Goal: Transaction & Acquisition: Purchase product/service

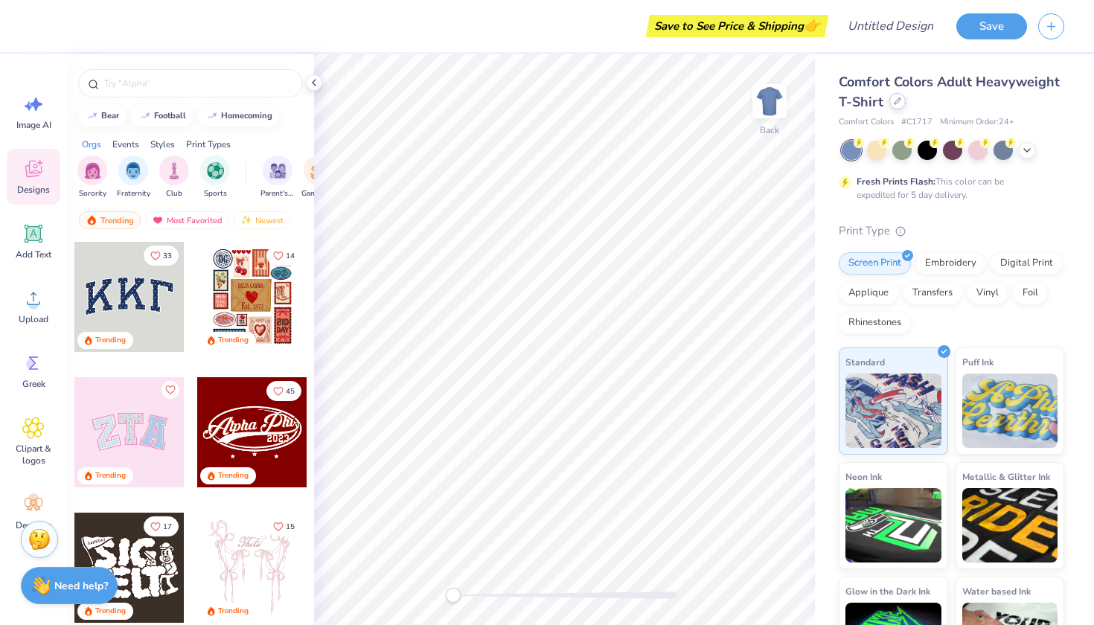
click at [897, 104] on icon at bounding box center [897, 101] width 7 height 7
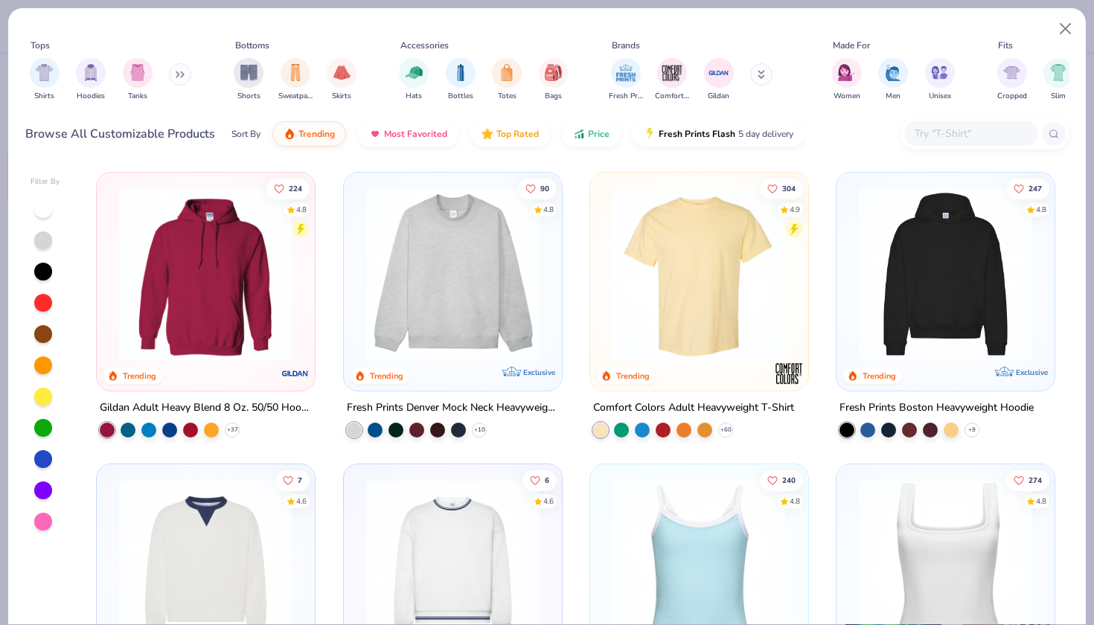
click at [885, 283] on img at bounding box center [946, 274] width 188 height 173
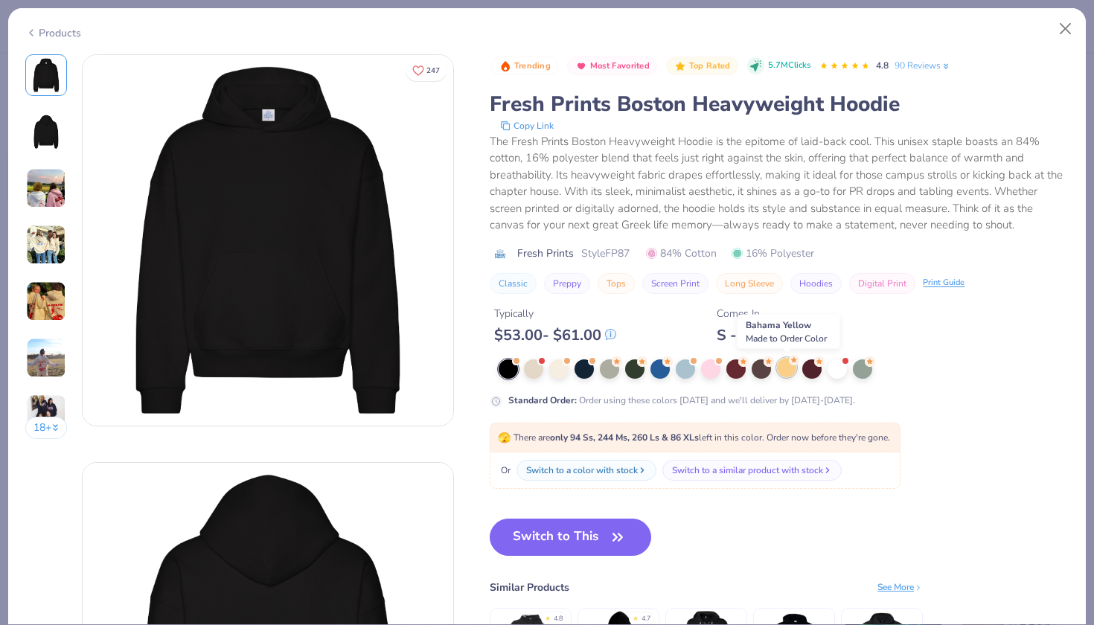
click at [786, 367] on div at bounding box center [786, 367] width 19 height 19
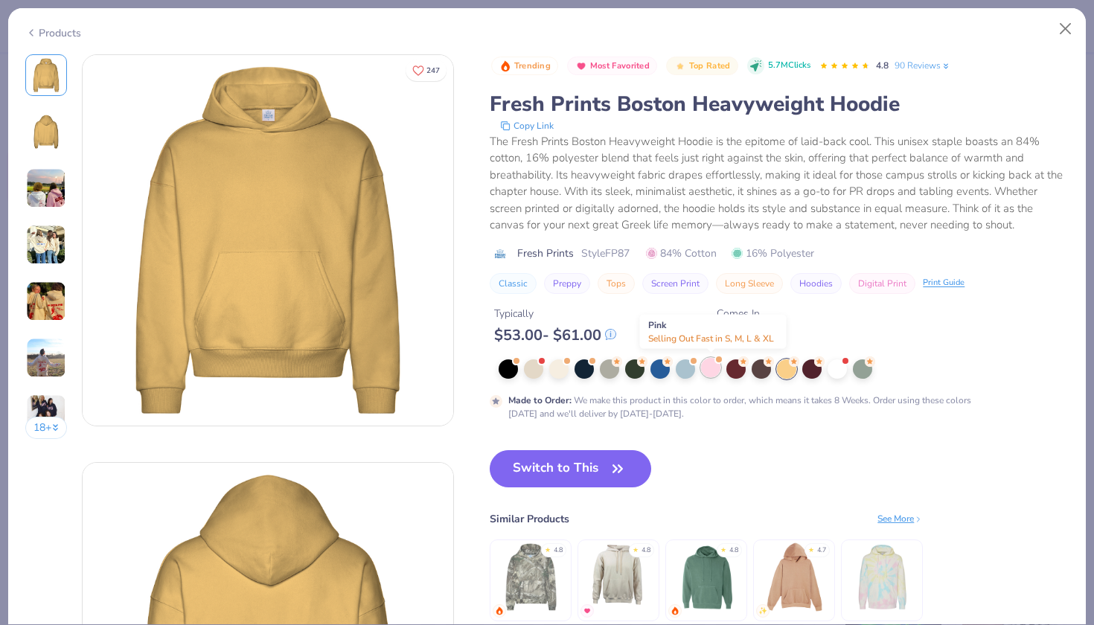
click at [706, 374] on div at bounding box center [710, 367] width 19 height 19
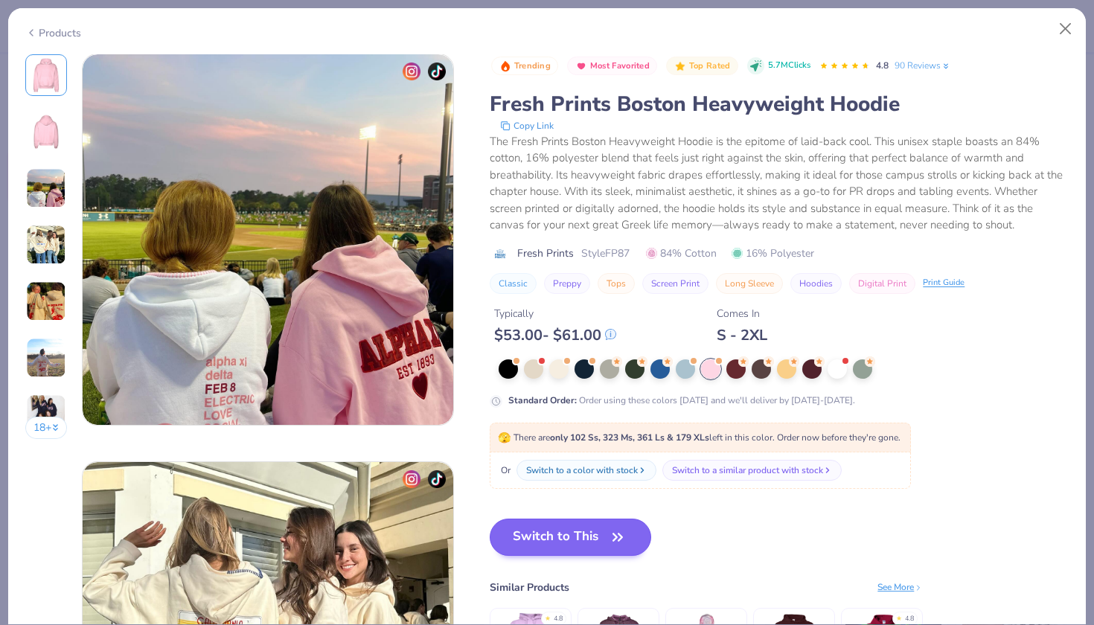
scroll to position [813, 0]
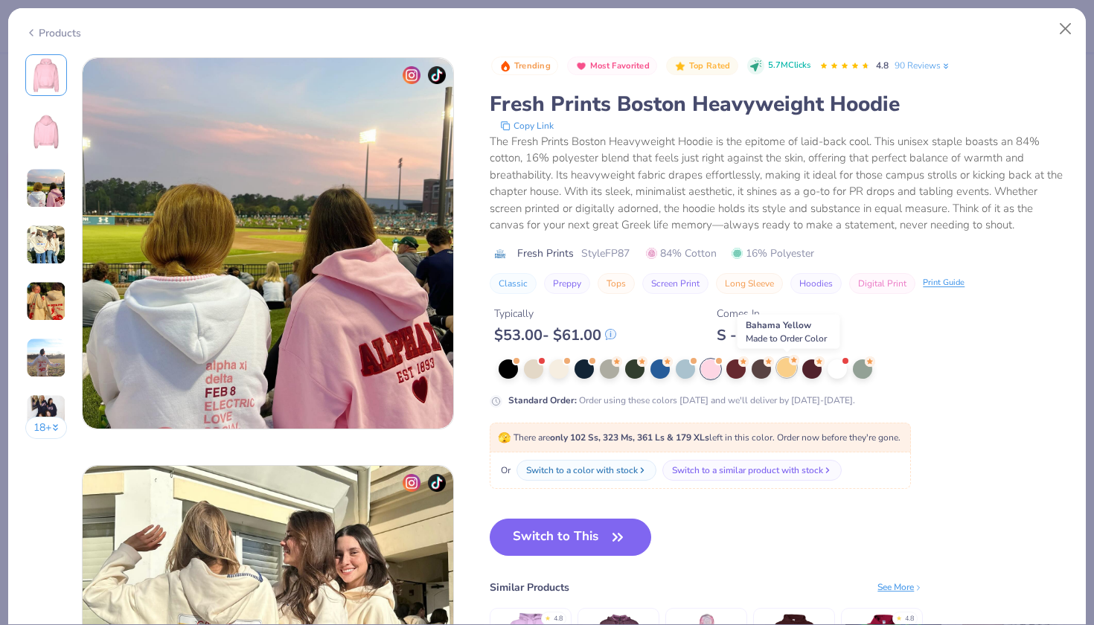
click at [794, 367] on div at bounding box center [786, 367] width 19 height 19
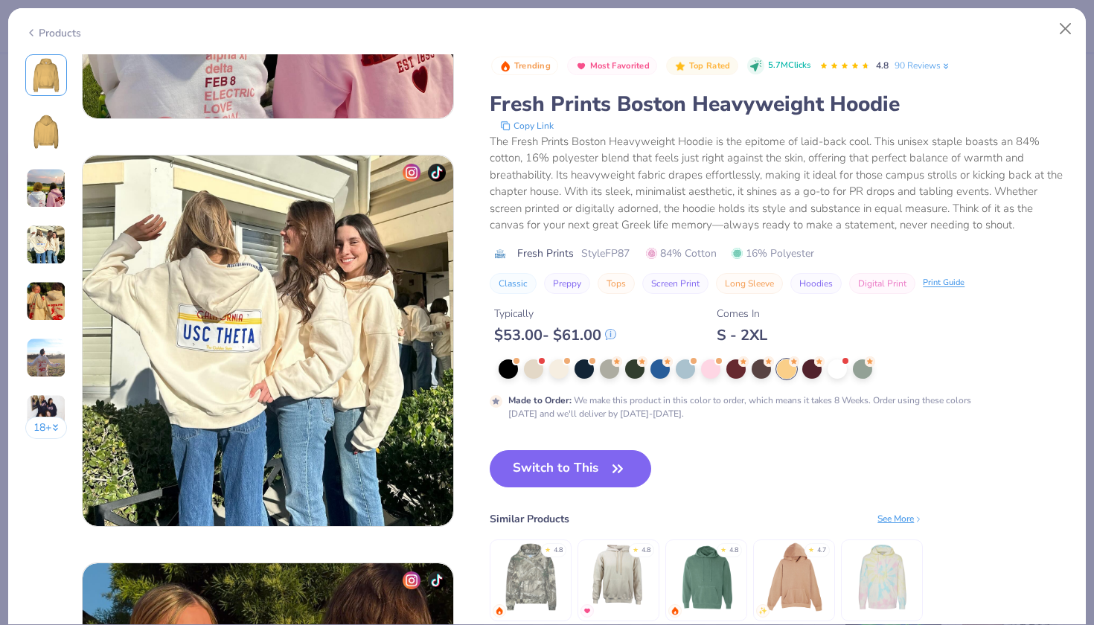
scroll to position [1266, 0]
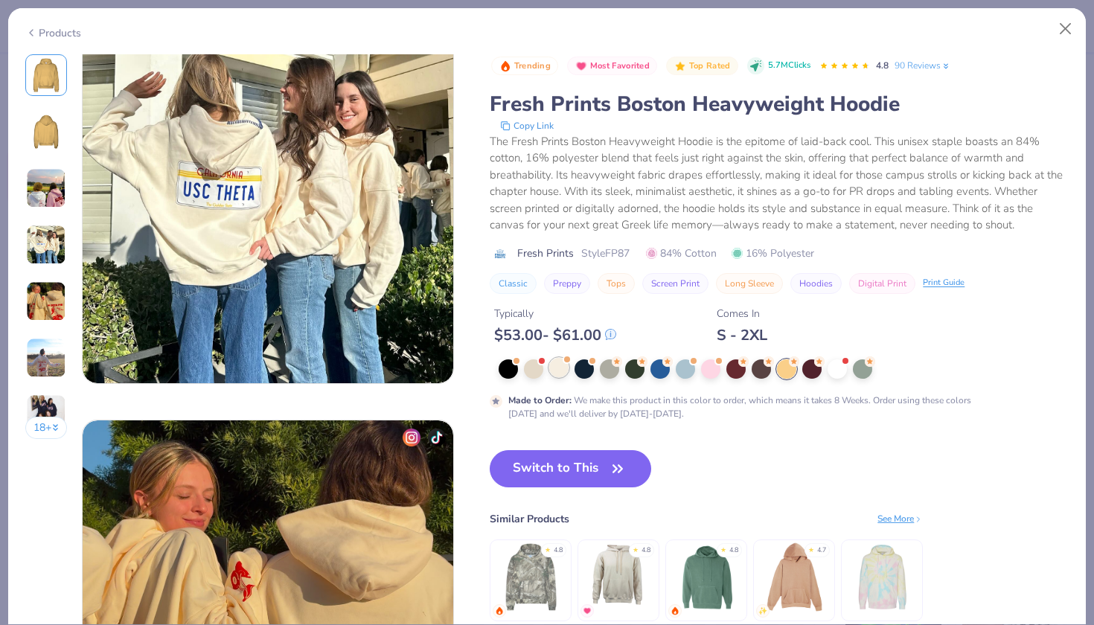
click at [562, 362] on div at bounding box center [558, 367] width 19 height 19
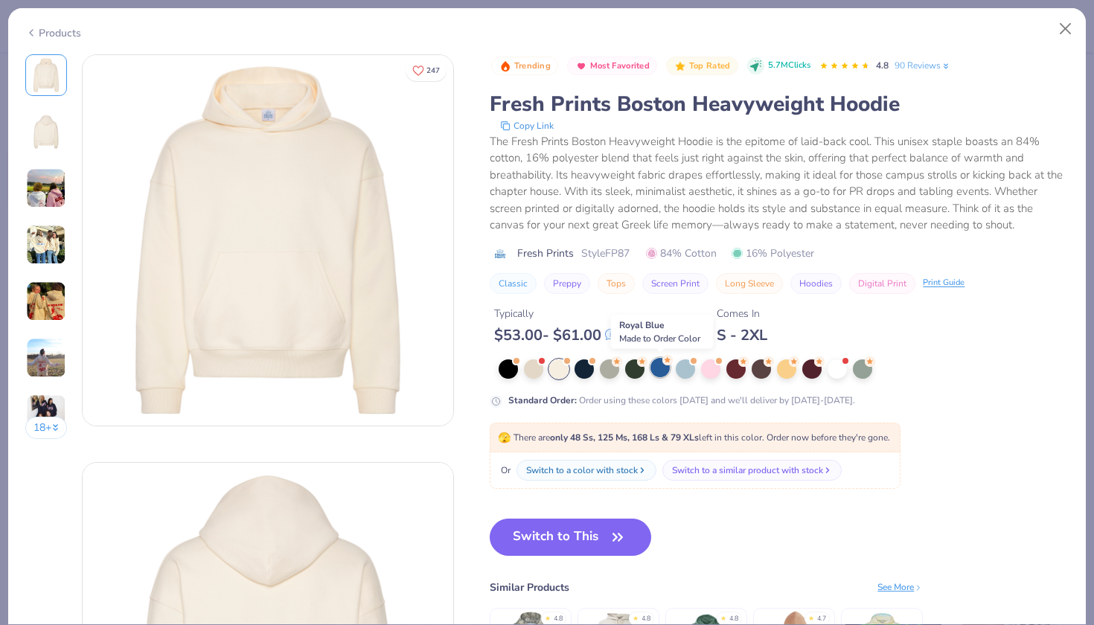
scroll to position [4, 0]
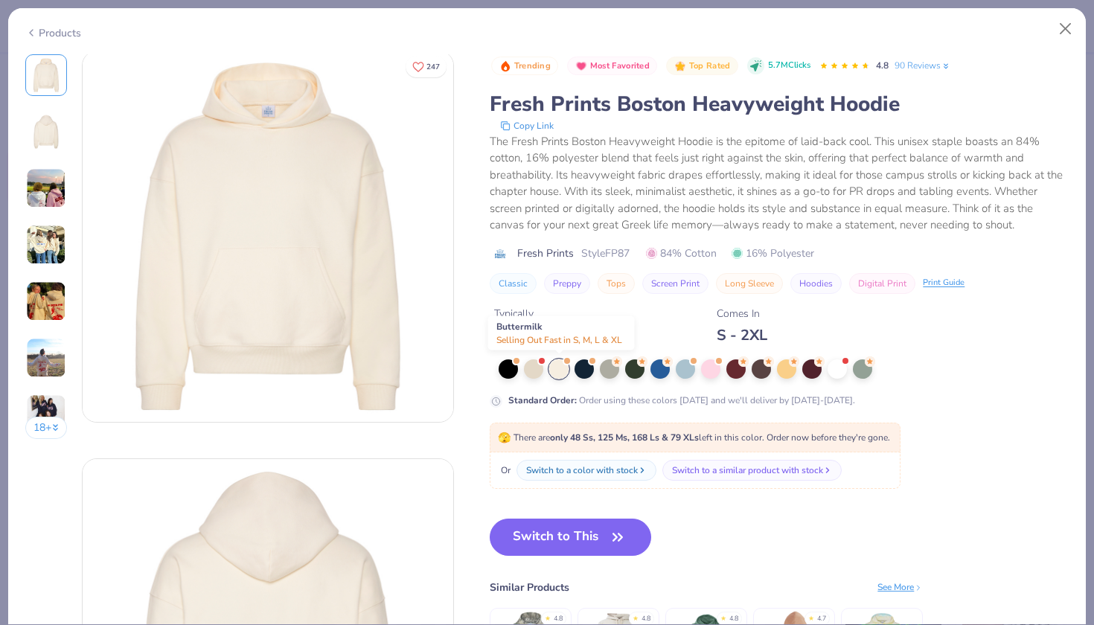
click at [560, 371] on div at bounding box center [558, 369] width 19 height 19
click at [596, 536] on button "Switch to This" at bounding box center [571, 537] width 162 height 37
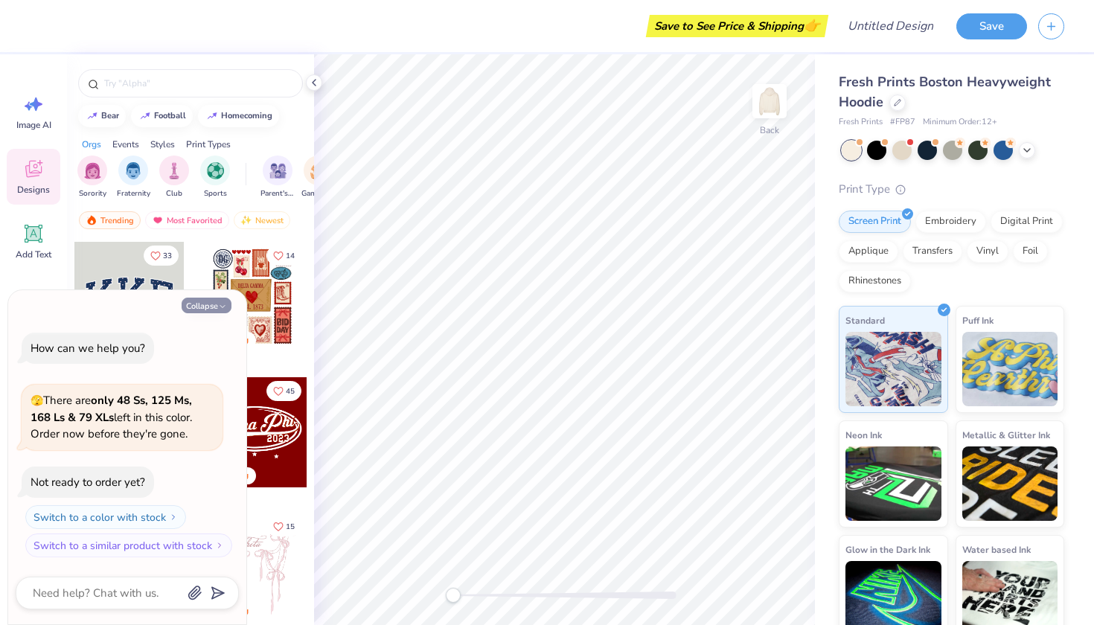
click at [220, 305] on icon "button" at bounding box center [222, 306] width 9 height 9
type textarea "x"
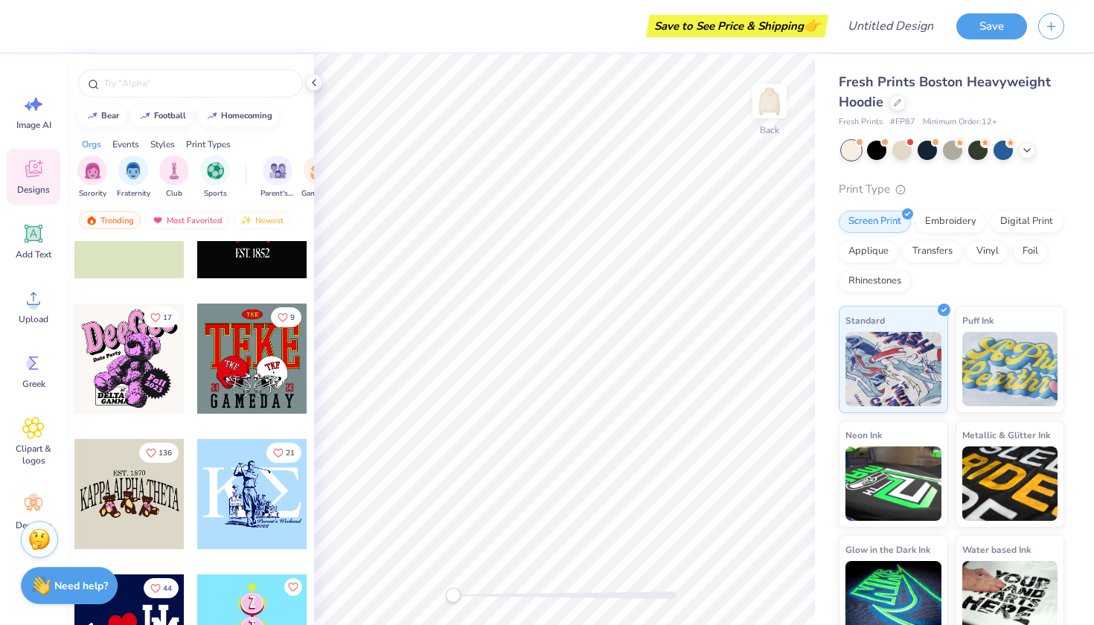
scroll to position [13500, 0]
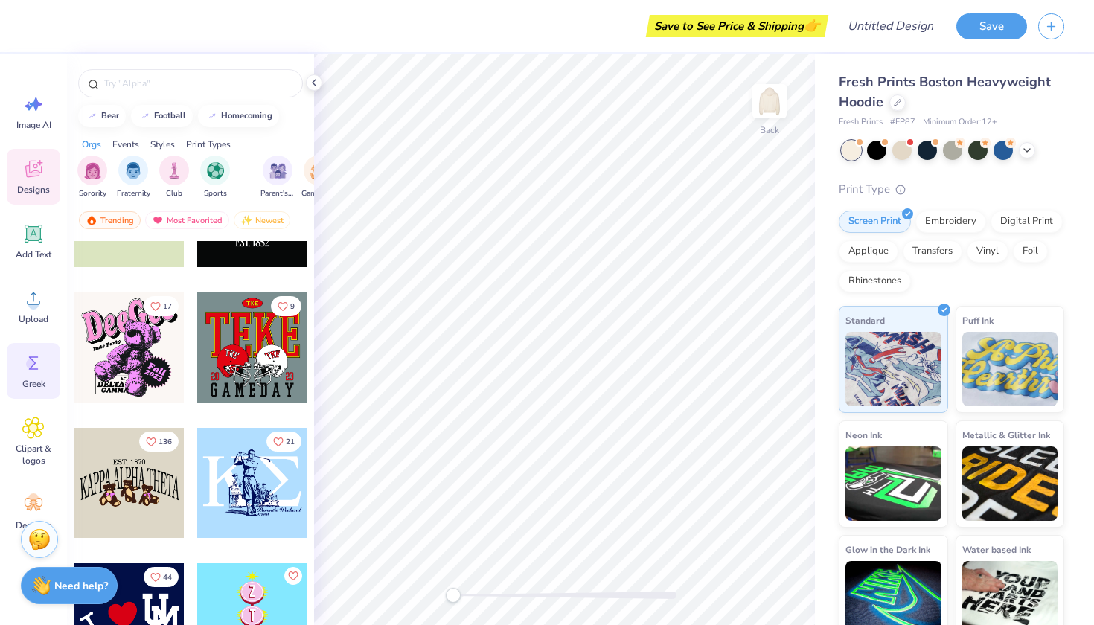
click at [25, 366] on icon at bounding box center [33, 363] width 22 height 22
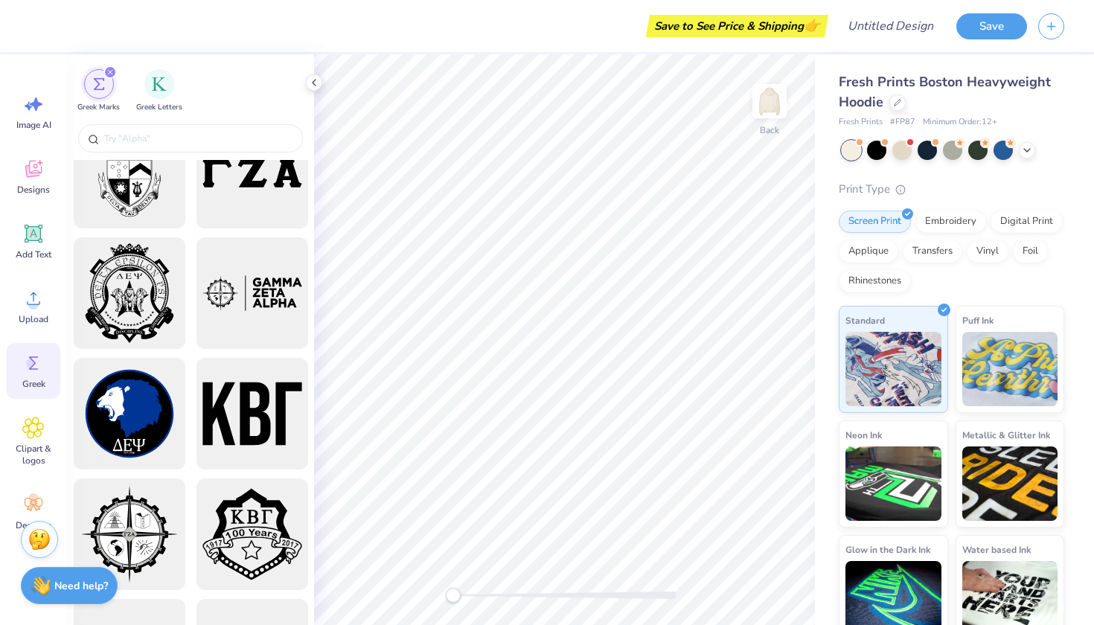
scroll to position [2001, 0]
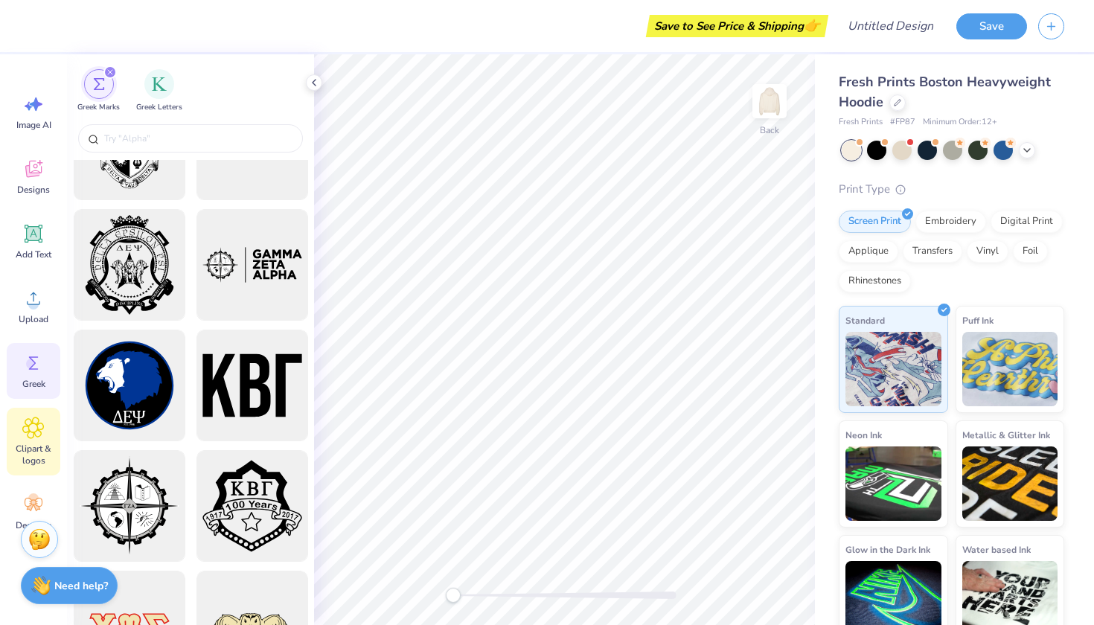
click at [42, 441] on div "Clipart & logos" at bounding box center [34, 442] width 54 height 68
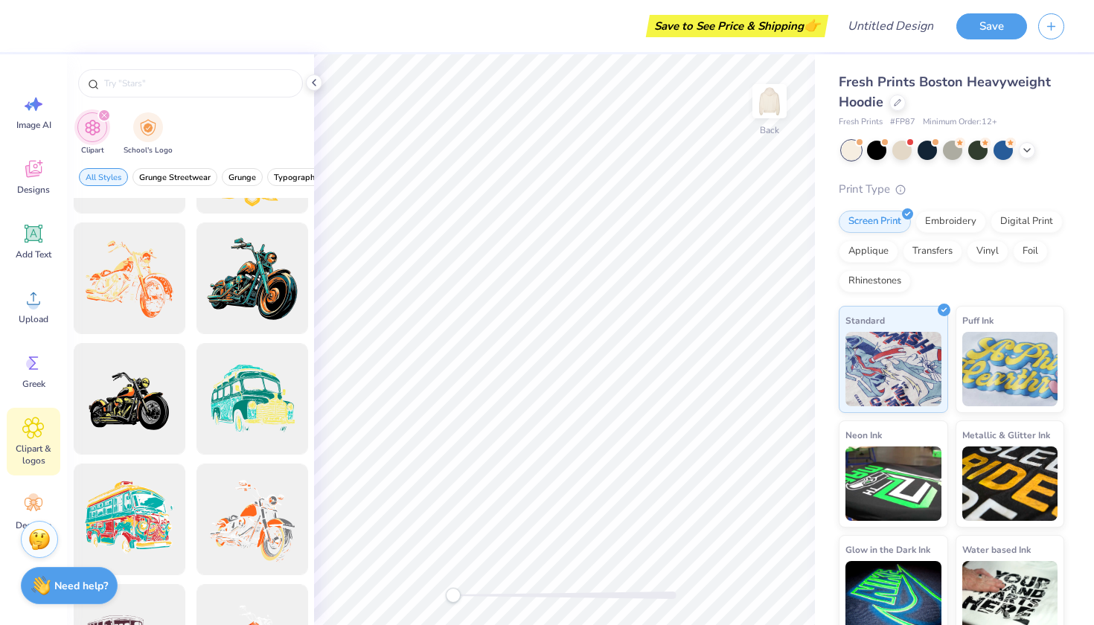
scroll to position [1305, 0]
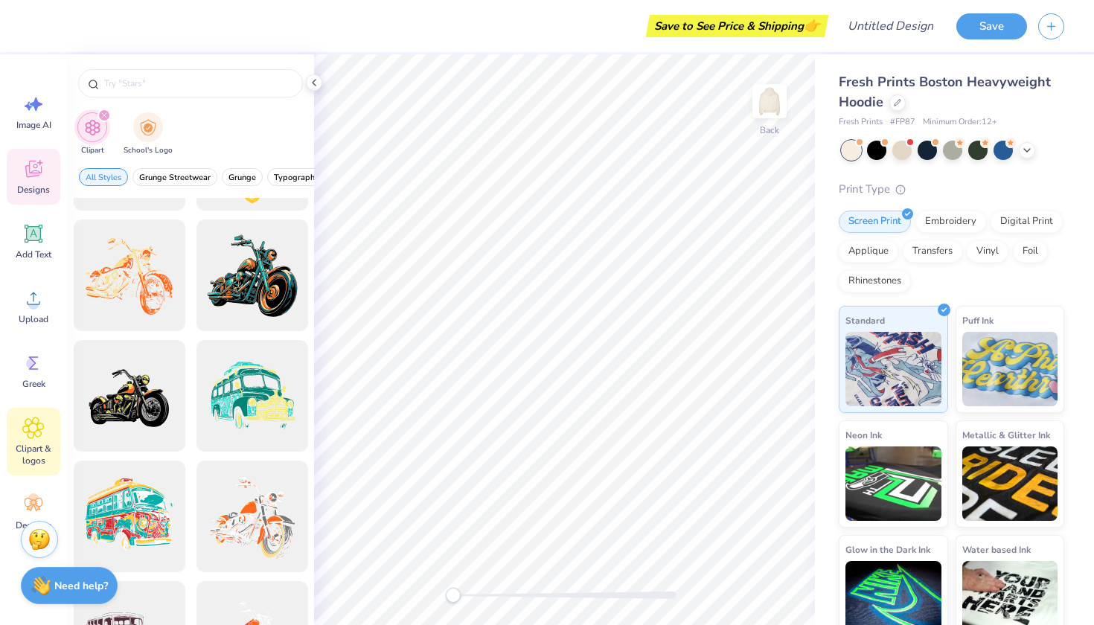
click at [34, 174] on icon at bounding box center [33, 171] width 14 height 12
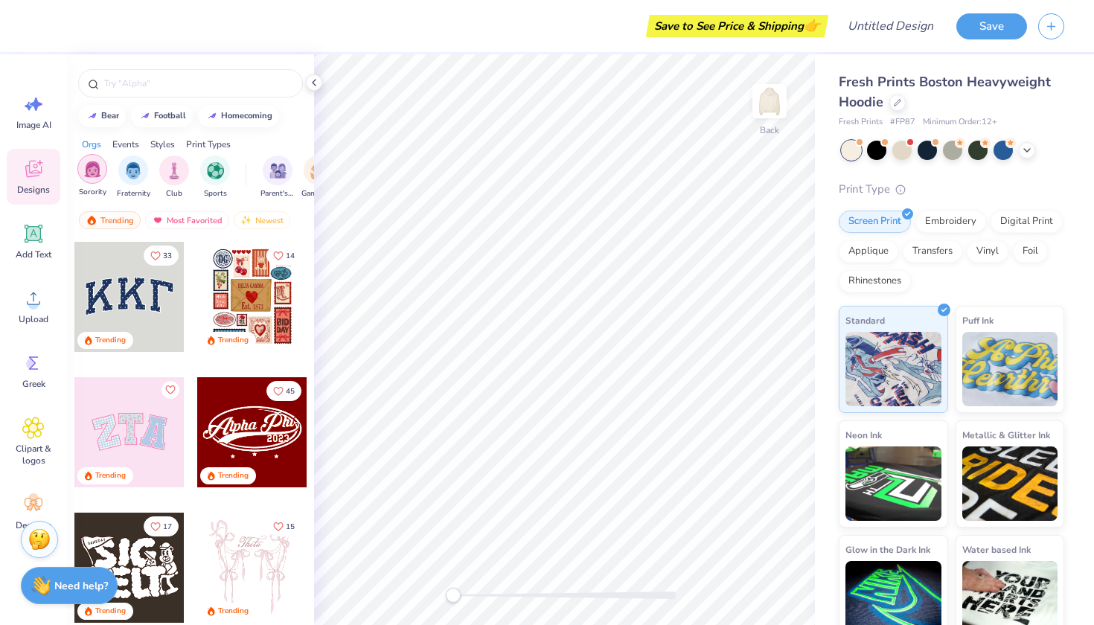
click at [94, 184] on div "Sorority" at bounding box center [92, 176] width 30 height 44
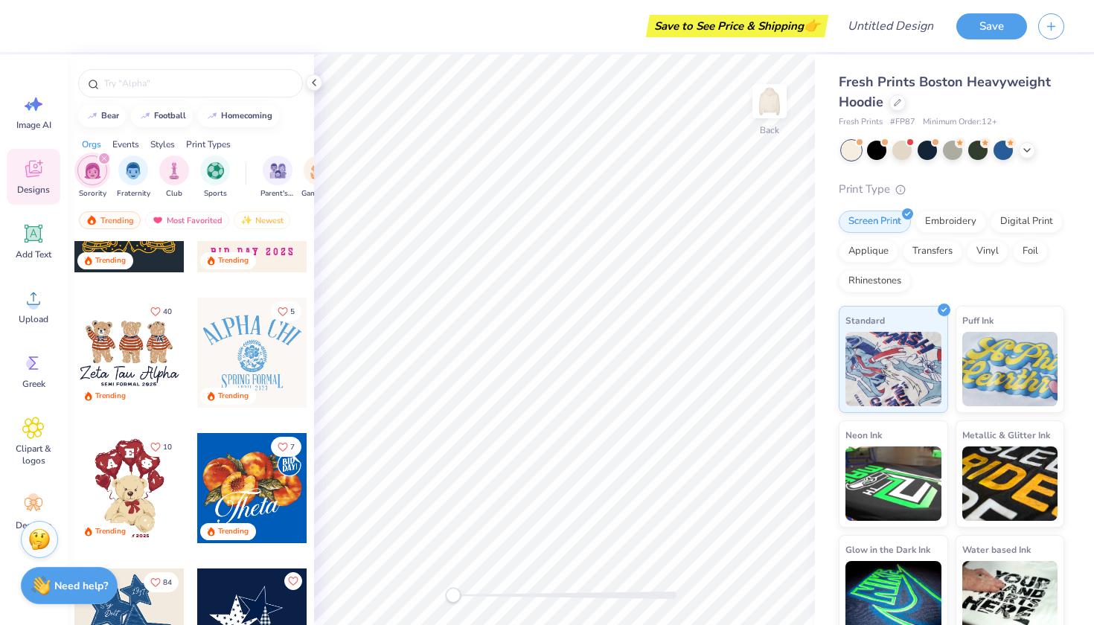
scroll to position [635, 0]
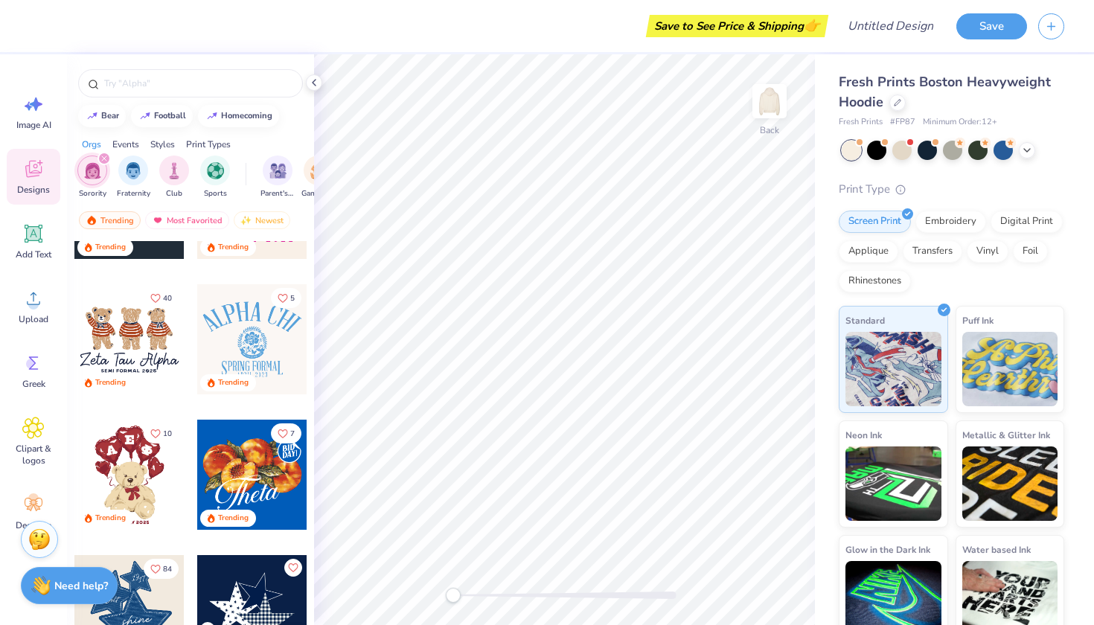
click at [140, 340] on div at bounding box center [129, 339] width 110 height 110
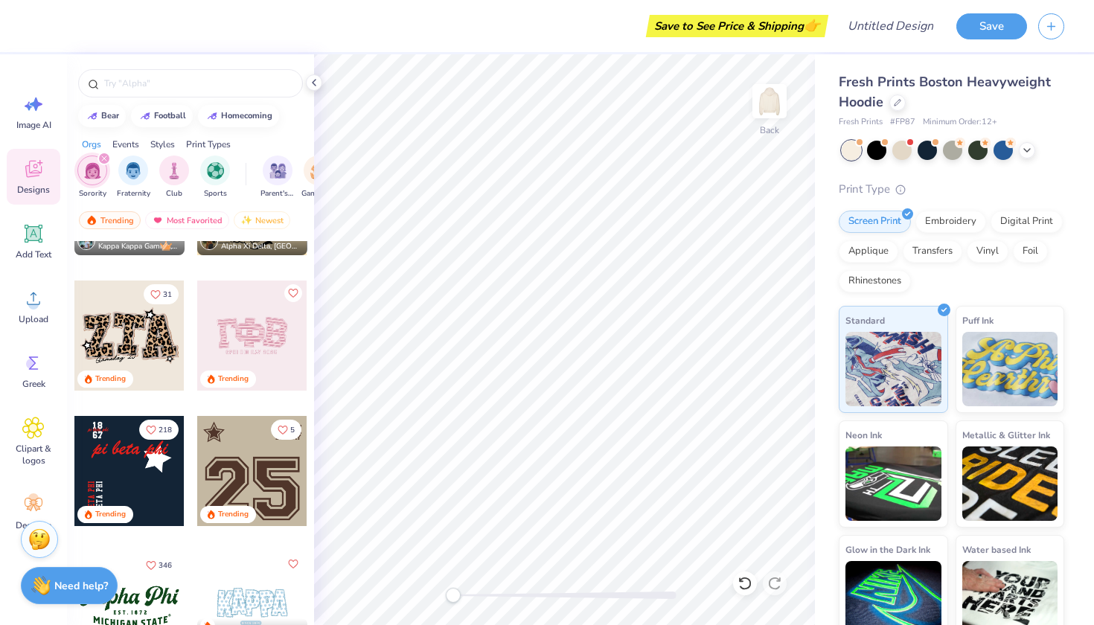
scroll to position [1182, 0]
click at [136, 377] on div "Trending" at bounding box center [129, 380] width 110 height 20
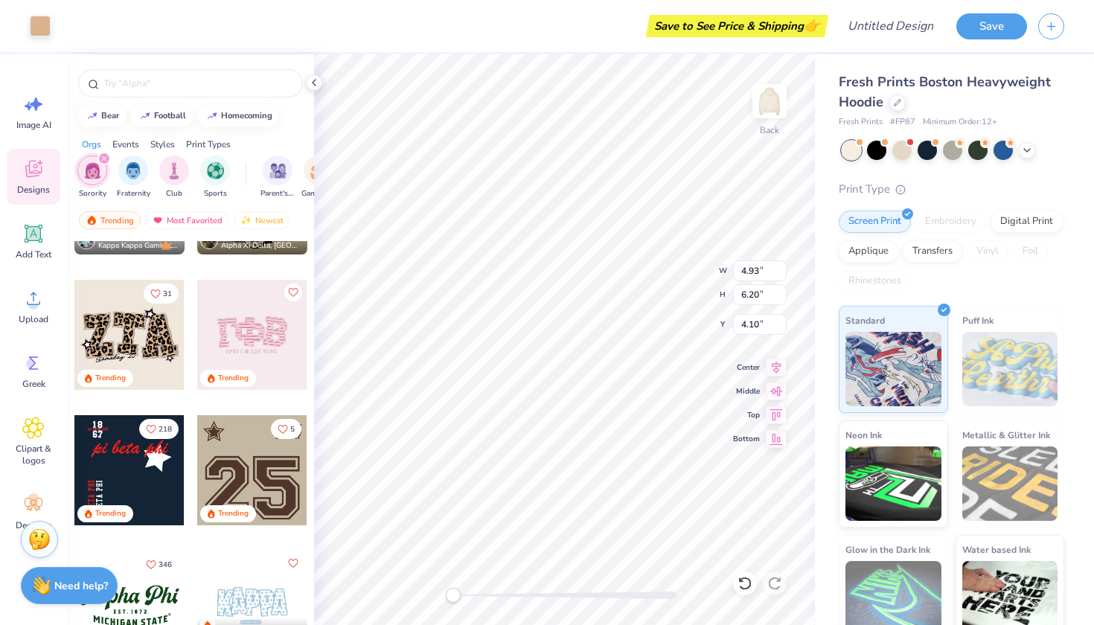
type input "4.61"
type input "5.85"
type input "4.26"
click at [748, 581] on icon at bounding box center [745, 583] width 15 height 15
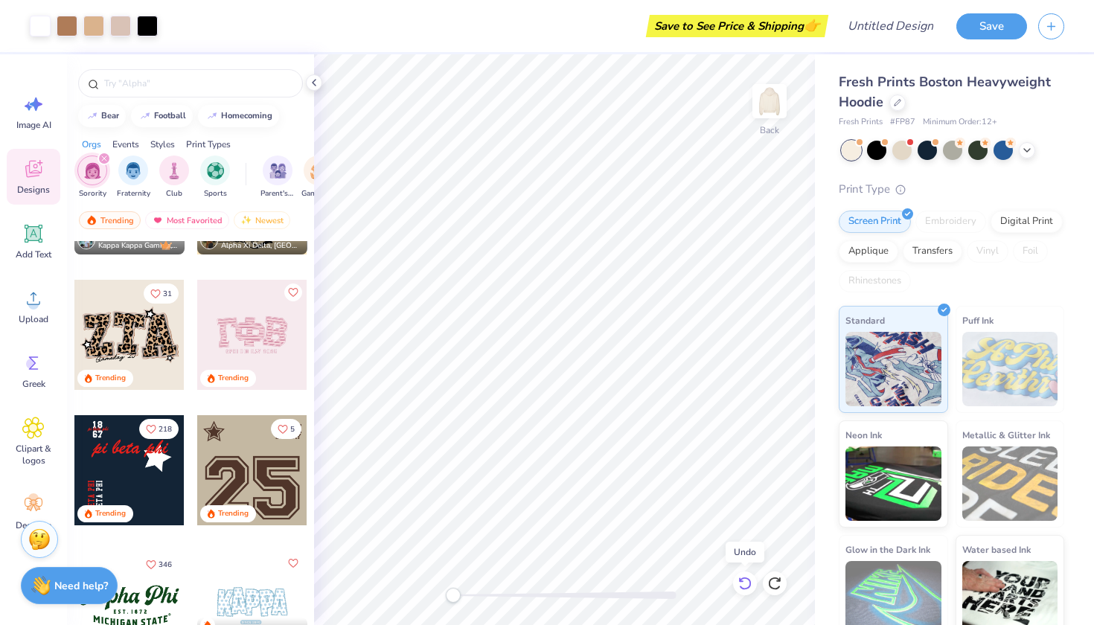
click at [748, 581] on icon at bounding box center [745, 583] width 15 height 15
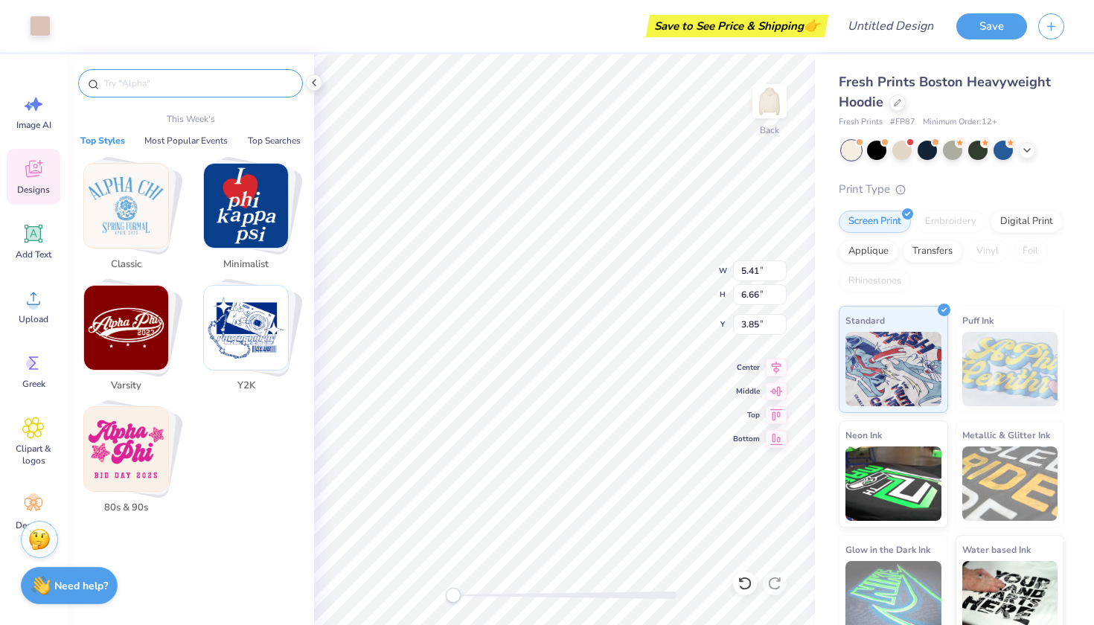
click at [225, 81] on input "text" at bounding box center [198, 83] width 191 height 15
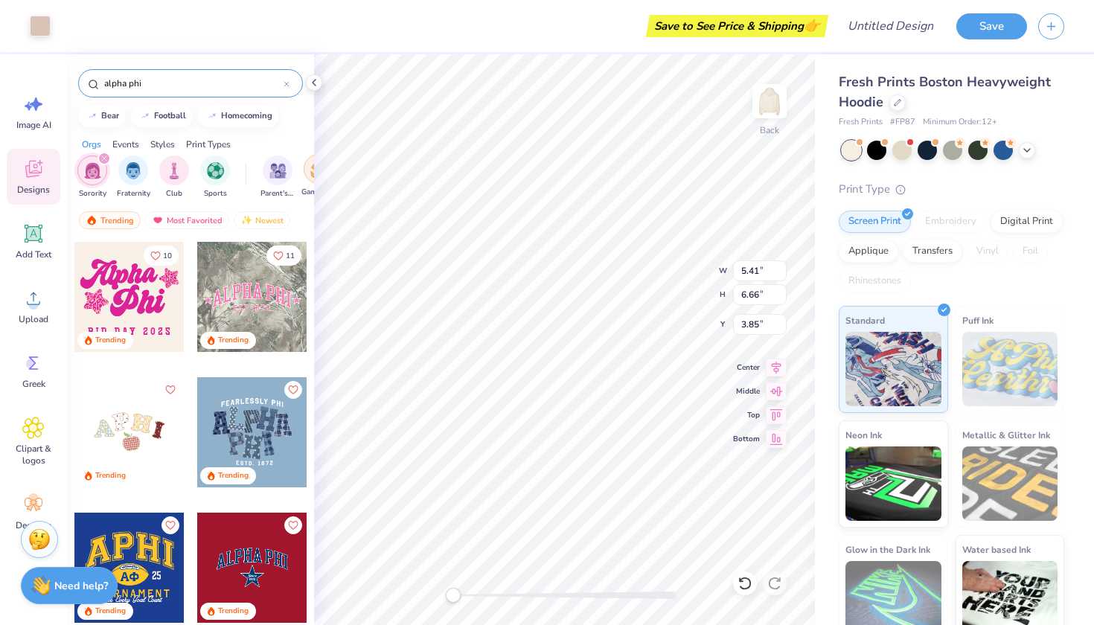
type input "alpha phi"
type input "3.43"
type input "0.79"
type input "0.83"
type input "8.07"
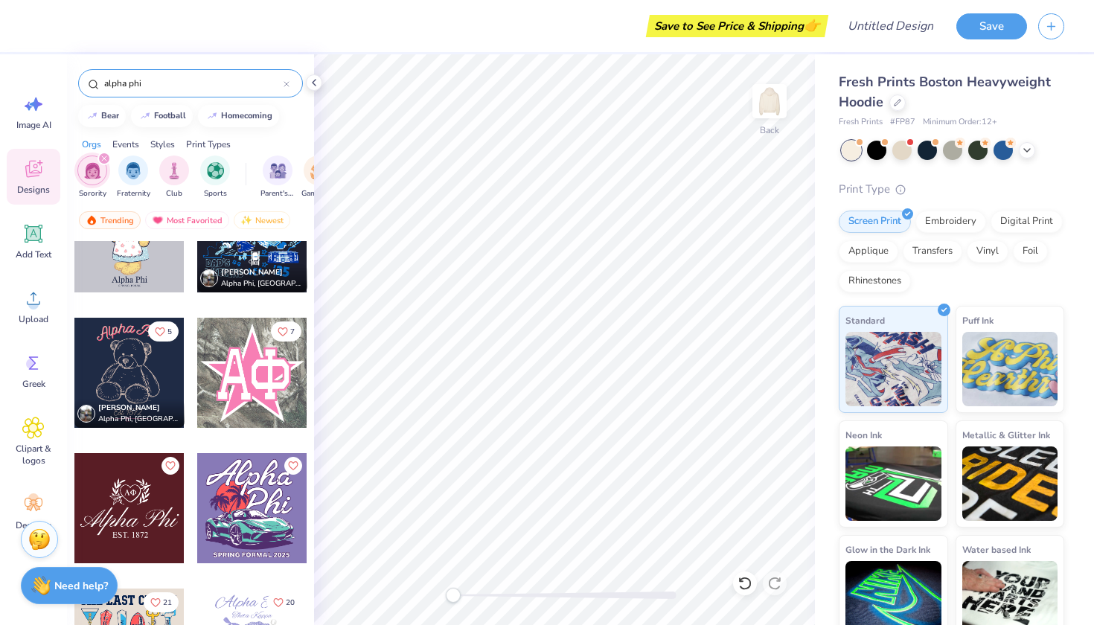
scroll to position [7372, 0]
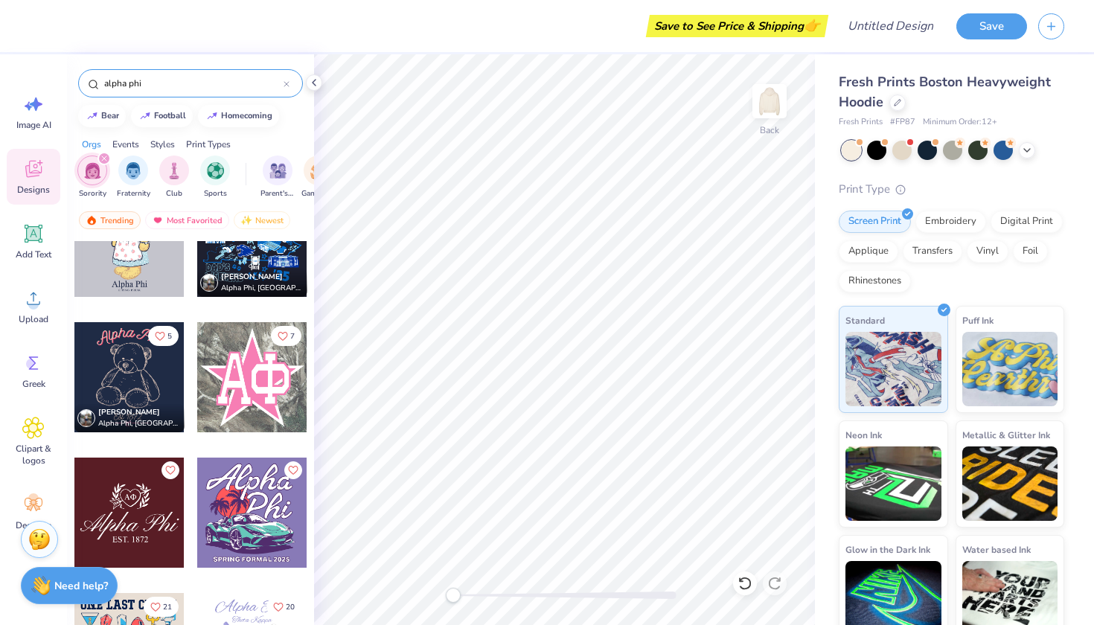
click at [243, 397] on div at bounding box center [252, 377] width 110 height 110
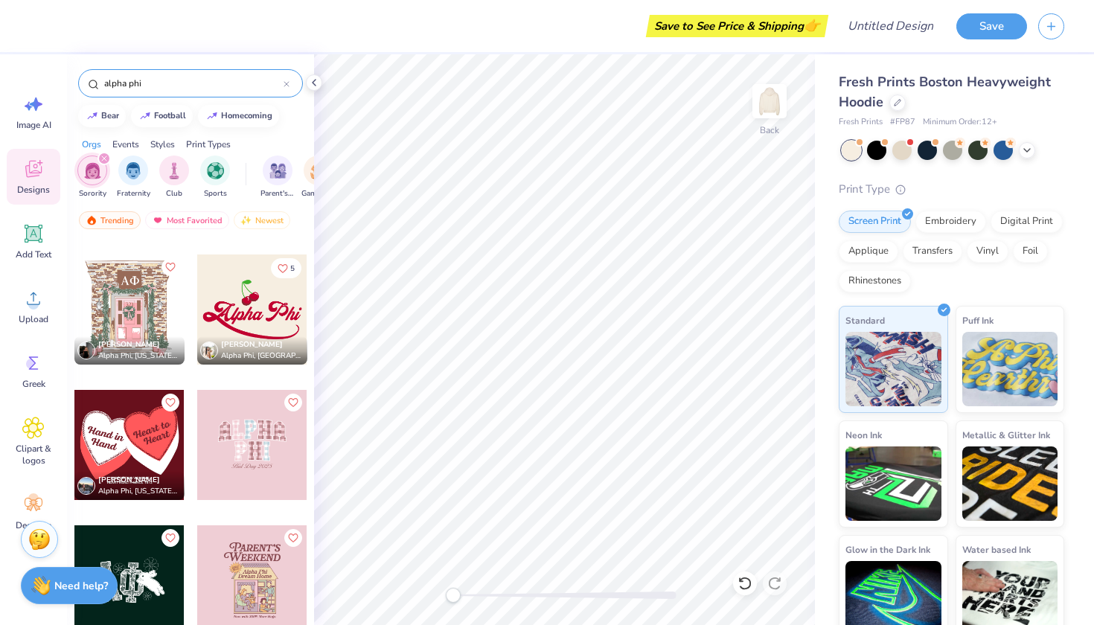
scroll to position [9624, 0]
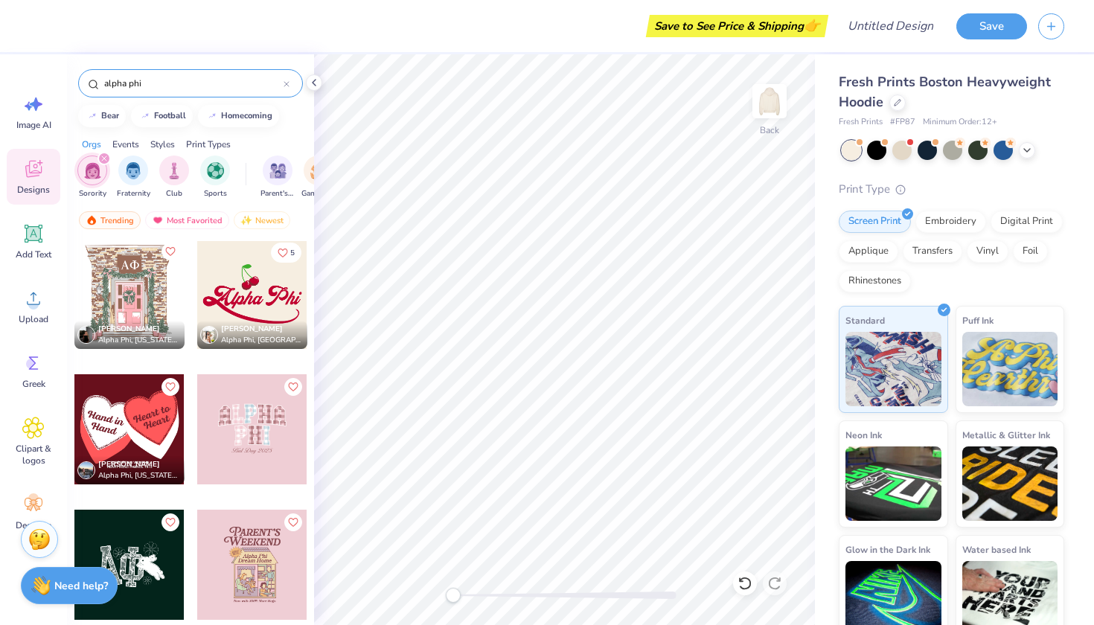
click at [246, 444] on div at bounding box center [252, 430] width 110 height 110
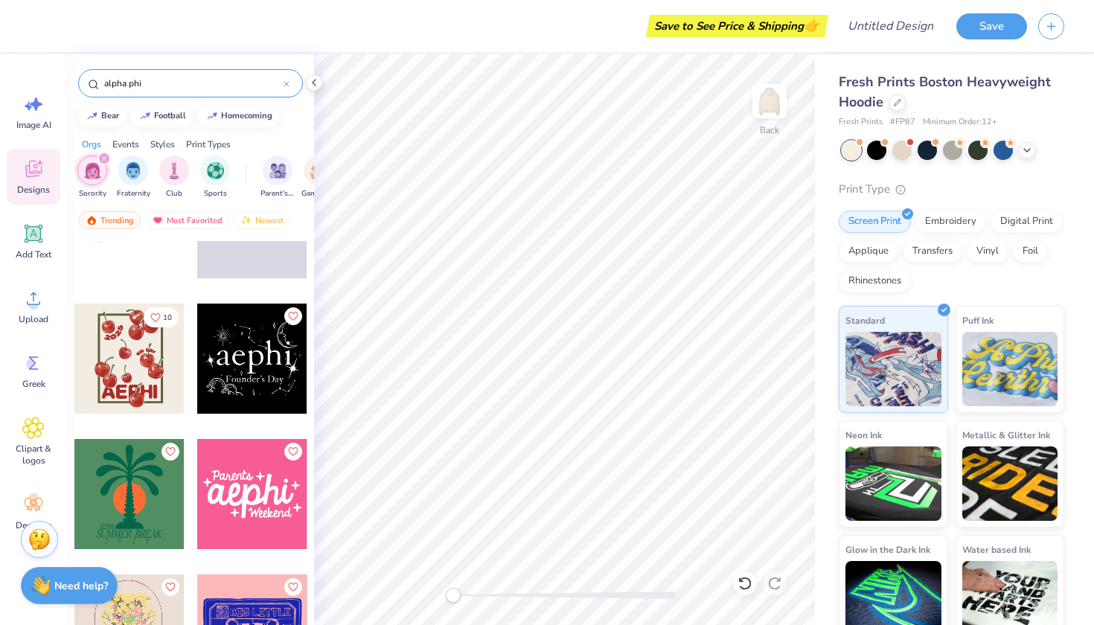
scroll to position [15137, 0]
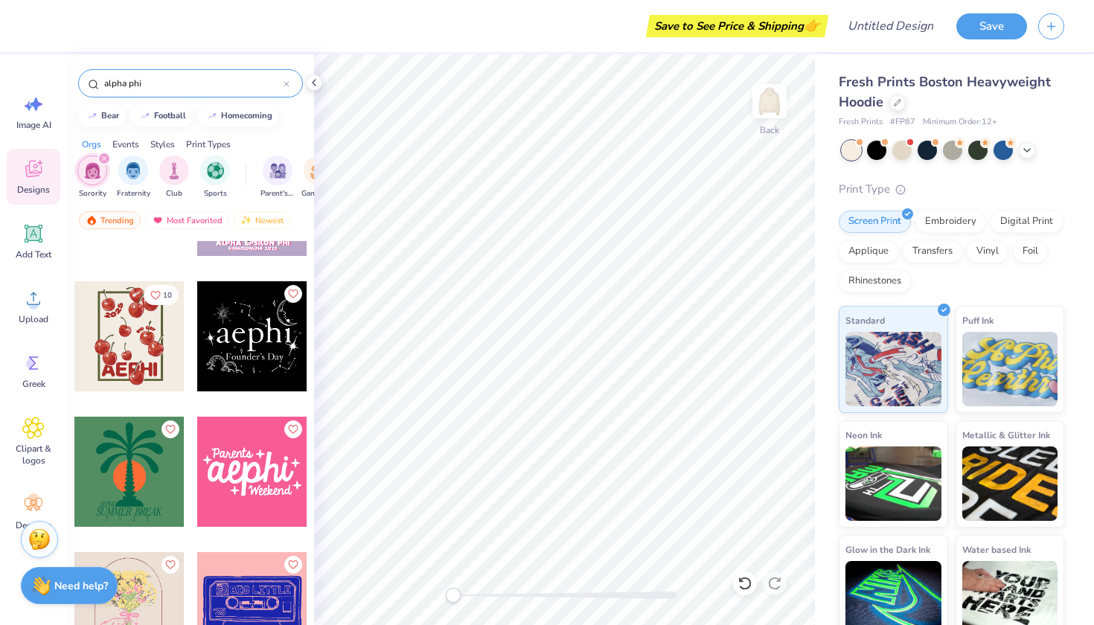
click at [219, 139] on div "Print Types" at bounding box center [208, 144] width 45 height 13
click at [100, 175] on img "filter for Embroidery" at bounding box center [92, 169] width 17 height 17
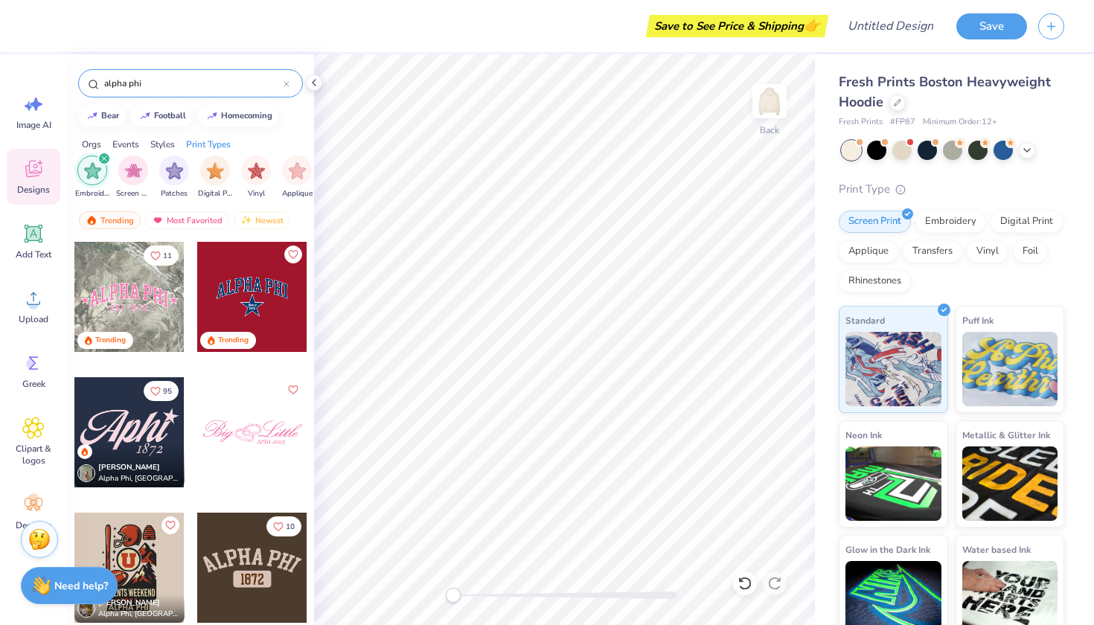
click at [145, 427] on div at bounding box center [129, 432] width 110 height 110
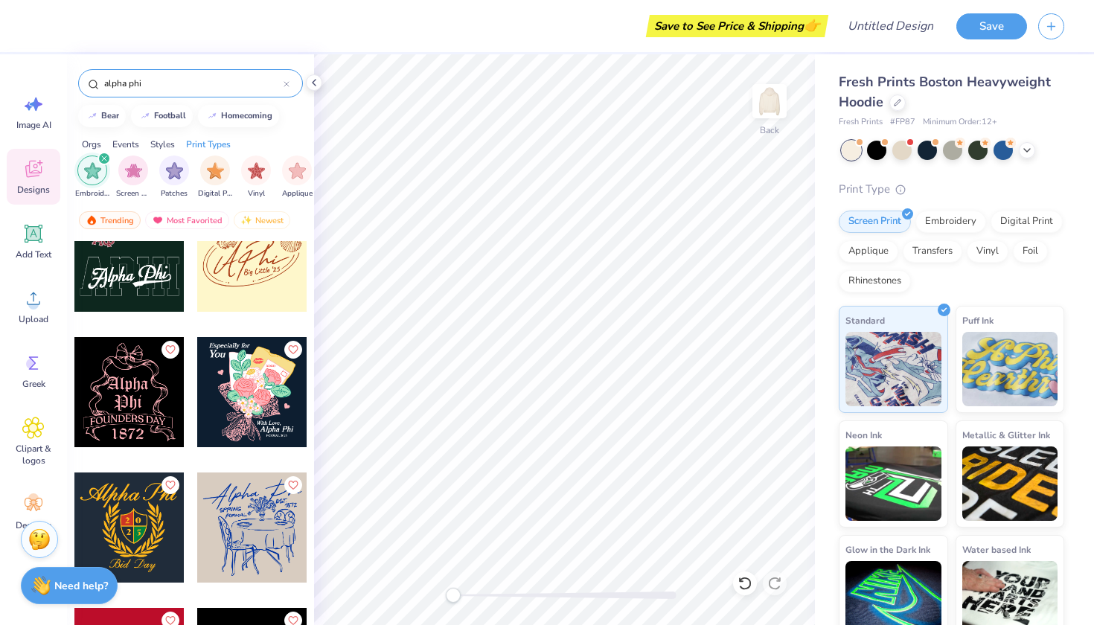
scroll to position [1148, 0]
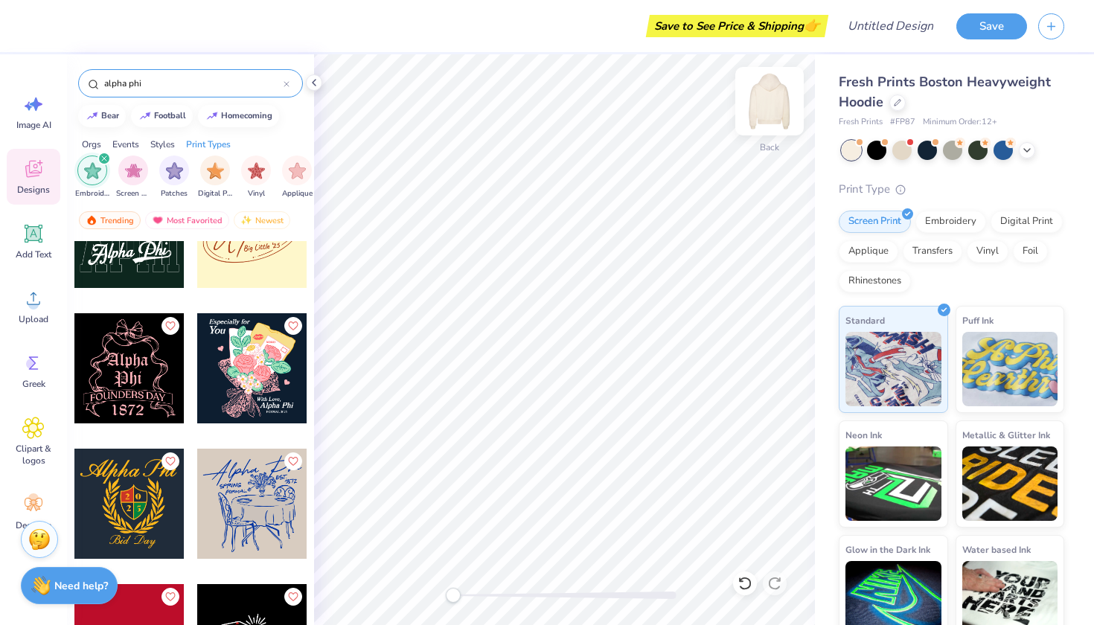
click at [777, 92] on img at bounding box center [770, 101] width 60 height 60
click at [252, 357] on div at bounding box center [252, 368] width 110 height 110
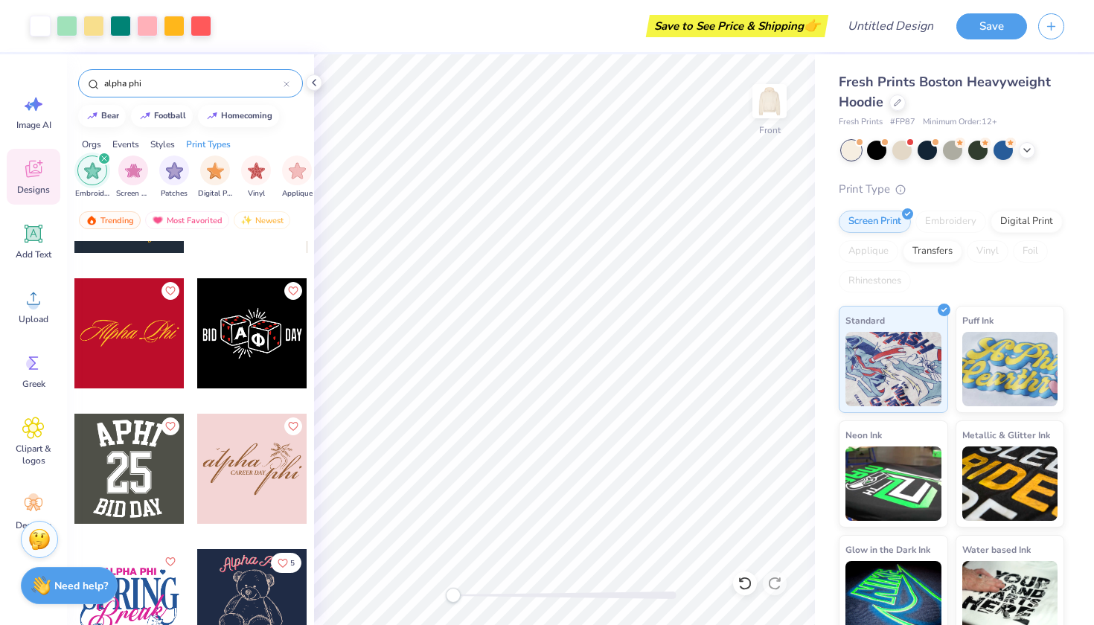
scroll to position [1456, 0]
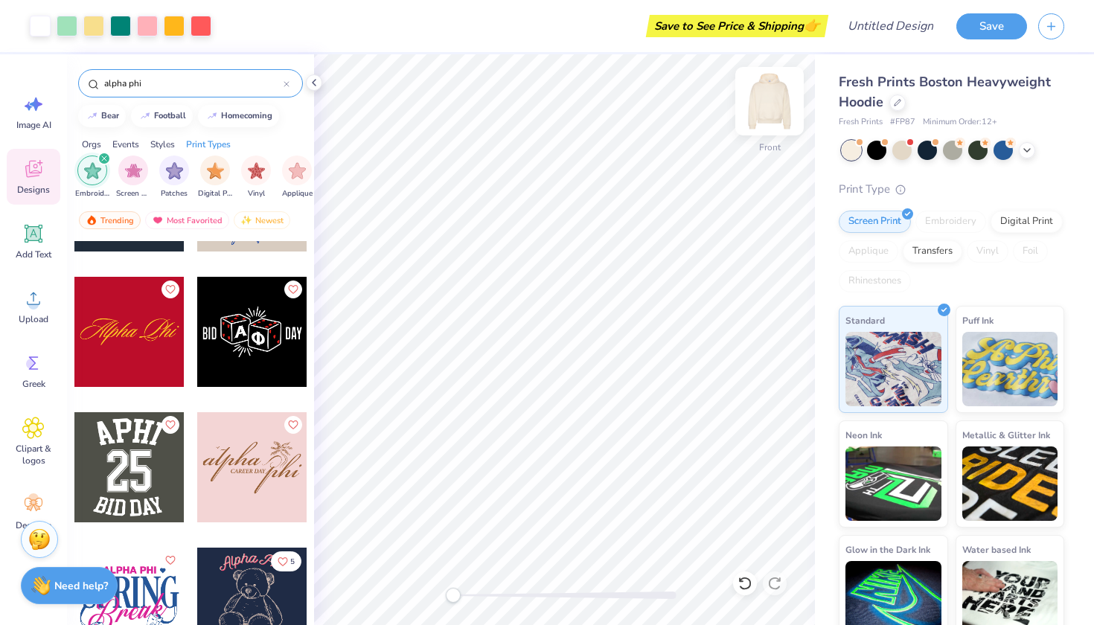
click at [780, 96] on img at bounding box center [770, 101] width 60 height 60
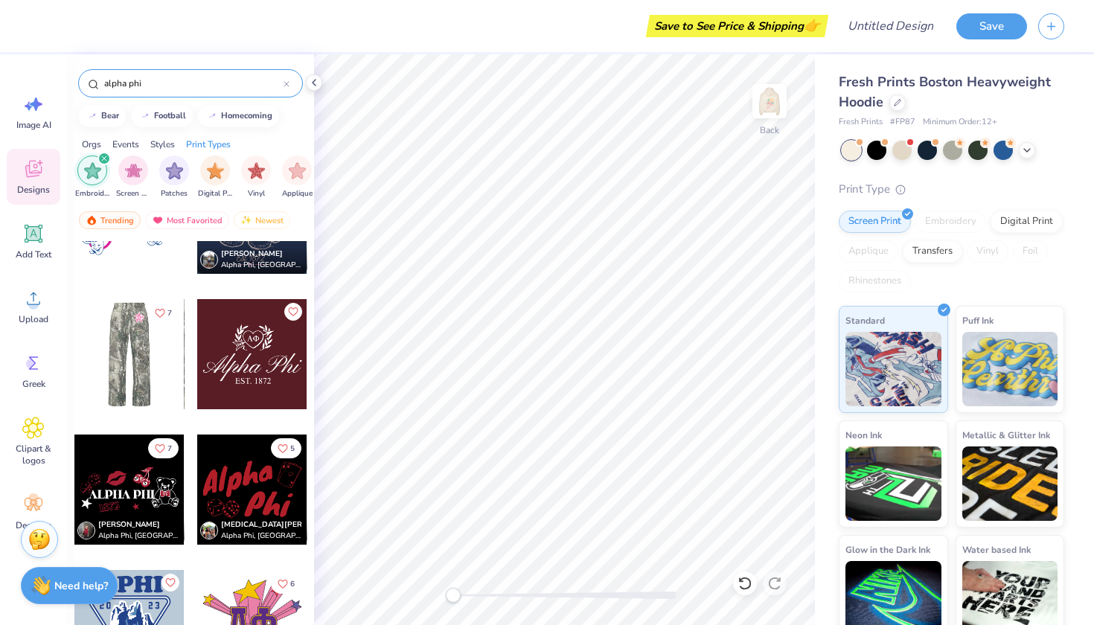
scroll to position [1640, 0]
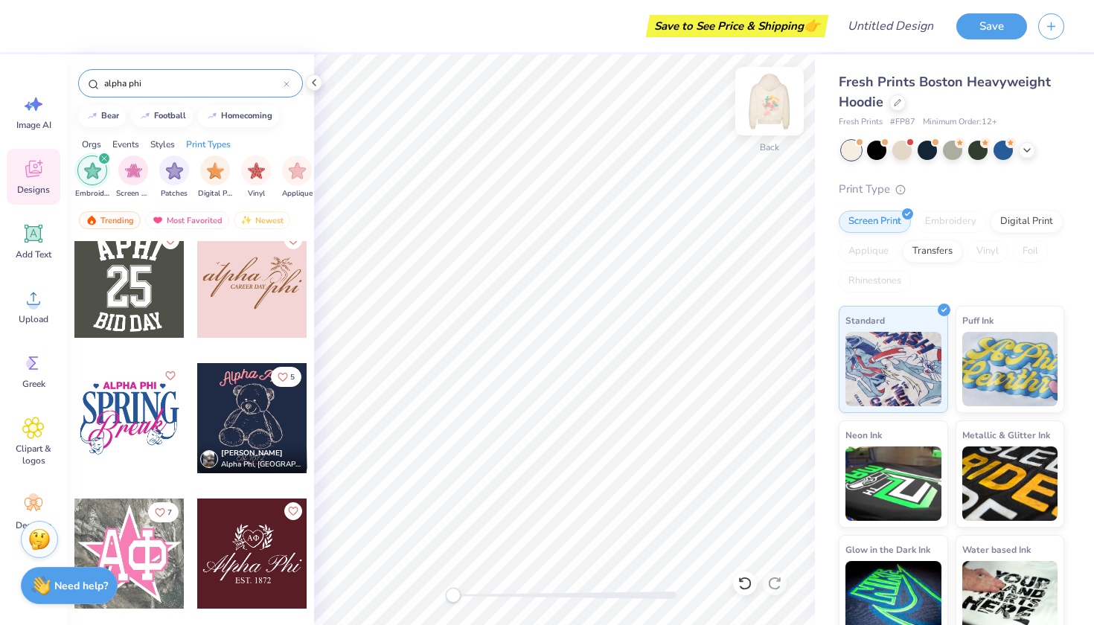
click at [771, 105] on img at bounding box center [770, 101] width 60 height 60
click at [258, 305] on div at bounding box center [252, 283] width 110 height 110
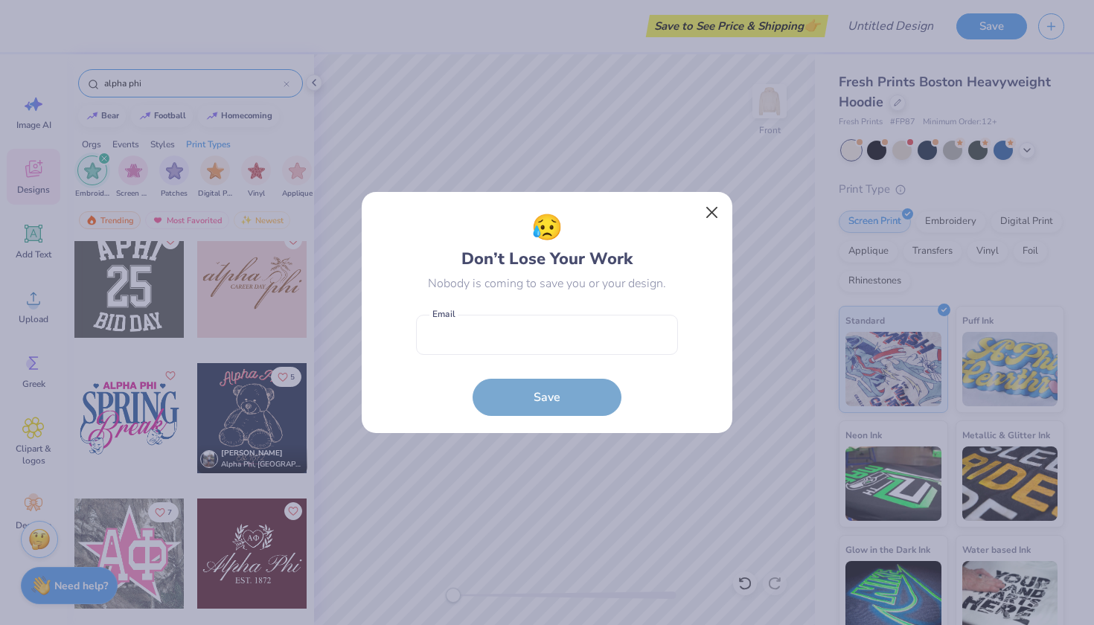
click at [708, 214] on button "Close" at bounding box center [712, 213] width 28 height 28
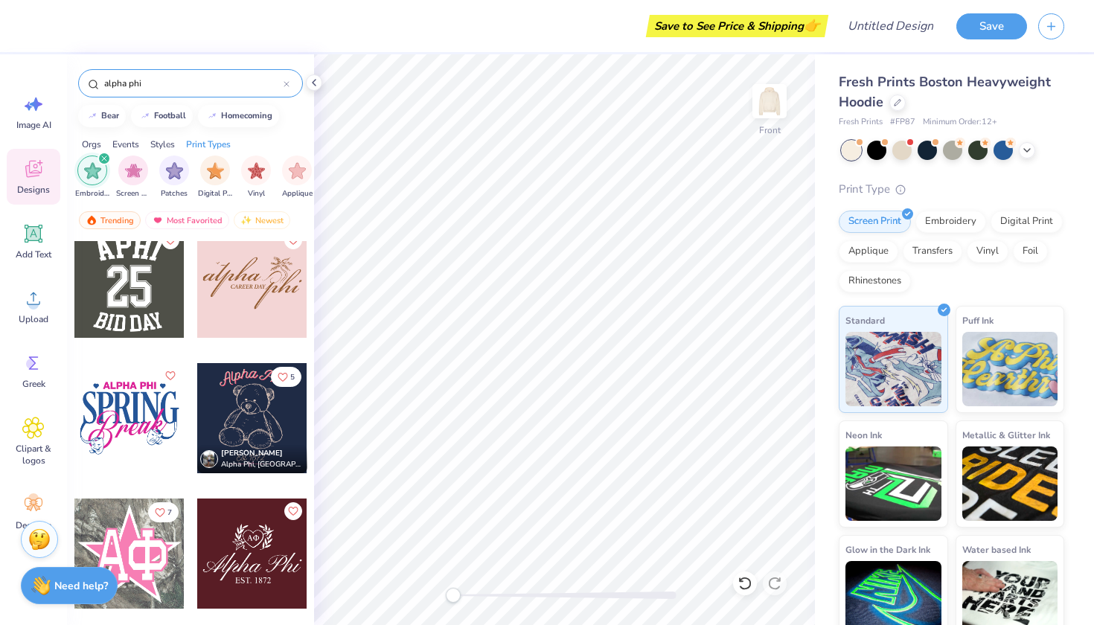
click at [272, 418] on div at bounding box center [252, 418] width 110 height 110
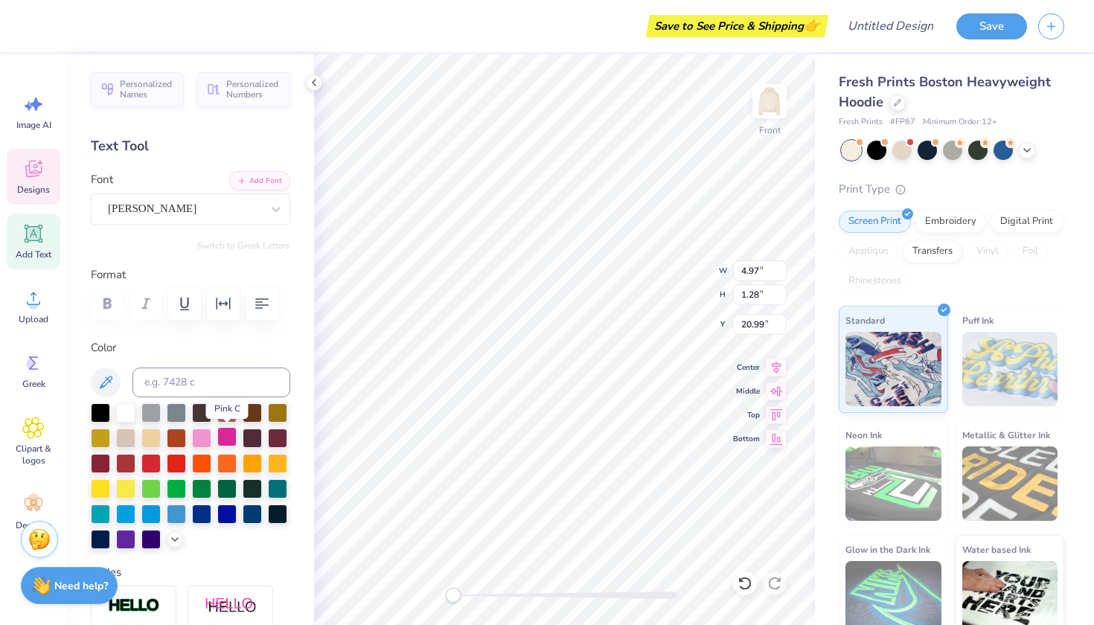
click at [228, 439] on div at bounding box center [226, 436] width 19 height 19
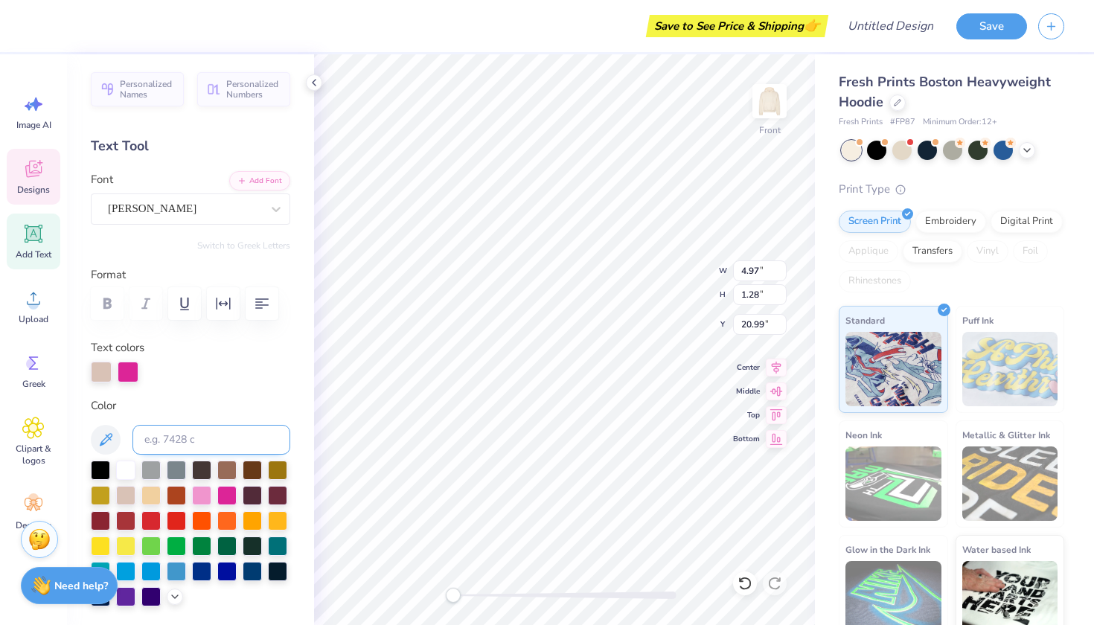
scroll to position [0, 1]
click at [256, 470] on div at bounding box center [252, 468] width 19 height 19
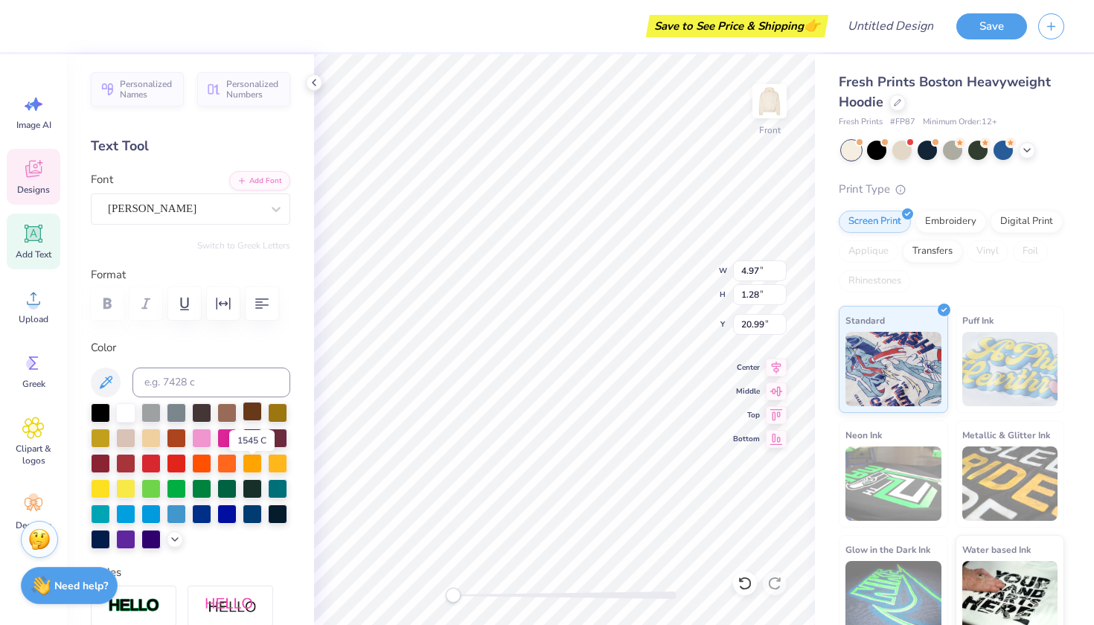
scroll to position [0, 1]
click at [252, 411] on div at bounding box center [252, 411] width 19 height 19
click at [252, 412] on div at bounding box center [252, 411] width 19 height 19
click at [254, 409] on div at bounding box center [252, 411] width 19 height 19
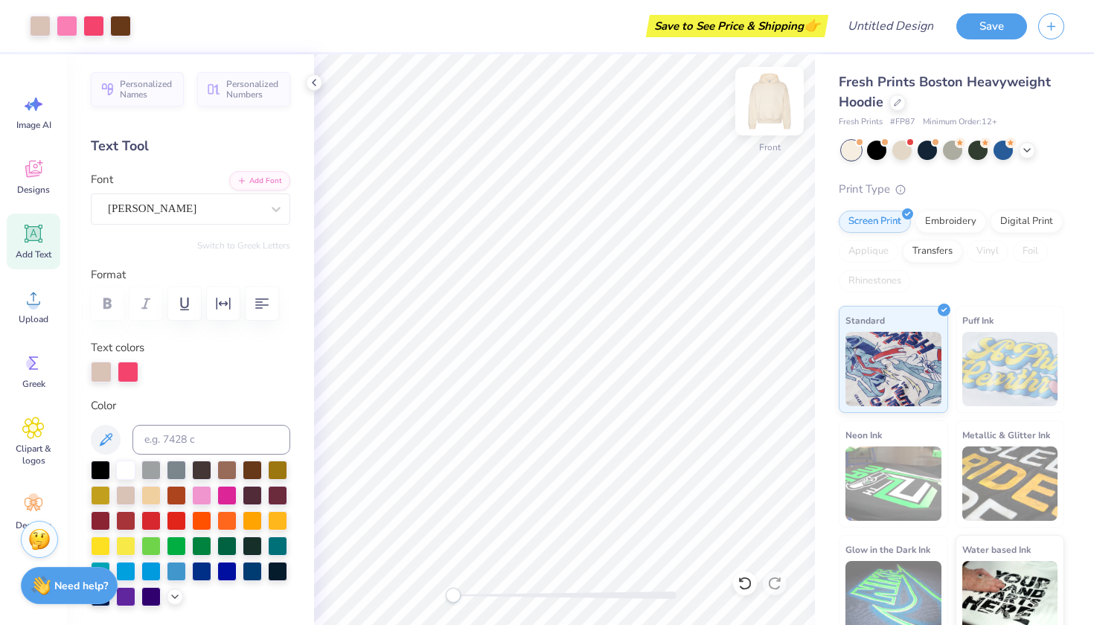
click at [763, 100] on img at bounding box center [770, 101] width 60 height 60
click at [28, 147] on div "Image AI Designs Add Text Upload Greek Clipart & logos Decorate" at bounding box center [34, 312] width 54 height 456
click at [36, 172] on icon at bounding box center [33, 169] width 22 height 22
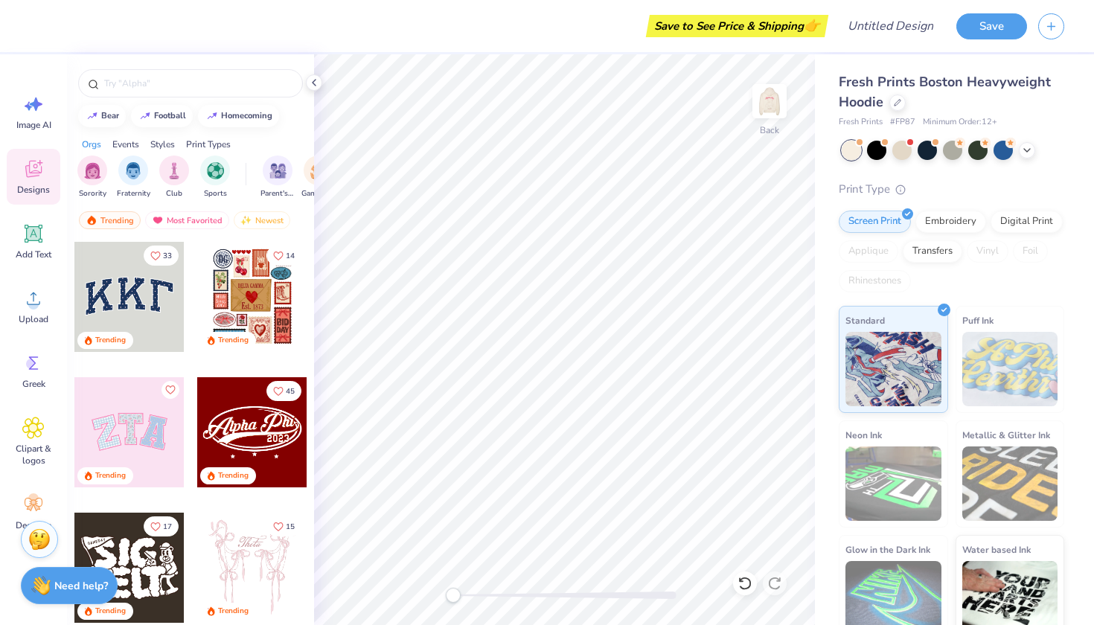
click at [147, 431] on div at bounding box center [129, 432] width 110 height 110
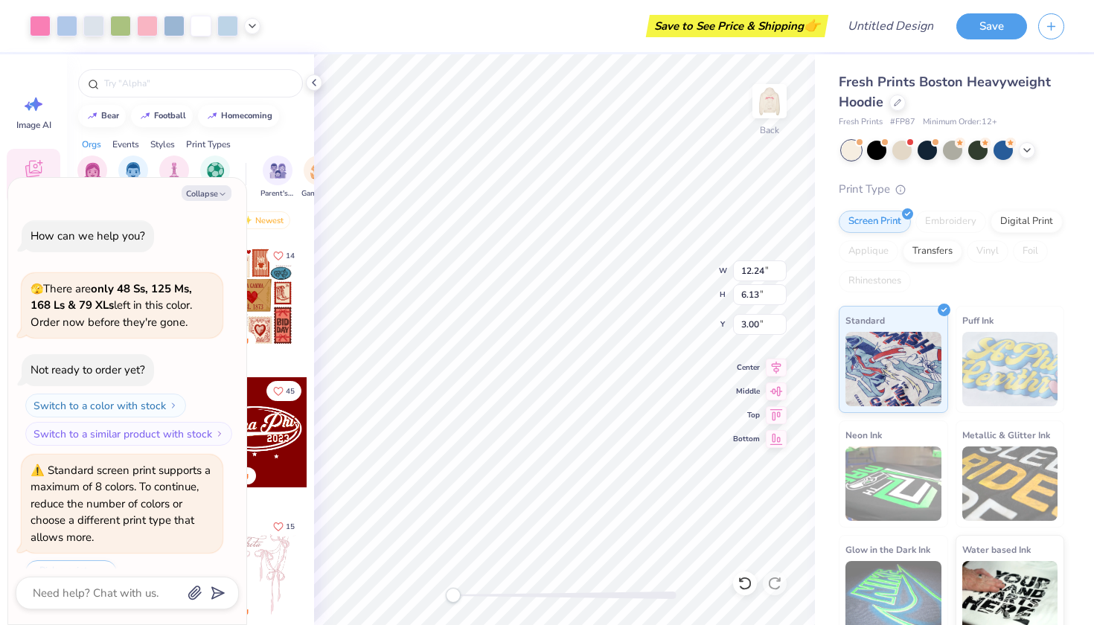
scroll to position [32, 0]
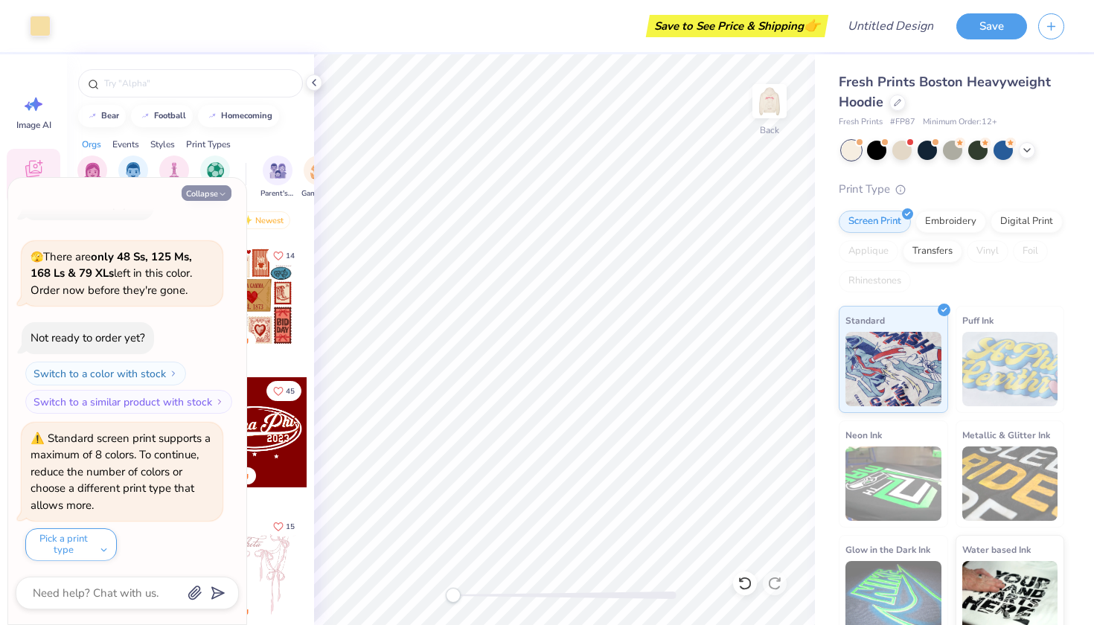
click at [201, 187] on button "Collapse" at bounding box center [207, 193] width 50 height 16
type textarea "x"
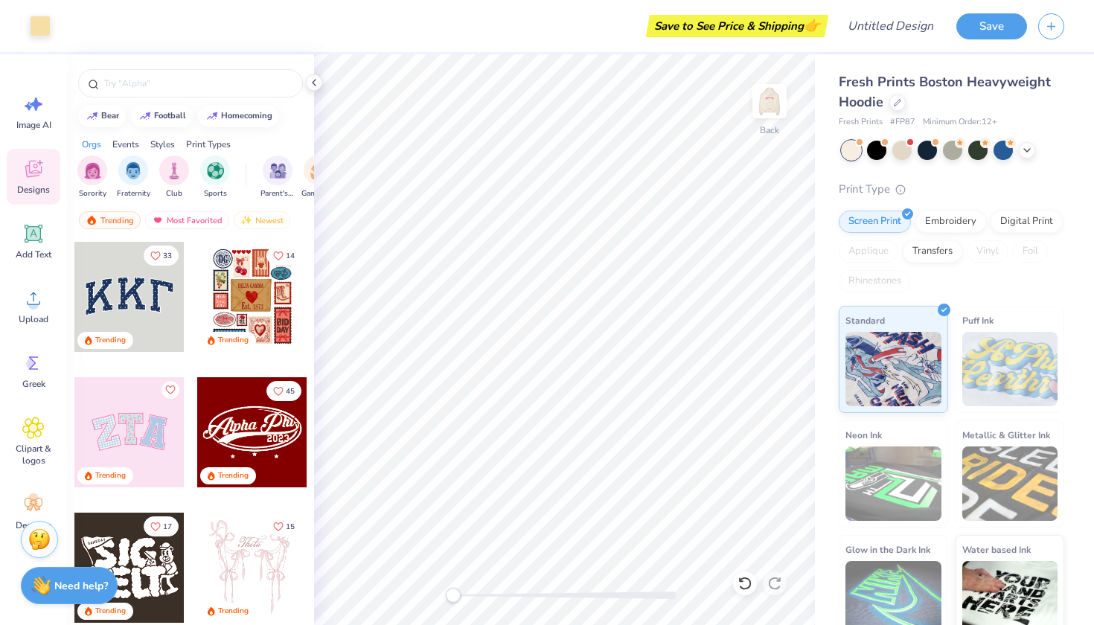
scroll to position [0, 0]
click at [92, 173] on img "filter for Sorority" at bounding box center [92, 169] width 17 height 17
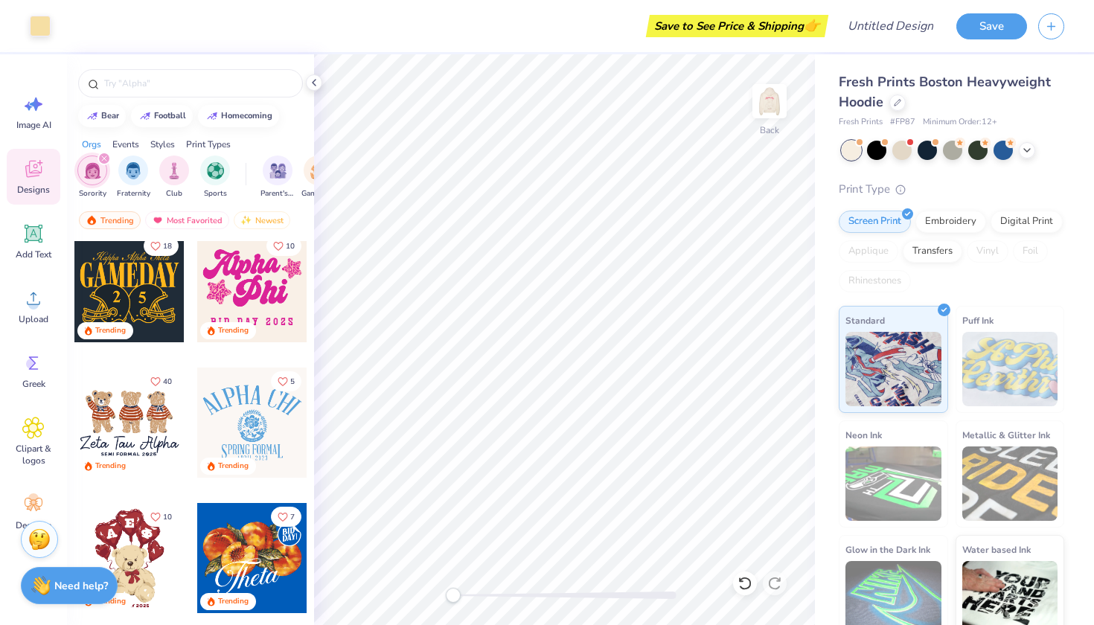
scroll to position [553, 0]
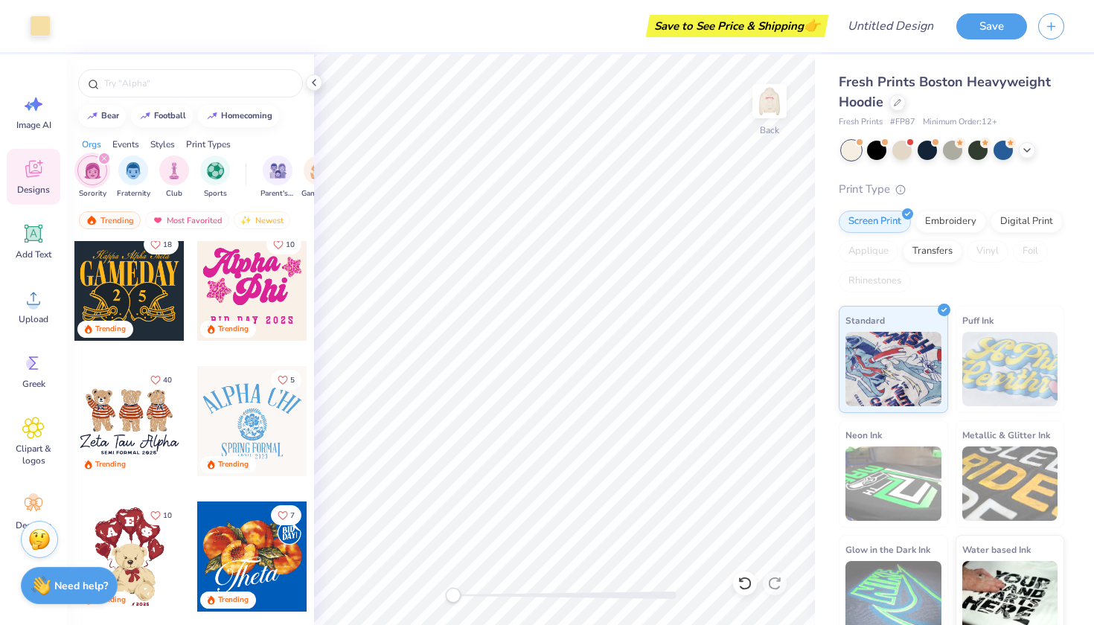
click at [153, 423] on div at bounding box center [129, 421] width 110 height 110
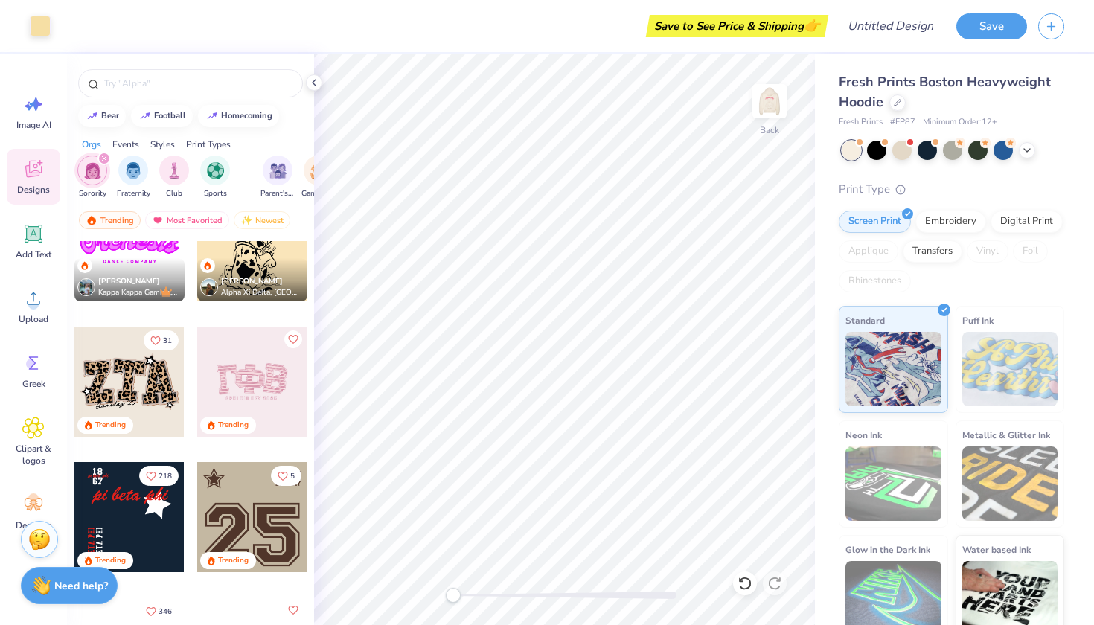
scroll to position [1138, 0]
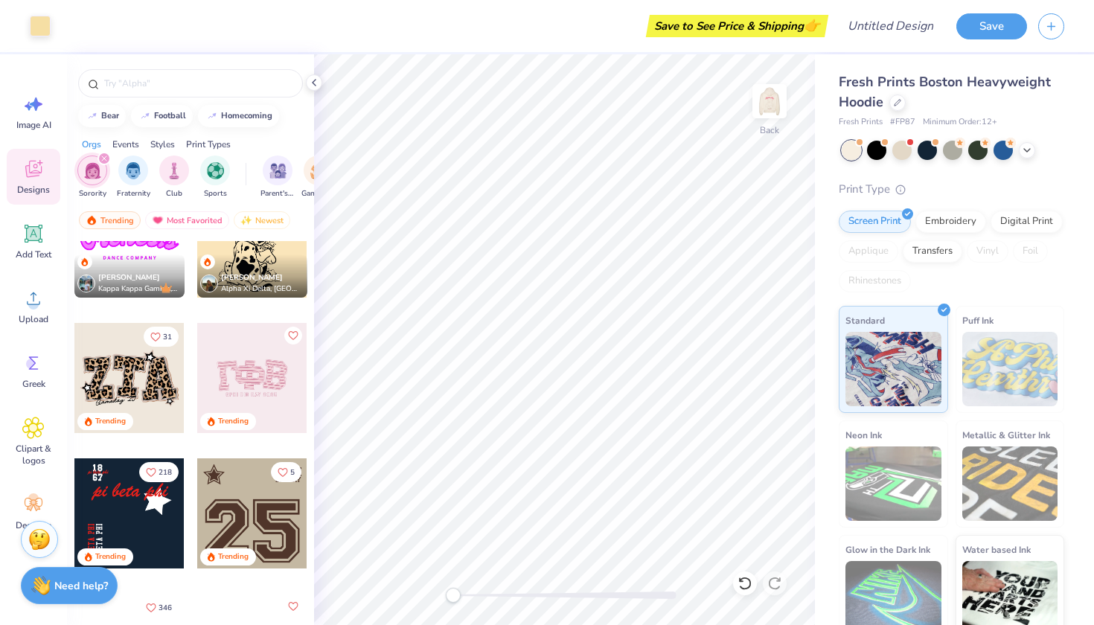
click at [146, 381] on div at bounding box center [129, 378] width 110 height 110
type input "4.52"
type input "6.00"
type input "3.84"
type input "4.83"
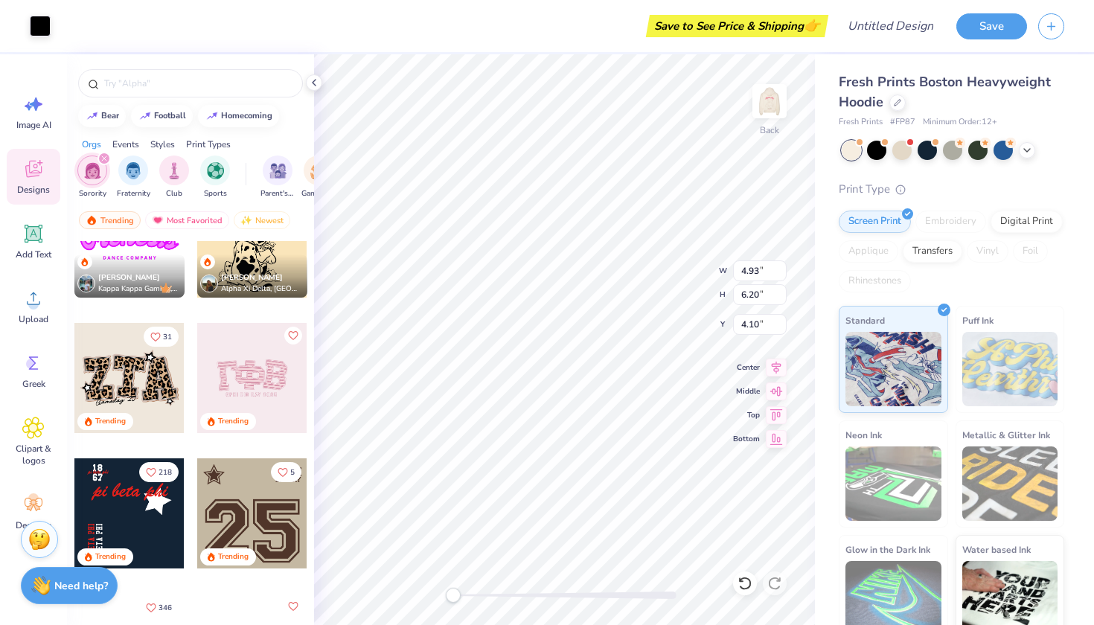
type input "6.10"
type input "4.15"
click at [931, 147] on div at bounding box center [927, 148] width 19 height 19
click at [931, 144] on div at bounding box center [927, 148] width 19 height 19
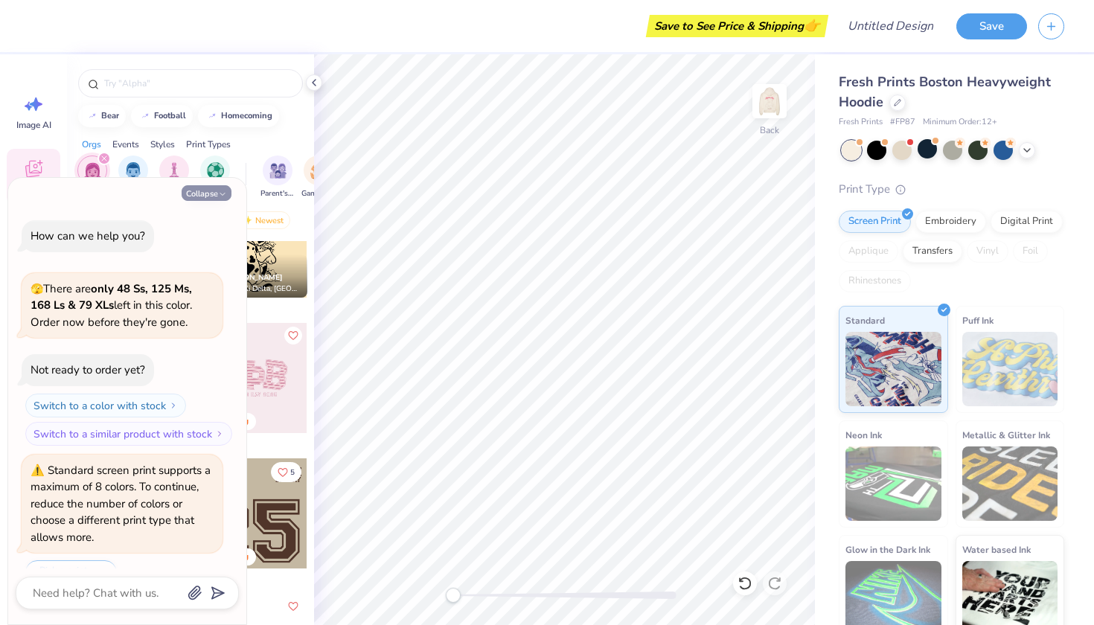
click at [215, 188] on button "Collapse" at bounding box center [207, 193] width 50 height 16
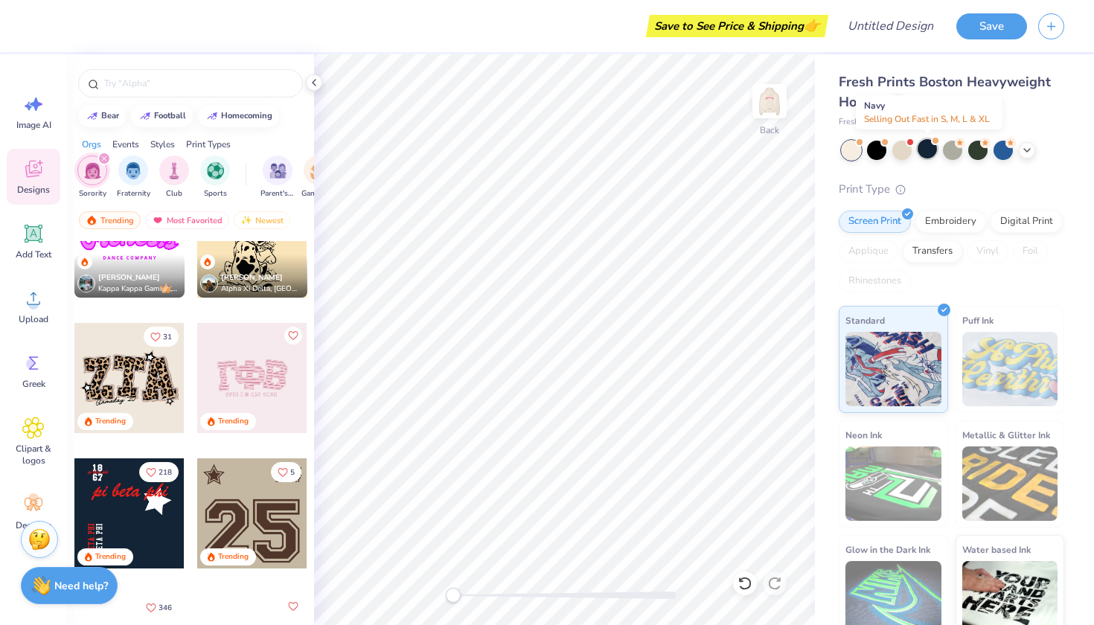
click at [932, 147] on div at bounding box center [927, 148] width 19 height 19
click at [924, 147] on div at bounding box center [927, 148] width 19 height 19
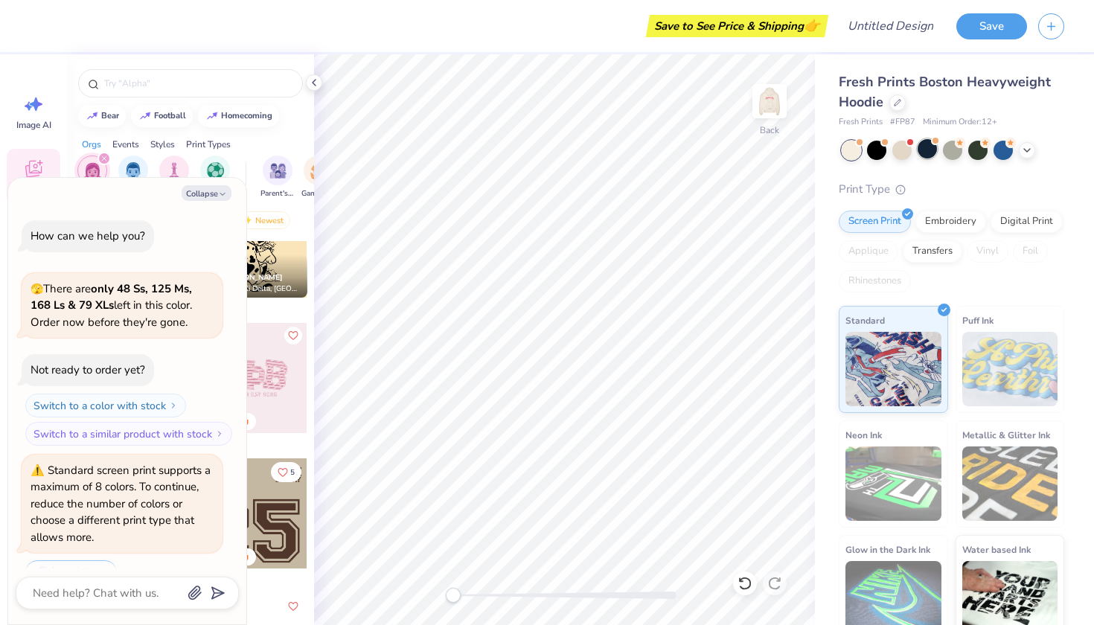
click at [925, 146] on div at bounding box center [927, 148] width 19 height 19
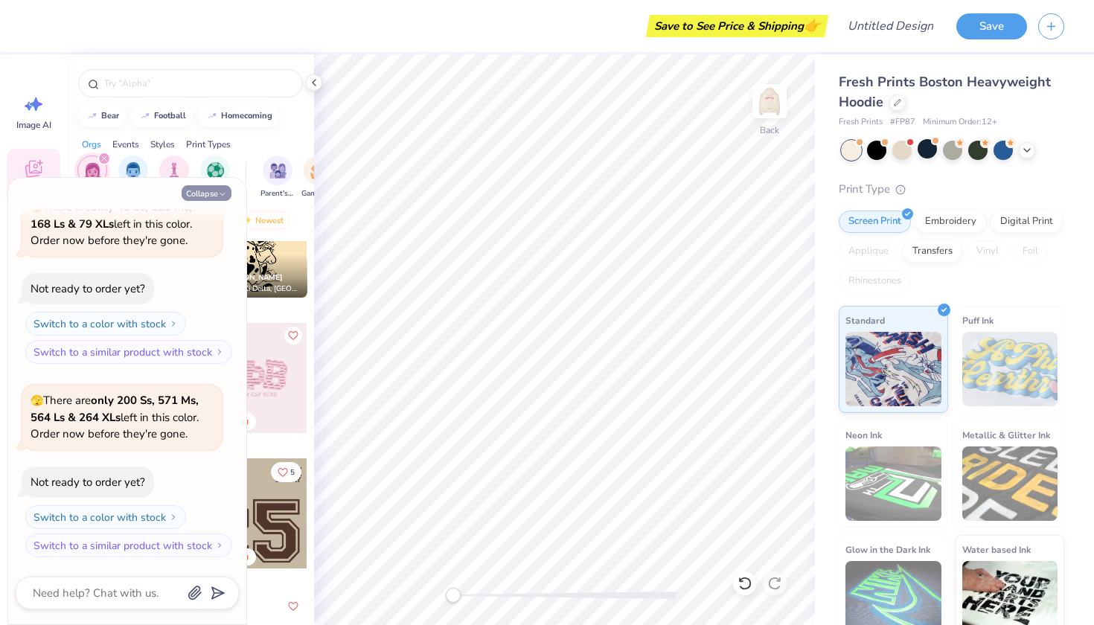
click at [219, 194] on icon "button" at bounding box center [222, 194] width 9 height 9
click at [1036, 146] on div at bounding box center [953, 150] width 223 height 19
click at [1031, 146] on icon at bounding box center [1028, 149] width 12 height 12
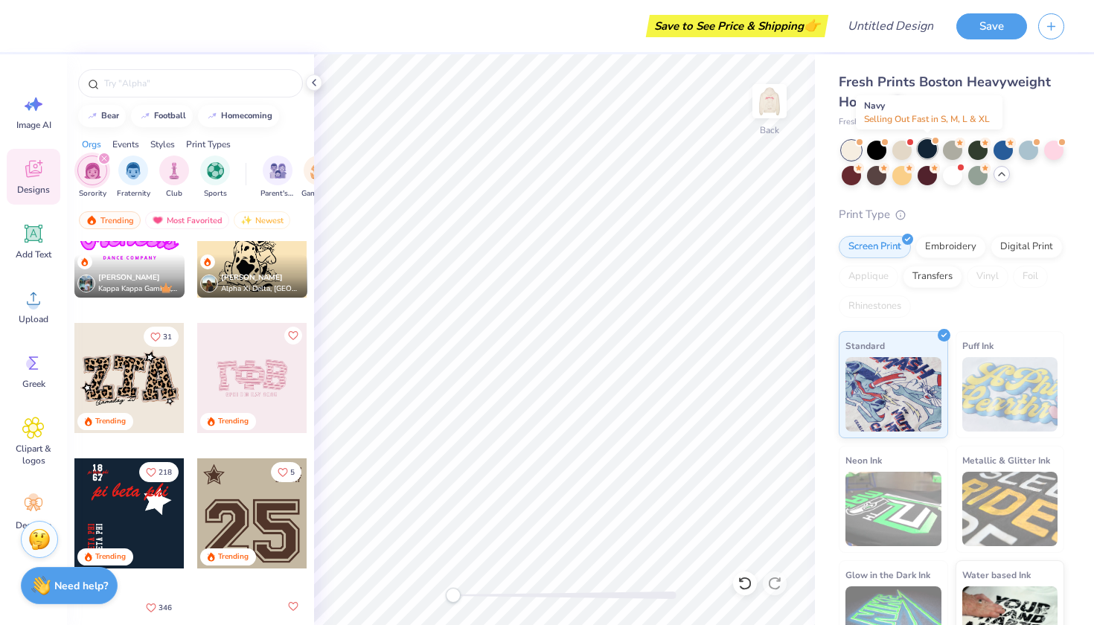
click at [927, 146] on div at bounding box center [927, 148] width 19 height 19
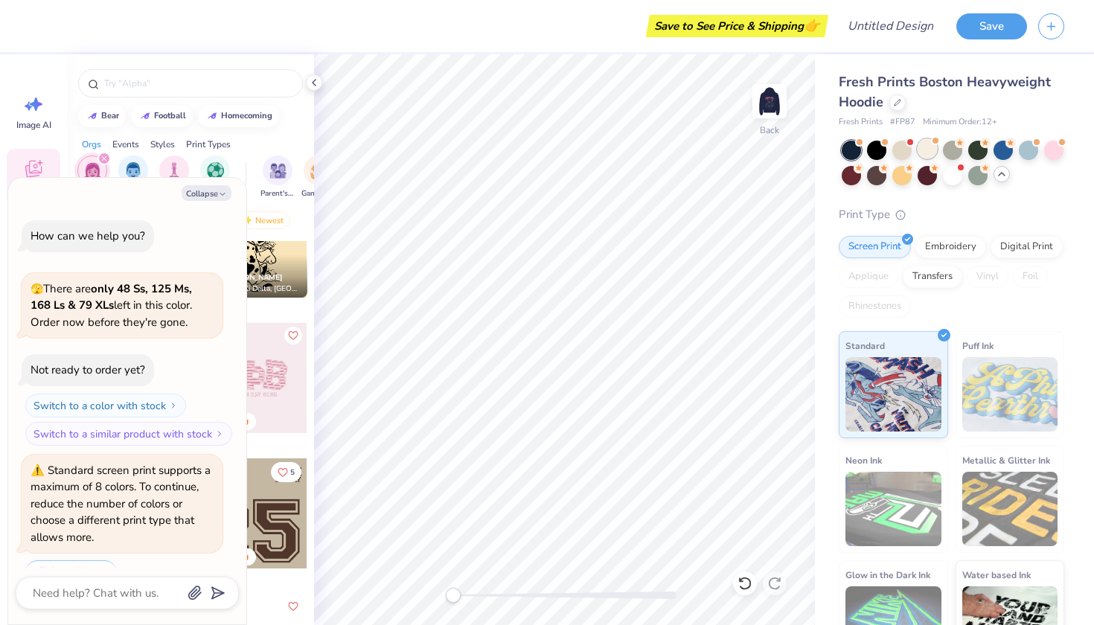
scroll to position [1377, 0]
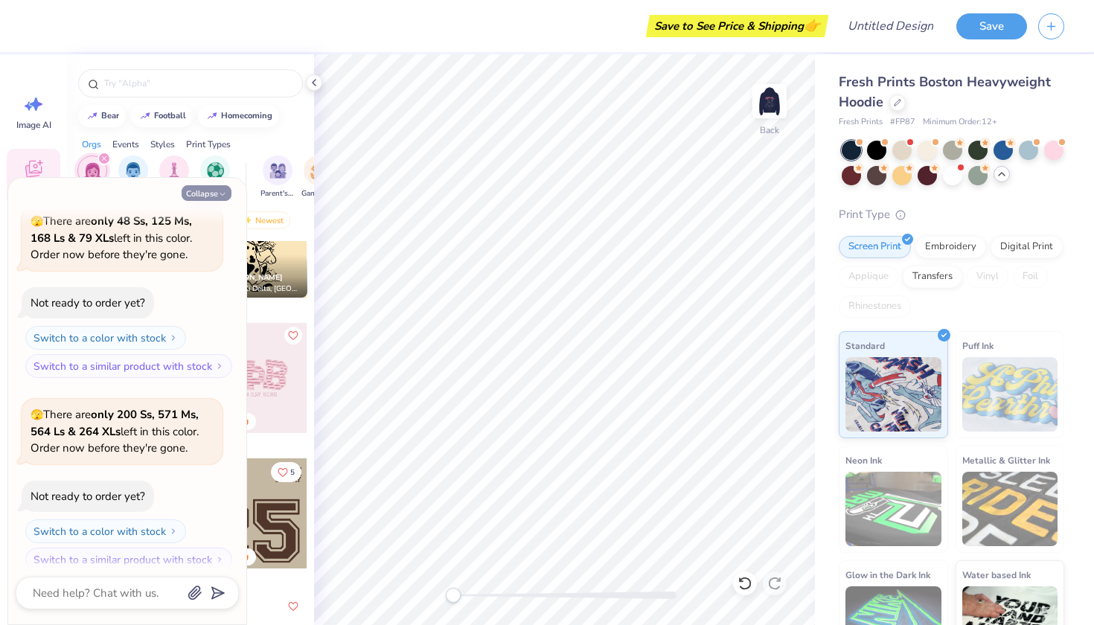
click at [200, 194] on button "Collapse" at bounding box center [207, 193] width 50 height 16
type textarea "x"
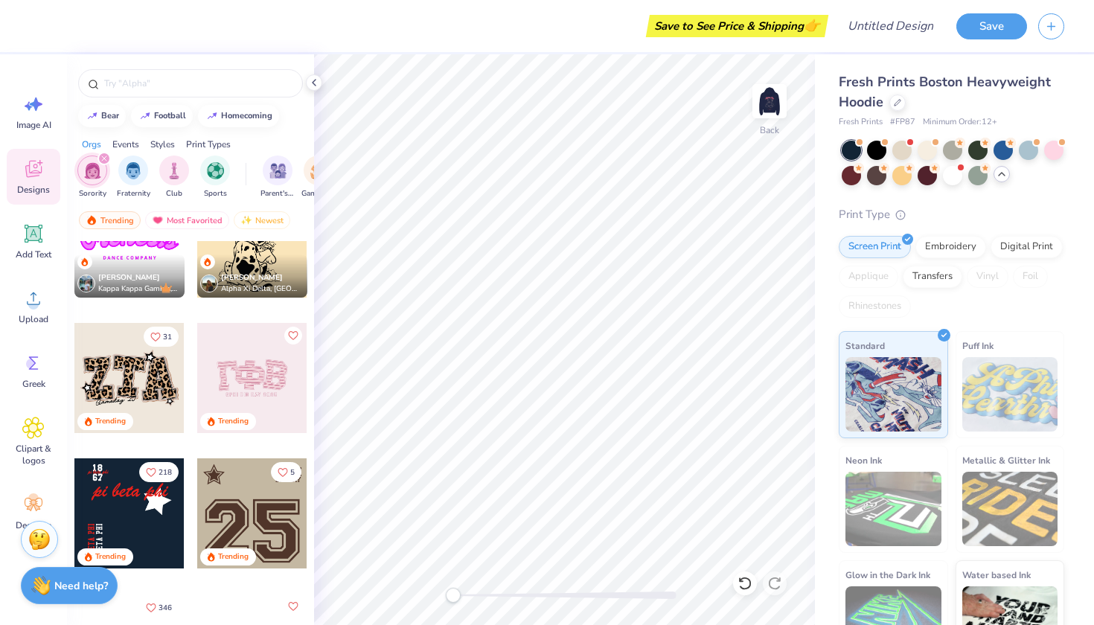
click at [142, 511] on div at bounding box center [129, 514] width 110 height 110
click at [774, 91] on img at bounding box center [770, 101] width 60 height 60
drag, startPoint x: 774, startPoint y: 91, endPoint x: 774, endPoint y: 104, distance: 13.4
click at [774, 104] on img at bounding box center [770, 101] width 60 height 60
click at [769, 105] on img at bounding box center [770, 101] width 60 height 60
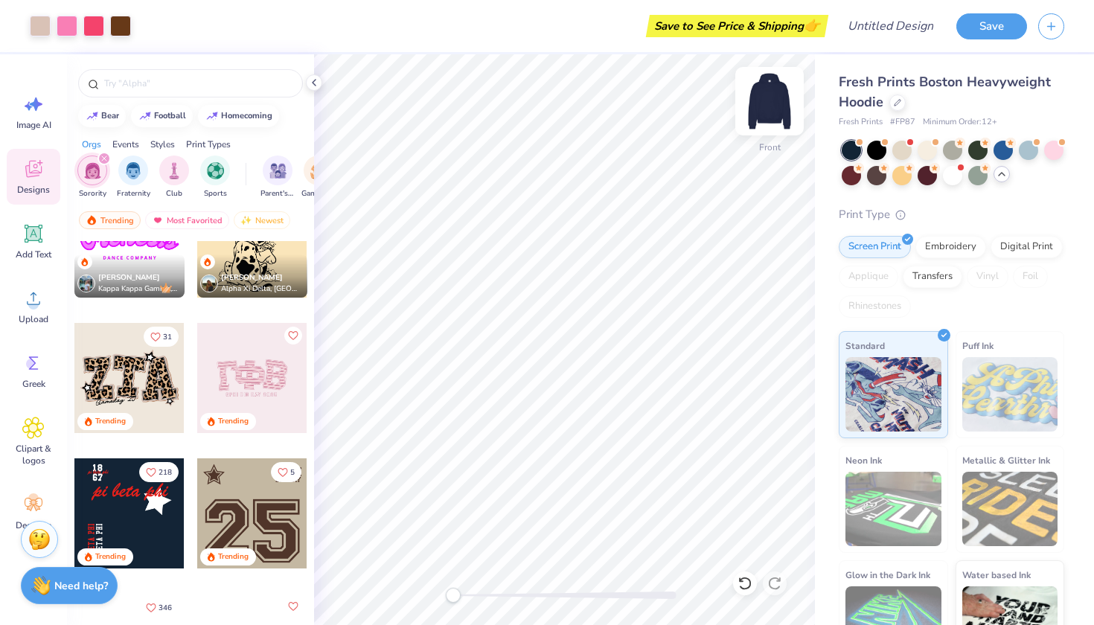
click at [759, 98] on img at bounding box center [770, 101] width 60 height 60
click at [785, 112] on img at bounding box center [770, 101] width 60 height 60
click at [774, 98] on img at bounding box center [770, 101] width 60 height 60
click at [774, 100] on img at bounding box center [770, 101] width 60 height 60
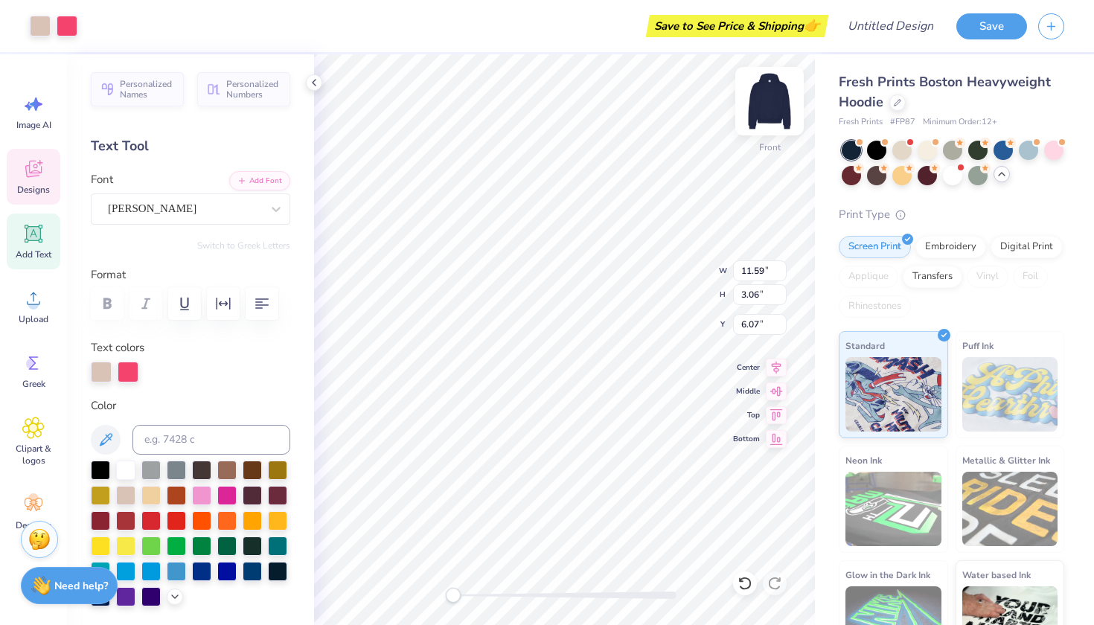
click at [771, 105] on img at bounding box center [770, 101] width 60 height 60
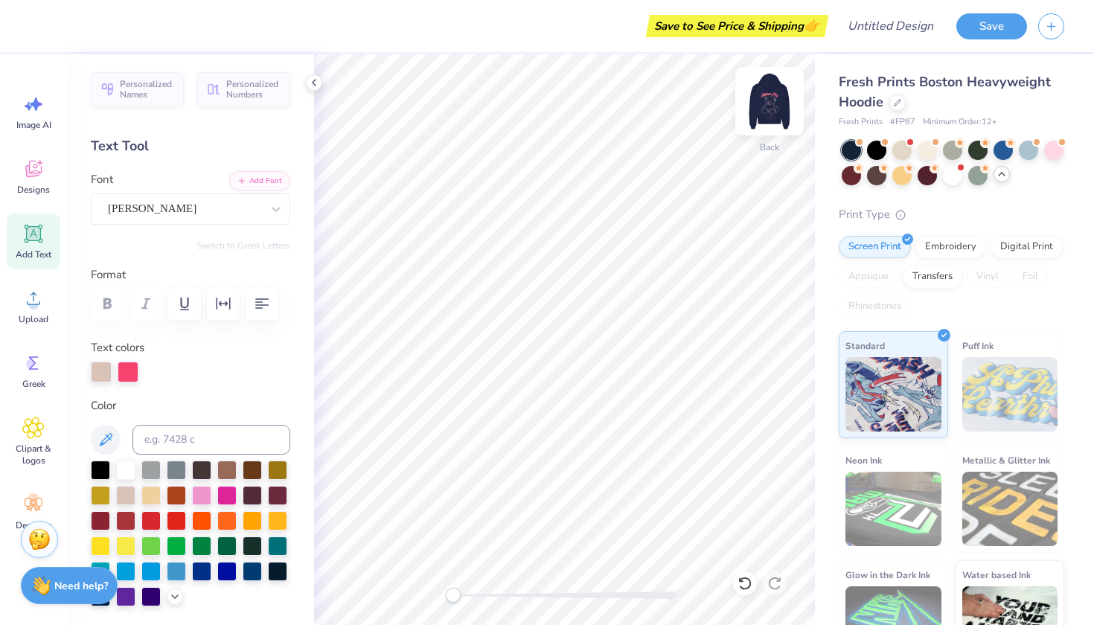
click at [775, 91] on img at bounding box center [770, 101] width 60 height 60
click at [775, 93] on img at bounding box center [770, 101] width 60 height 60
click at [775, 93] on img at bounding box center [770, 101] width 30 height 30
drag, startPoint x: 775, startPoint y: 93, endPoint x: 765, endPoint y: 118, distance: 26.7
click at [765, 118] on div at bounding box center [770, 101] width 34 height 34
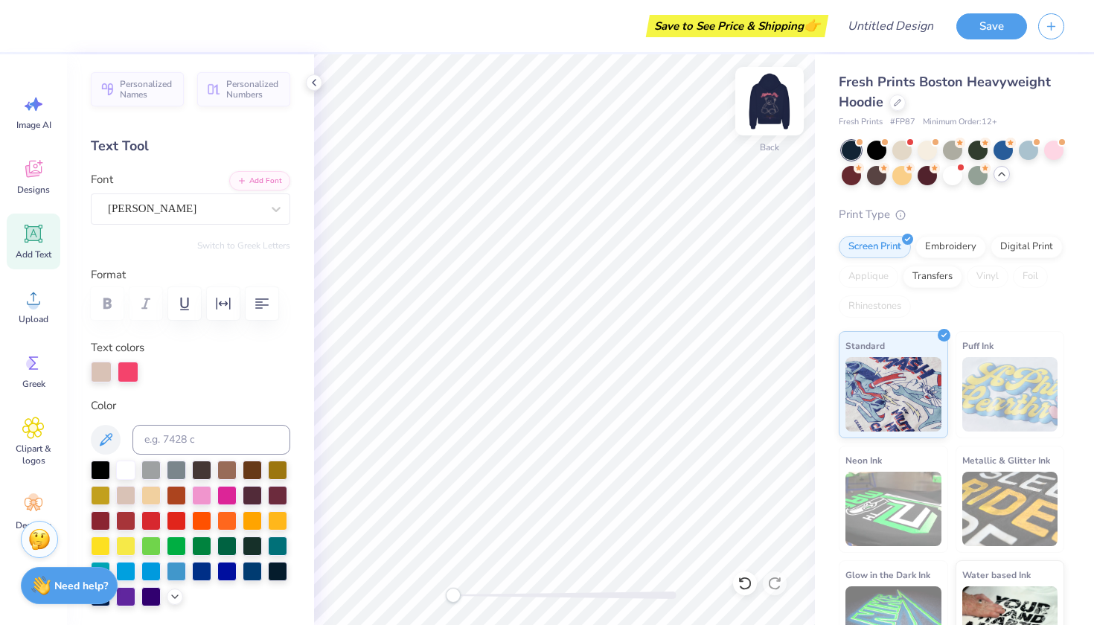
click at [760, 118] on div at bounding box center [770, 101] width 68 height 68
click at [772, 119] on div "Front" at bounding box center [770, 110] width 34 height 53
click at [771, 118] on div at bounding box center [770, 101] width 68 height 68
click at [771, 118] on div at bounding box center [770, 101] width 34 height 34
click at [95, 374] on div at bounding box center [101, 370] width 21 height 21
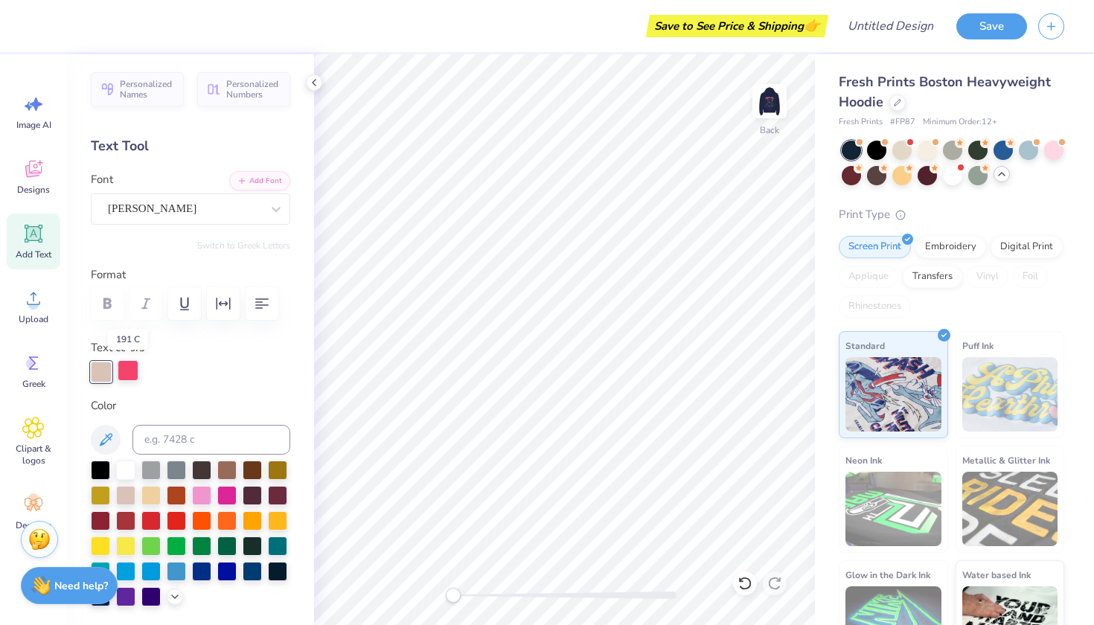
click at [130, 374] on div at bounding box center [128, 370] width 21 height 21
click at [95, 375] on div at bounding box center [101, 370] width 21 height 21
click at [40, 182] on div "Designs" at bounding box center [34, 177] width 54 height 56
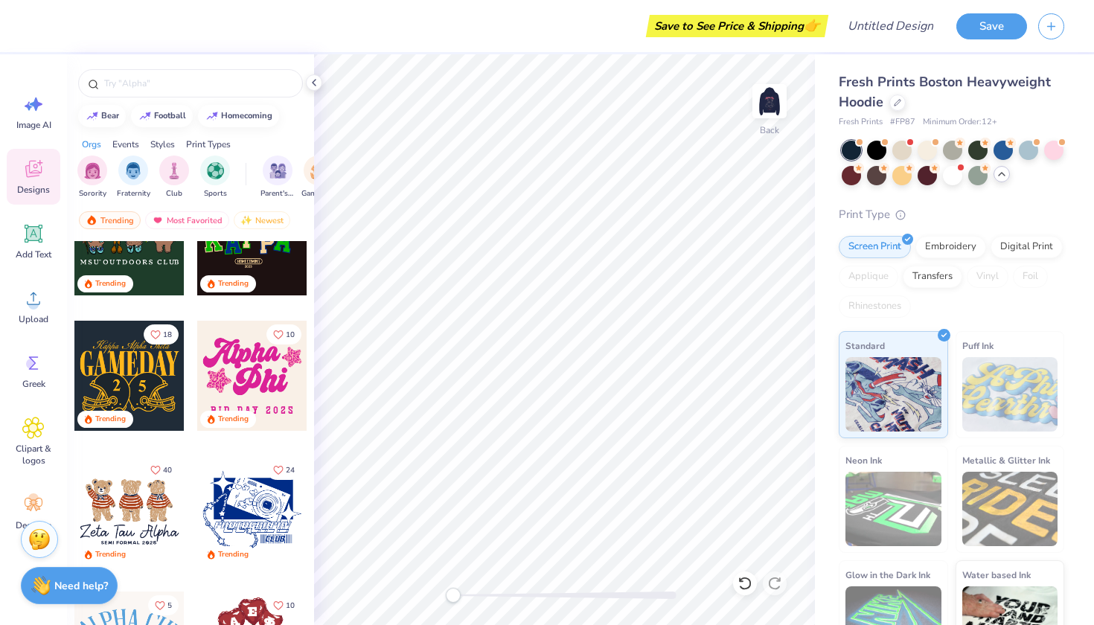
scroll to position [600, 0]
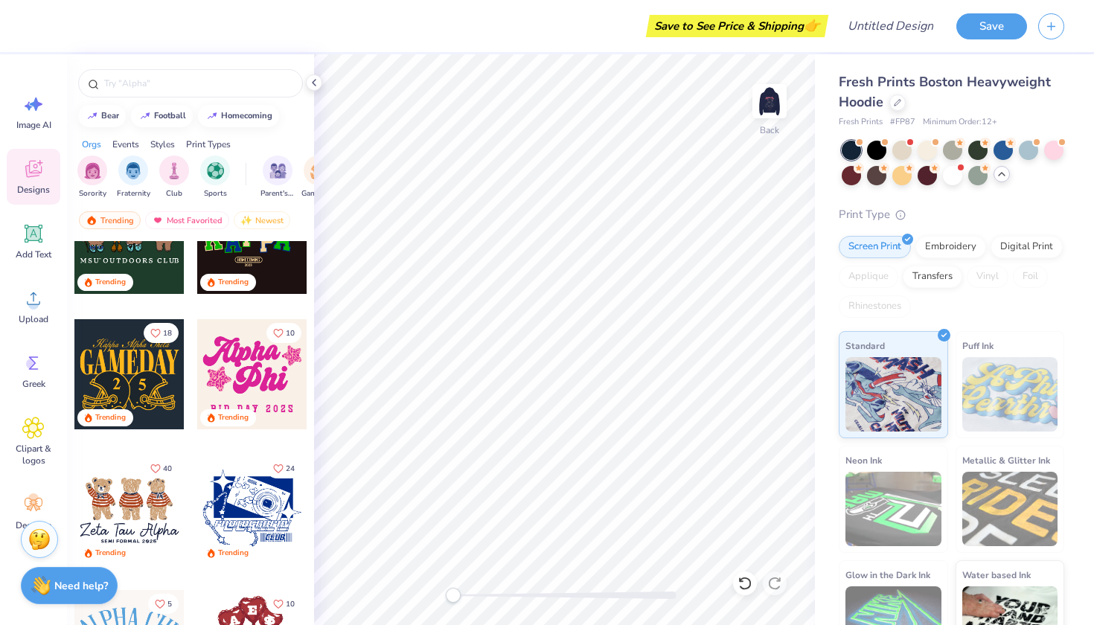
click at [277, 367] on div at bounding box center [252, 374] width 110 height 110
click at [39, 229] on icon at bounding box center [34, 234] width 14 height 14
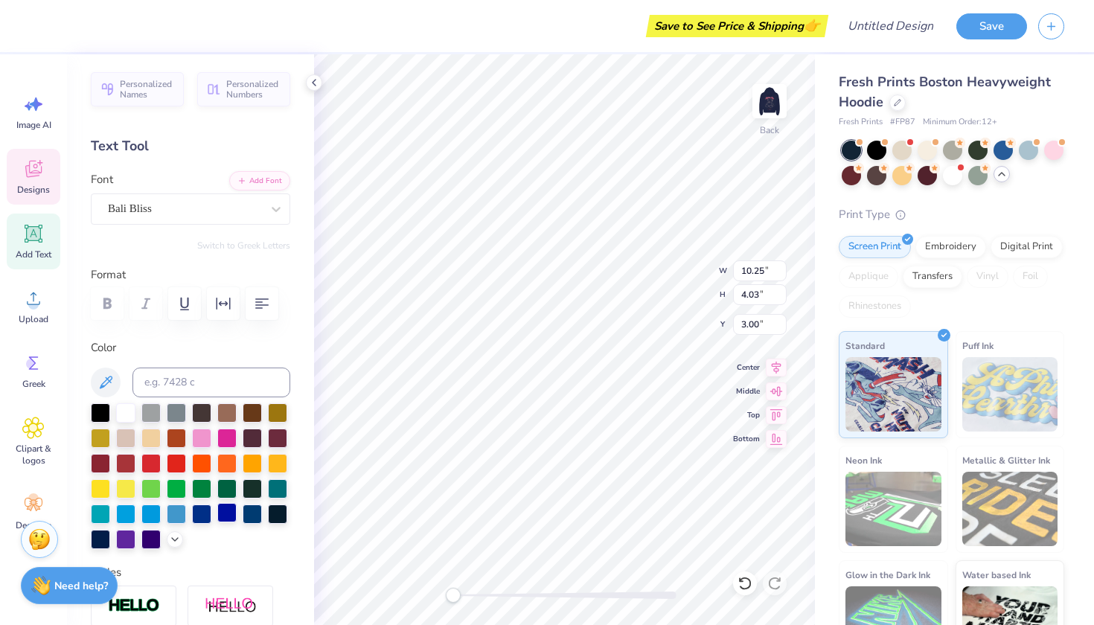
drag, startPoint x: 36, startPoint y: 246, endPoint x: 234, endPoint y: 512, distance: 331.5
click at [36, 246] on div "Add Text" at bounding box center [34, 242] width 54 height 56
type input "7.05"
type input "2.04"
type input "5.73"
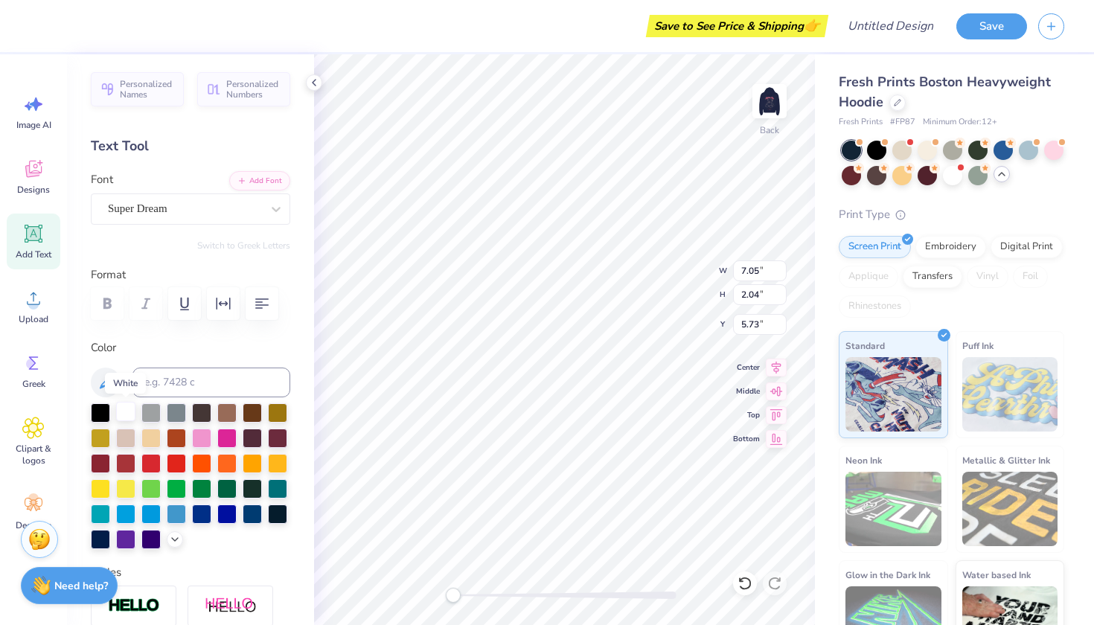
click at [121, 412] on div at bounding box center [125, 411] width 19 height 19
click at [122, 417] on div at bounding box center [125, 411] width 19 height 19
click at [123, 416] on div at bounding box center [125, 411] width 19 height 19
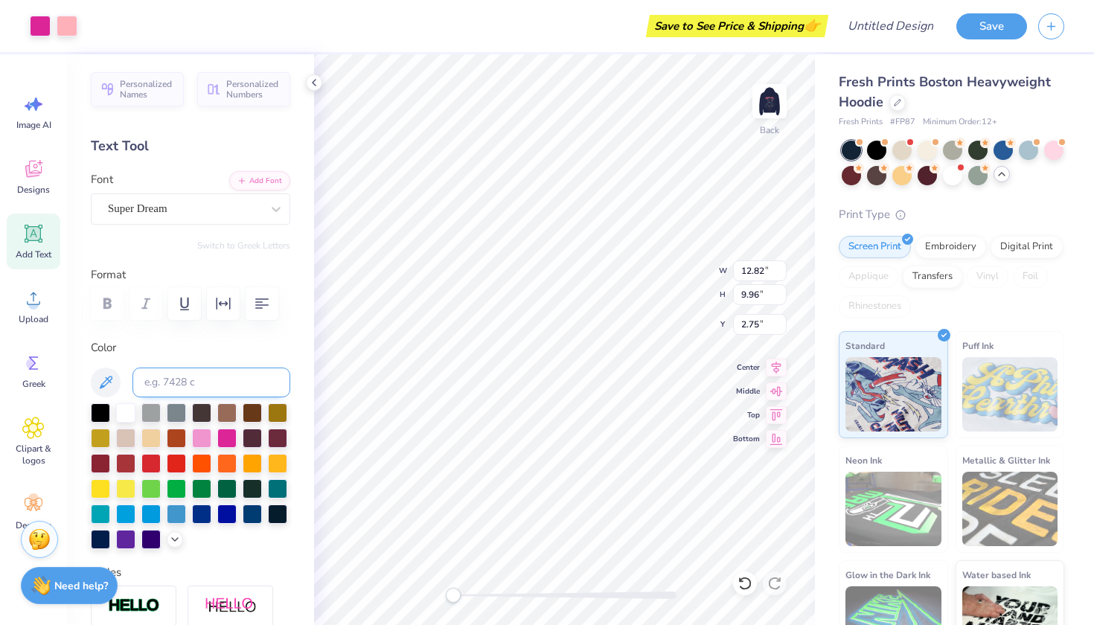
type input "3.00"
click at [127, 416] on div at bounding box center [125, 411] width 19 height 19
type input "6.38"
type input "2.58"
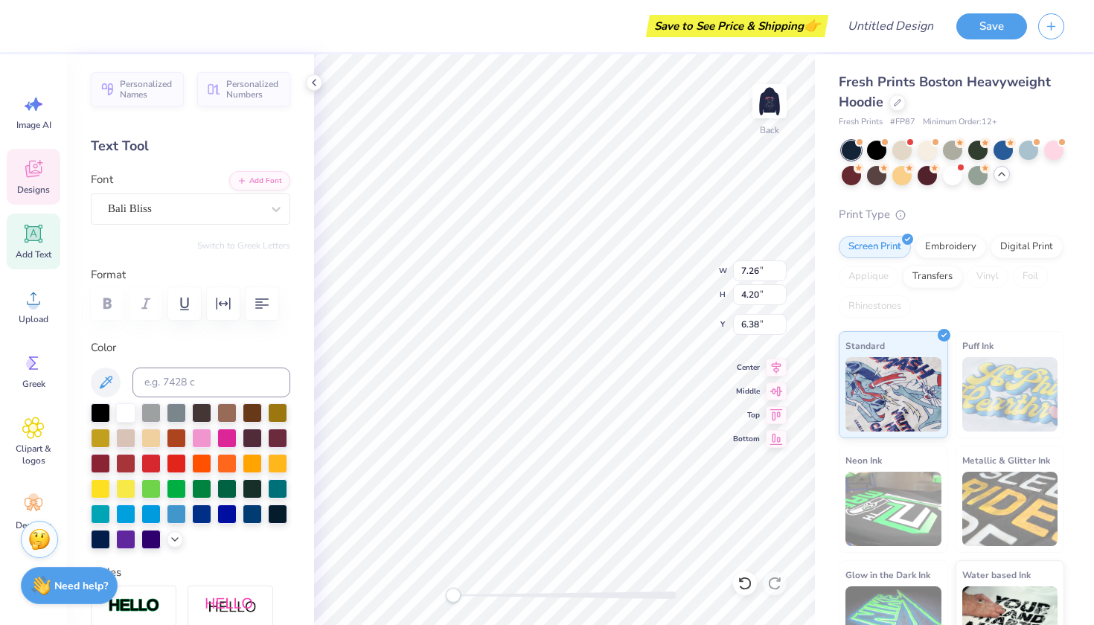
type input "2.64"
type input "4.21"
click at [206, 514] on div at bounding box center [201, 512] width 19 height 19
click at [127, 408] on div at bounding box center [125, 411] width 19 height 19
click at [174, 411] on div at bounding box center [176, 411] width 19 height 19
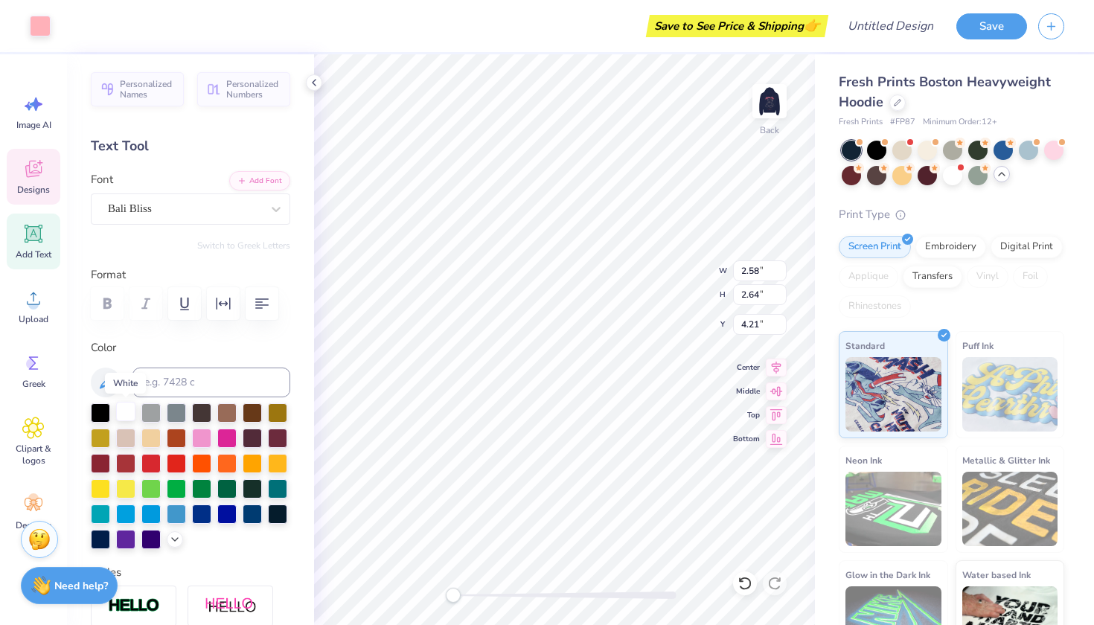
click at [122, 409] on div at bounding box center [125, 411] width 19 height 19
type input "10.74"
type input "0.94"
type input "12.06"
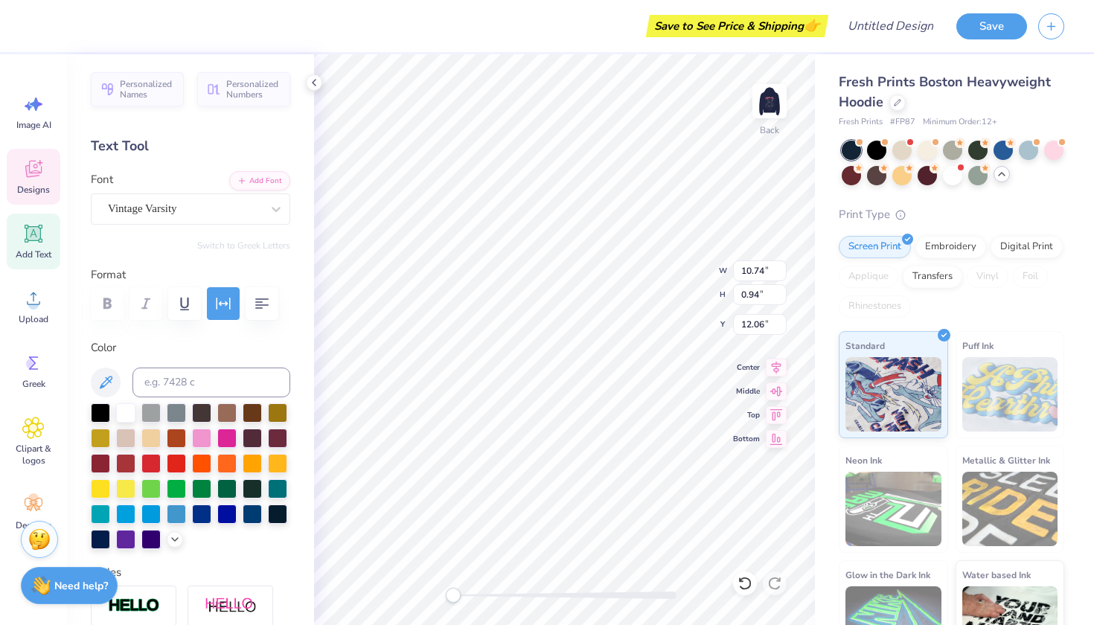
type textarea "B"
type input "7.26"
type input "4.20"
type input "6.49"
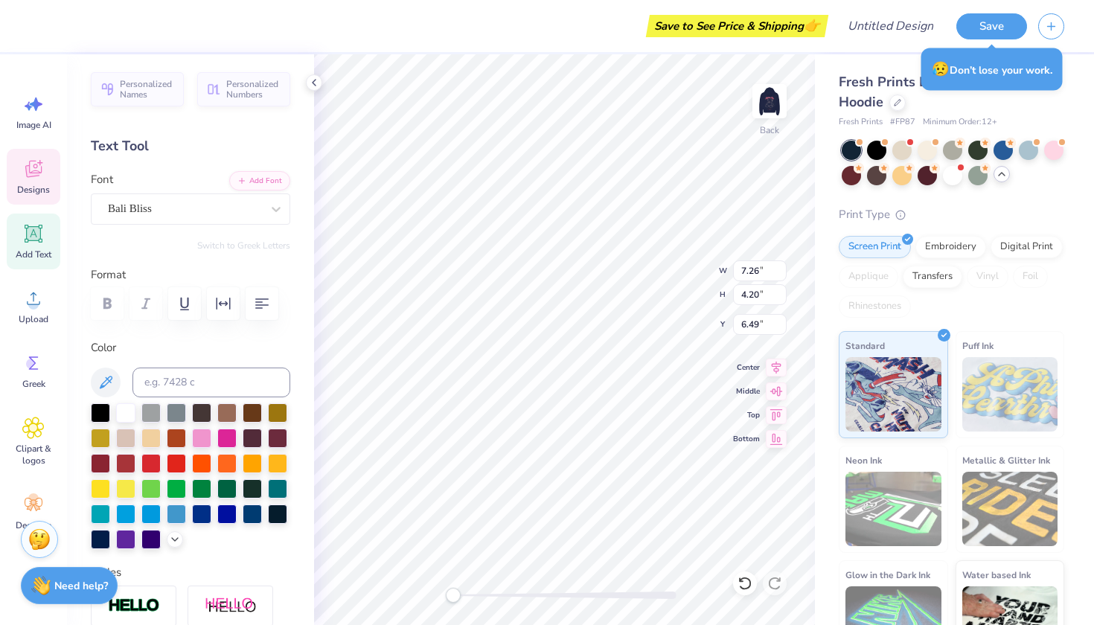
type input "10.24"
type input "4.03"
type input "3.00"
type input "5.56"
type input "2.19"
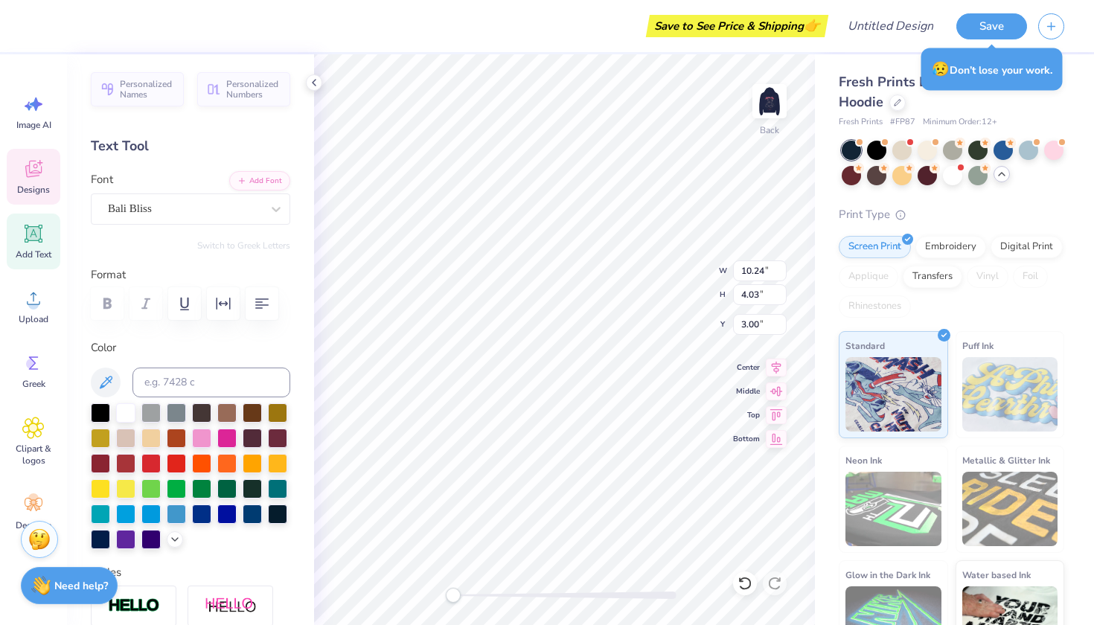
type input "3.07"
type input "7.26"
type input "4.20"
type input "8.09"
type input "5.56"
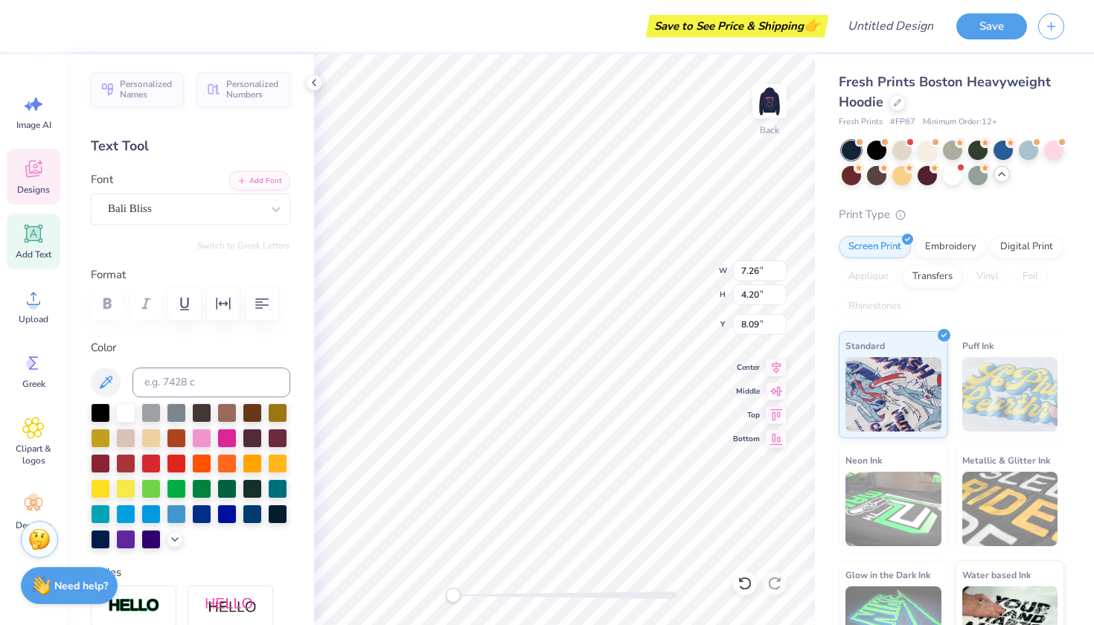
type input "2.19"
type input "2.57"
type input "9.43"
type input "3.71"
type input "3.46"
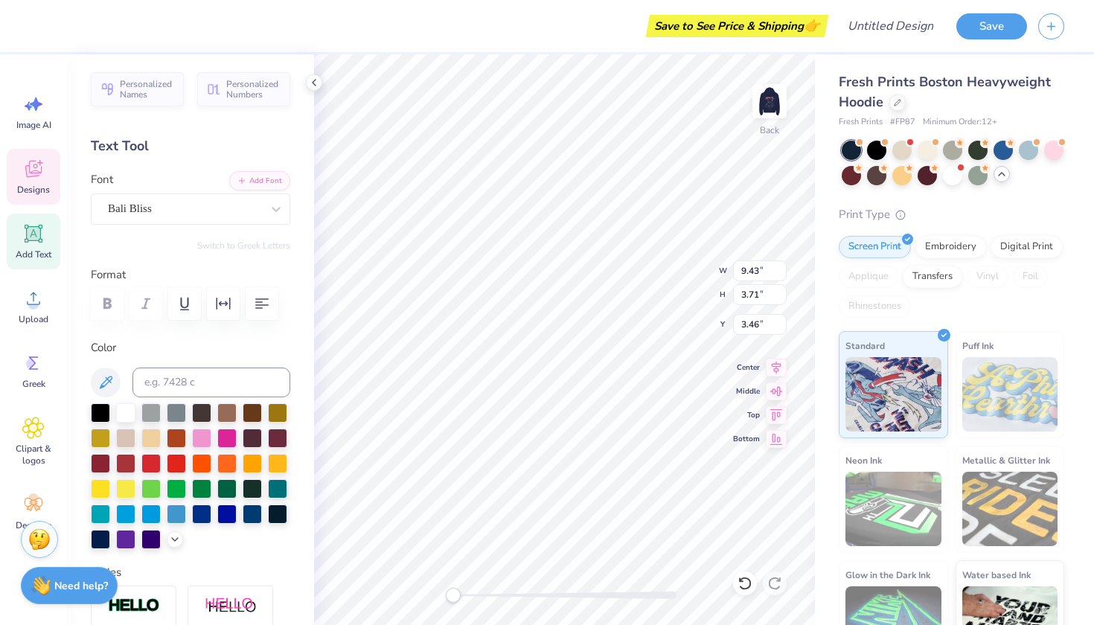
type input "7.26"
type input "4.20"
type input "8.09"
type input "6.29"
type input "3.64"
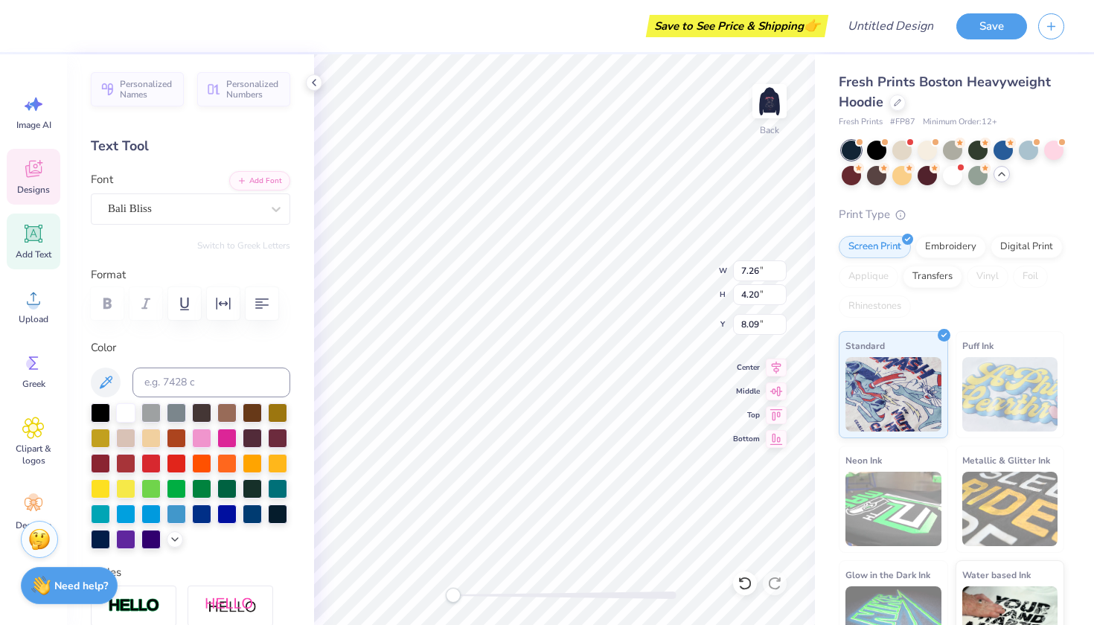
type input "8.12"
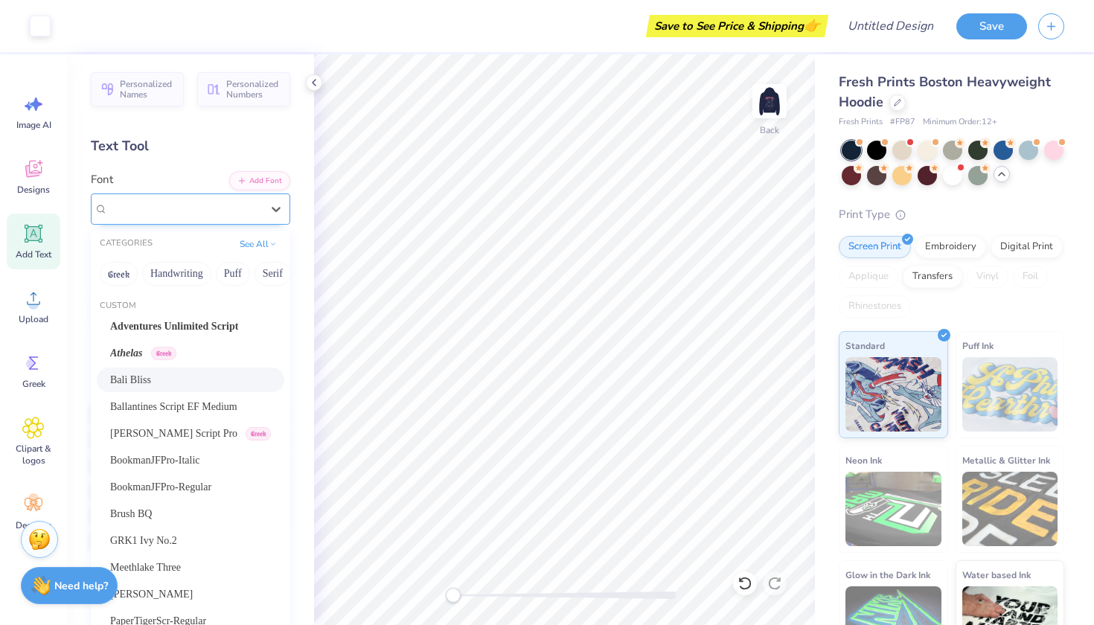
click at [175, 207] on div "Bali Bliss" at bounding box center [184, 208] width 156 height 23
click at [160, 404] on span "Ballantines Script EF Medium" at bounding box center [173, 407] width 127 height 16
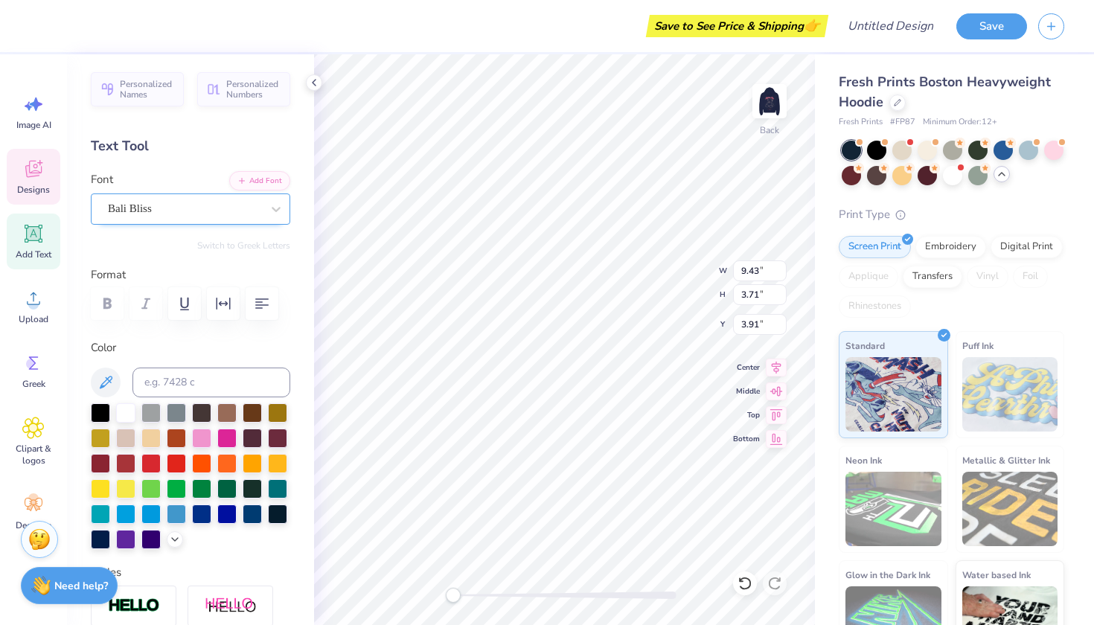
click at [252, 197] on div "Bali Bliss" at bounding box center [191, 209] width 200 height 31
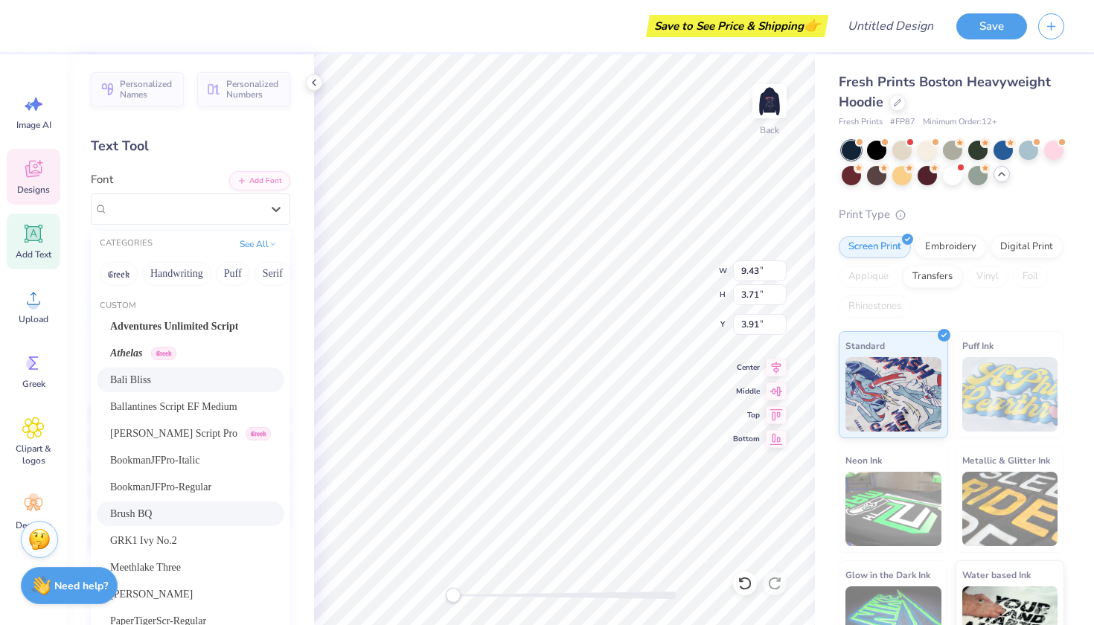
click at [171, 510] on div "Brush BQ" at bounding box center [190, 514] width 161 height 16
click at [284, 211] on div at bounding box center [276, 209] width 27 height 27
click at [185, 270] on button "Handwriting" at bounding box center [176, 274] width 69 height 24
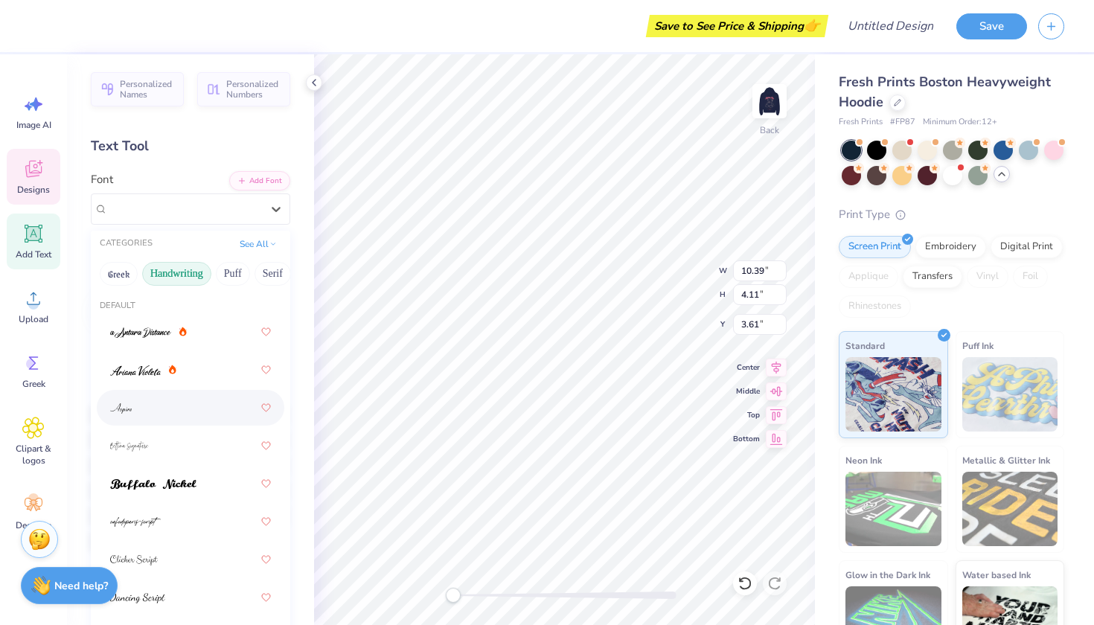
click at [168, 407] on div at bounding box center [190, 408] width 161 height 27
click at [159, 208] on div "Aspire" at bounding box center [184, 208] width 156 height 23
click at [150, 532] on div at bounding box center [190, 522] width 161 height 27
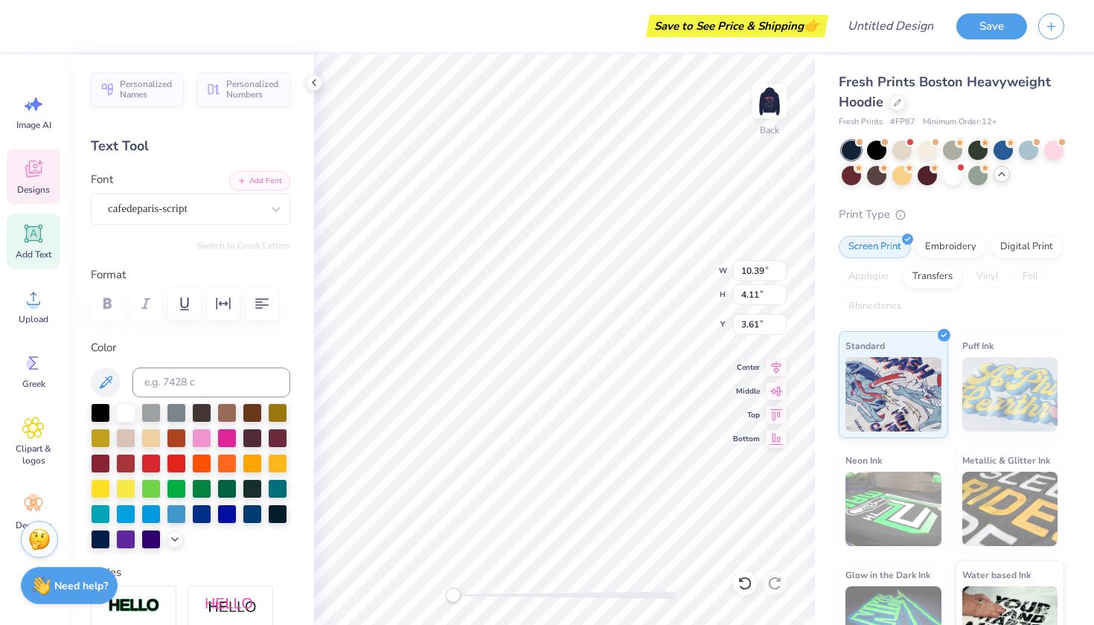
click at [226, 189] on div "Font cafedeparis-script" at bounding box center [191, 198] width 200 height 54
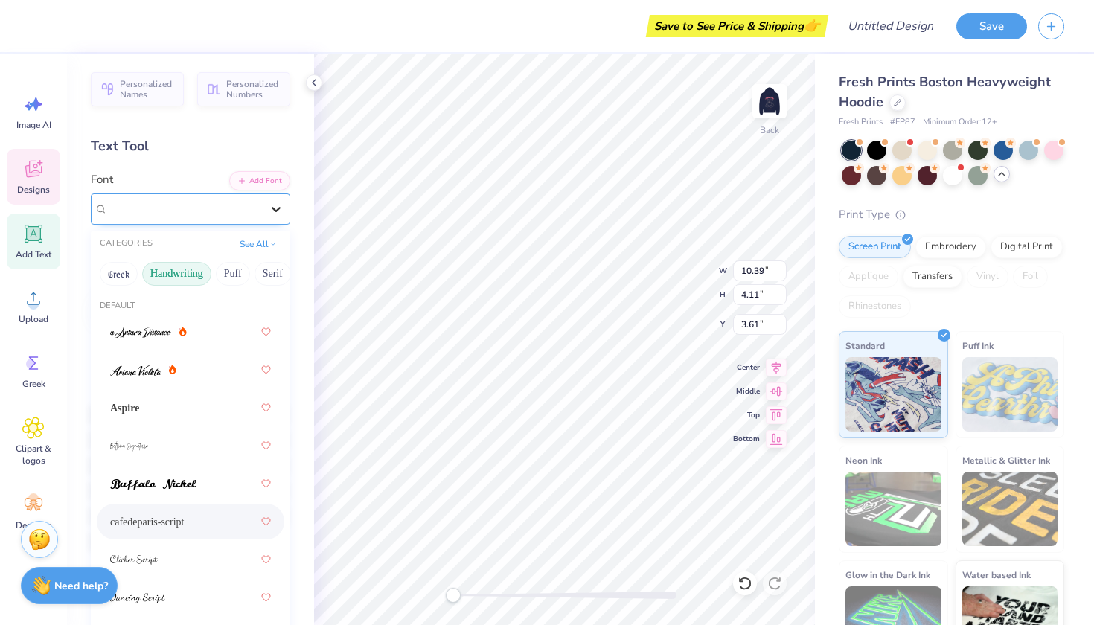
click at [276, 211] on icon at bounding box center [276, 209] width 15 height 15
click at [211, 564] on div at bounding box center [190, 559] width 161 height 27
click at [240, 207] on div "Clicker Script" at bounding box center [184, 208] width 156 height 23
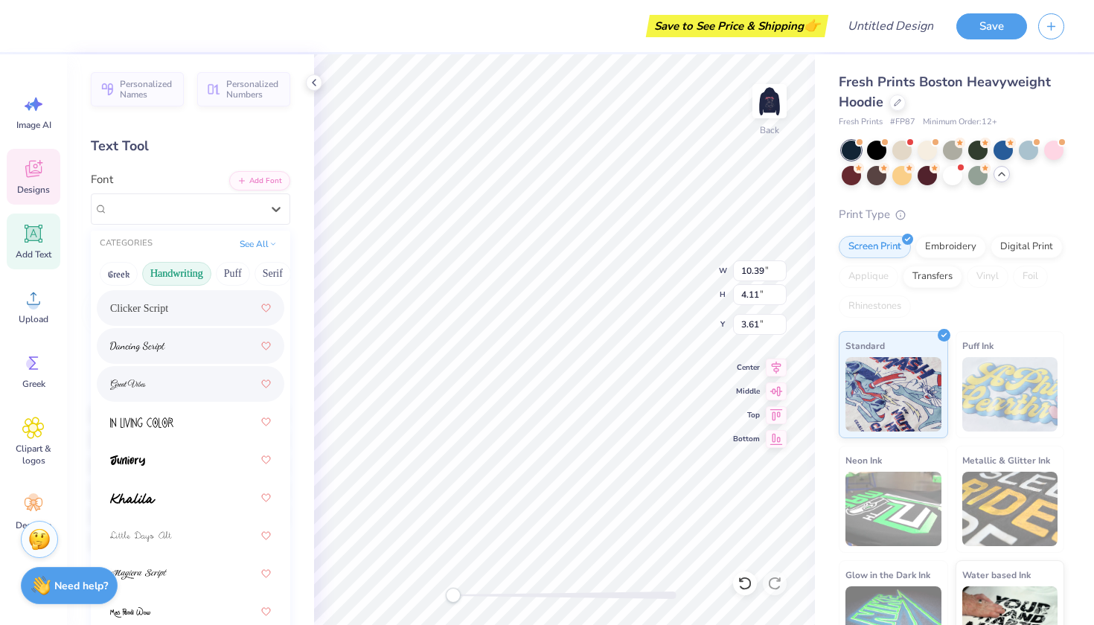
scroll to position [255, 0]
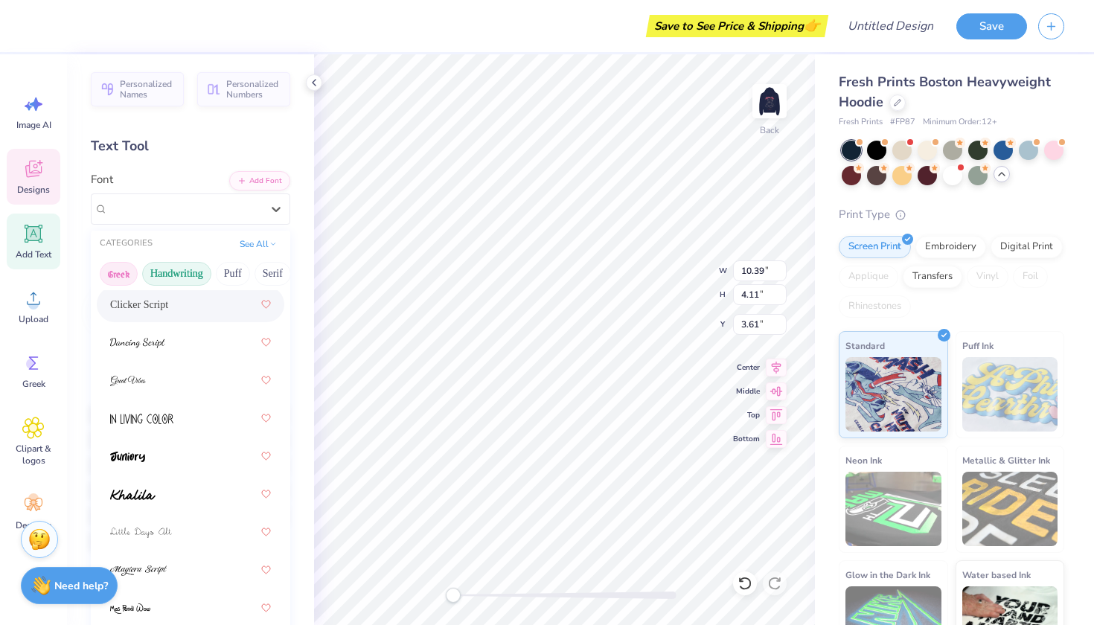
click at [131, 273] on button "Greek" at bounding box center [119, 274] width 38 height 24
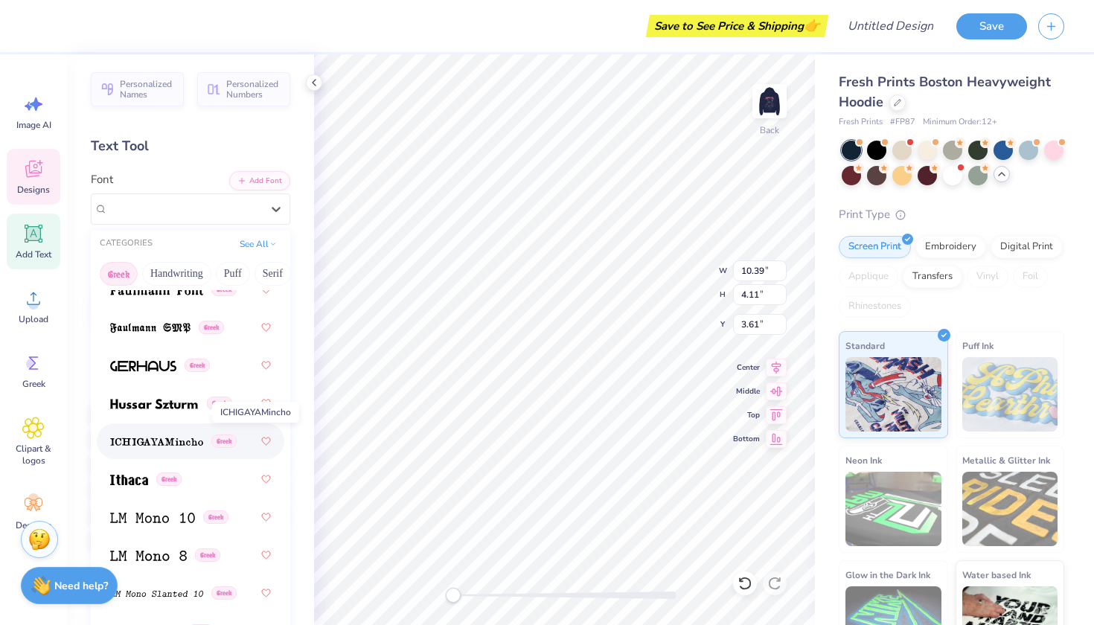
scroll to position [757, 0]
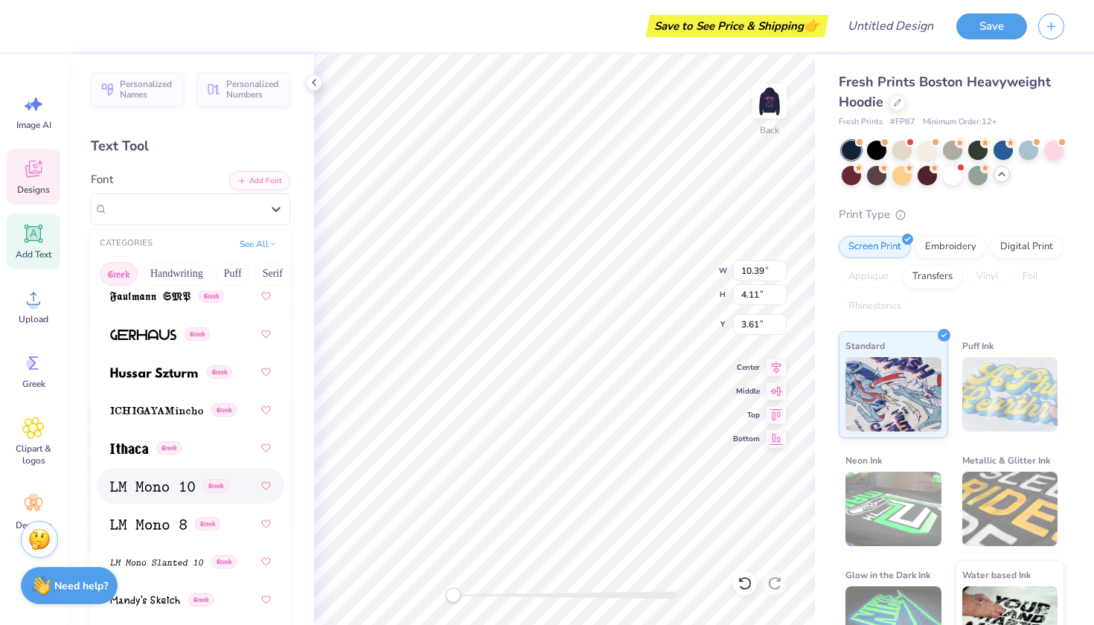
click at [156, 494] on span at bounding box center [152, 487] width 85 height 16
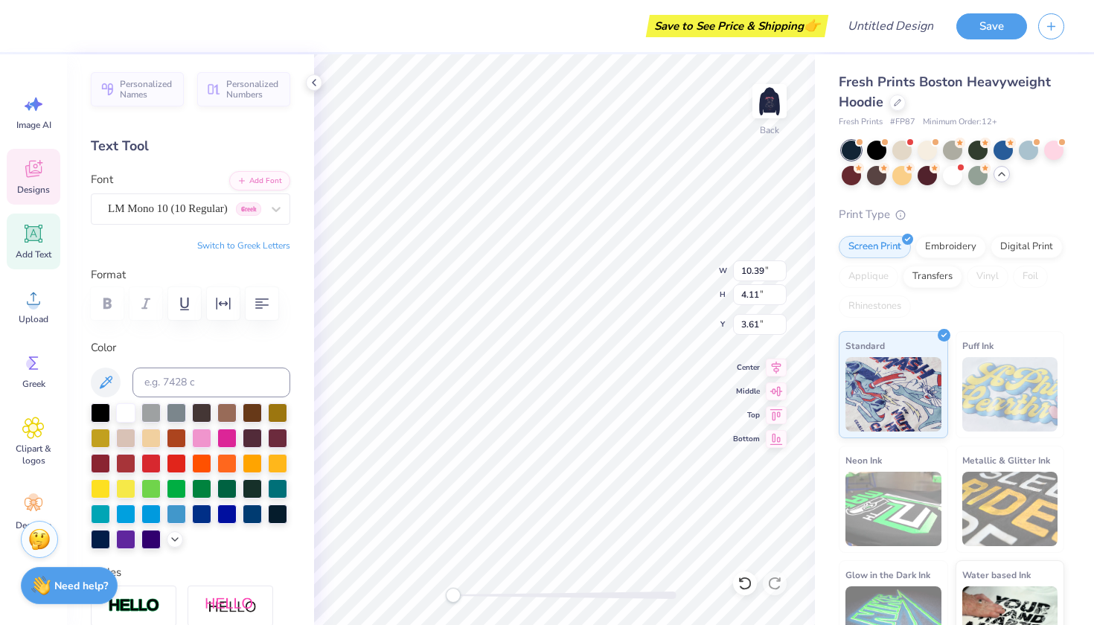
click at [206, 184] on div "Font LM Mono 10 (10 Regular) [DEMOGRAPHIC_DATA]" at bounding box center [191, 198] width 200 height 54
click at [205, 205] on span "LM Mono 10 (10 Regular)" at bounding box center [168, 208] width 120 height 17
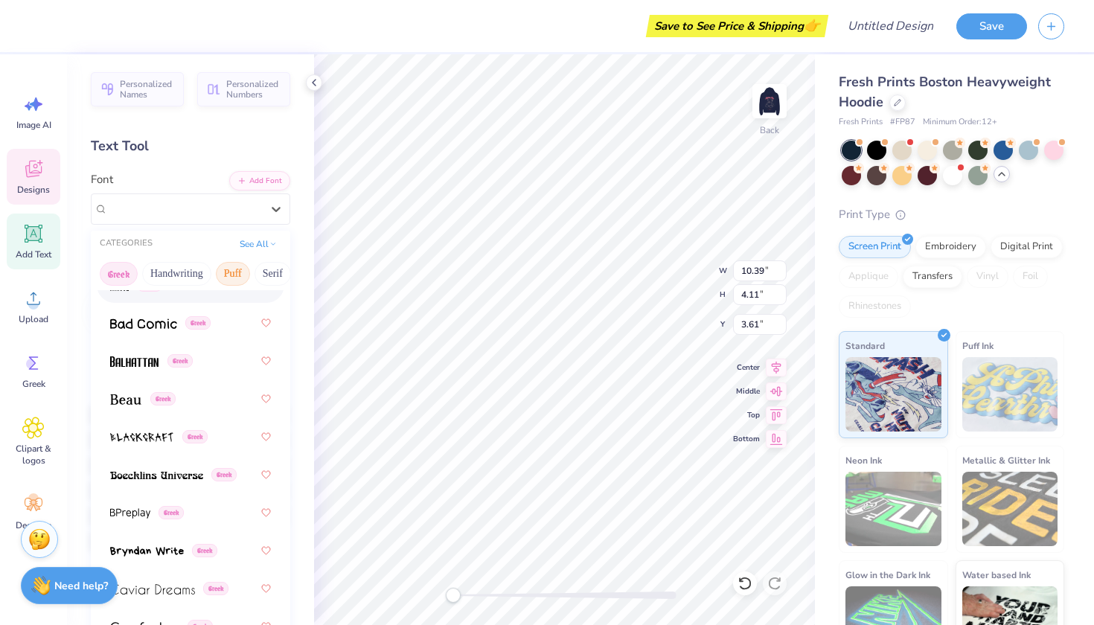
click at [237, 278] on button "Puff" at bounding box center [233, 274] width 34 height 24
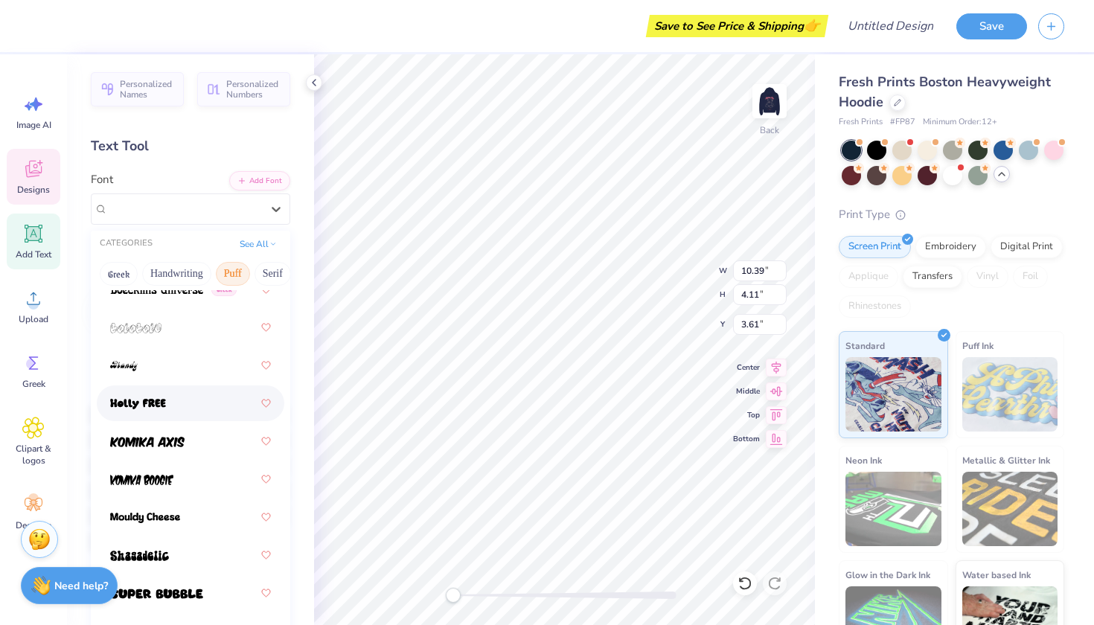
click at [200, 407] on div at bounding box center [190, 403] width 161 height 27
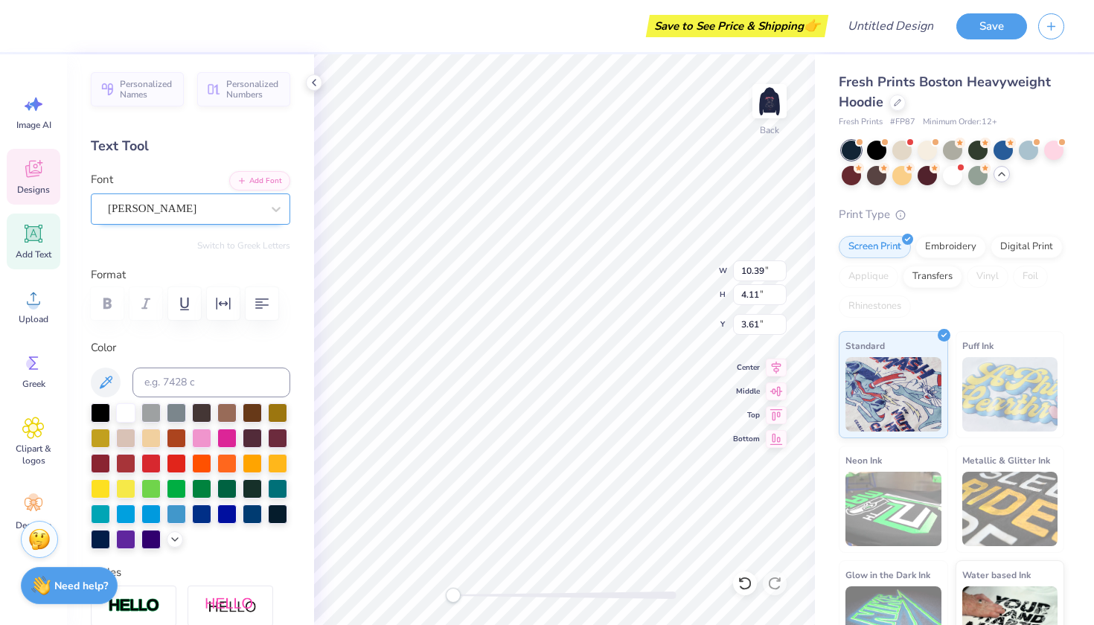
click at [211, 223] on div "[PERSON_NAME]" at bounding box center [191, 209] width 200 height 31
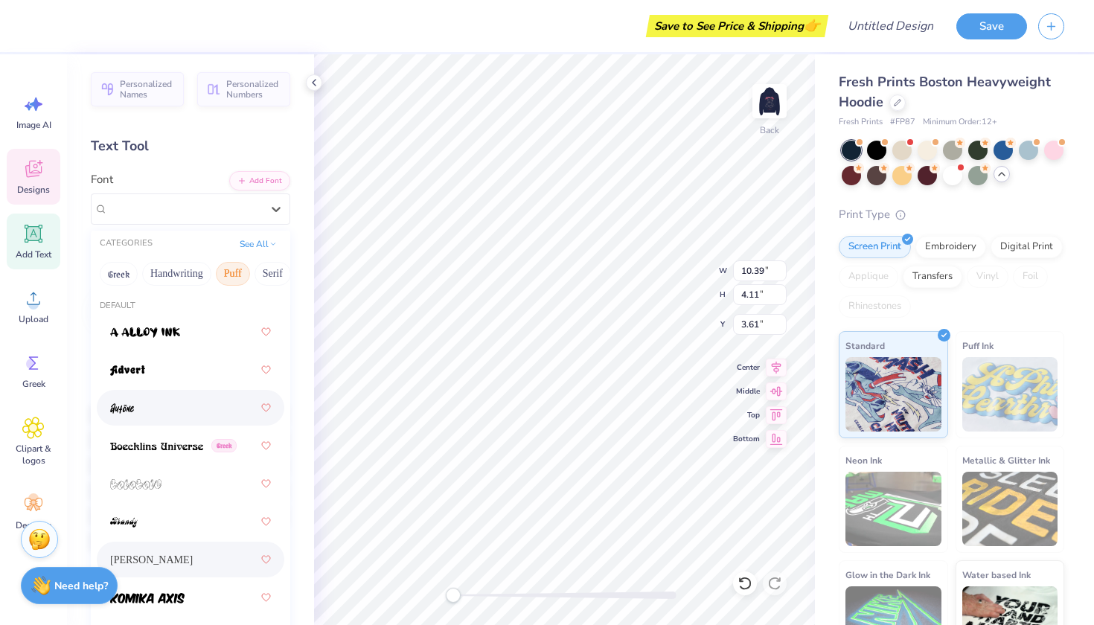
click at [183, 400] on div at bounding box center [190, 408] width 161 height 27
click at [217, 199] on div at bounding box center [184, 209] width 153 height 20
click at [742, 584] on icon at bounding box center [745, 583] width 15 height 15
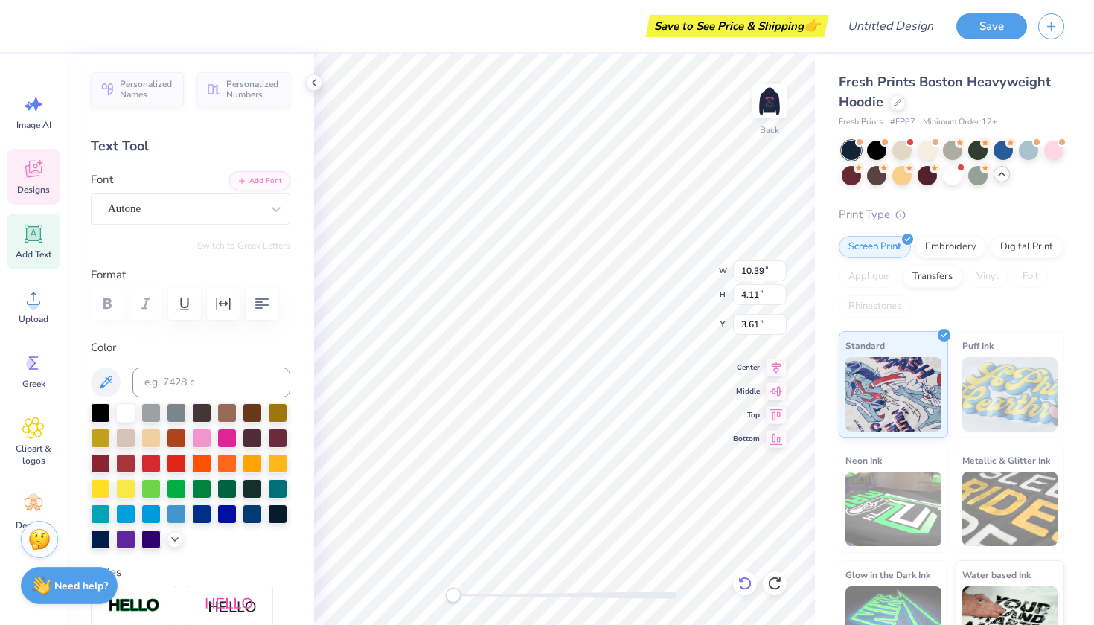
type input "11.73"
type input "3.93"
type input "3.59"
click at [742, 584] on icon at bounding box center [745, 583] width 15 height 15
type input "11.51"
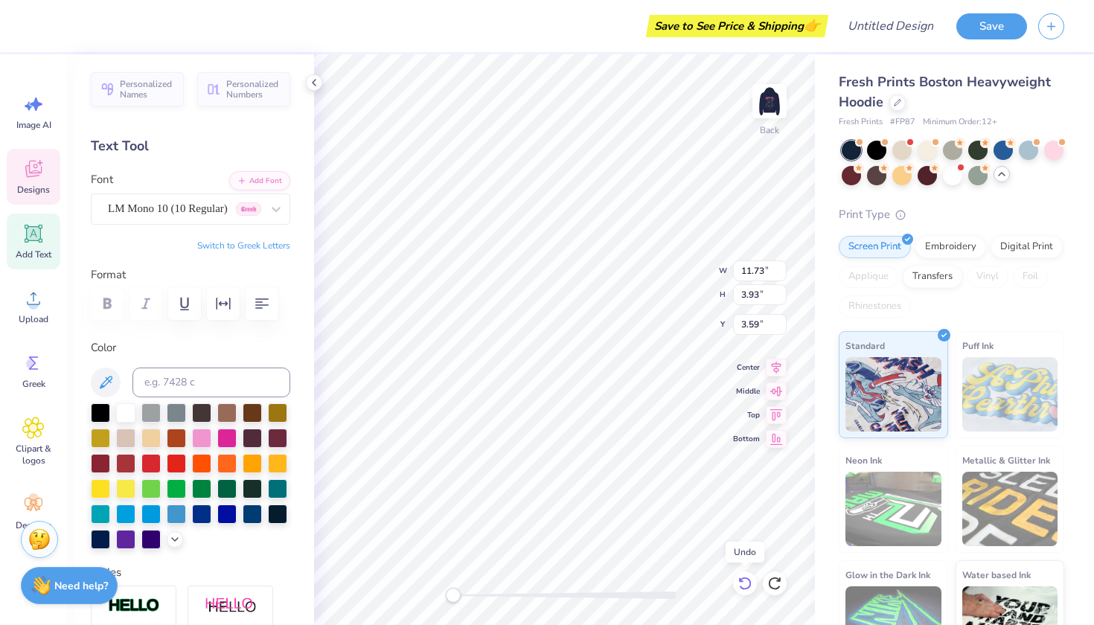
type input "3.86"
type input "3.63"
click at [742, 584] on icon at bounding box center [745, 583] width 15 height 15
type input "8.82"
type input "4.26"
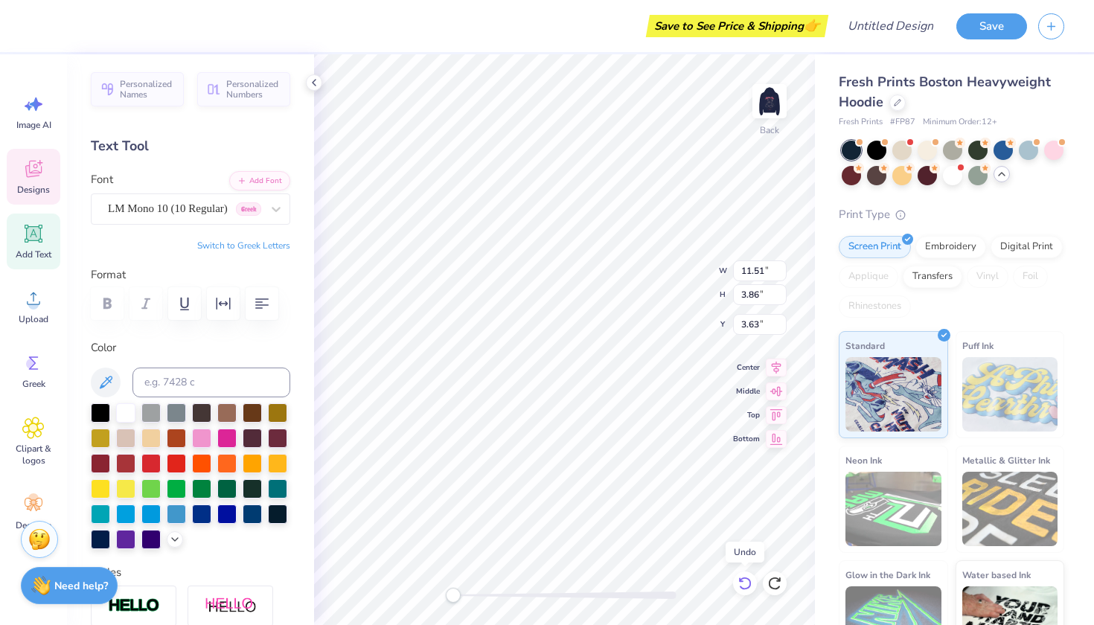
type input "3.47"
click at [742, 584] on icon at bounding box center [745, 583] width 15 height 15
type input "5.94"
type input "4.36"
type input "3.44"
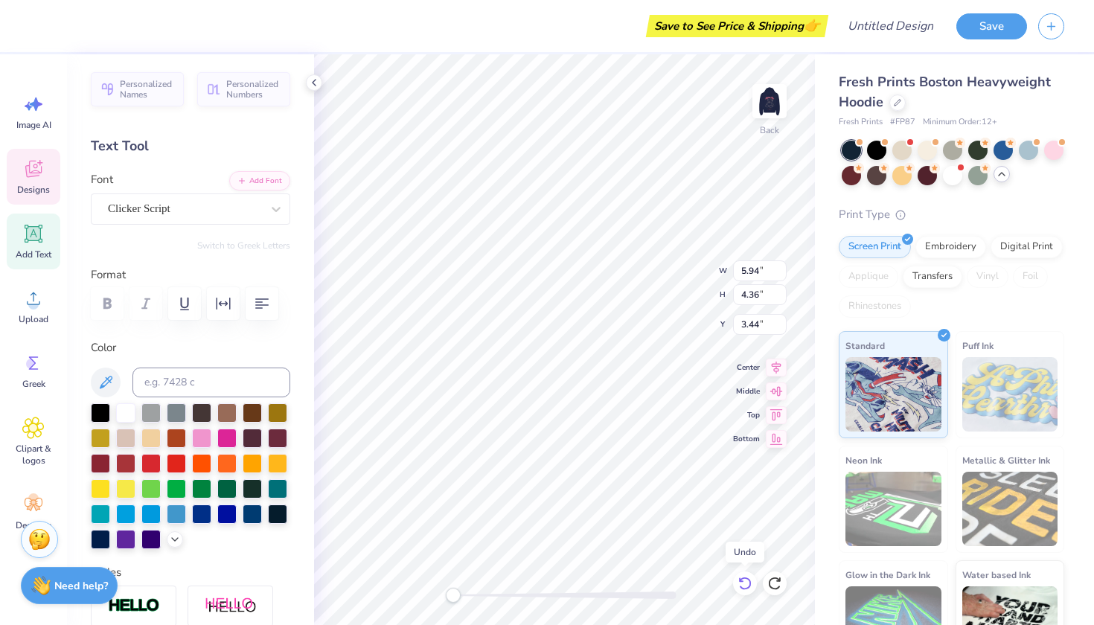
click at [742, 585] on icon at bounding box center [745, 583] width 15 height 15
type input "8.51"
type input "4.11"
type input "3.50"
click at [742, 590] on icon at bounding box center [745, 583] width 15 height 15
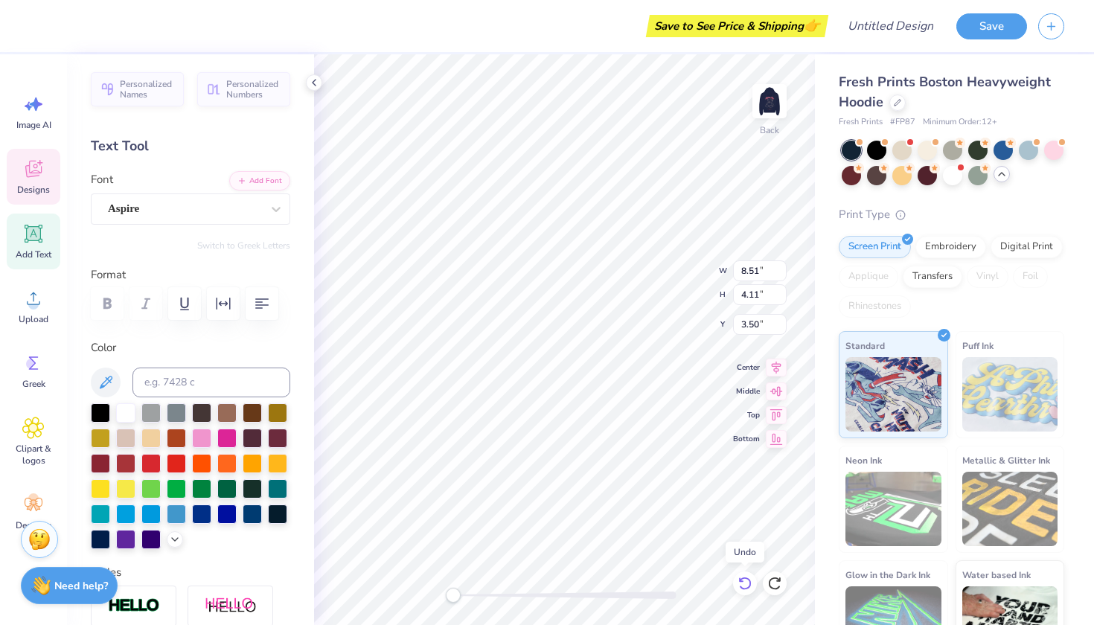
type input "10.39"
click at [742, 591] on div at bounding box center [745, 584] width 24 height 24
type input "3.61"
click at [743, 593] on div at bounding box center [745, 584] width 24 height 24
type input "9.43"
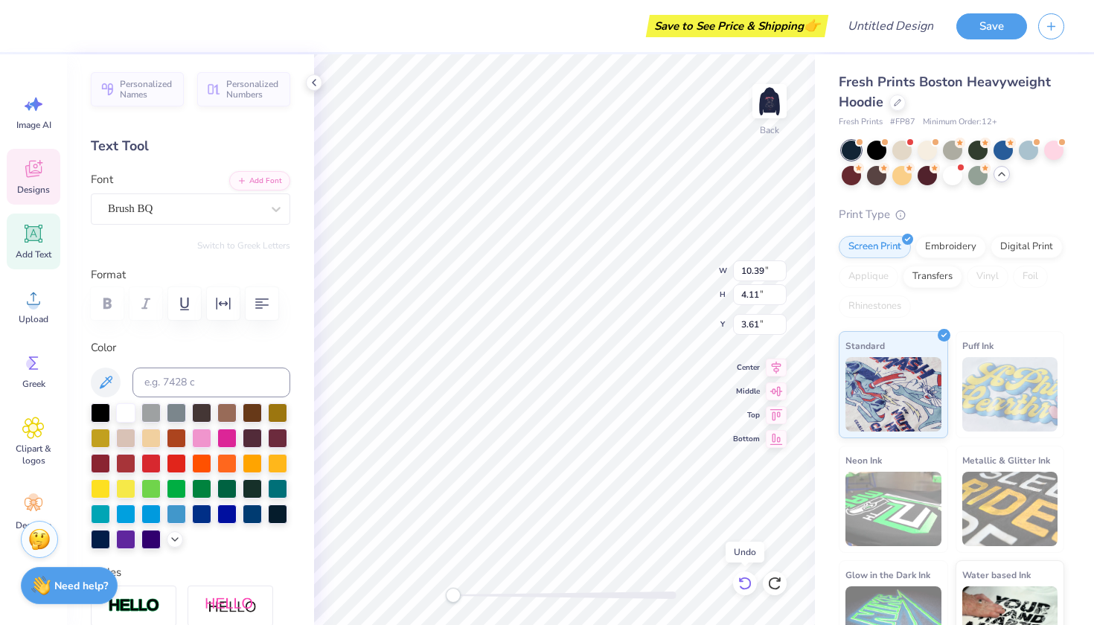
type input "3.71"
type input "3.91"
click at [742, 589] on icon at bounding box center [745, 583] width 13 height 13
click at [39, 240] on icon at bounding box center [34, 234] width 18 height 18
type textarea "1872"
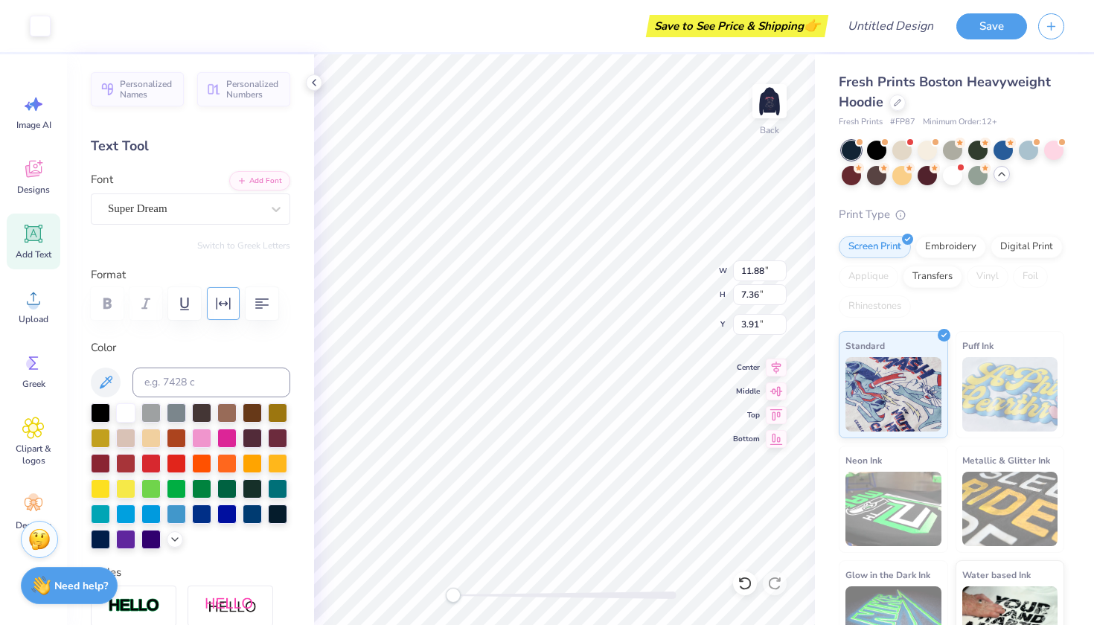
type input "3.96"
type input "5.73"
type input "3.32"
type input "1.08"
type input "2.01"
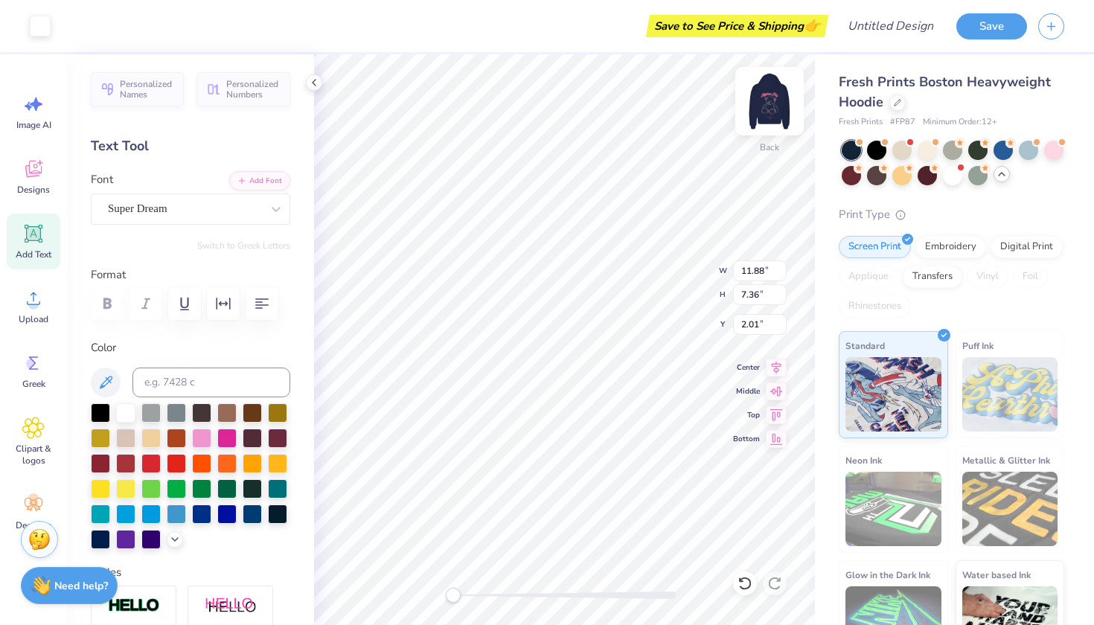
click at [774, 95] on img at bounding box center [770, 101] width 60 height 60
type input "6.44"
type input "3.73"
type input "5.99"
click at [931, 148] on div at bounding box center [927, 148] width 19 height 19
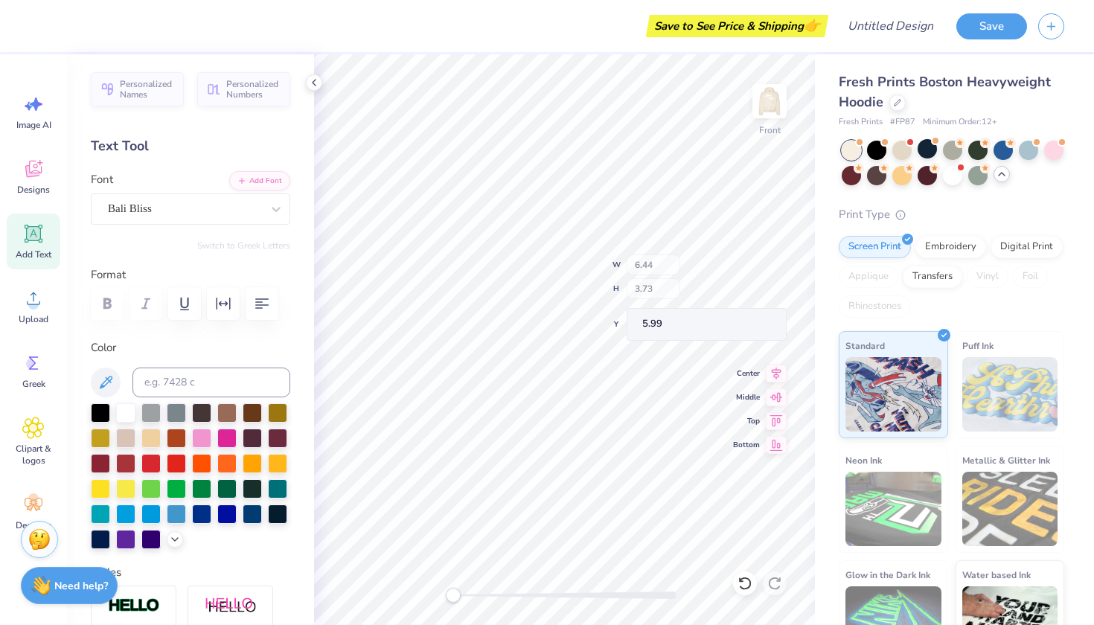
click at [931, 146] on div at bounding box center [927, 148] width 19 height 19
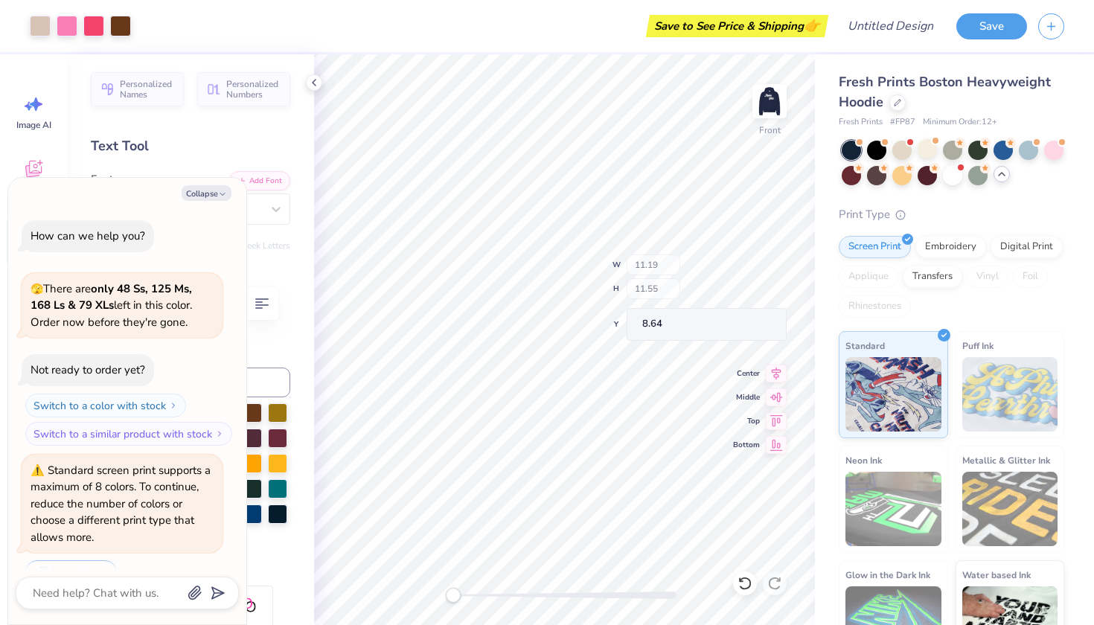
scroll to position [1761, 0]
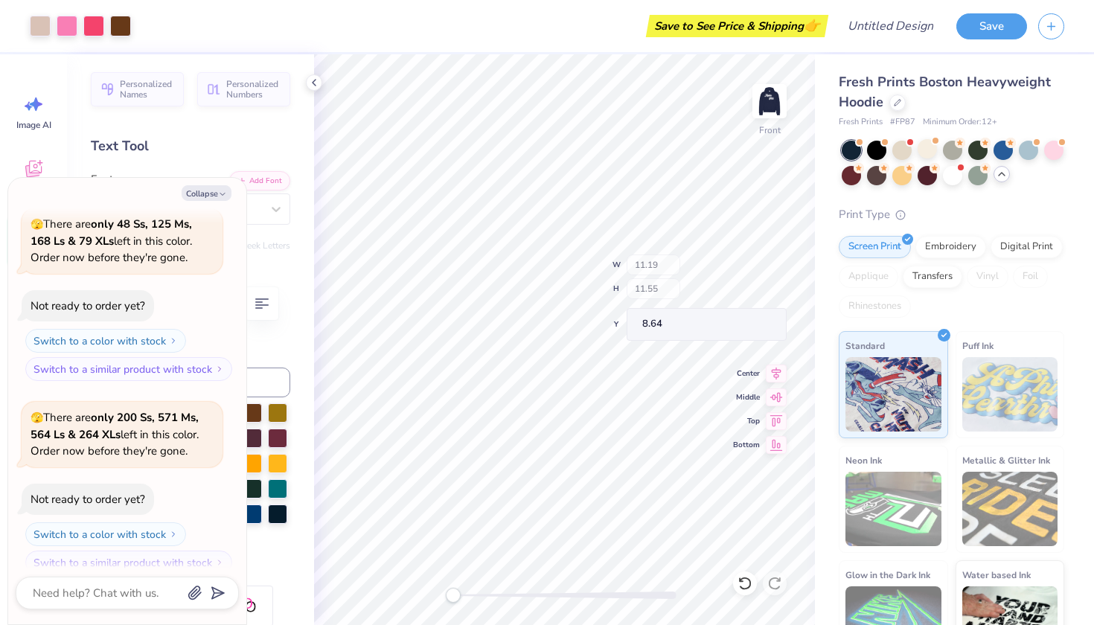
type textarea "x"
type input "11.59"
type input "3.06"
type input "6.02"
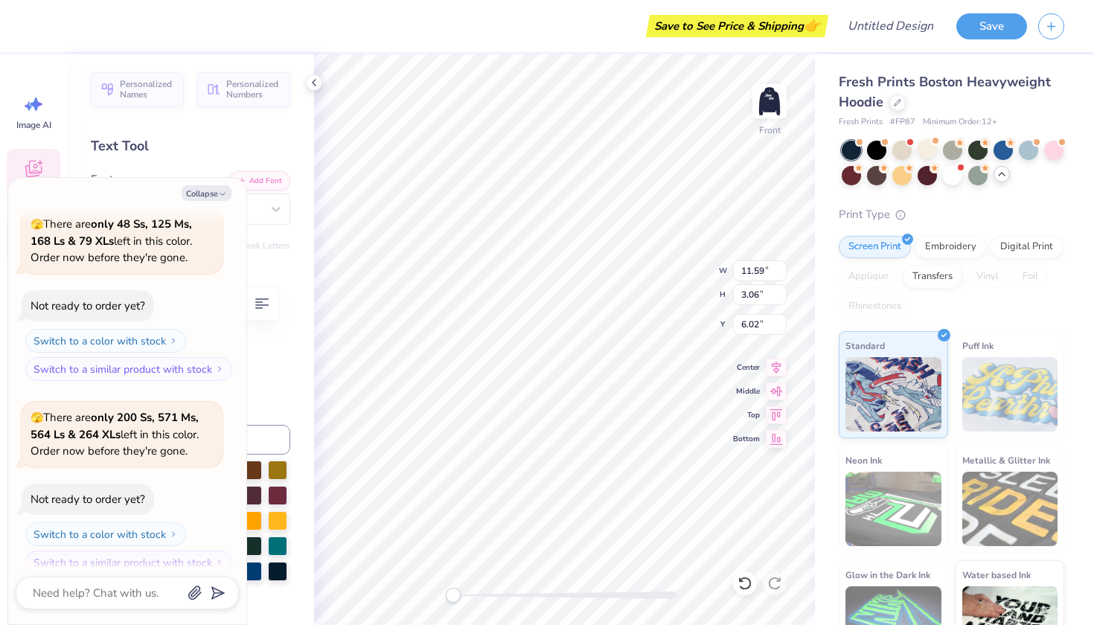
type textarea "x"
type textarea "Alpha Phi"
type textarea "x"
type textarea "Alpha Ph"
type textarea "x"
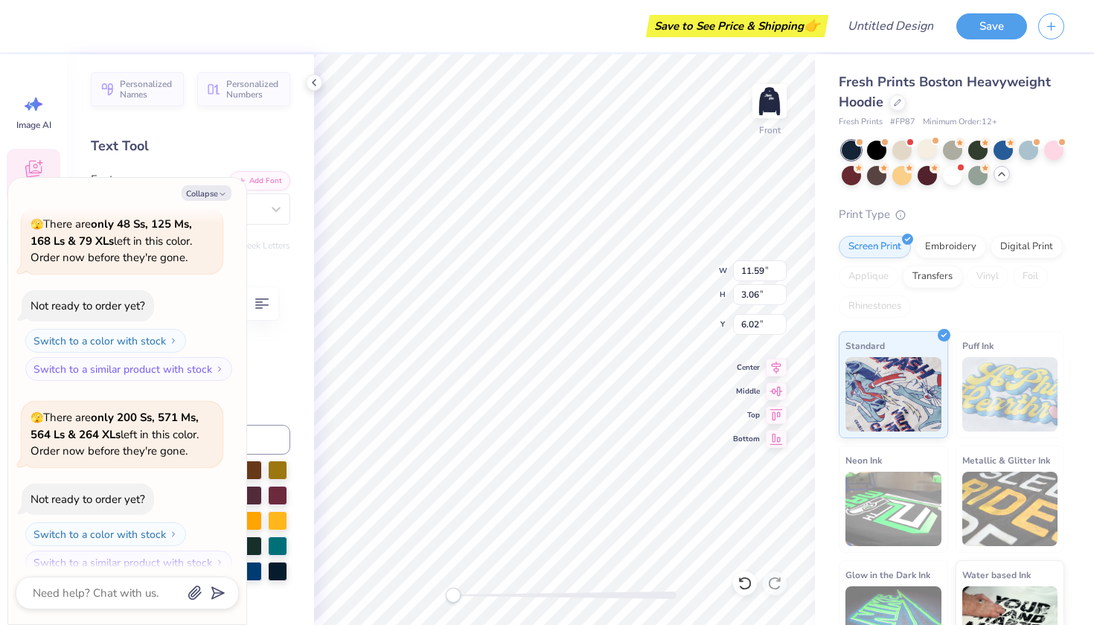
type textarea "Alpha P"
type textarea "x"
type textarea "Alpha"
type textarea "x"
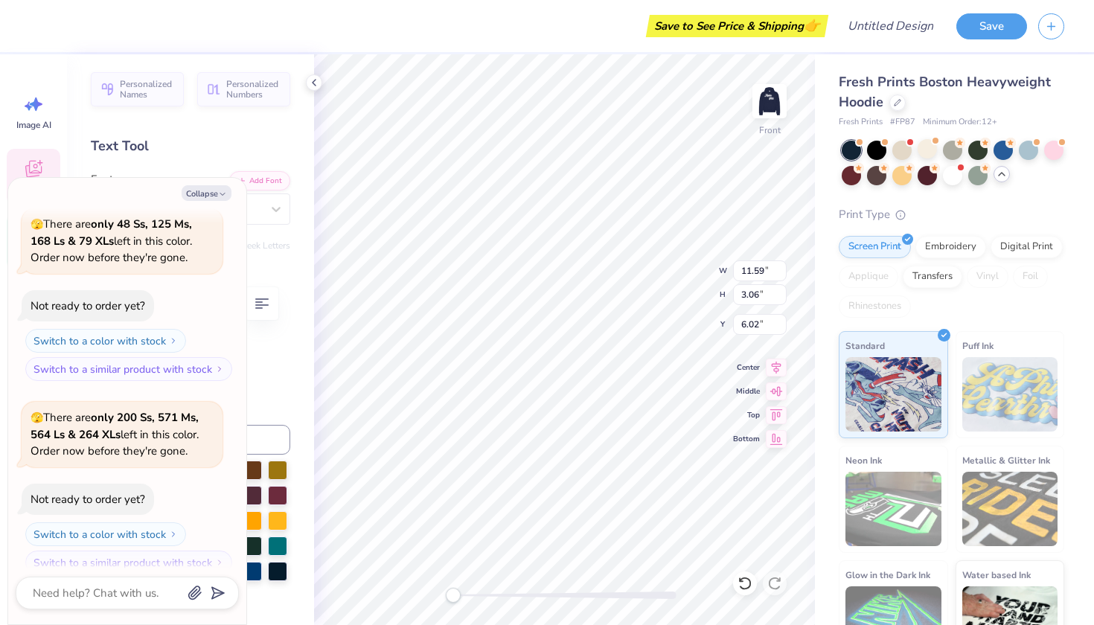
type textarea "Alpha"
click at [211, 185] on div "Collapse How can we help you? 🫣 There are only 48 Ss, 125 Ms, 168 Ls & 79 XLs l…" at bounding box center [127, 401] width 238 height 447
click at [200, 196] on button "Collapse" at bounding box center [207, 193] width 50 height 16
type textarea "x"
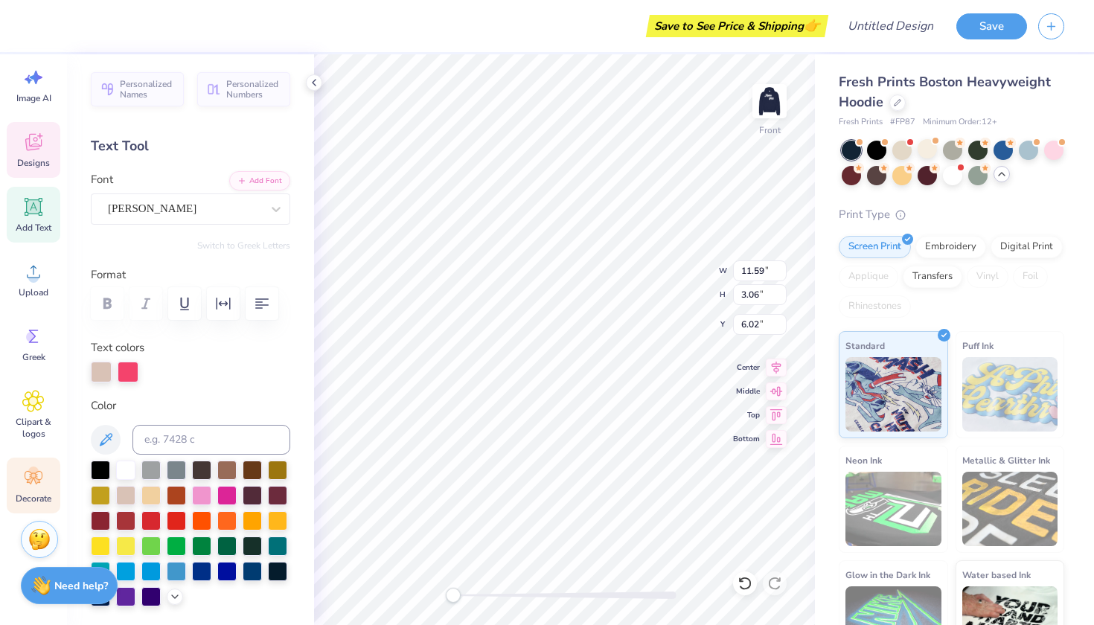
scroll to position [27, 0]
click at [40, 475] on icon at bounding box center [33, 478] width 22 height 22
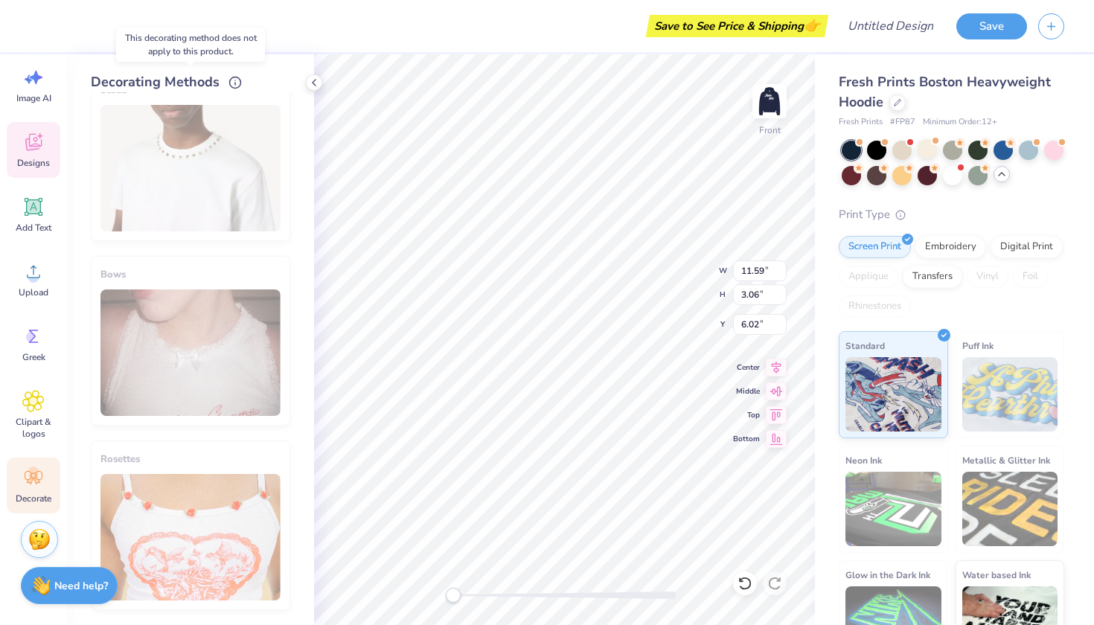
scroll to position [771, 0]
click at [36, 408] on icon at bounding box center [33, 401] width 22 height 22
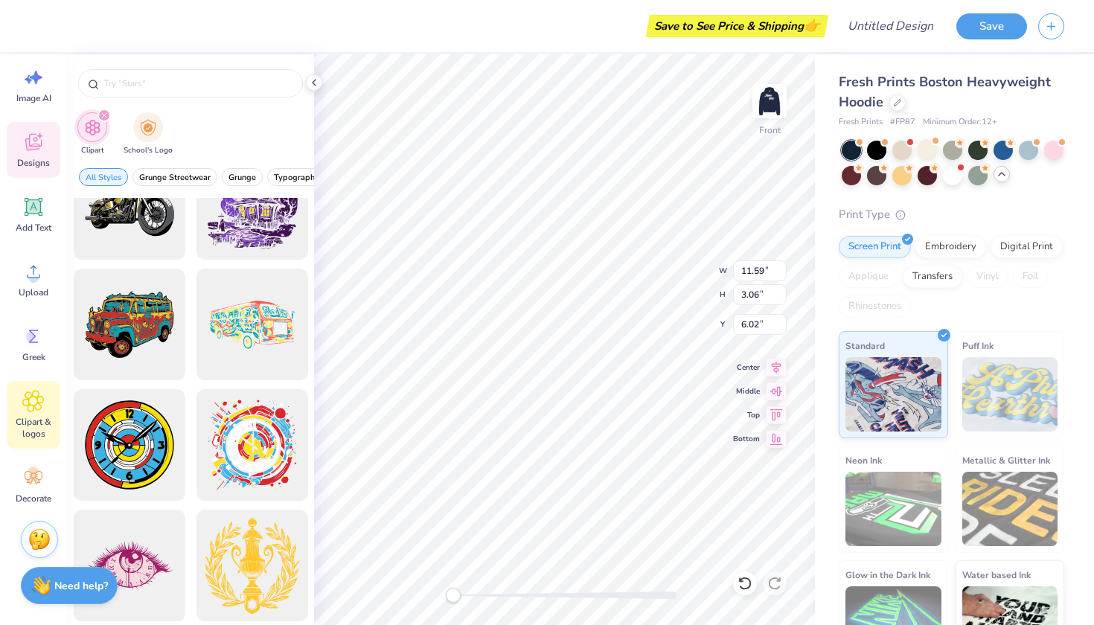
scroll to position [908, 0]
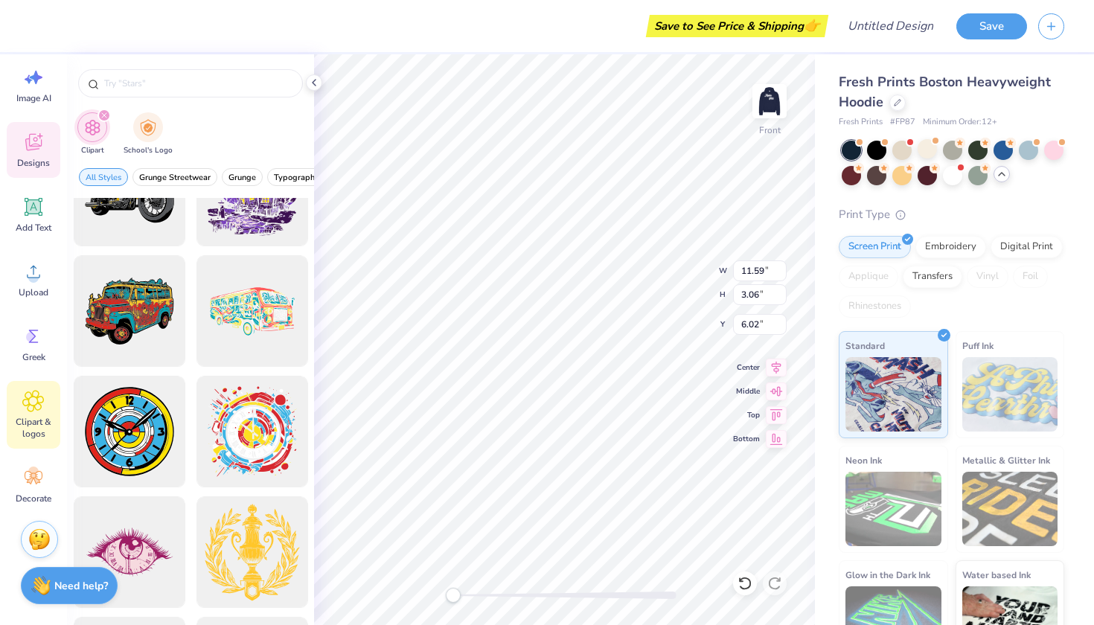
type input "11.19"
type input "11.55"
type input "8.64"
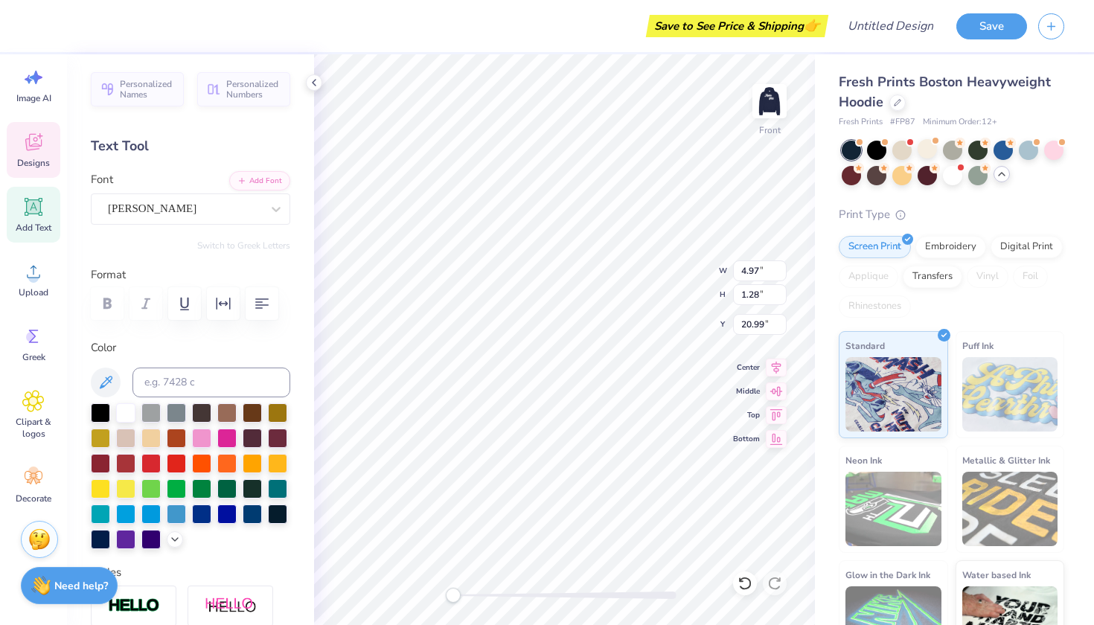
scroll to position [0, 1]
type textarea "1872"
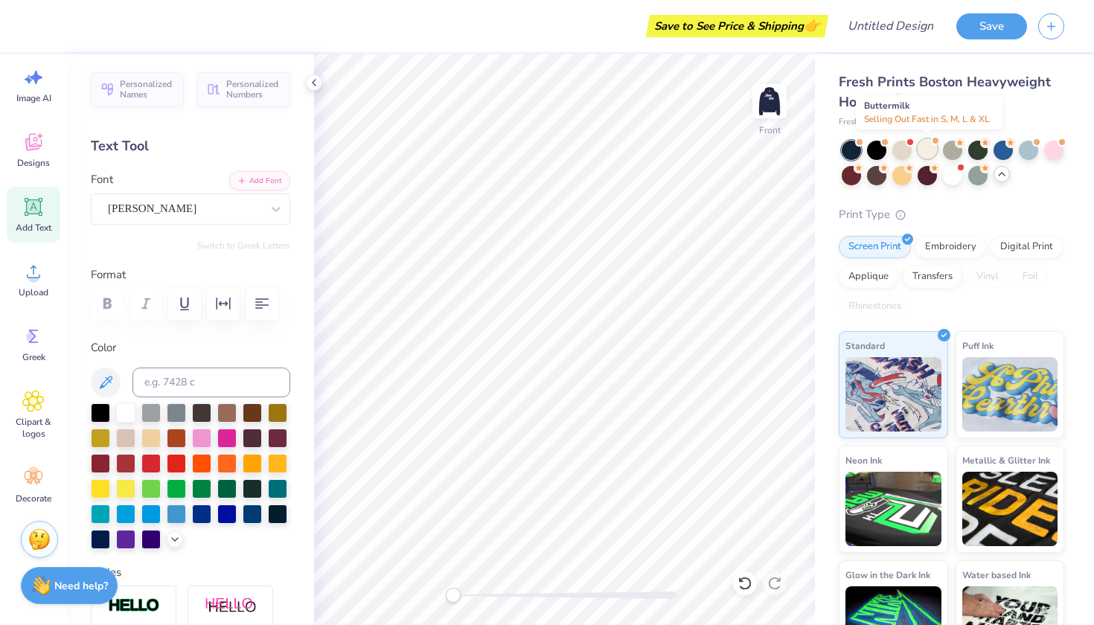
click at [928, 144] on div at bounding box center [927, 148] width 19 height 19
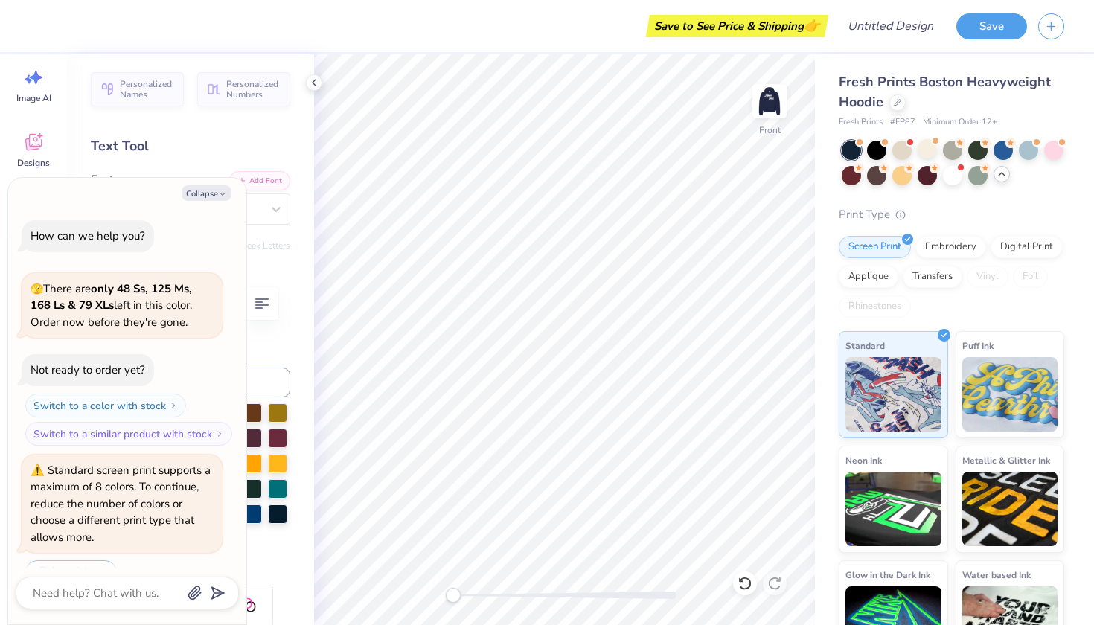
click at [928, 144] on div at bounding box center [927, 148] width 19 height 19
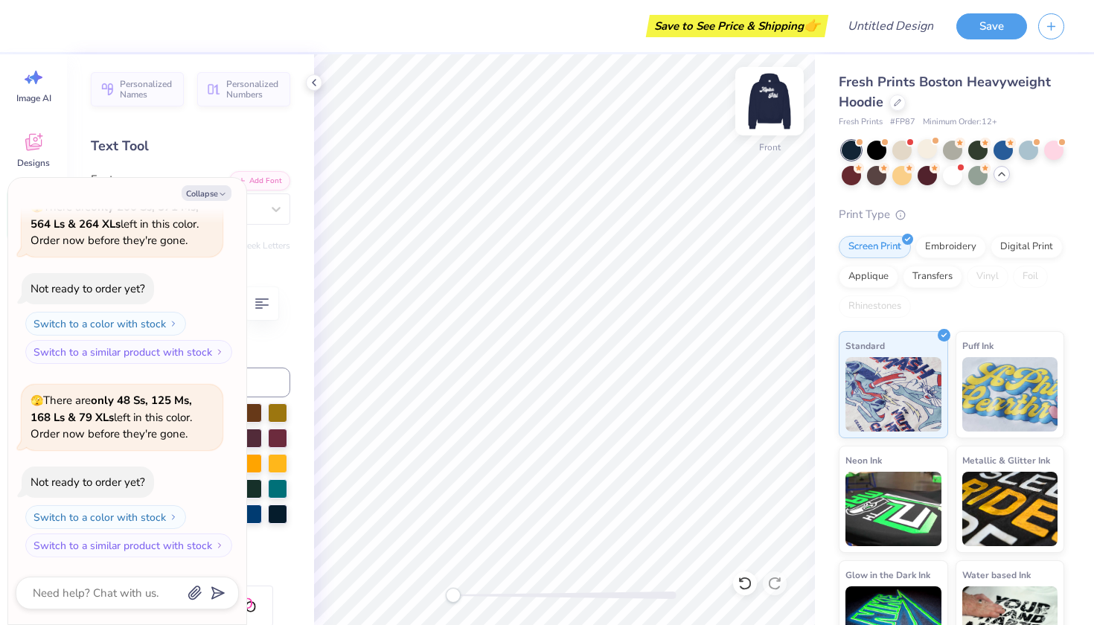
click at [766, 95] on img at bounding box center [770, 101] width 60 height 60
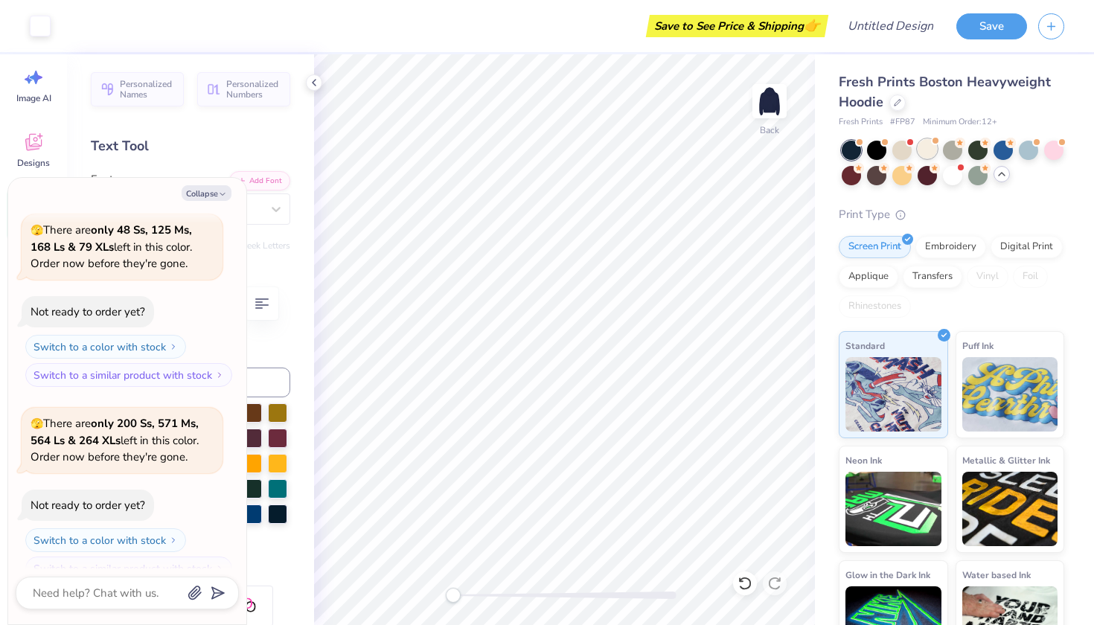
click at [933, 140] on span at bounding box center [935, 141] width 8 height 8
click at [209, 194] on button "Collapse" at bounding box center [207, 193] width 50 height 16
click at [214, 191] on button "Collapse" at bounding box center [207, 193] width 50 height 16
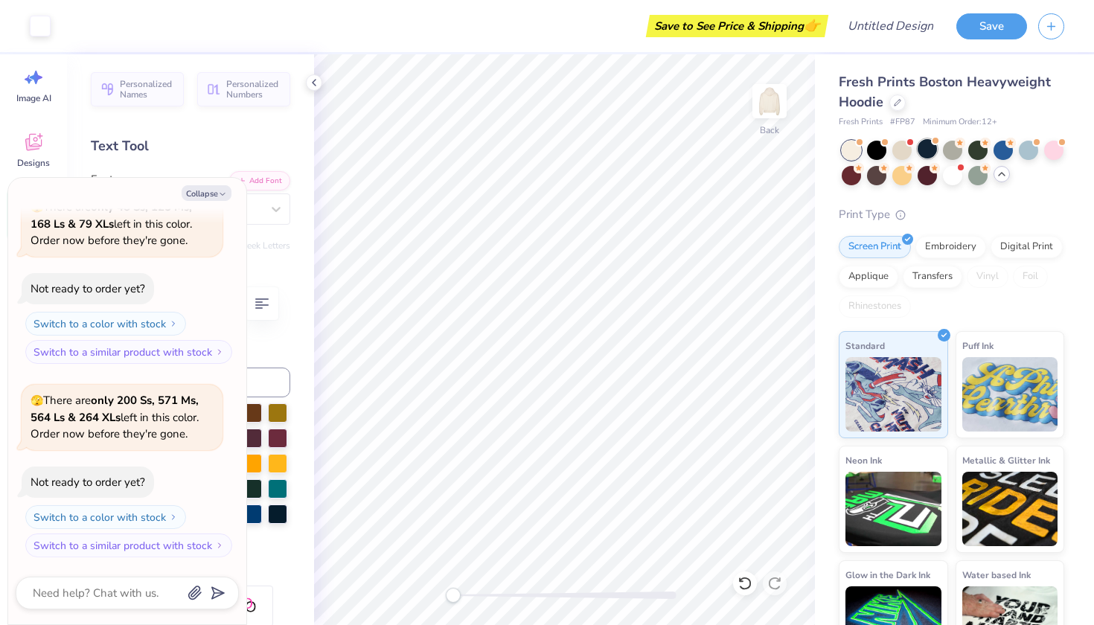
click at [925, 148] on div at bounding box center [927, 148] width 19 height 19
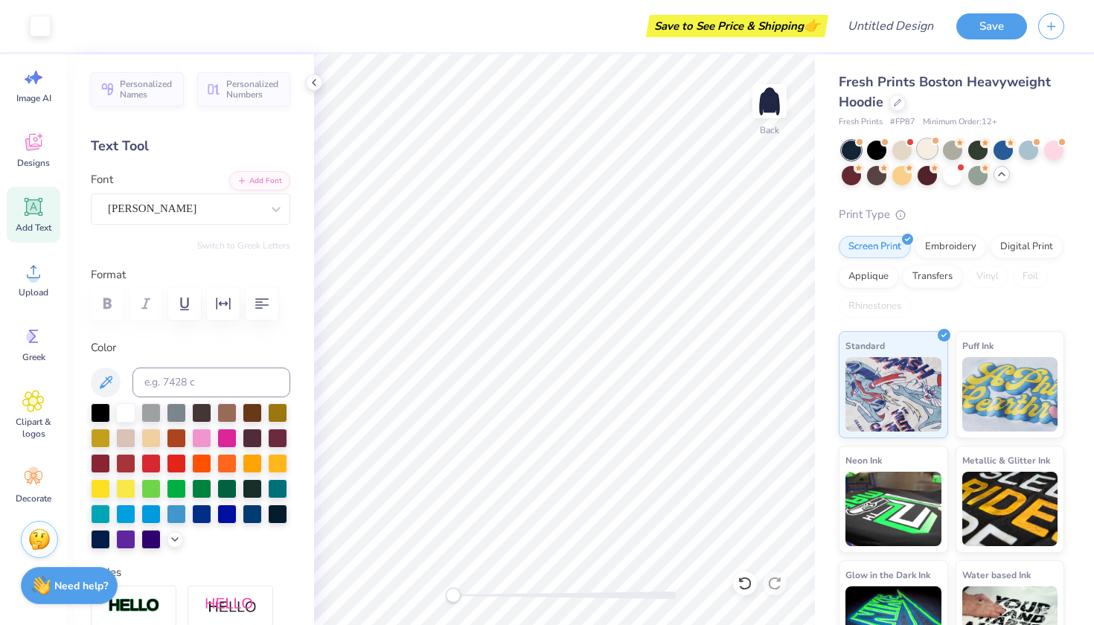
click at [924, 148] on div at bounding box center [927, 148] width 19 height 19
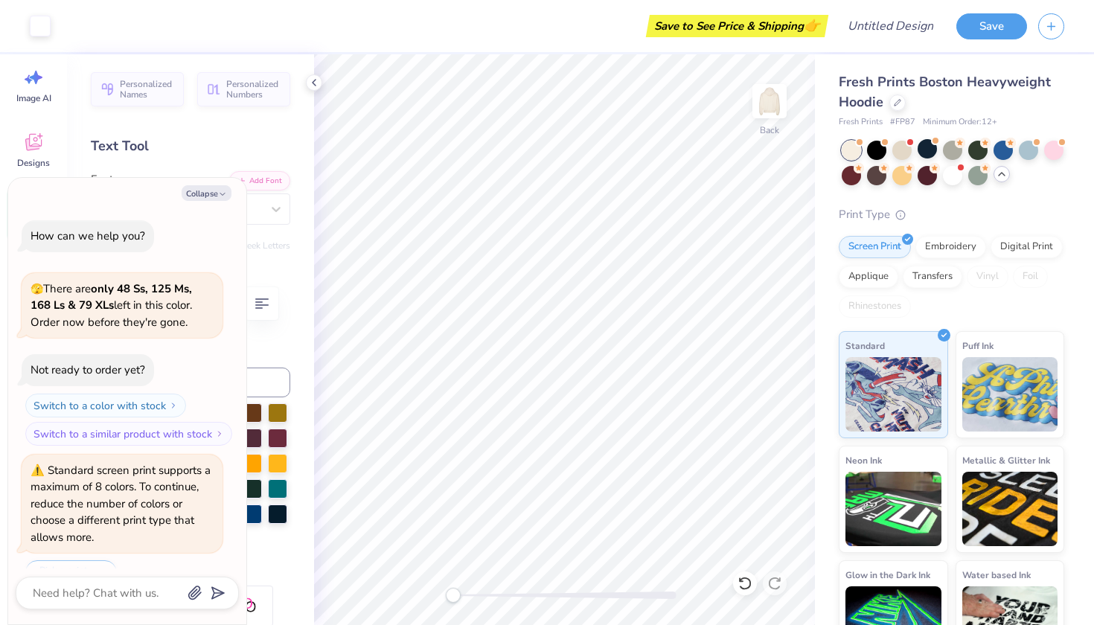
click at [924, 148] on div at bounding box center [927, 148] width 19 height 19
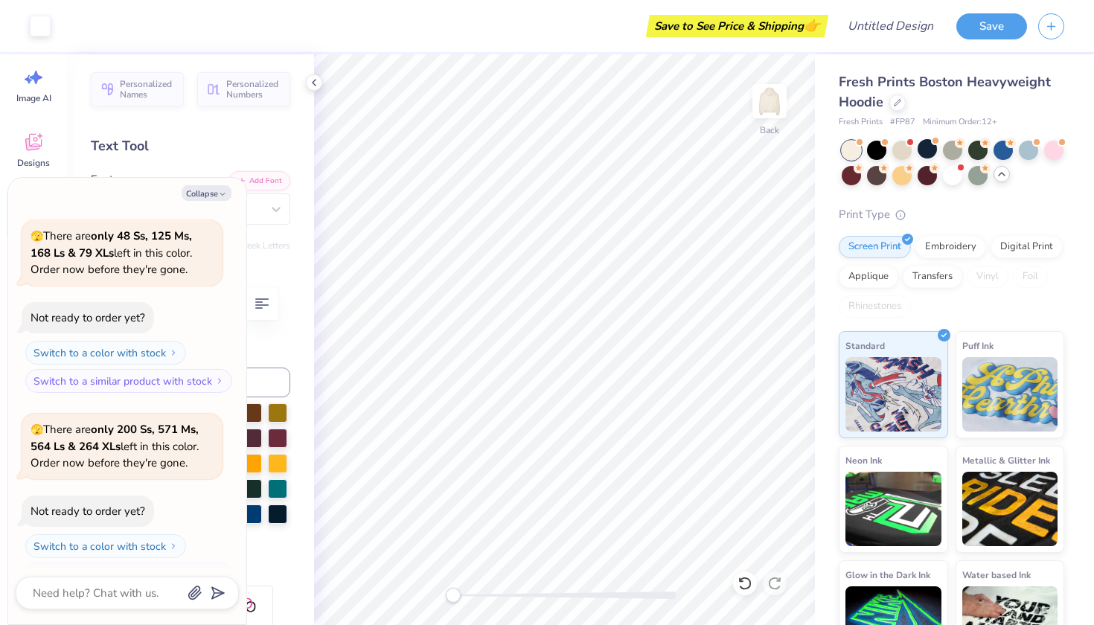
scroll to position [3490, 0]
click at [928, 150] on div at bounding box center [927, 148] width 19 height 19
type textarea "x"
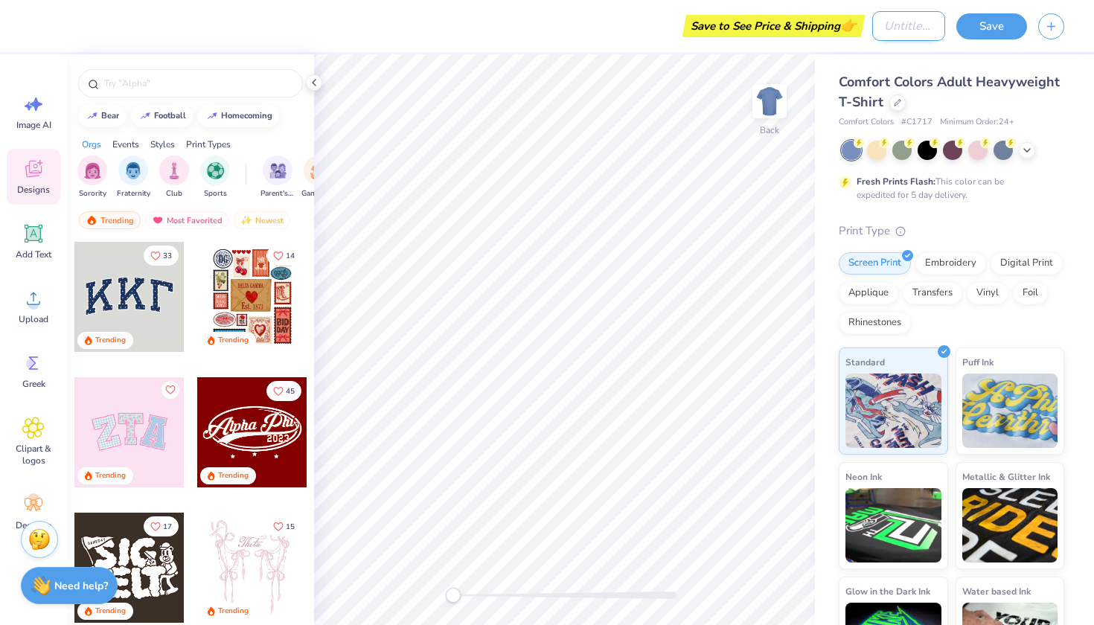
click at [873, 31] on input "Design Title" at bounding box center [909, 26] width 73 height 30
click at [969, 99] on div "Comfort Colors Adult Heavyweight T-Shirt" at bounding box center [952, 92] width 226 height 40
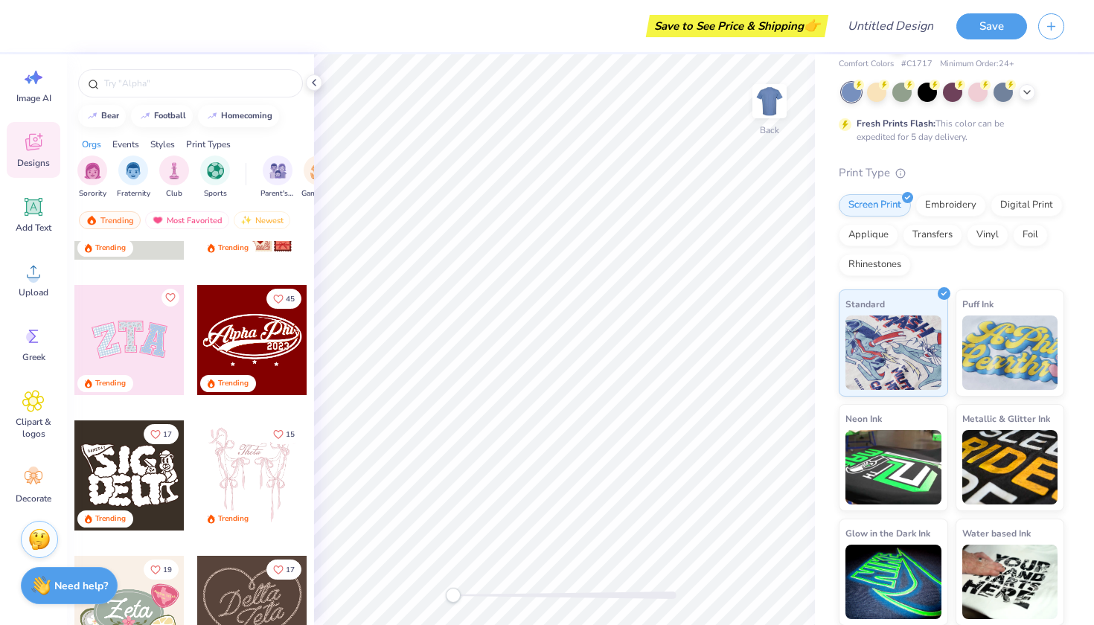
scroll to position [98, 0]
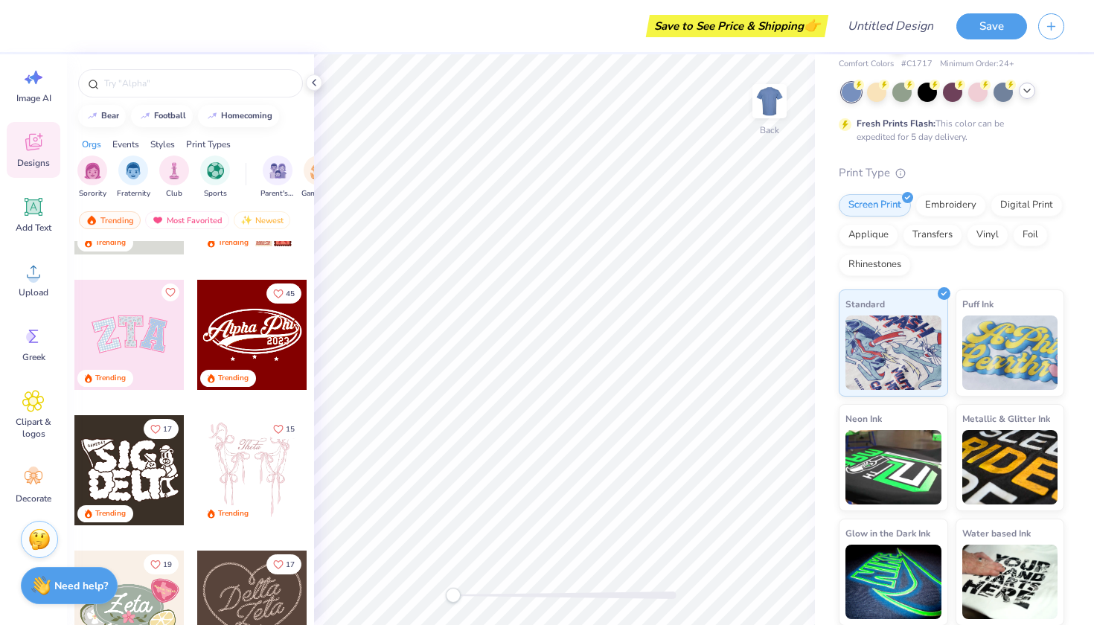
click at [1023, 92] on icon at bounding box center [1028, 91] width 12 height 12
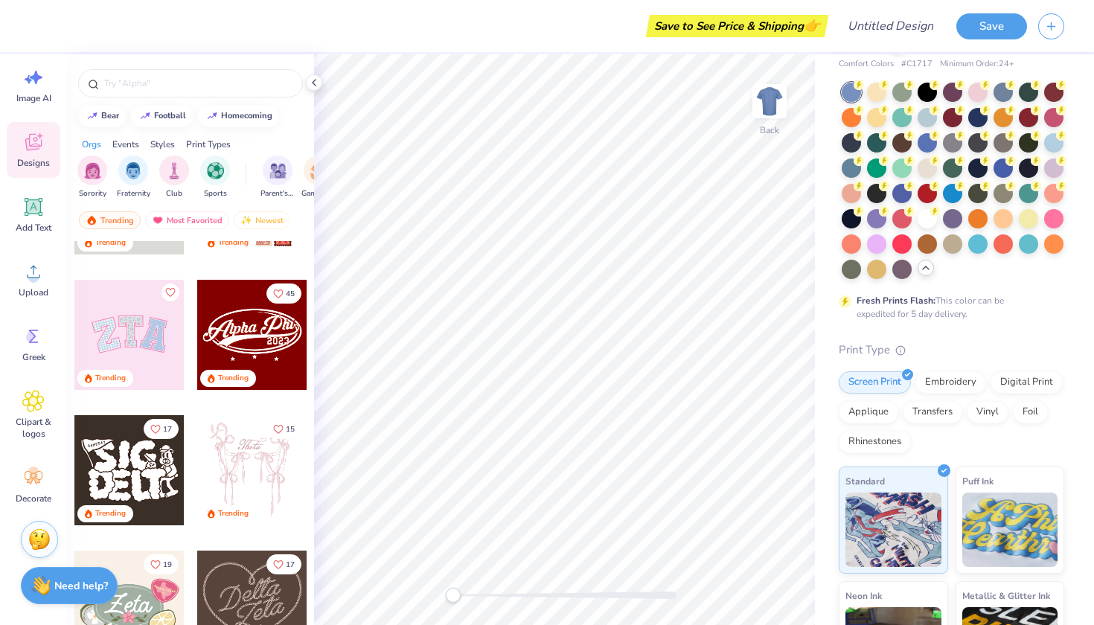
click at [959, 60] on span "Minimum Order: 24 +" at bounding box center [977, 64] width 74 height 13
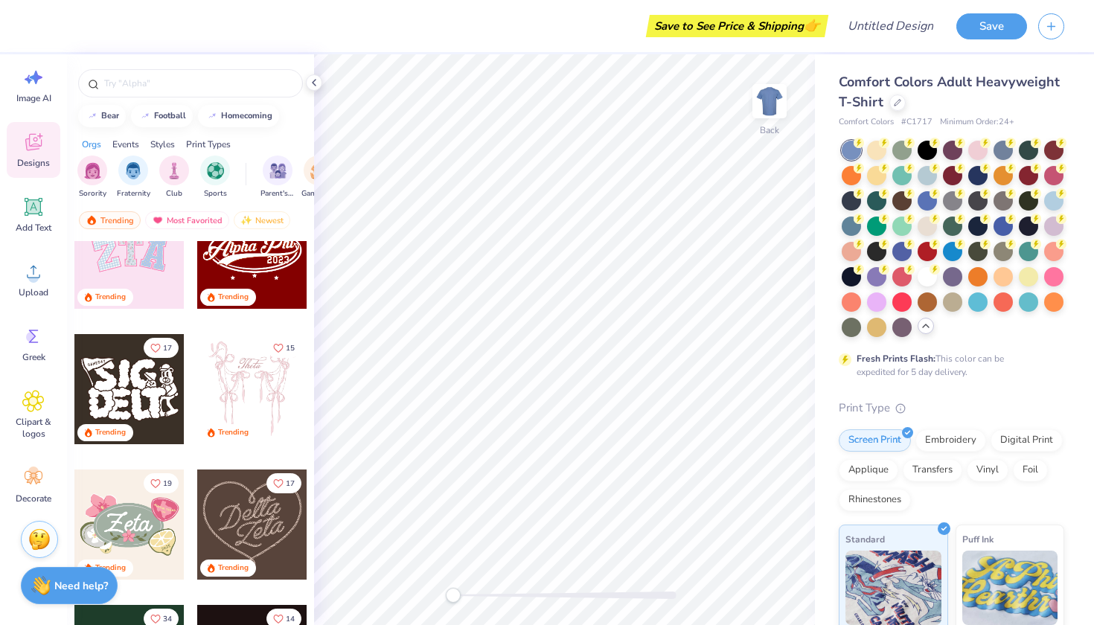
scroll to position [0, 0]
click at [898, 76] on span "Comfort Colors Adult Heavyweight T-Shirt" at bounding box center [949, 92] width 221 height 38
click at [896, 100] on icon at bounding box center [897, 101] width 7 height 7
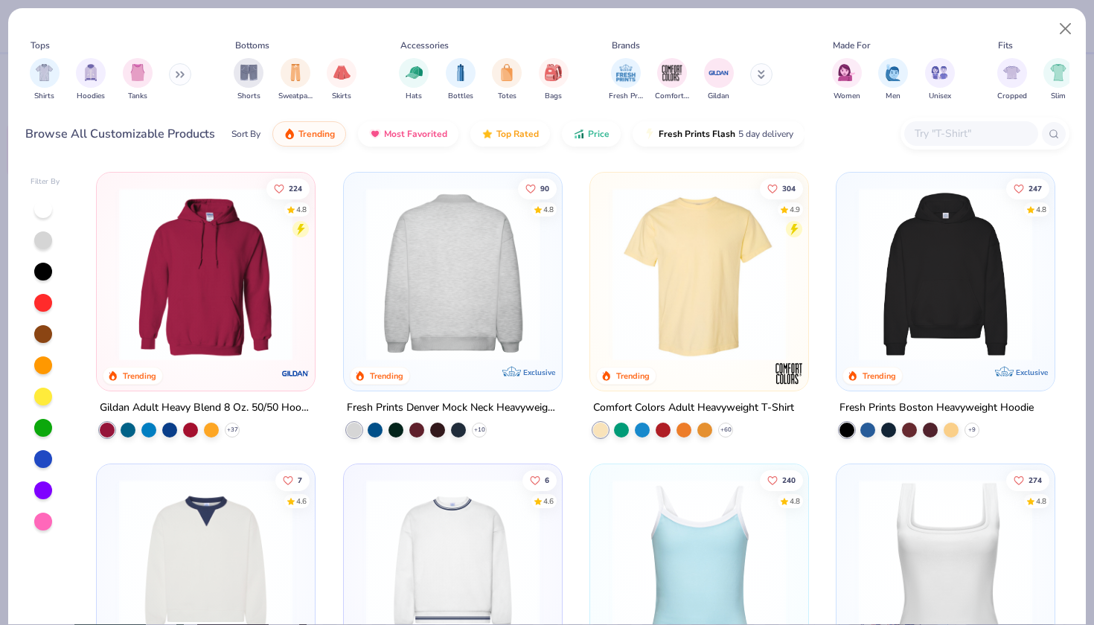
click at [358, 257] on img at bounding box center [264, 274] width 188 height 173
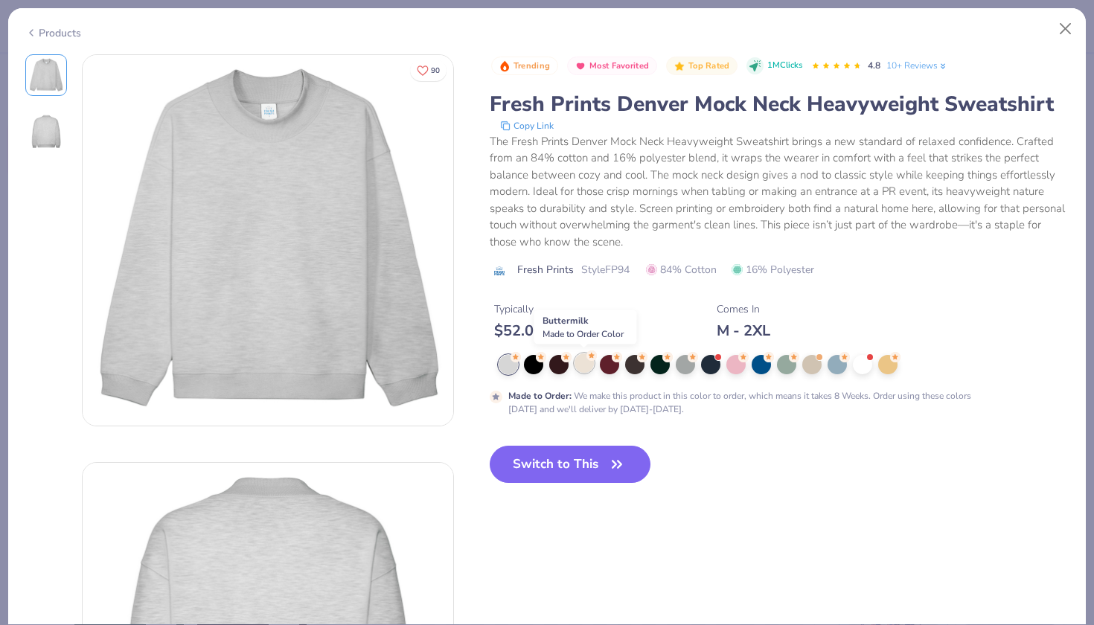
click at [581, 363] on div at bounding box center [584, 363] width 19 height 19
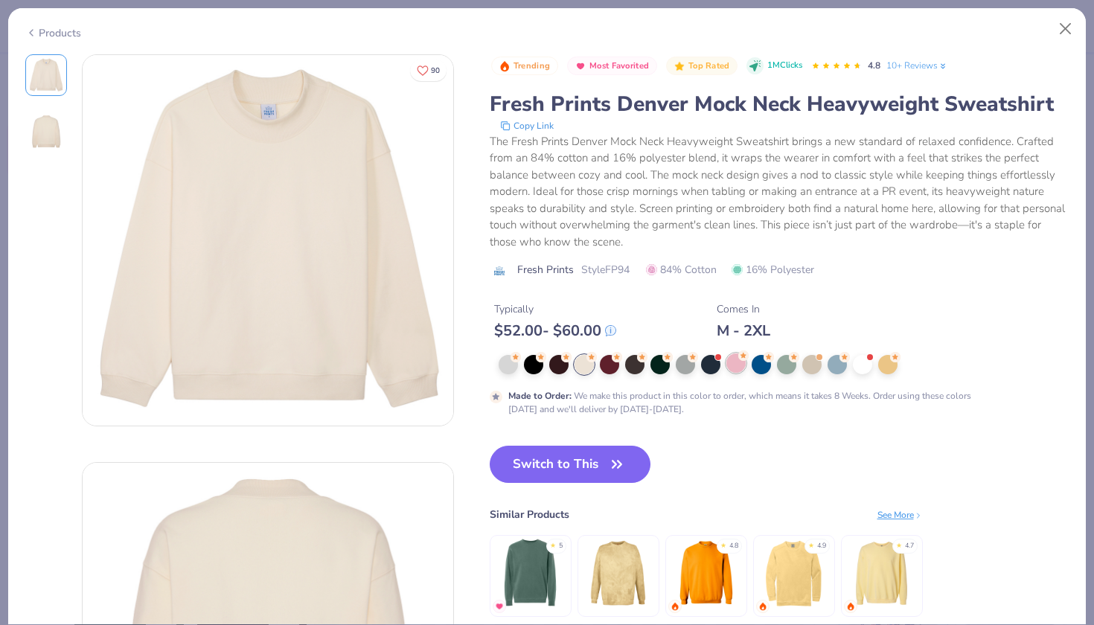
click at [727, 366] on div at bounding box center [736, 363] width 19 height 19
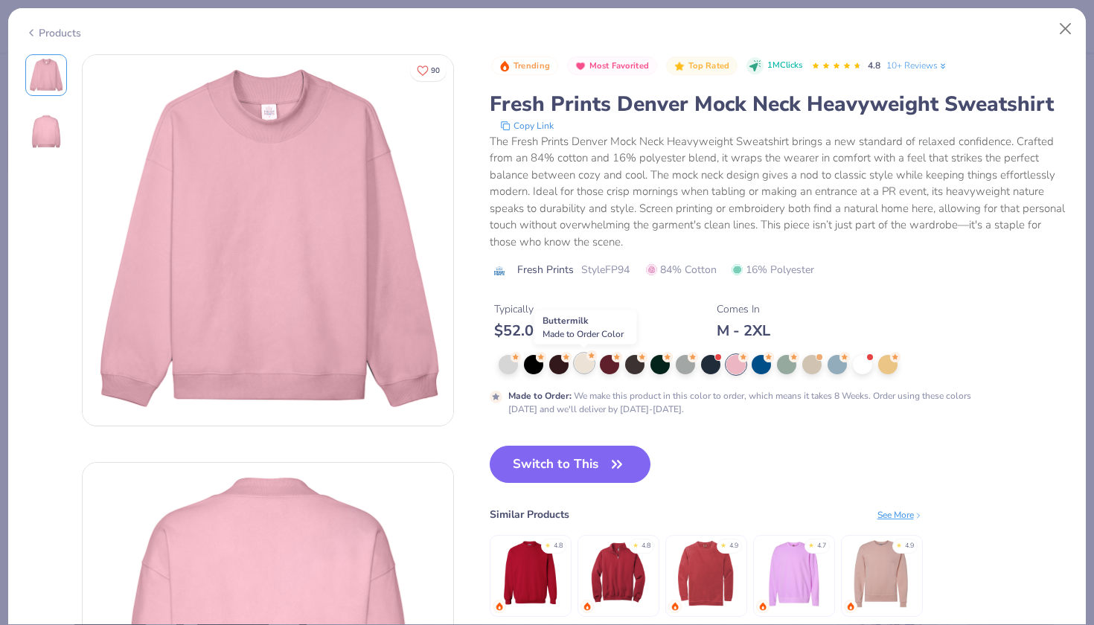
click at [587, 366] on div at bounding box center [584, 363] width 19 height 19
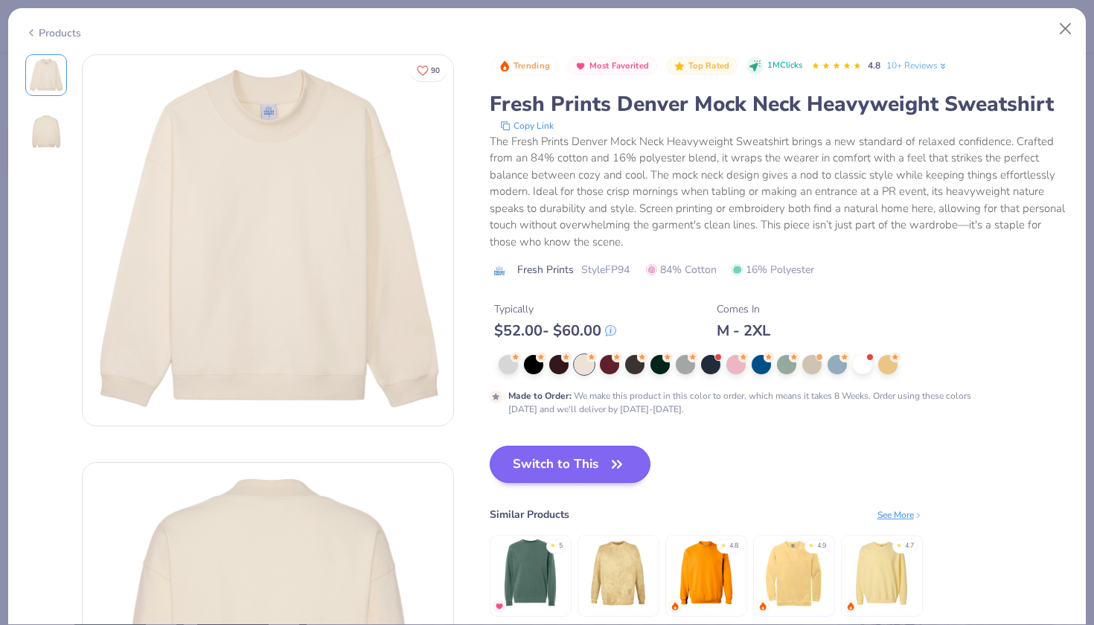
click at [613, 465] on icon "button" at bounding box center [617, 464] width 21 height 21
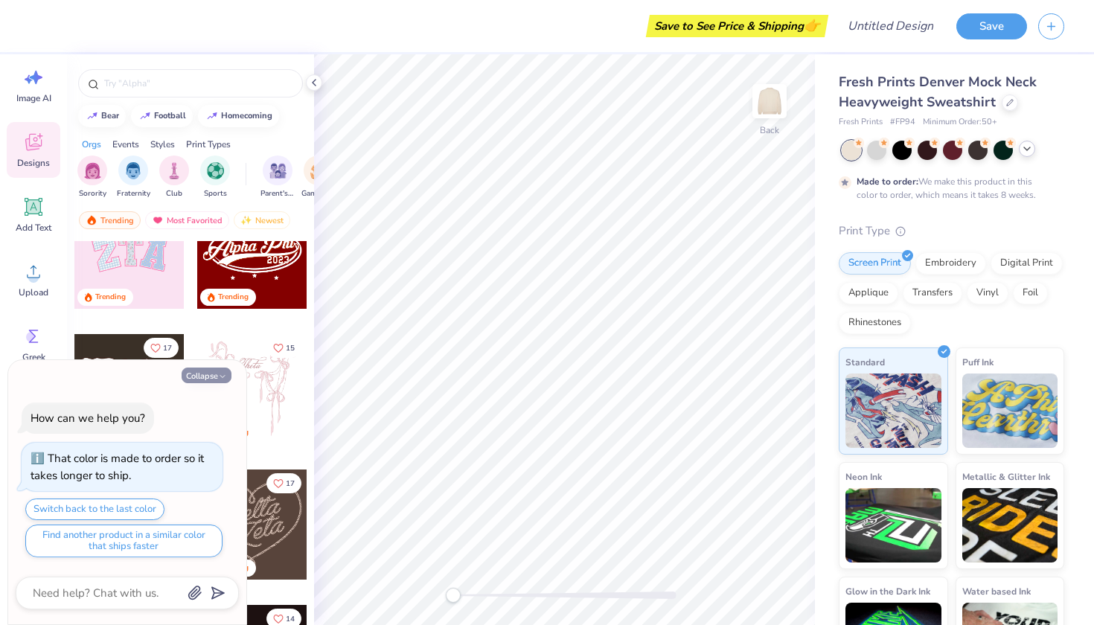
click at [199, 380] on button "Collapse" at bounding box center [207, 376] width 50 height 16
type textarea "x"
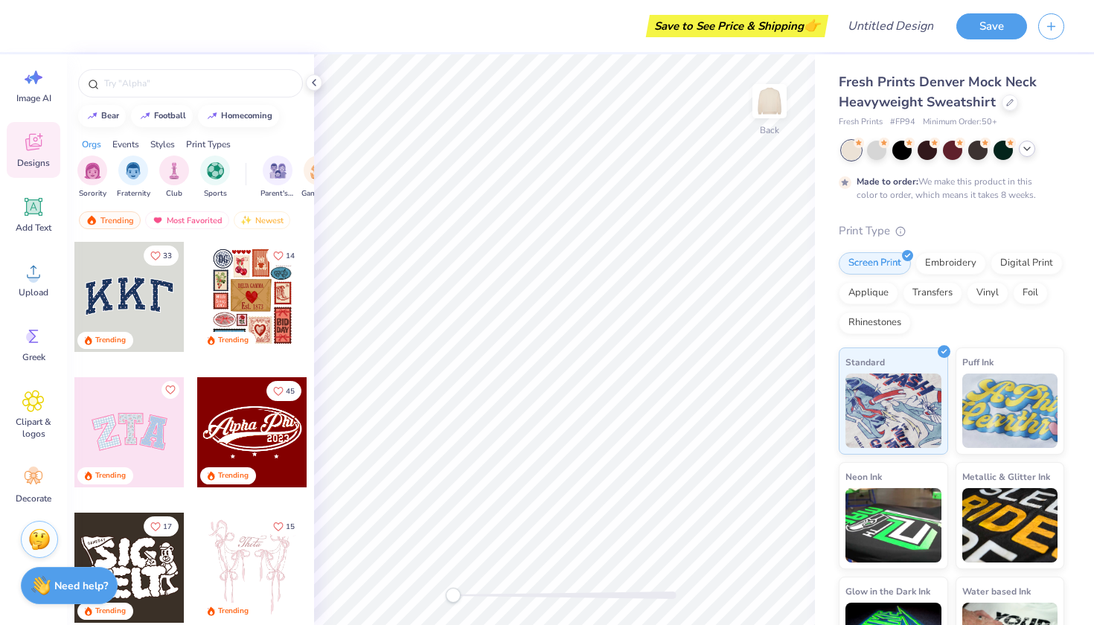
click at [149, 288] on div at bounding box center [129, 297] width 110 height 110
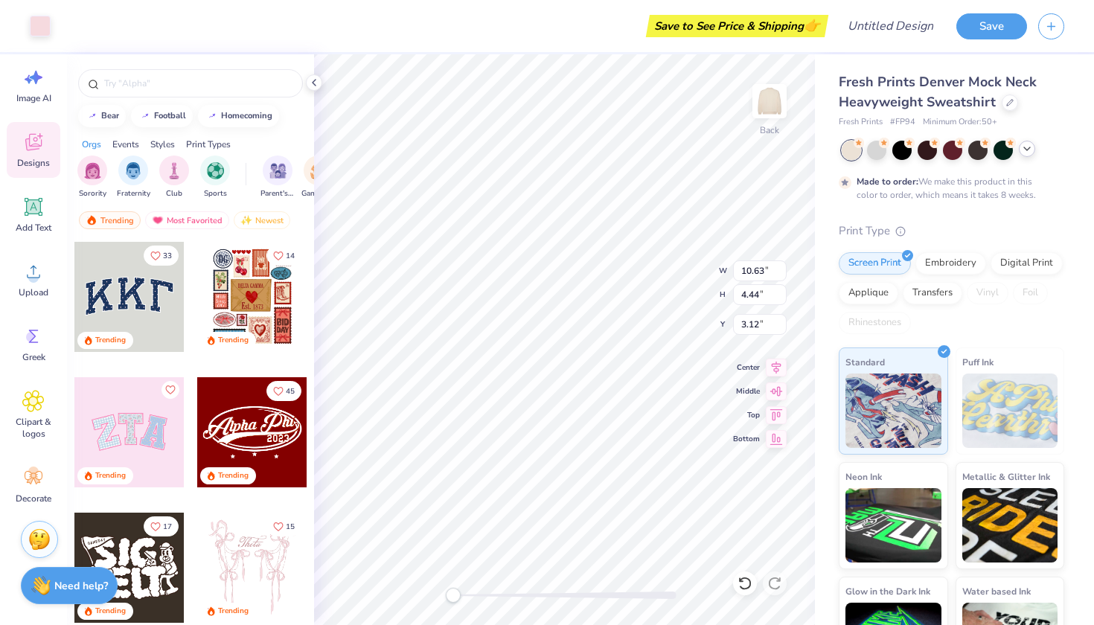
type input "10.91"
type input "4.79"
type input "3.00"
type input "10.72"
type input "4.57"
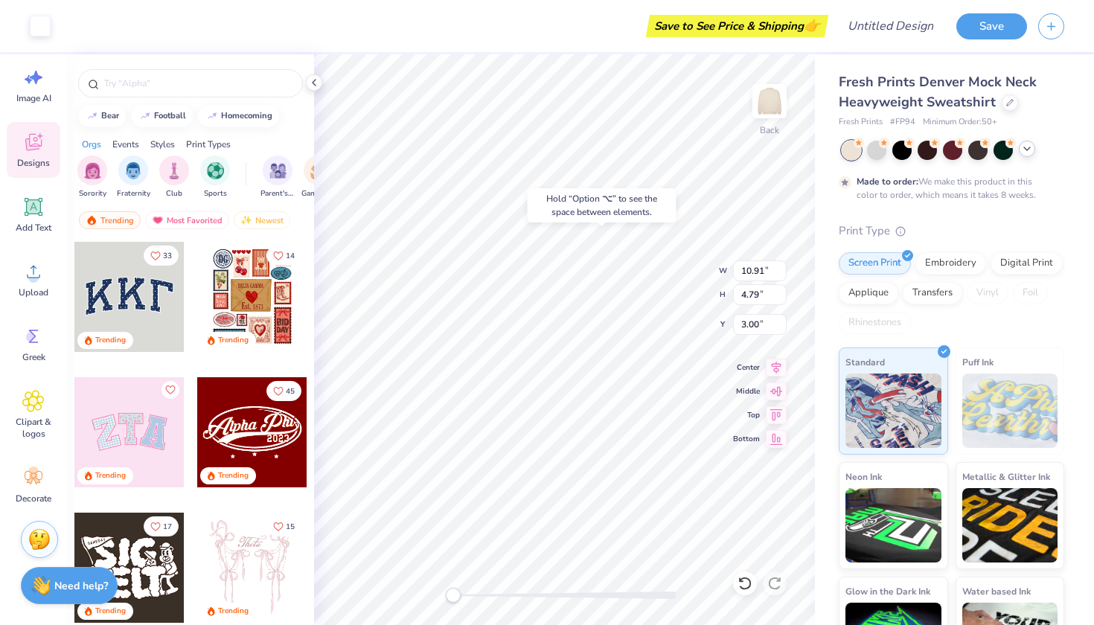
type input "3.09"
type input "10.63"
type input "4.44"
type input "3.12"
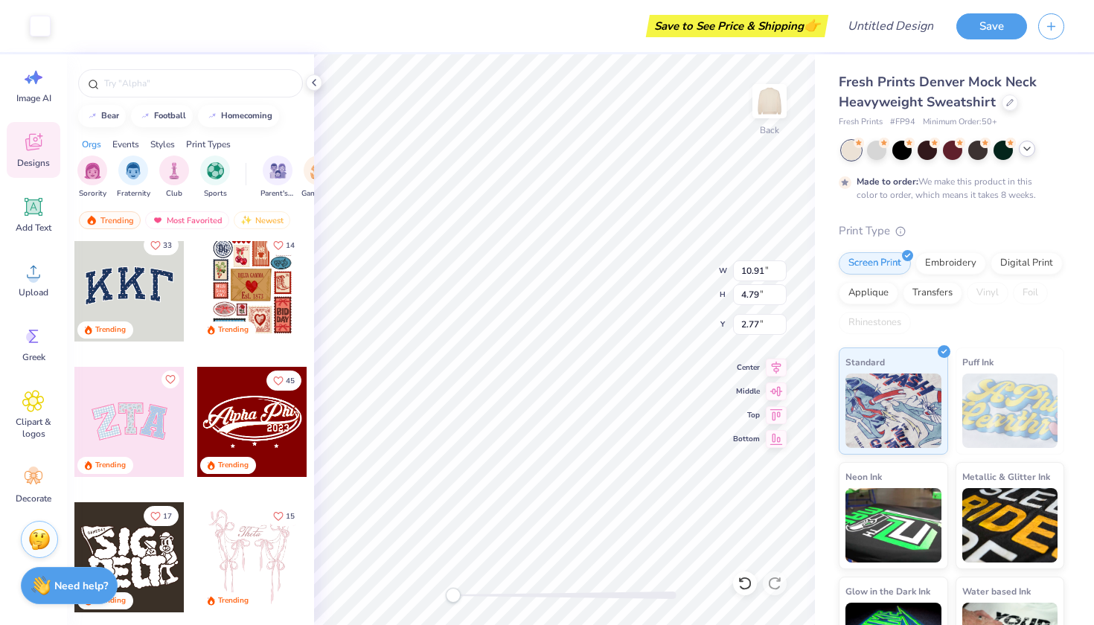
scroll to position [16, 0]
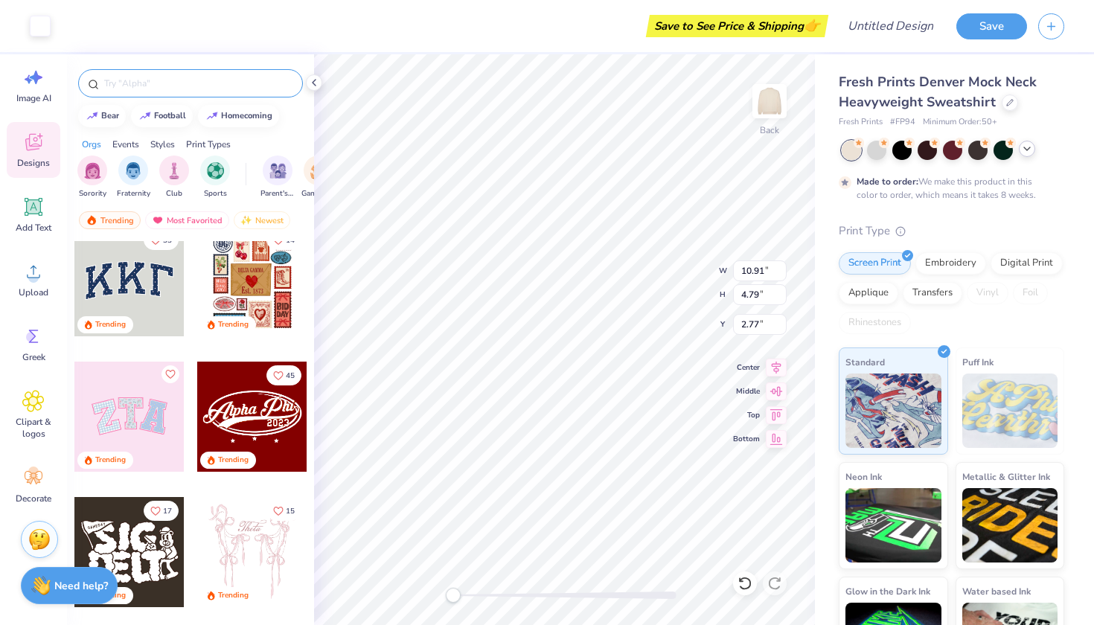
click at [186, 80] on input "text" at bounding box center [198, 83] width 191 height 15
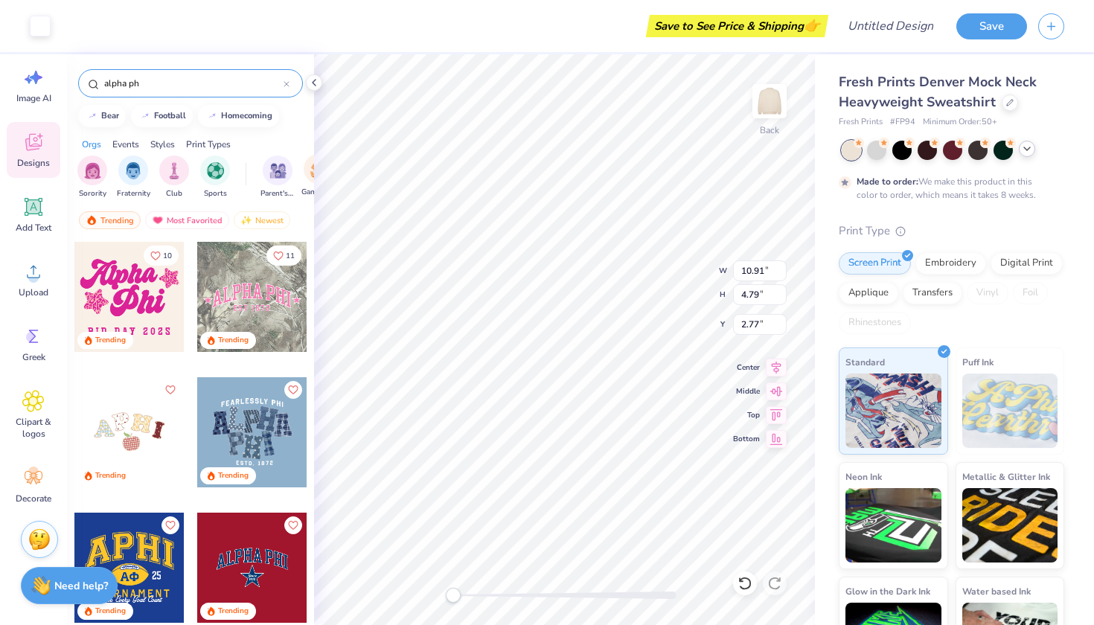
type input "alpha ph"
type input "10.72"
type input "4.57"
type input "3.00"
type input "10.91"
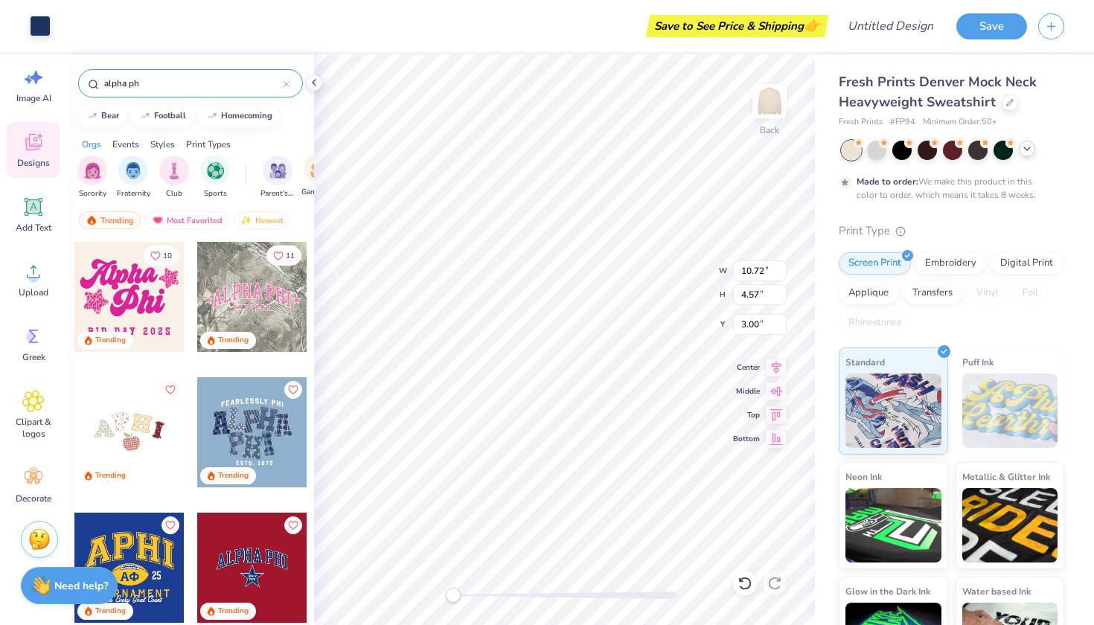
type input "4.80"
type input "2.77"
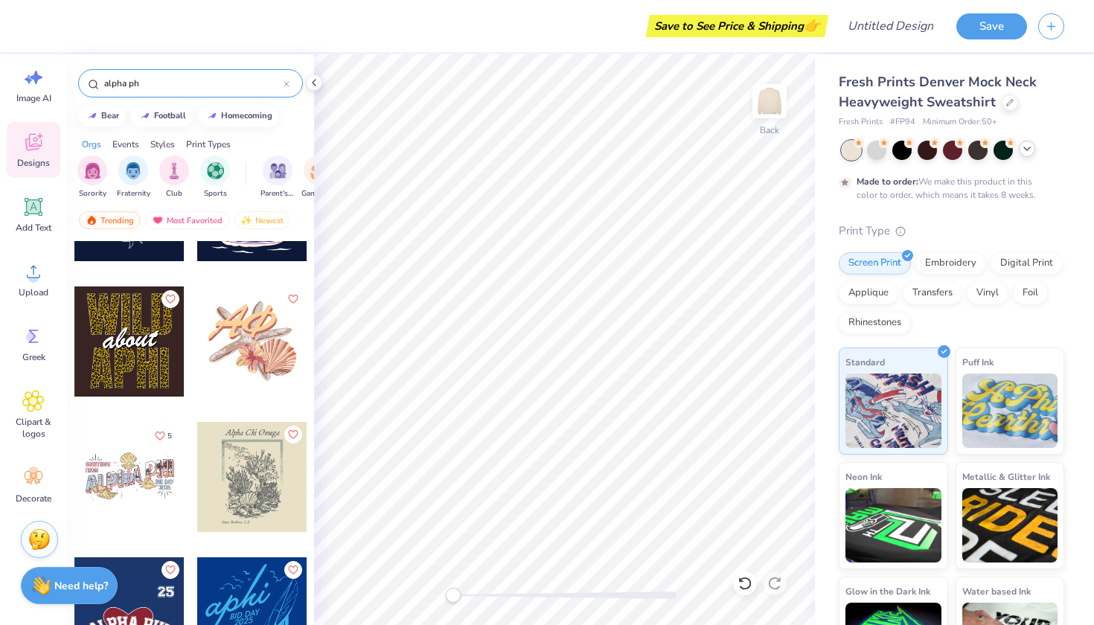
scroll to position [3748, 0]
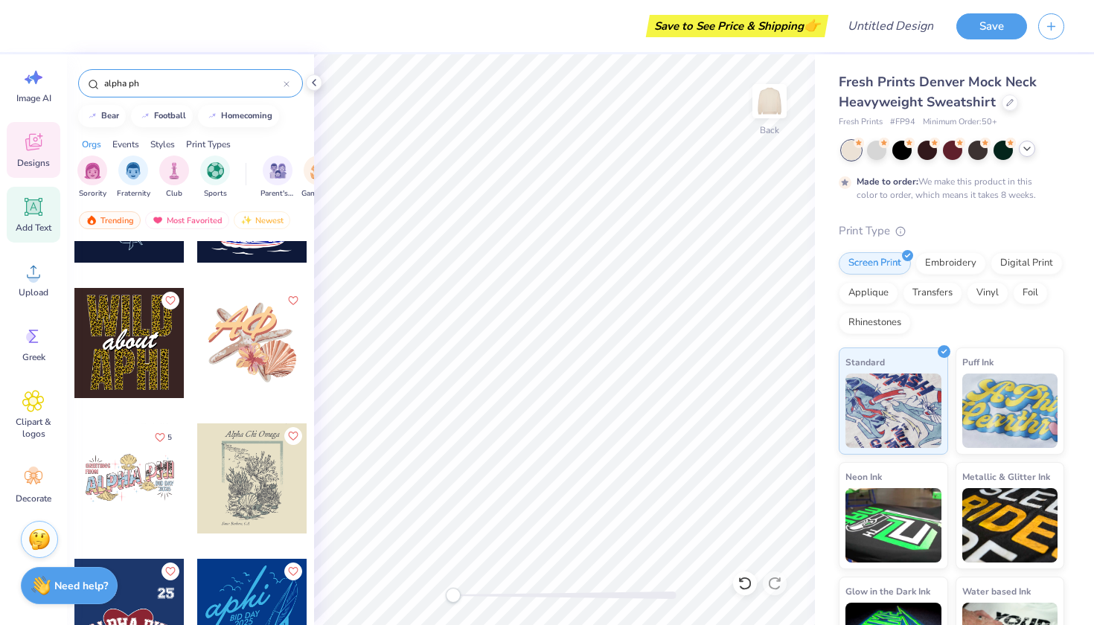
click at [37, 207] on icon at bounding box center [34, 207] width 14 height 14
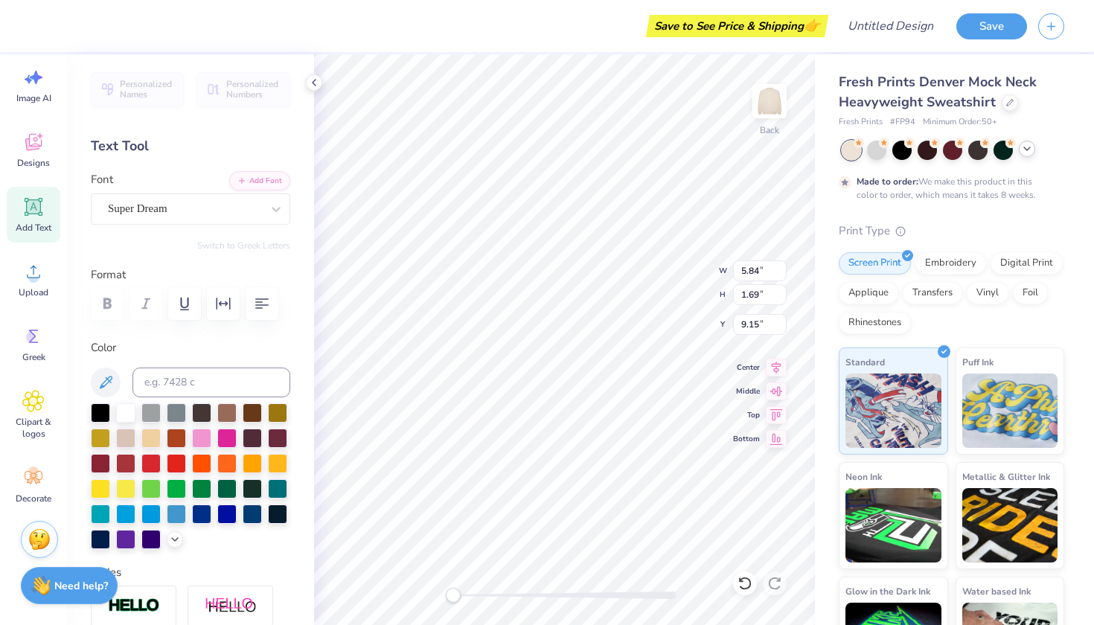
scroll to position [0, 0]
click at [228, 305] on icon "button" at bounding box center [223, 304] width 18 height 18
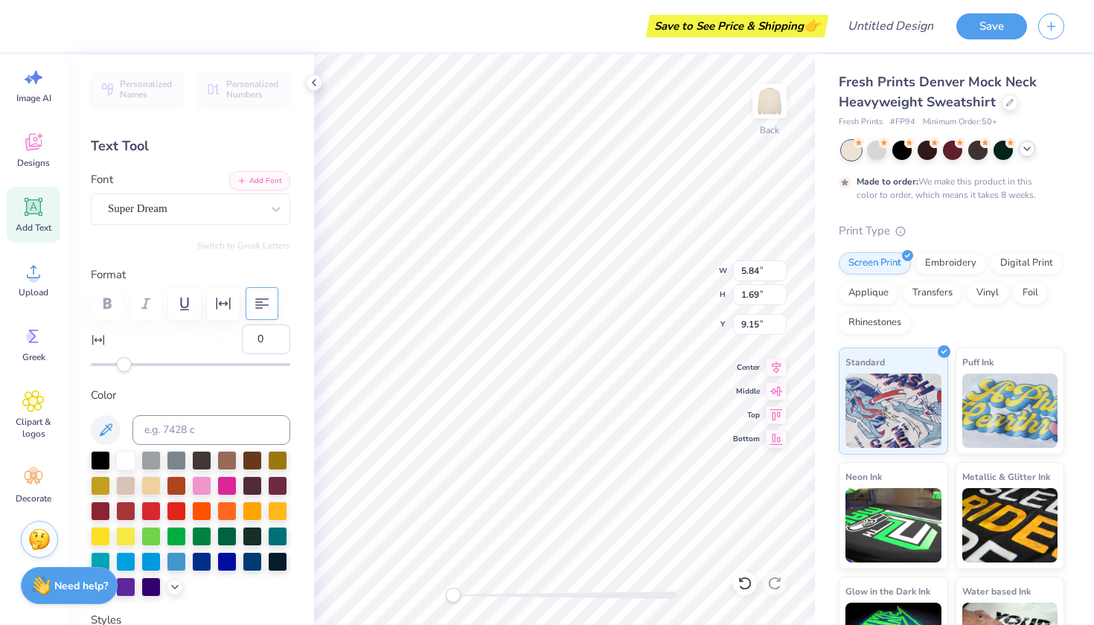
click at [258, 306] on icon "button" at bounding box center [262, 304] width 18 height 18
click at [257, 306] on icon "button" at bounding box center [262, 304] width 18 height 18
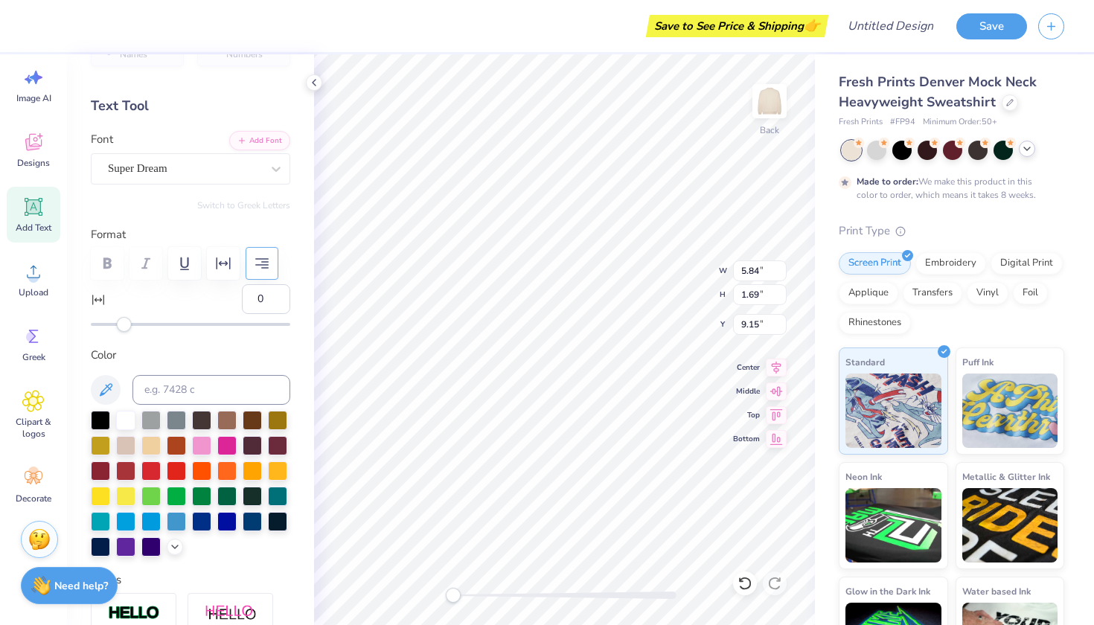
scroll to position [21, 0]
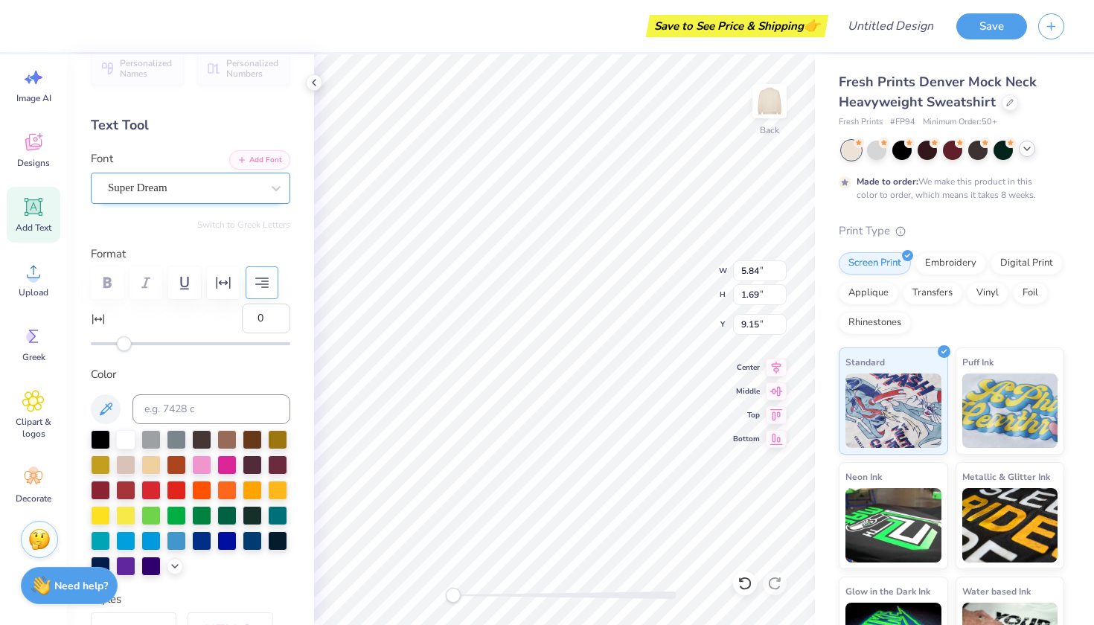
click at [249, 182] on div "Super Dream" at bounding box center [184, 187] width 156 height 23
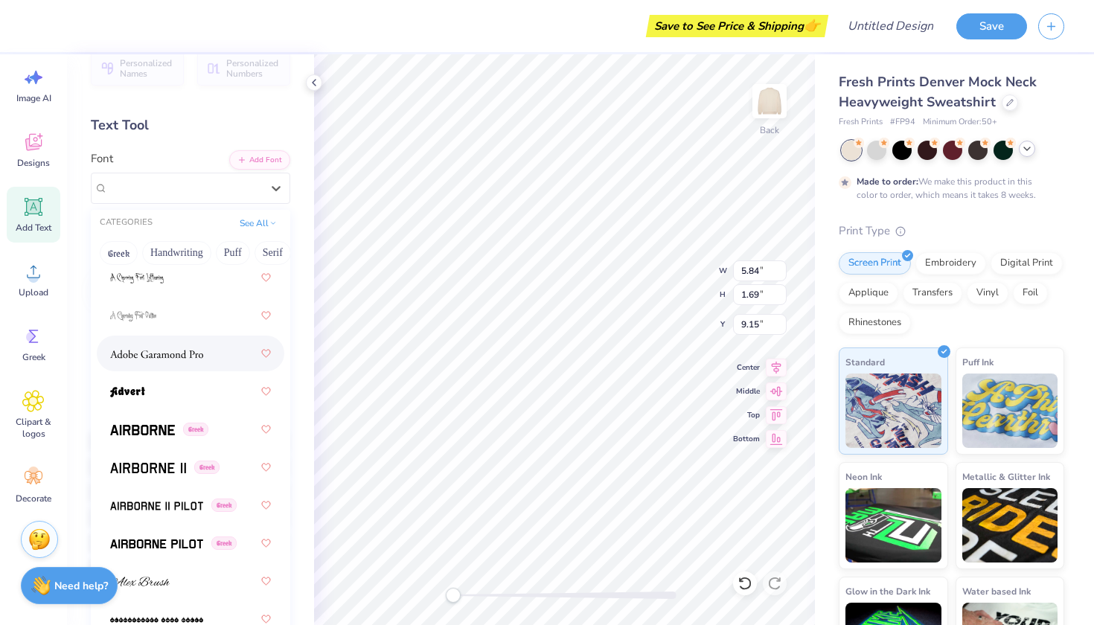
scroll to position [223, 0]
click at [150, 440] on div "Greek" at bounding box center [190, 430] width 161 height 27
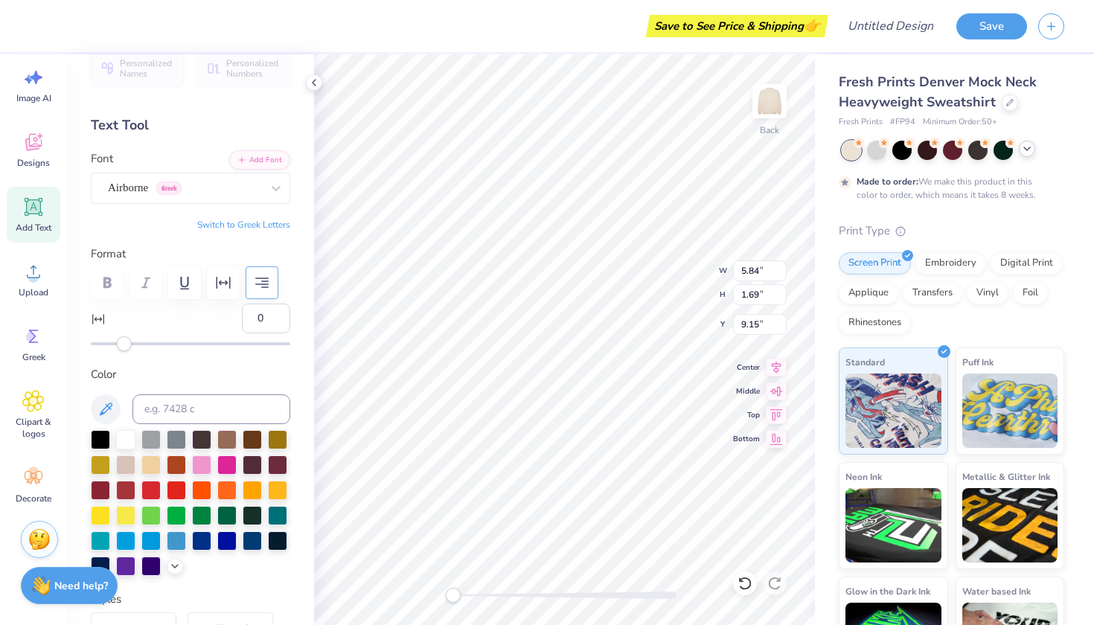
type textarea "A"
click at [32, 151] on icon at bounding box center [33, 142] width 22 height 22
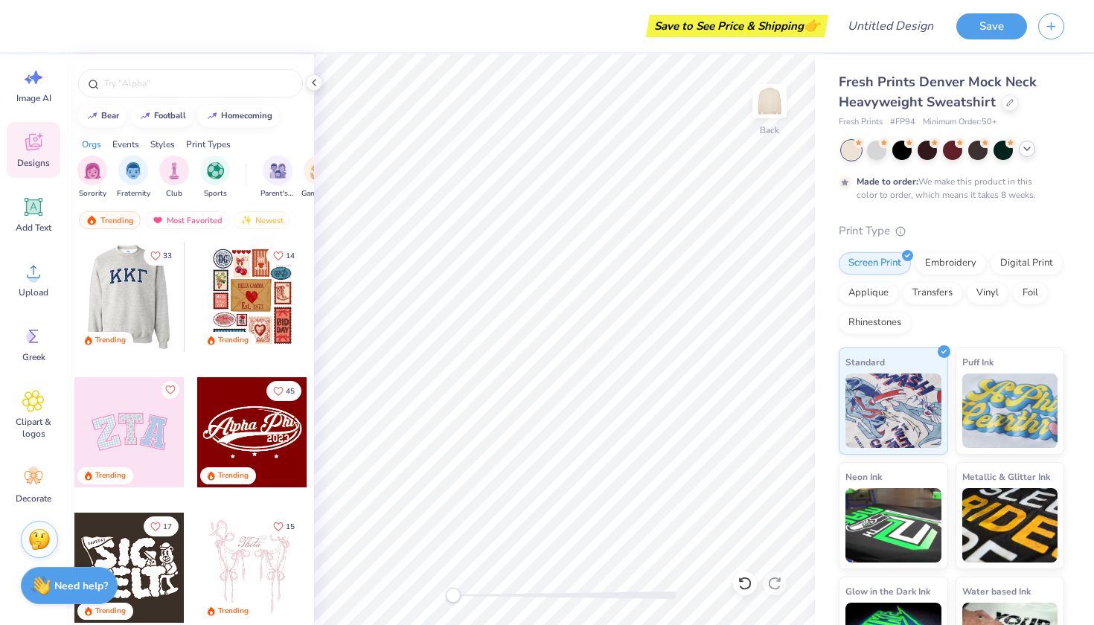
scroll to position [13, 0]
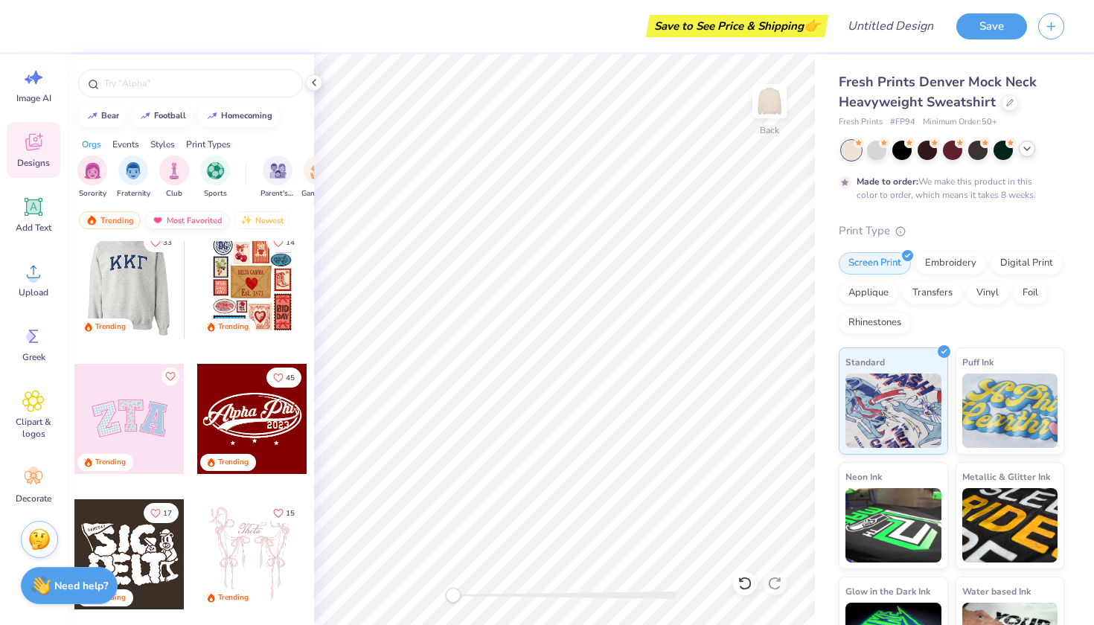
click at [188, 219] on div "Most Favorited" at bounding box center [187, 220] width 84 height 18
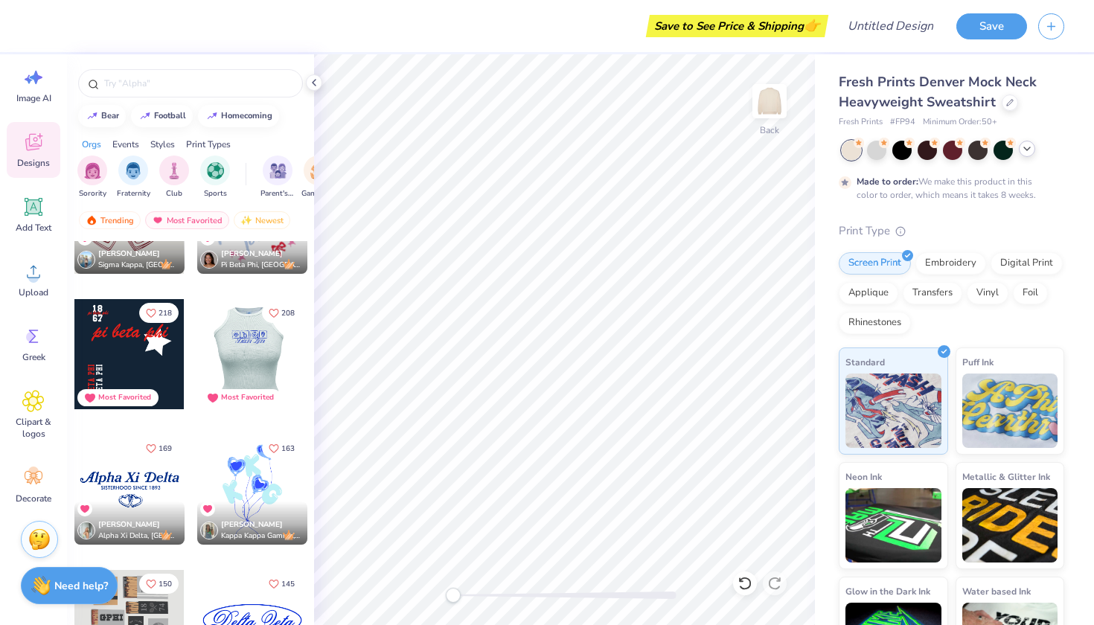
scroll to position [368, 0]
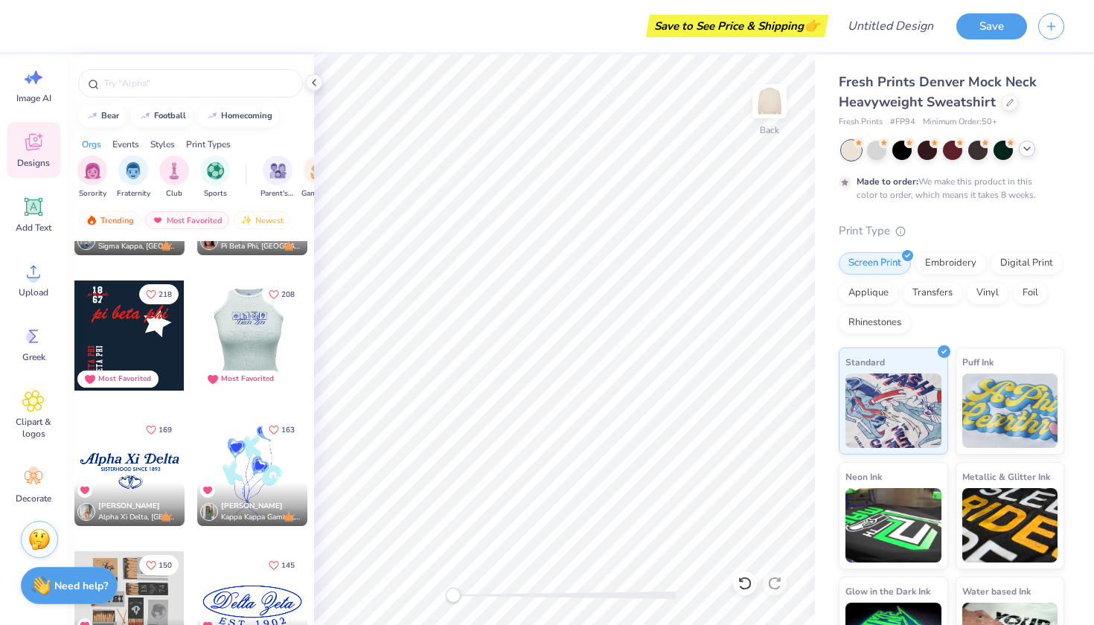
click at [249, 341] on div at bounding box center [252, 336] width 331 height 110
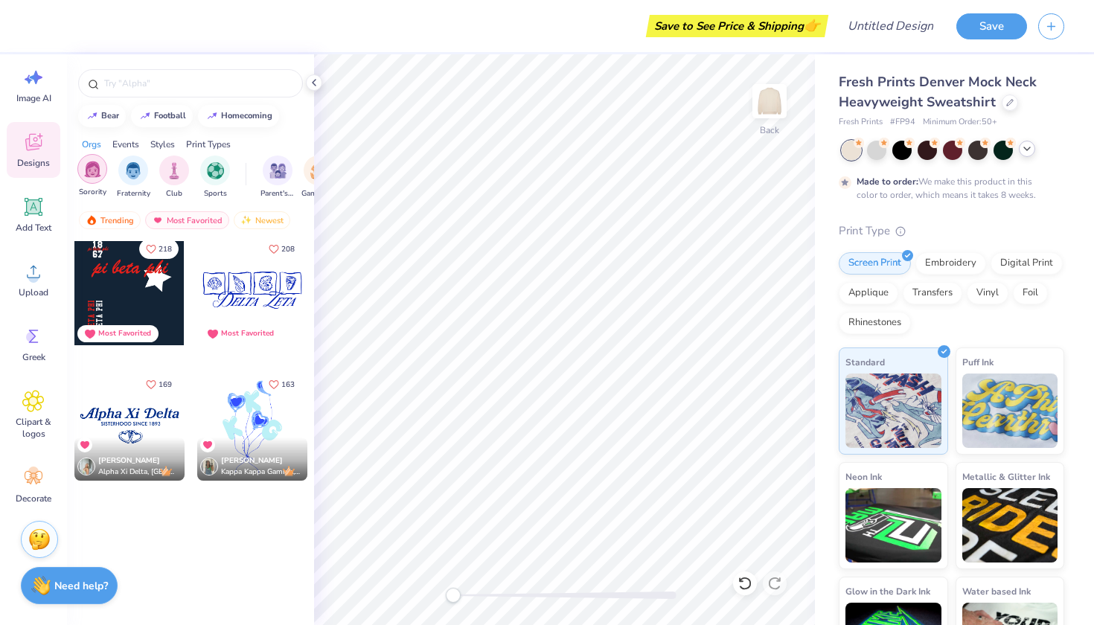
scroll to position [0, 0]
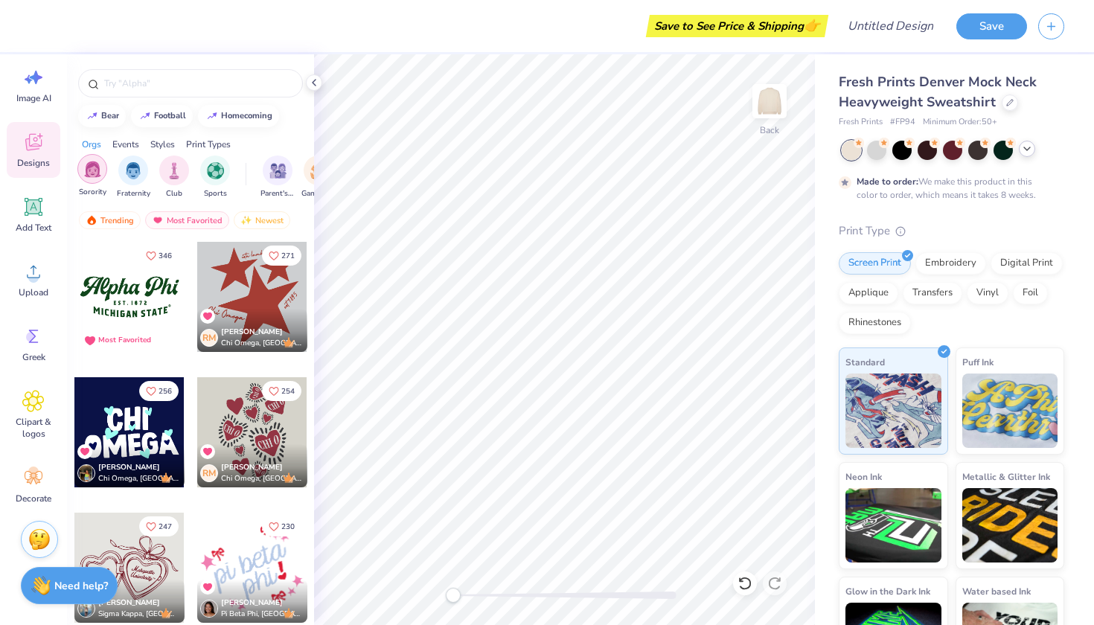
click at [90, 182] on div "filter for Sorority" at bounding box center [92, 169] width 30 height 30
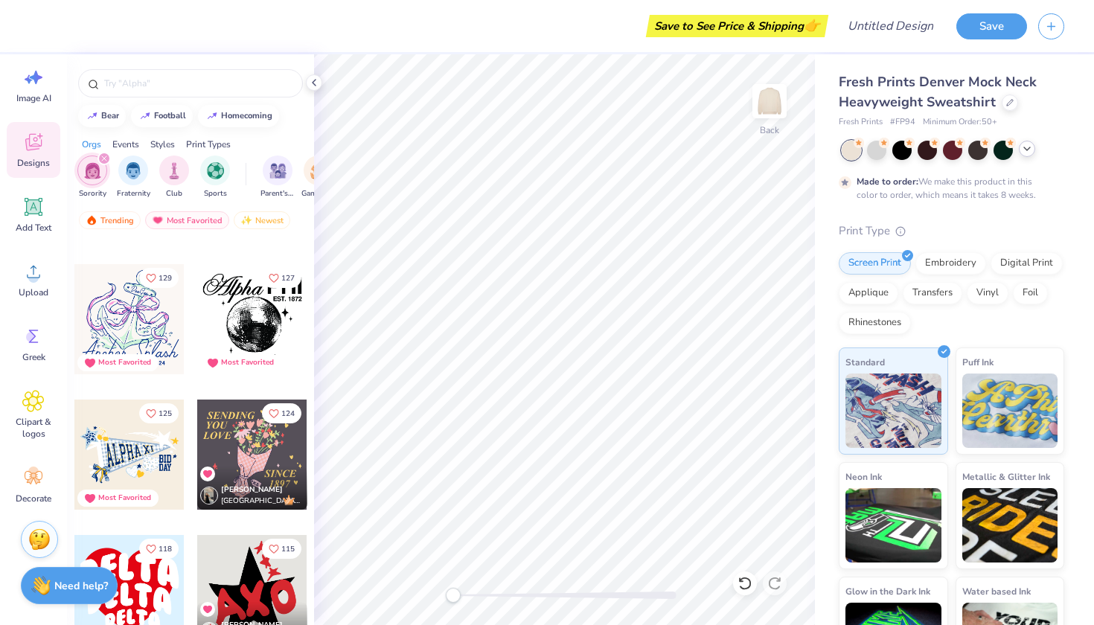
scroll to position [1000, 0]
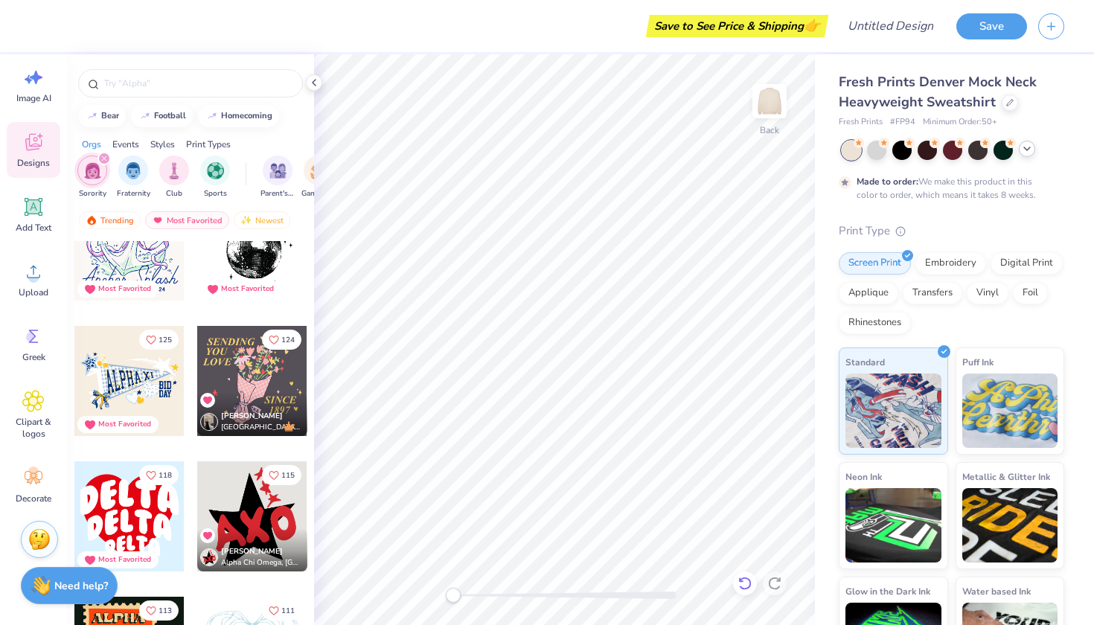
click at [748, 589] on icon at bounding box center [745, 583] width 13 height 13
click at [748, 588] on icon at bounding box center [745, 583] width 13 height 13
type input "5.84"
type input "1.69"
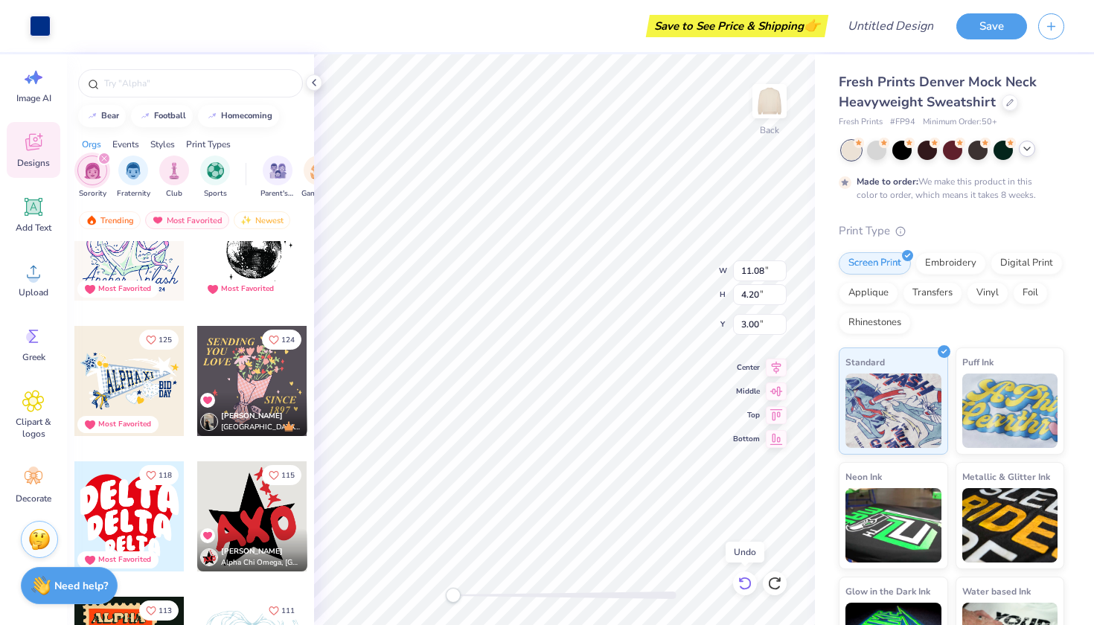
type input "9.15"
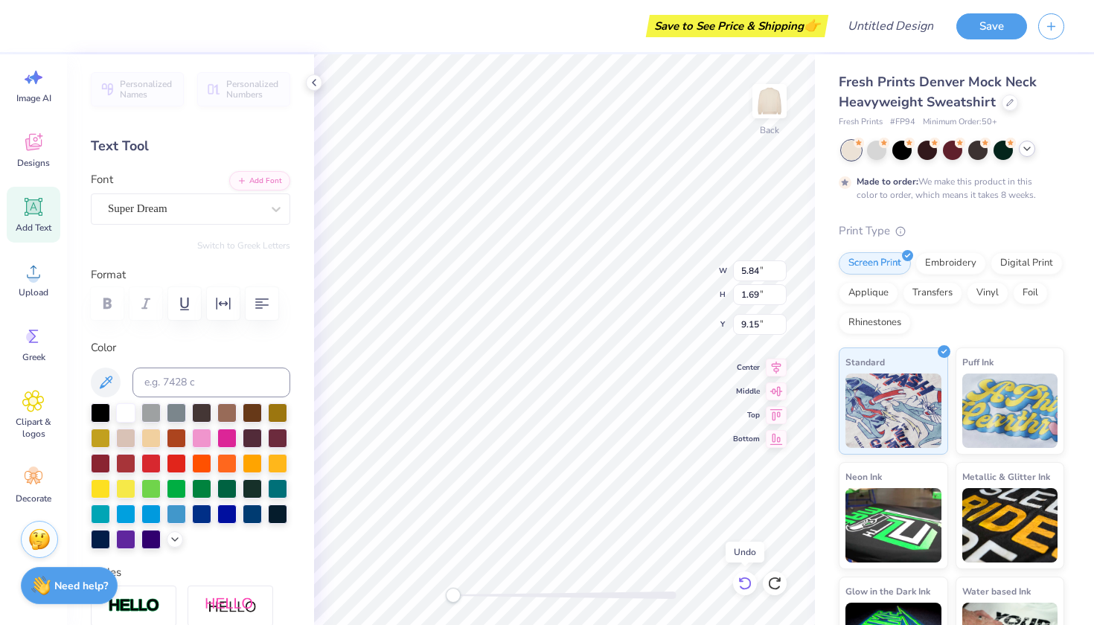
click at [748, 588] on icon at bounding box center [745, 583] width 13 height 13
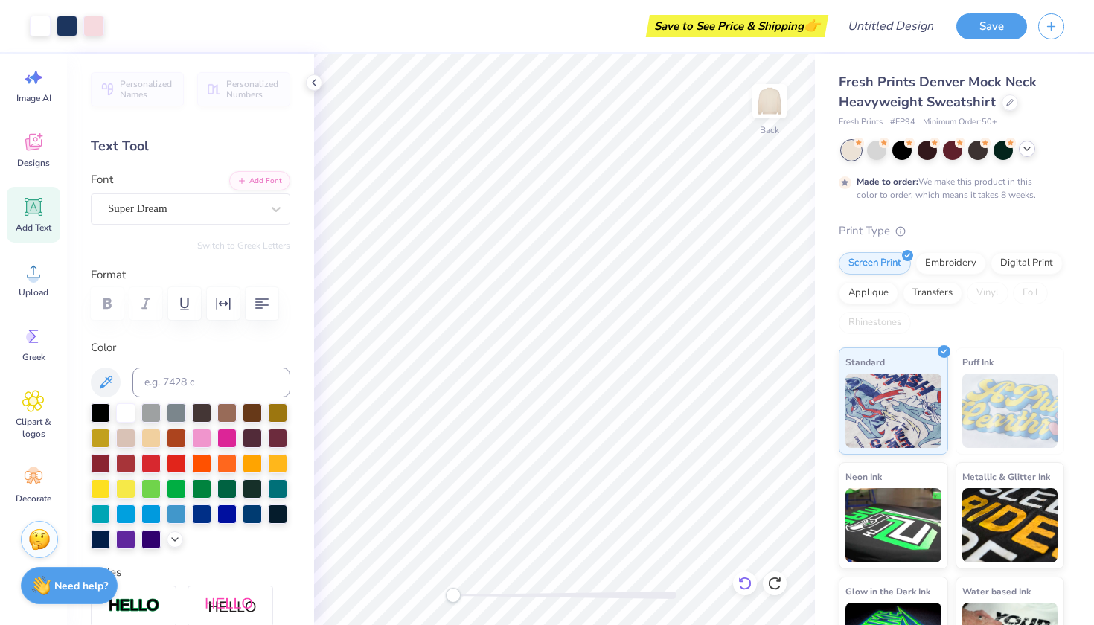
click at [745, 584] on icon at bounding box center [745, 583] width 15 height 15
click at [745, 582] on icon at bounding box center [745, 583] width 15 height 15
click at [745, 581] on icon at bounding box center [745, 583] width 15 height 15
type input "1.76"
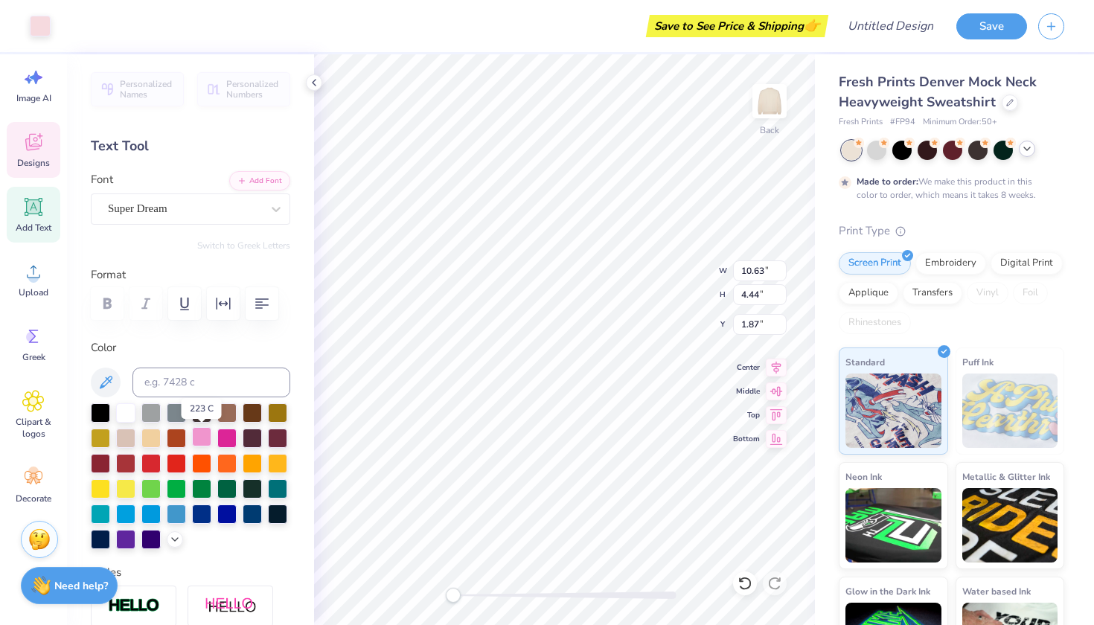
click at [203, 436] on div at bounding box center [201, 436] width 19 height 19
type input "10.72"
type input "4.57"
type input "1.85"
type input "10.91"
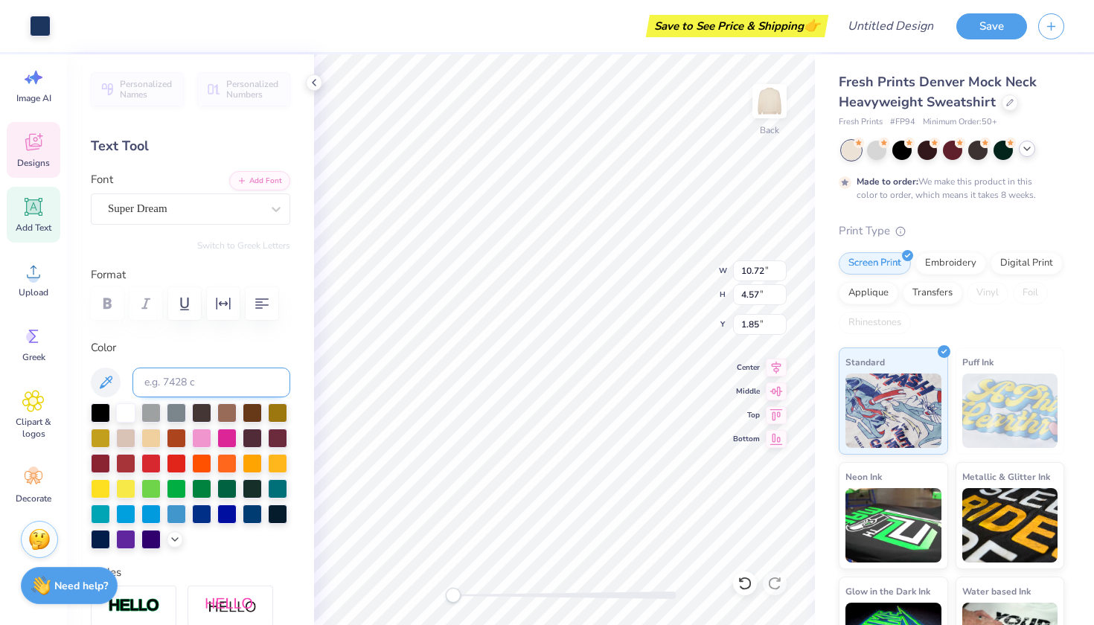
type input "4.79"
type input "1.76"
type input "10.72"
type input "4.57"
type input "1.85"
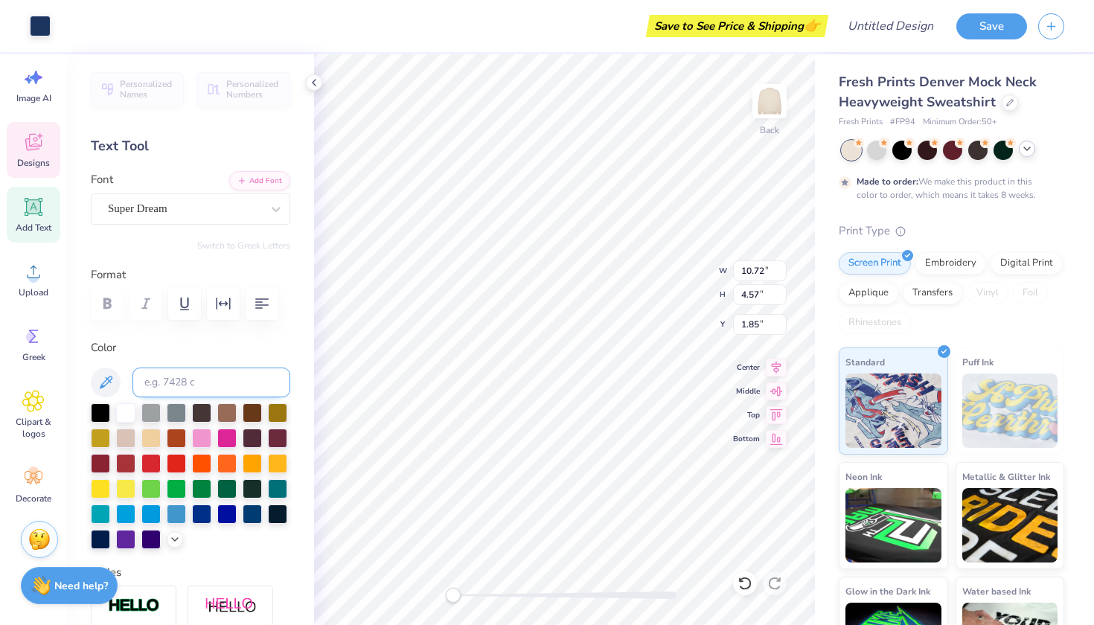
type input "10.63"
type input "4.44"
type input "1.87"
click at [168, 542] on div at bounding box center [175, 538] width 16 height 16
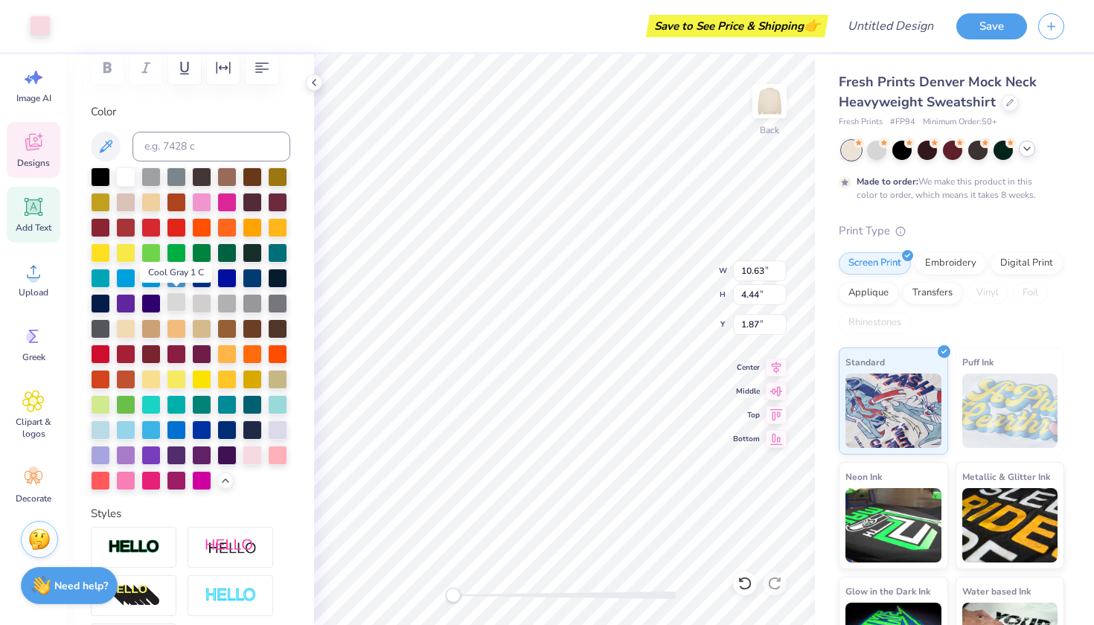
scroll to position [235, 0]
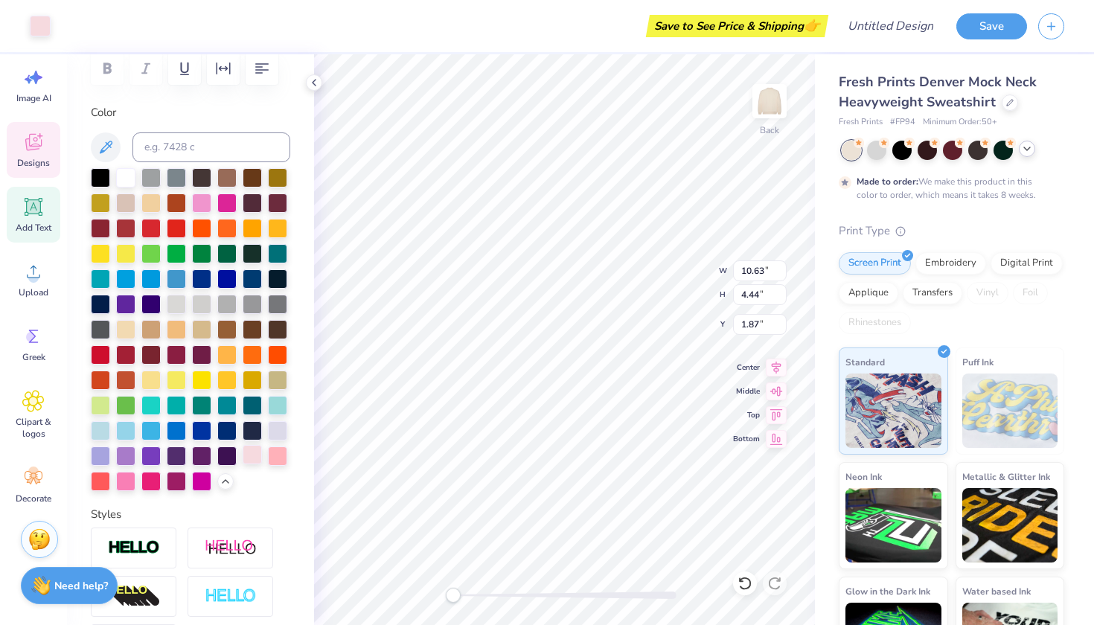
click at [253, 452] on div at bounding box center [252, 454] width 19 height 19
type input "10.72"
type input "4.57"
type input "1.81"
click at [654, 293] on div "Back W 10.72 10.72 " H 4.57 4.57 " Y 1.81 1.81 " Center Middle Top Bottom" at bounding box center [564, 339] width 501 height 571
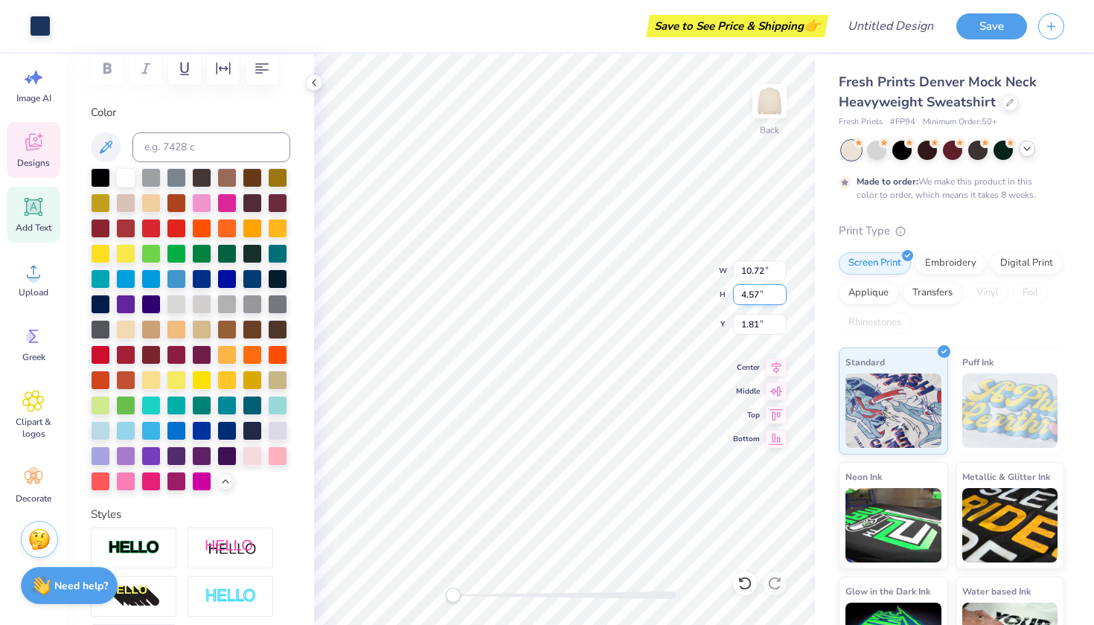
type input "10.63"
type input "4.44"
type input "1.87"
click at [654, 293] on div "Back W 10.63 H 4.44 Y 1.87 Center Middle Top Bottom" at bounding box center [564, 339] width 501 height 571
click at [255, 456] on div at bounding box center [252, 454] width 19 height 19
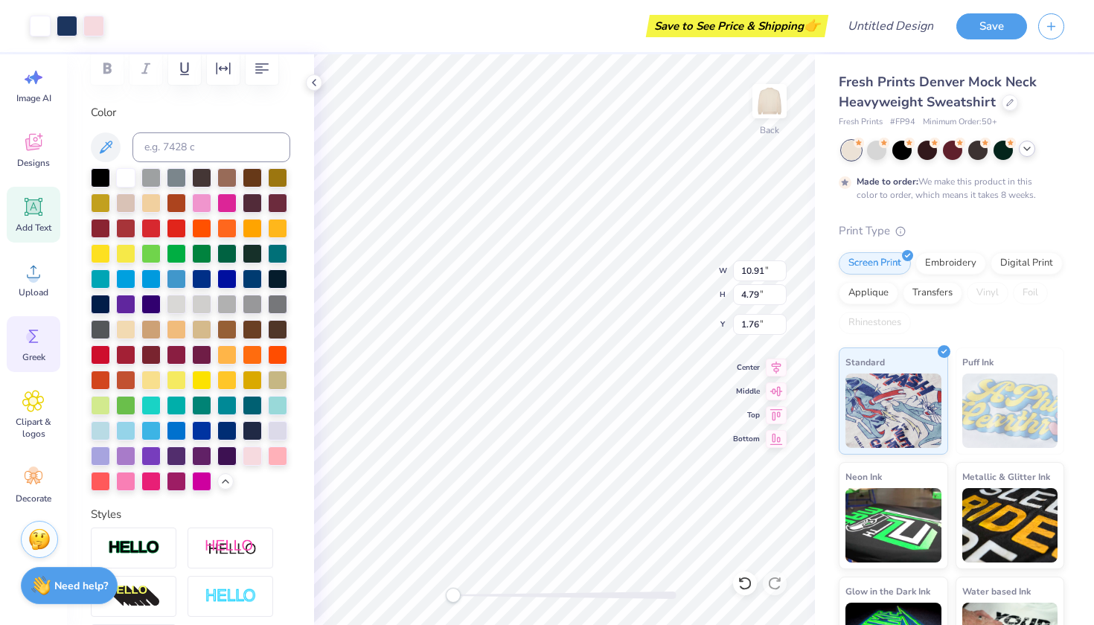
click at [37, 354] on span "Greek" at bounding box center [33, 357] width 23 height 12
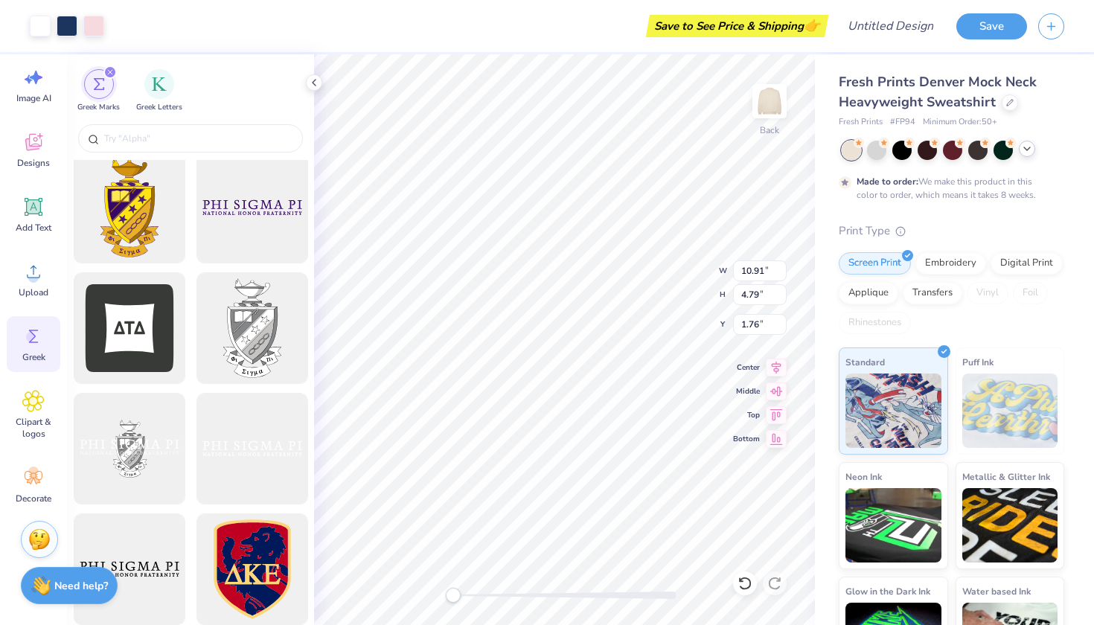
scroll to position [494, 0]
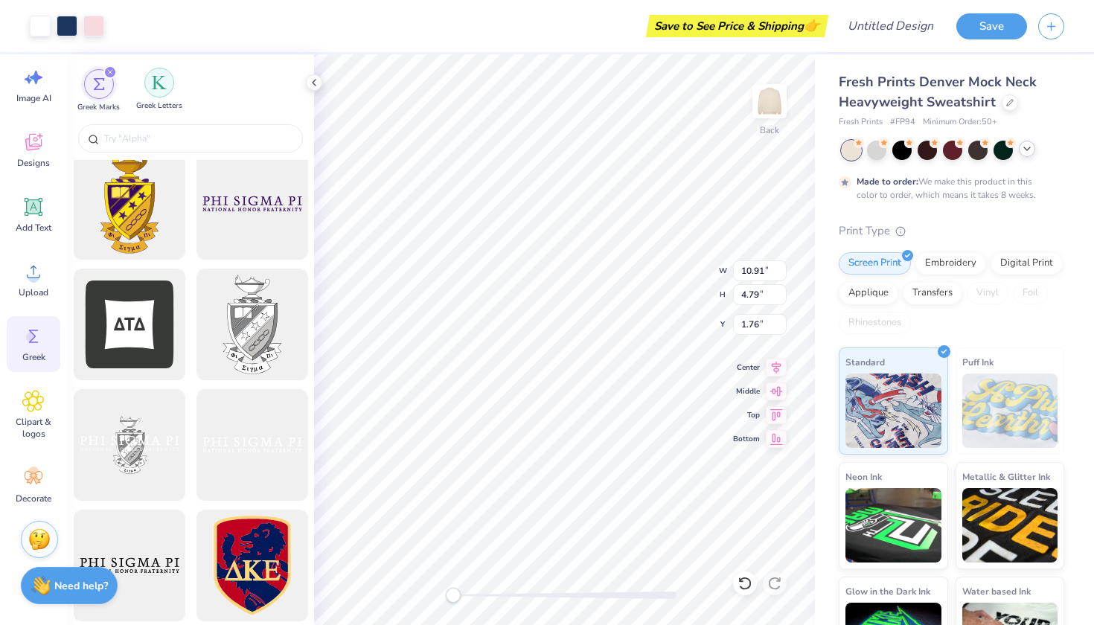
click at [153, 86] on img "filter for Greek Letters" at bounding box center [159, 82] width 15 height 15
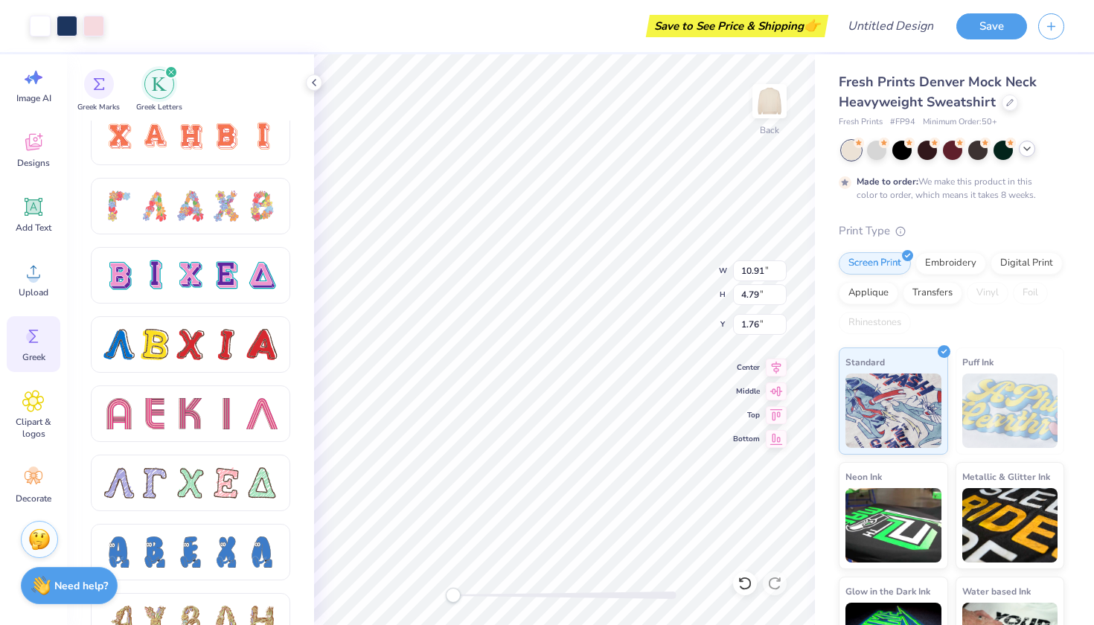
scroll to position [1084, 0]
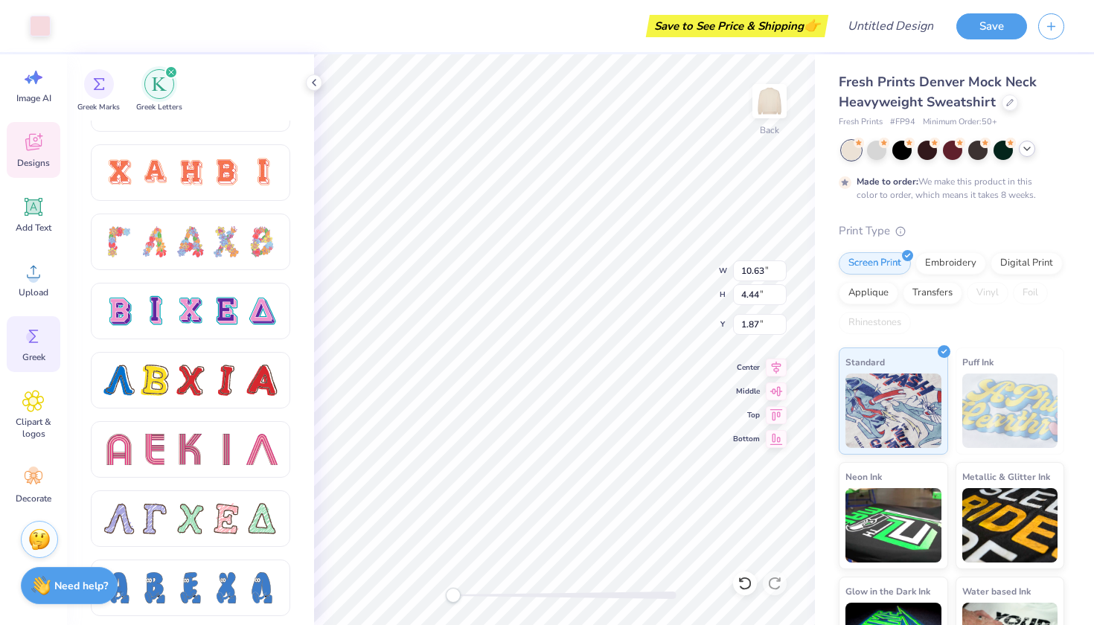
type input "10.63"
type input "4.44"
type input "1.87"
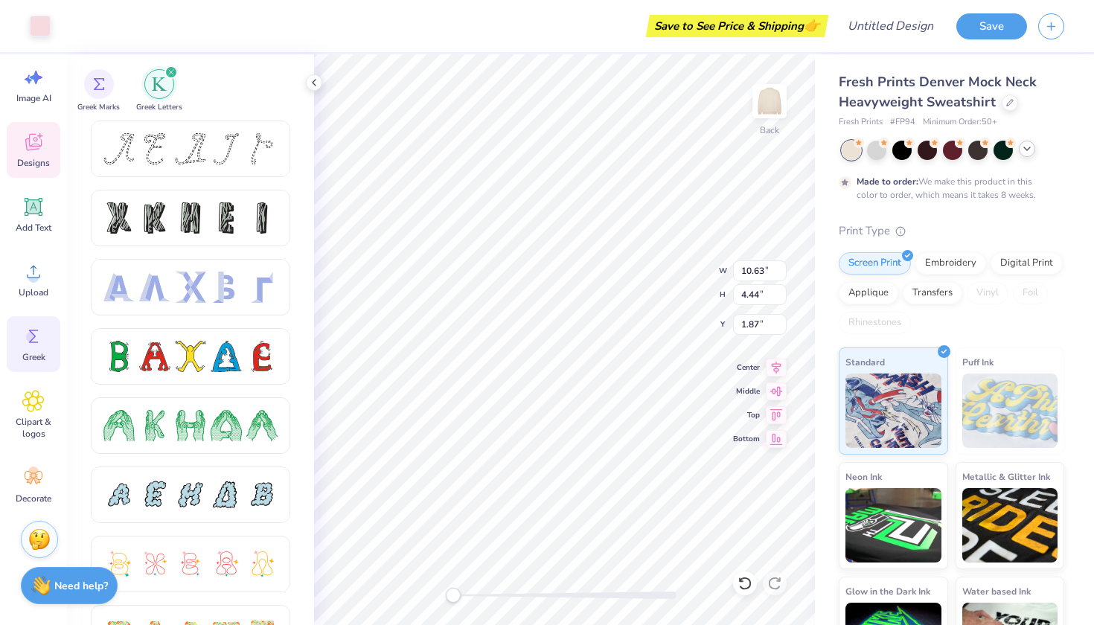
scroll to position [0, 0]
click at [108, 91] on div "filter for Greek Marks" at bounding box center [99, 83] width 30 height 30
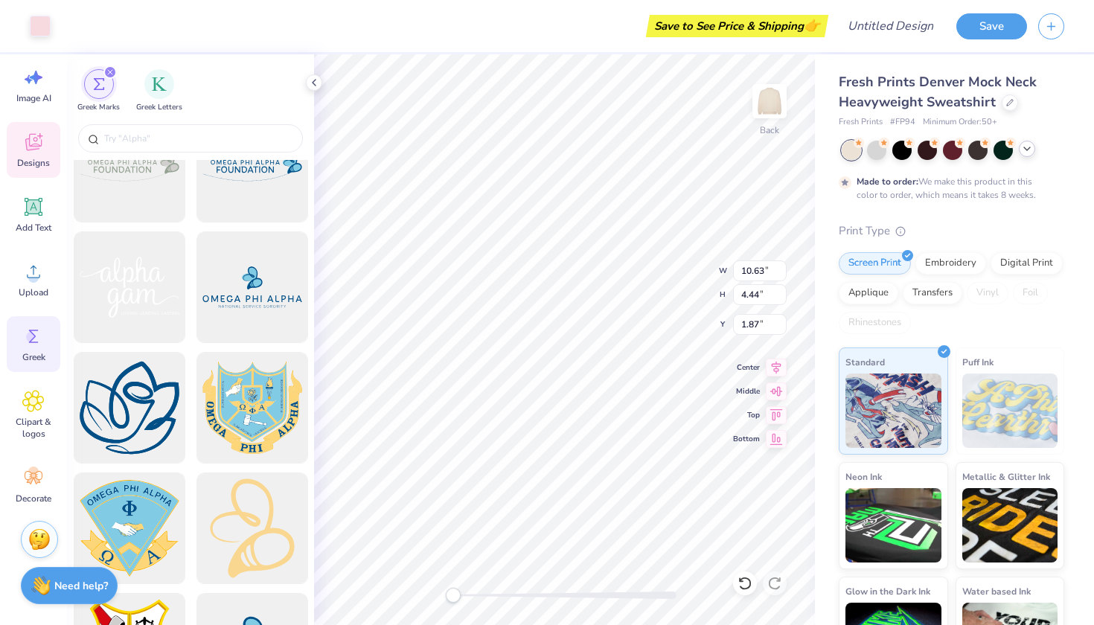
scroll to position [3179, 0]
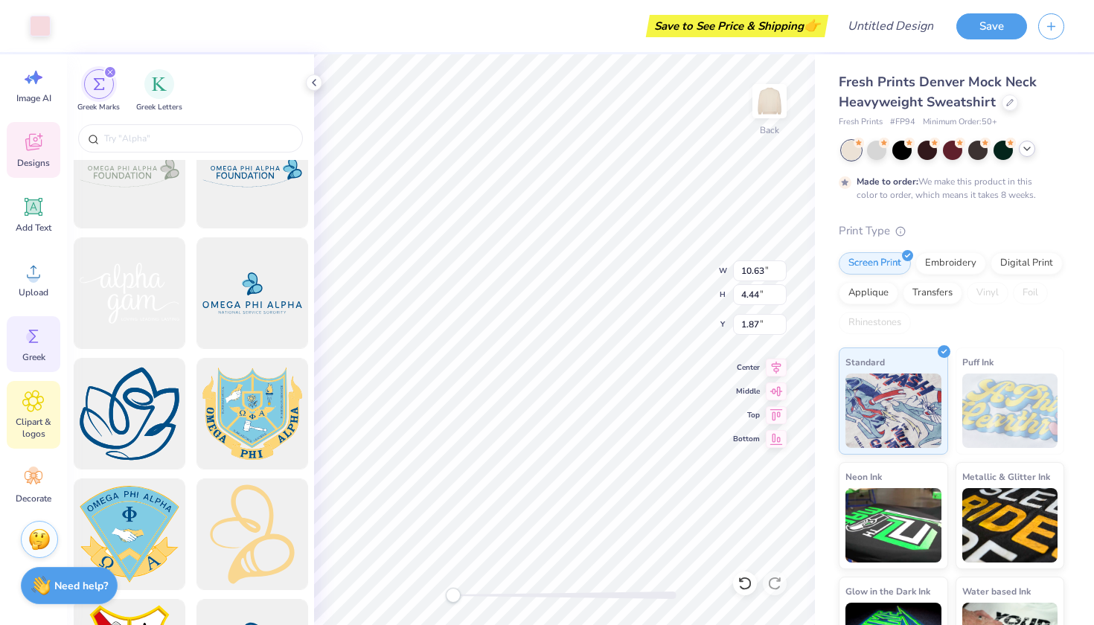
click at [38, 414] on div "Clipart & logos" at bounding box center [34, 415] width 54 height 68
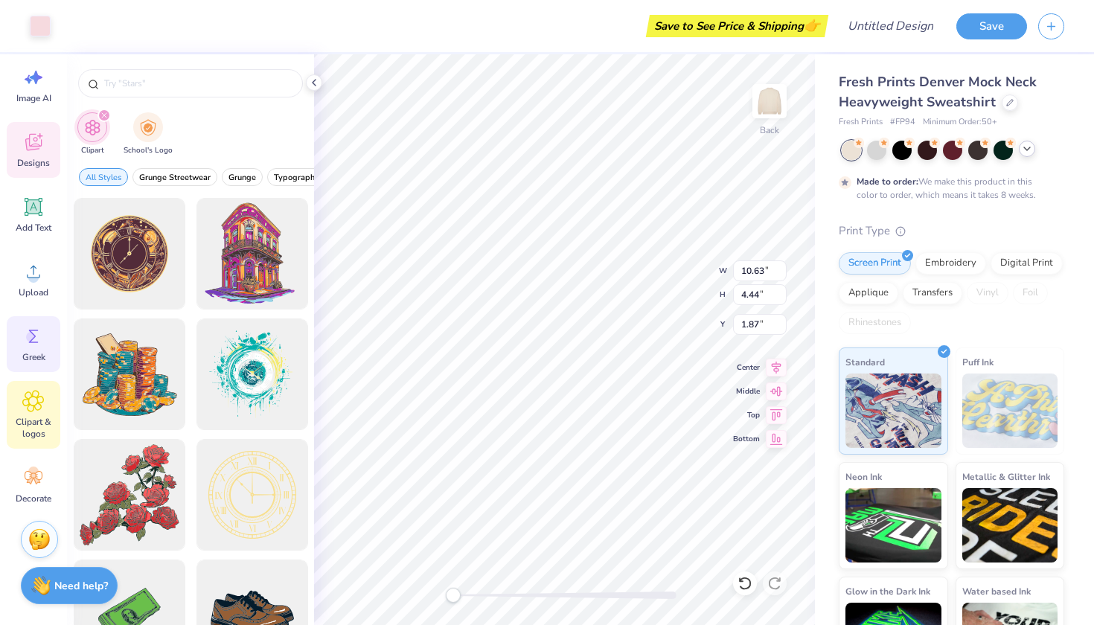
click at [48, 349] on div "Greek" at bounding box center [34, 344] width 54 height 56
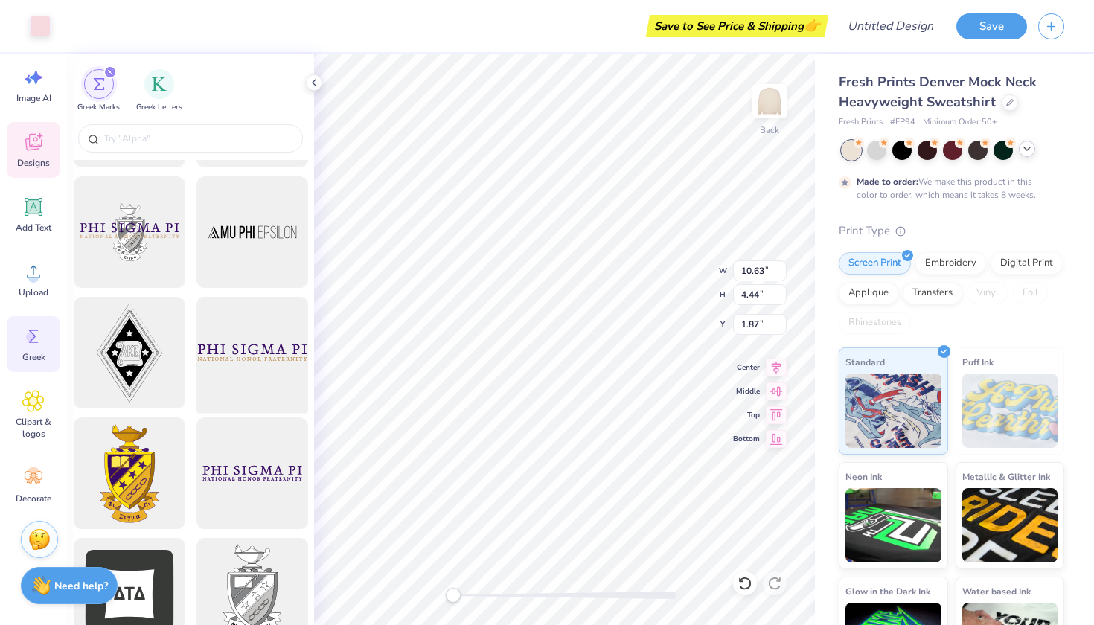
scroll to position [392, 0]
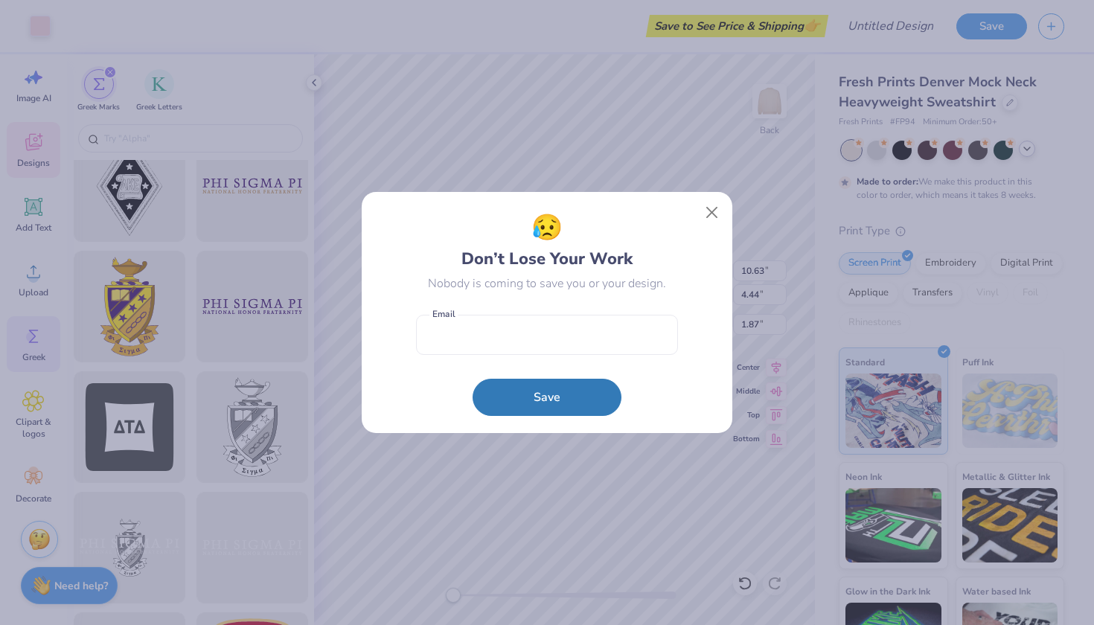
click at [23, 471] on div "😥 Don’t Lose Your Work Nobody is coming to save you or your design. Email Save" at bounding box center [547, 312] width 1094 height 625
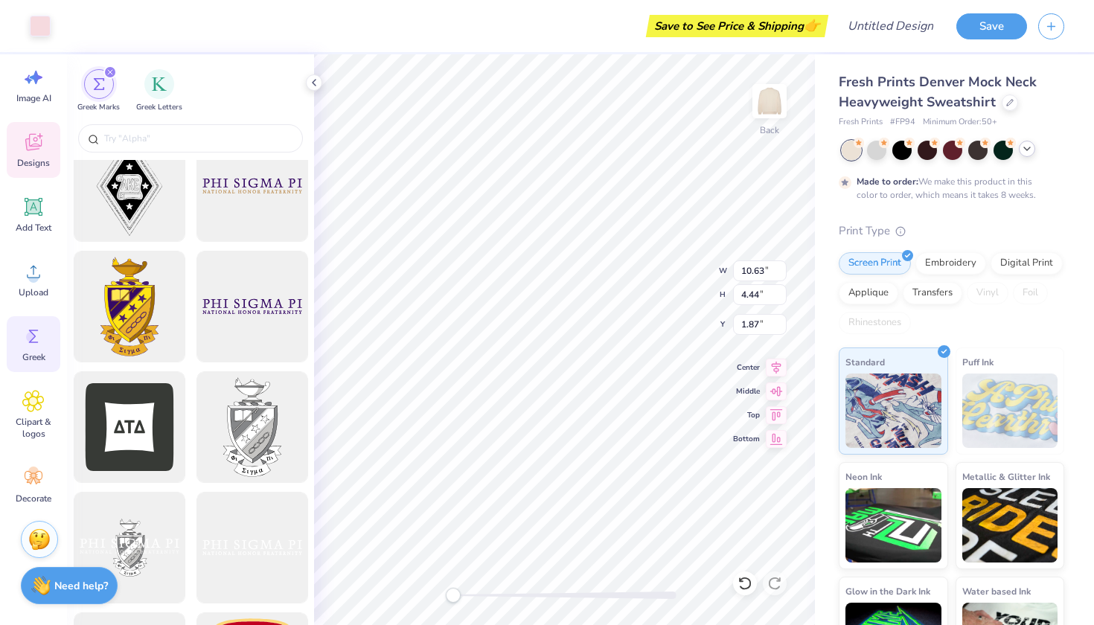
click at [23, 471] on icon at bounding box center [33, 478] width 22 height 22
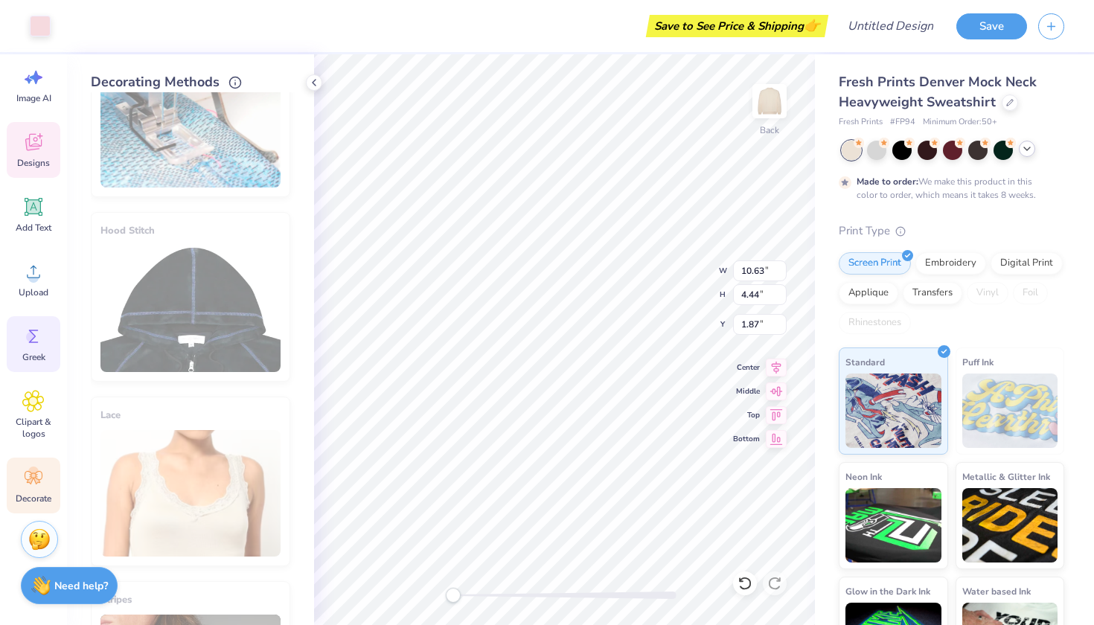
scroll to position [67, 0]
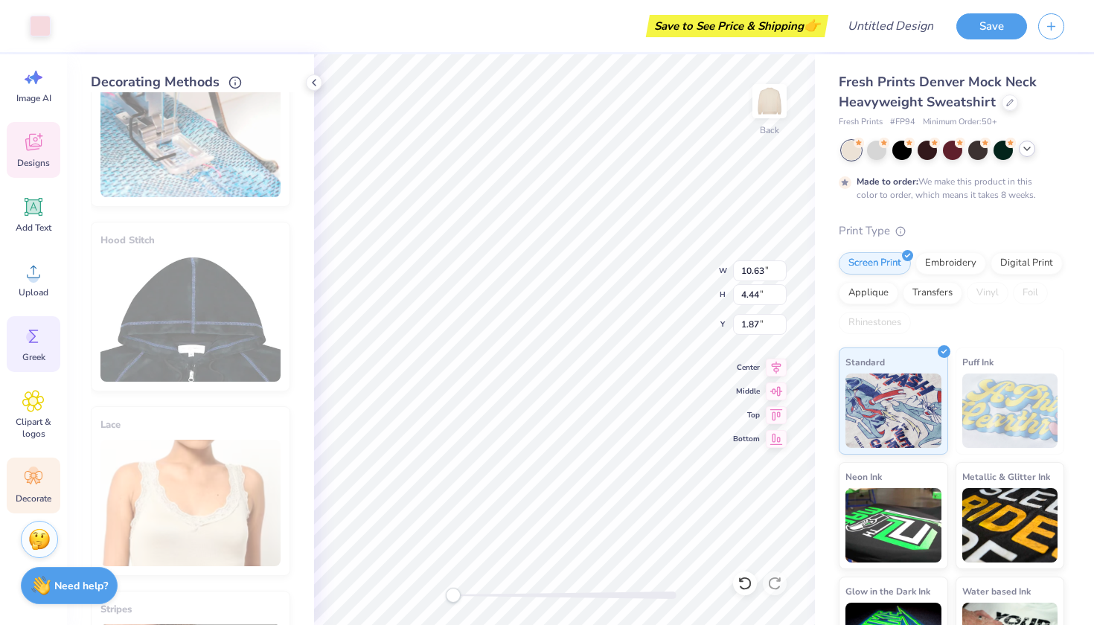
click at [35, 348] on div "Greek" at bounding box center [34, 344] width 54 height 56
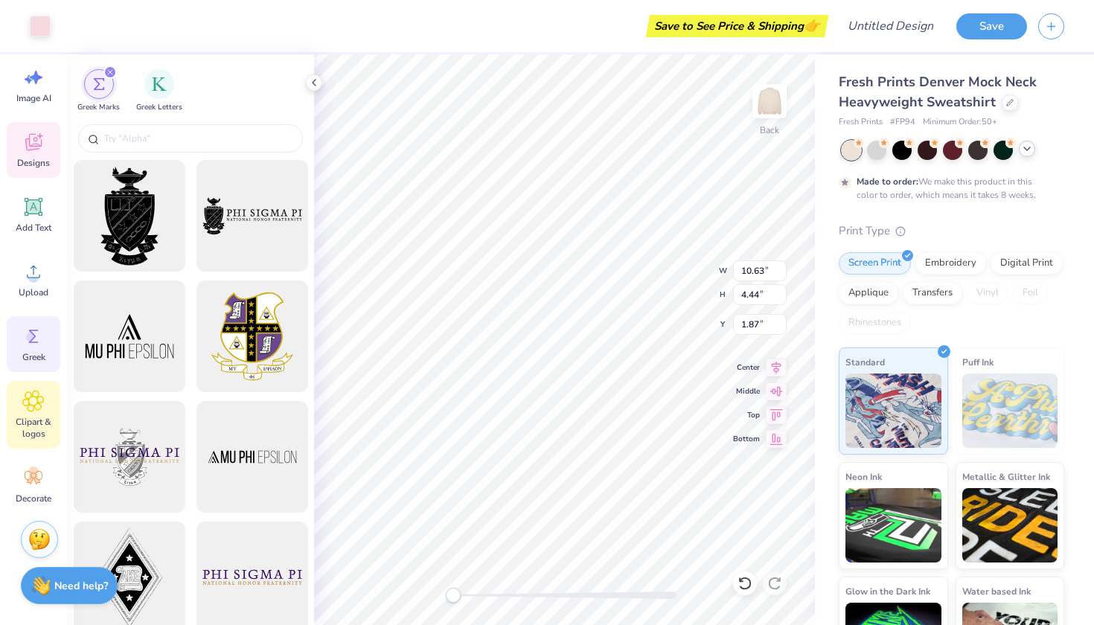
click at [42, 405] on icon at bounding box center [33, 401] width 22 height 22
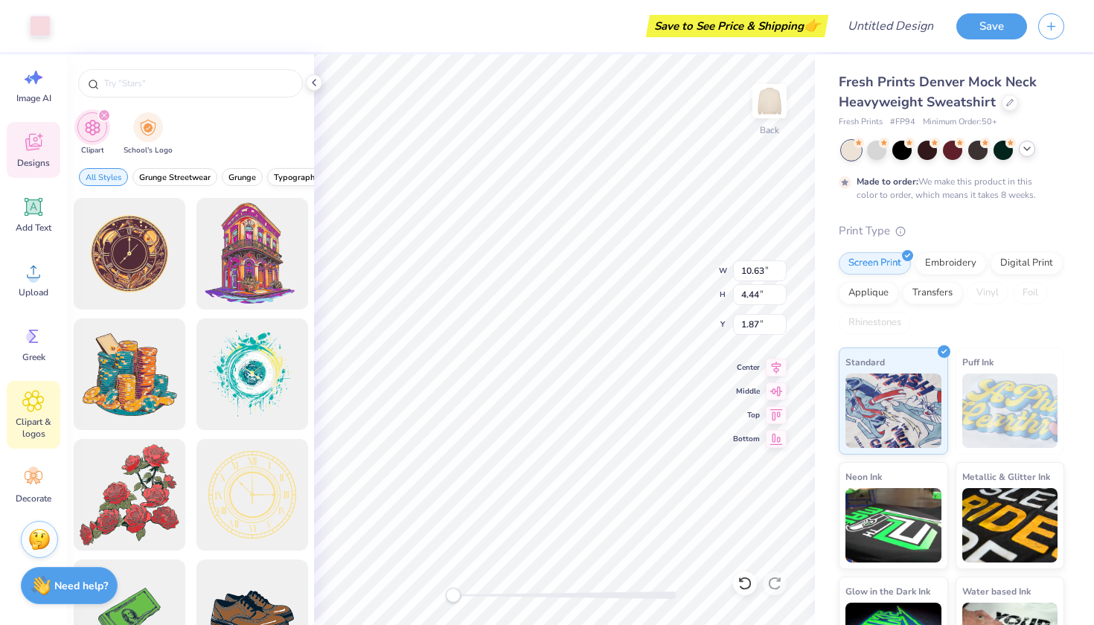
type input "10.72"
type input "4.57"
type input "1.74"
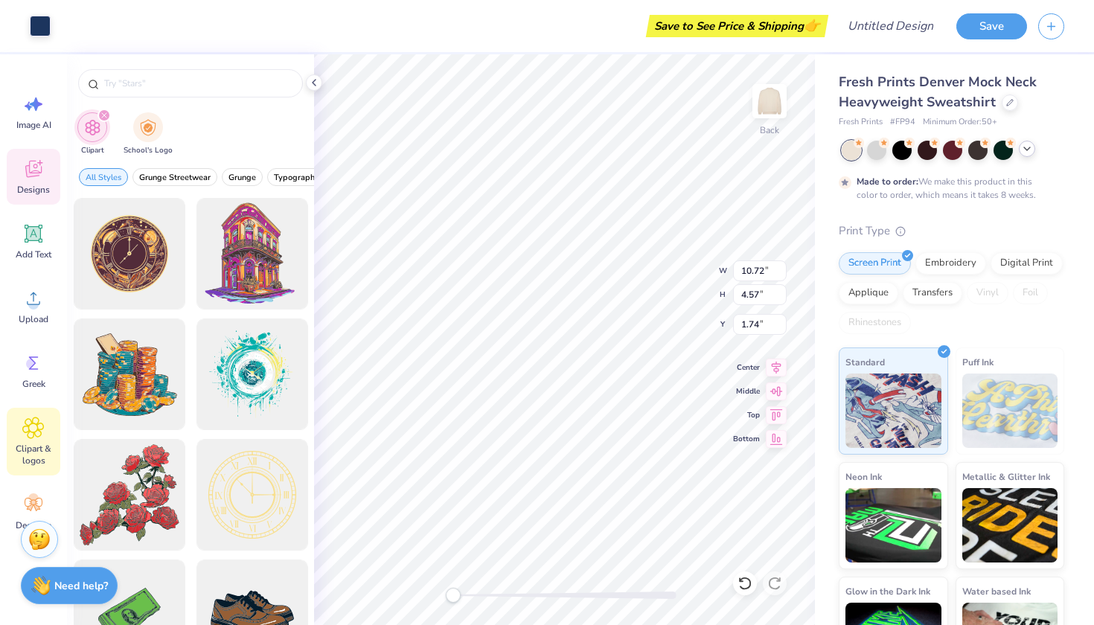
scroll to position [0, 0]
click at [27, 116] on div "Image AI" at bounding box center [34, 112] width 54 height 56
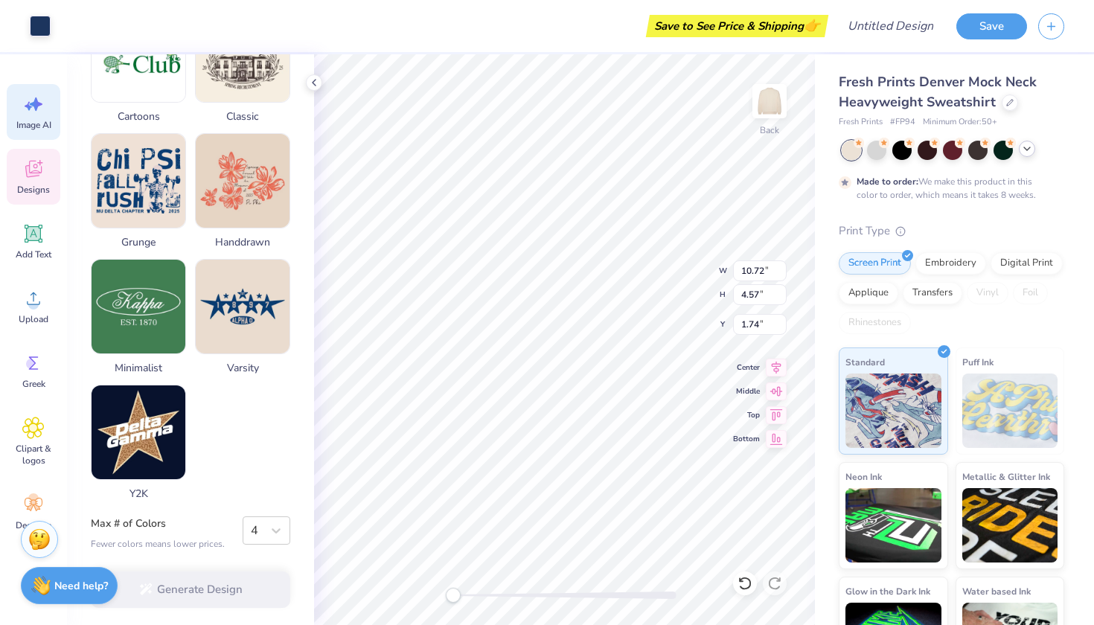
scroll to position [669, 0]
click at [34, 420] on icon at bounding box center [33, 428] width 22 height 22
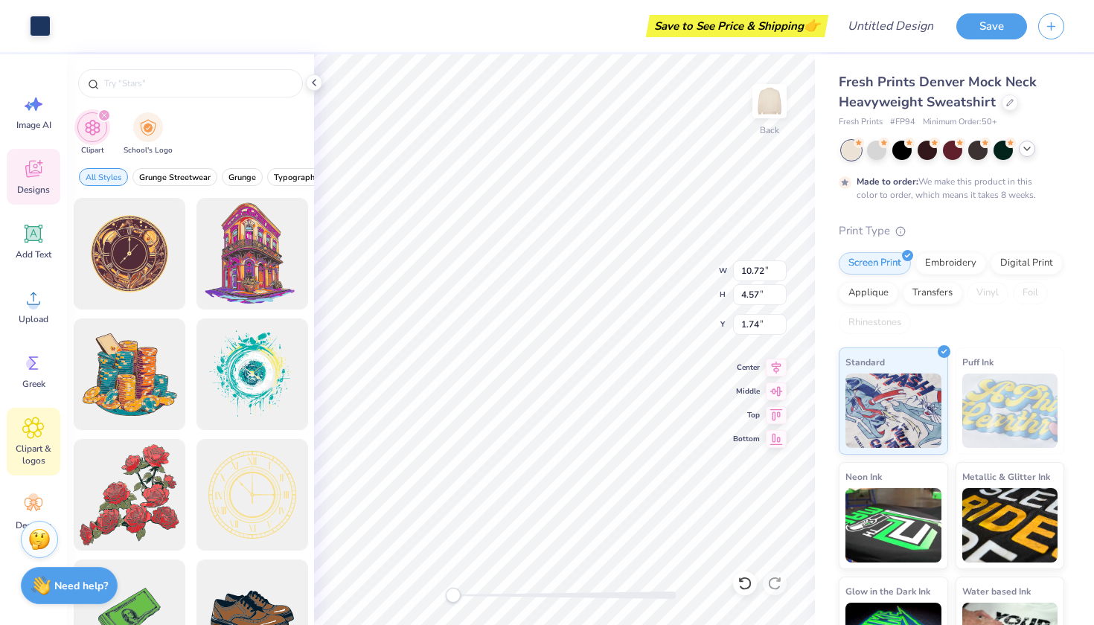
click at [37, 188] on span "Designs" at bounding box center [33, 190] width 33 height 12
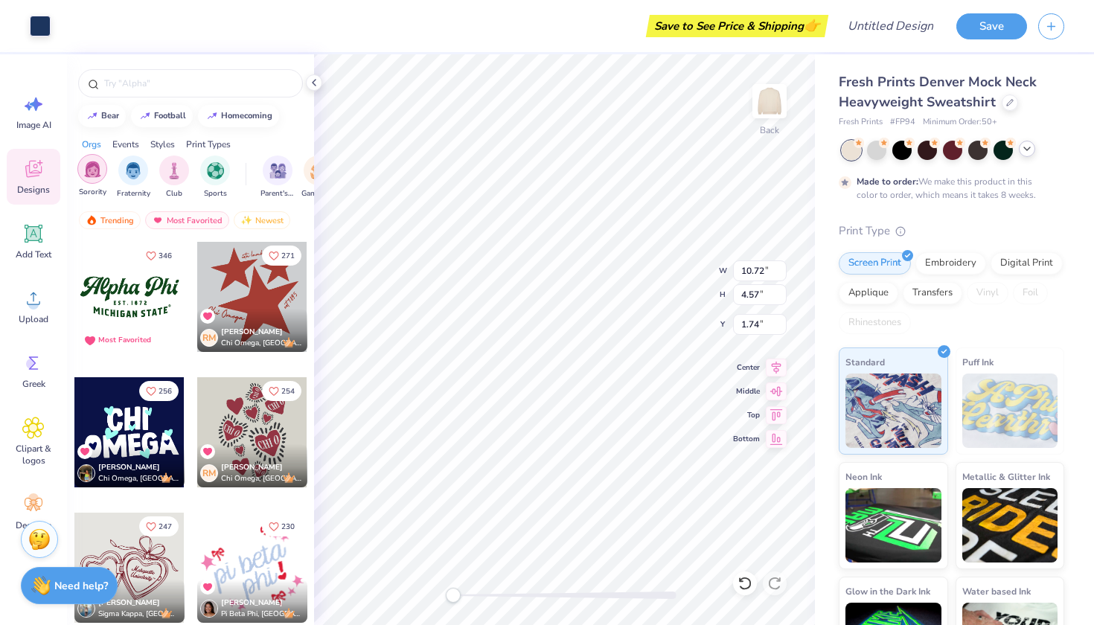
click at [93, 175] on img "filter for Sorority" at bounding box center [92, 169] width 17 height 17
type input "10.91"
type input "4.79"
type input "1.76"
type input "10.63"
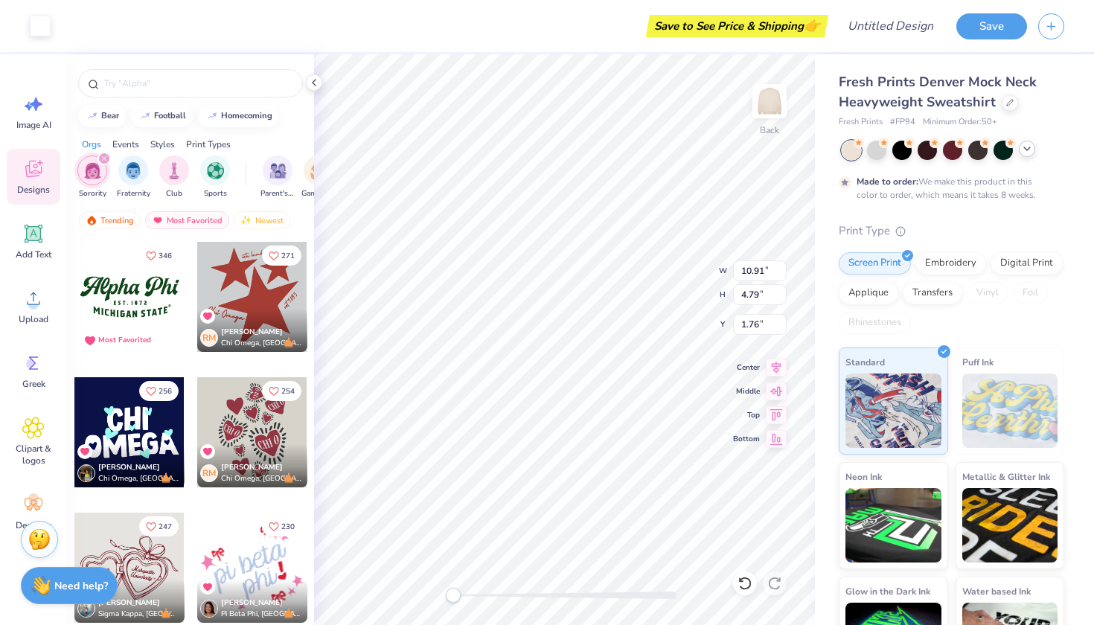
type input "4.44"
type input "1.87"
type input "0.87"
type input "11.23"
type input "4.95"
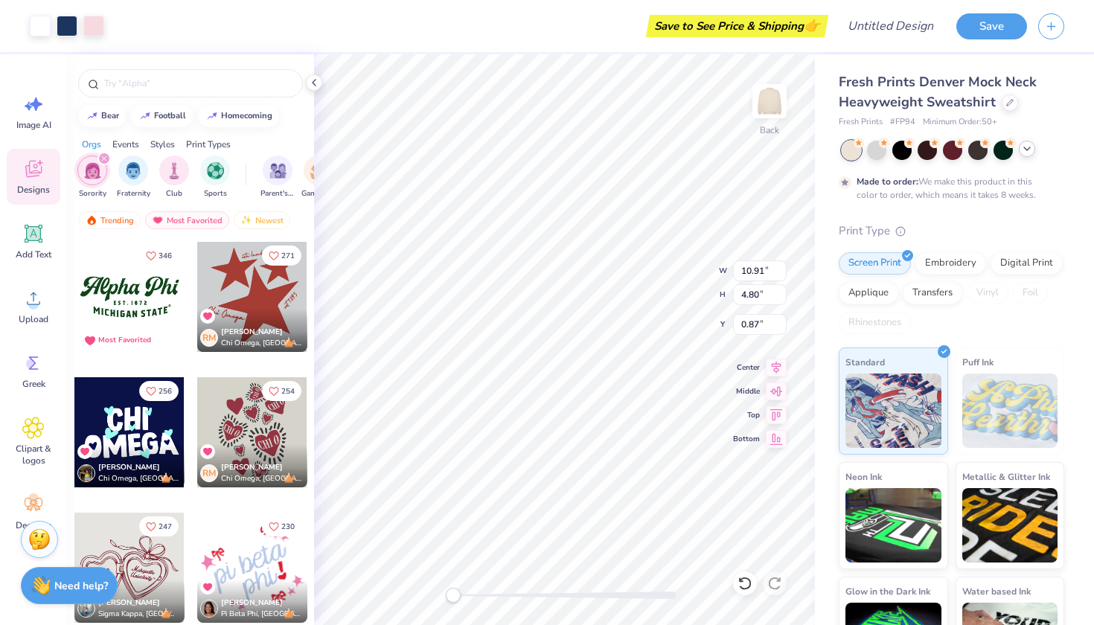
type input "0.73"
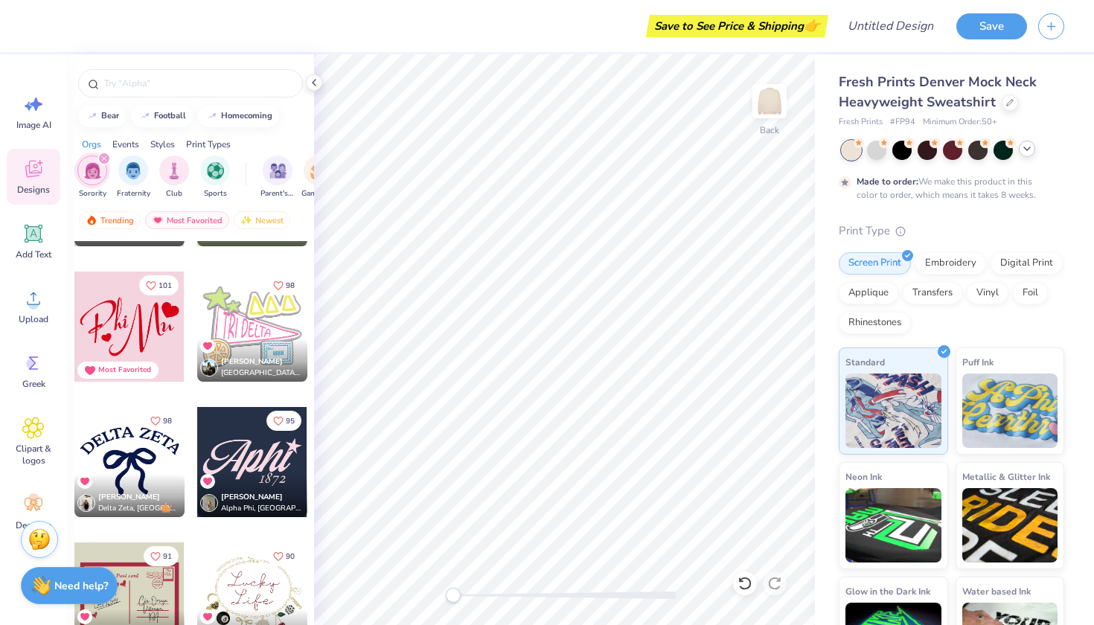
scroll to position [1741, 0]
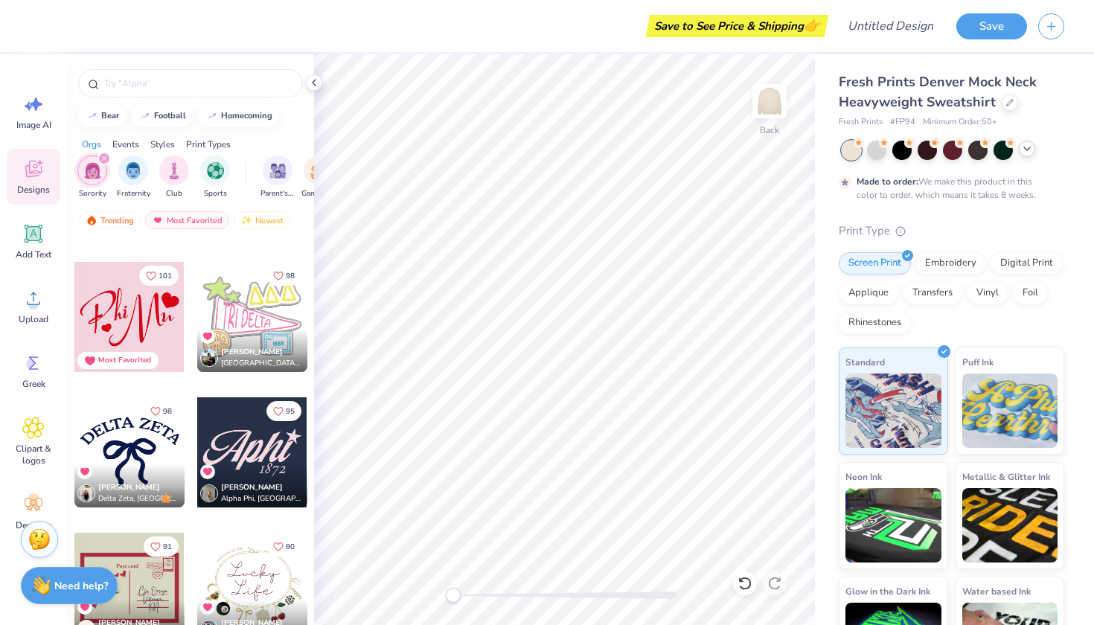
click at [119, 456] on div at bounding box center [129, 453] width 110 height 110
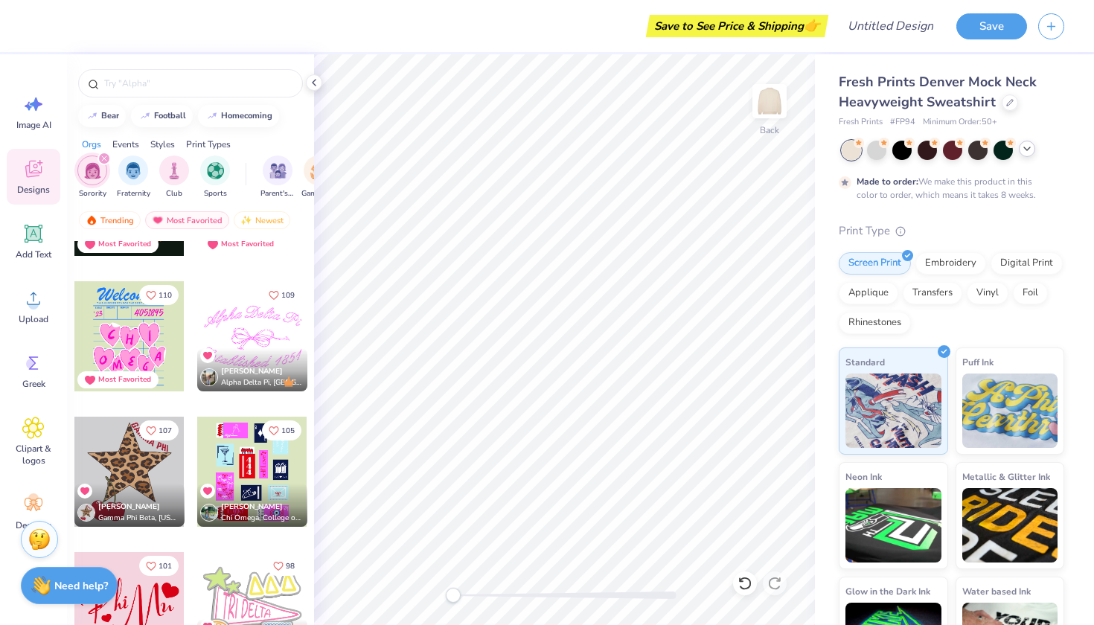
scroll to position [1451, 0]
click at [778, 114] on img at bounding box center [770, 101] width 60 height 60
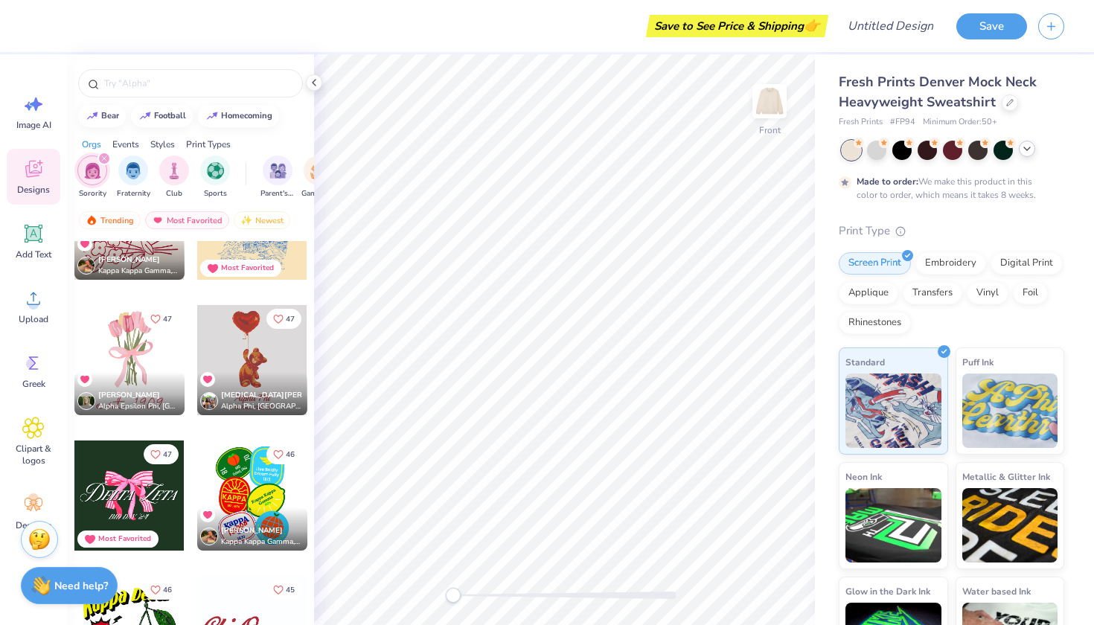
scroll to position [6387, 0]
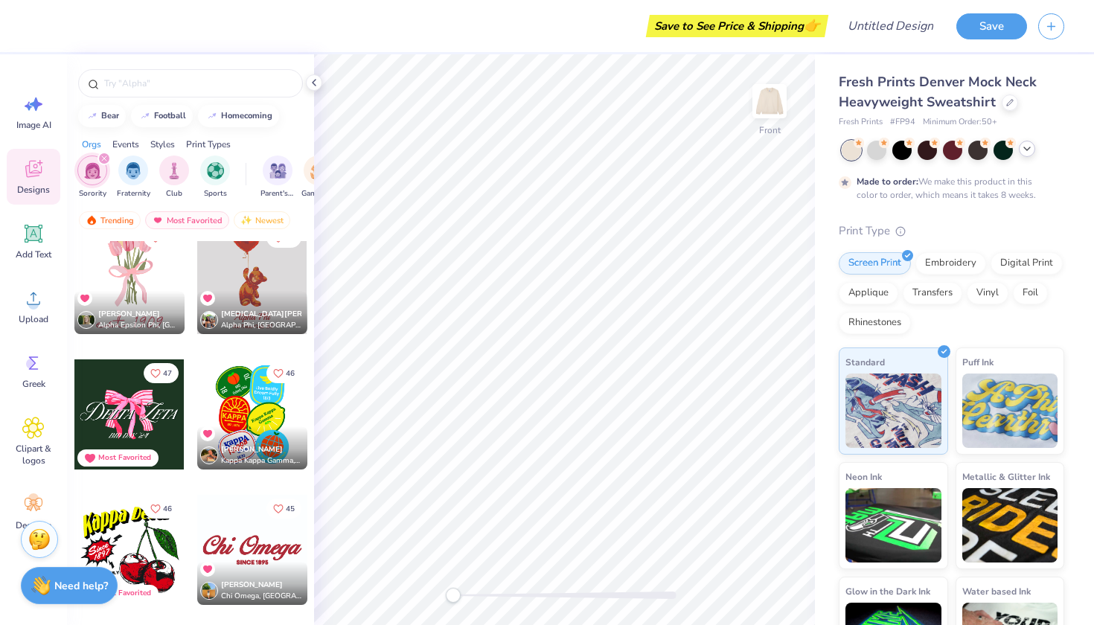
click at [131, 264] on div at bounding box center [129, 279] width 110 height 110
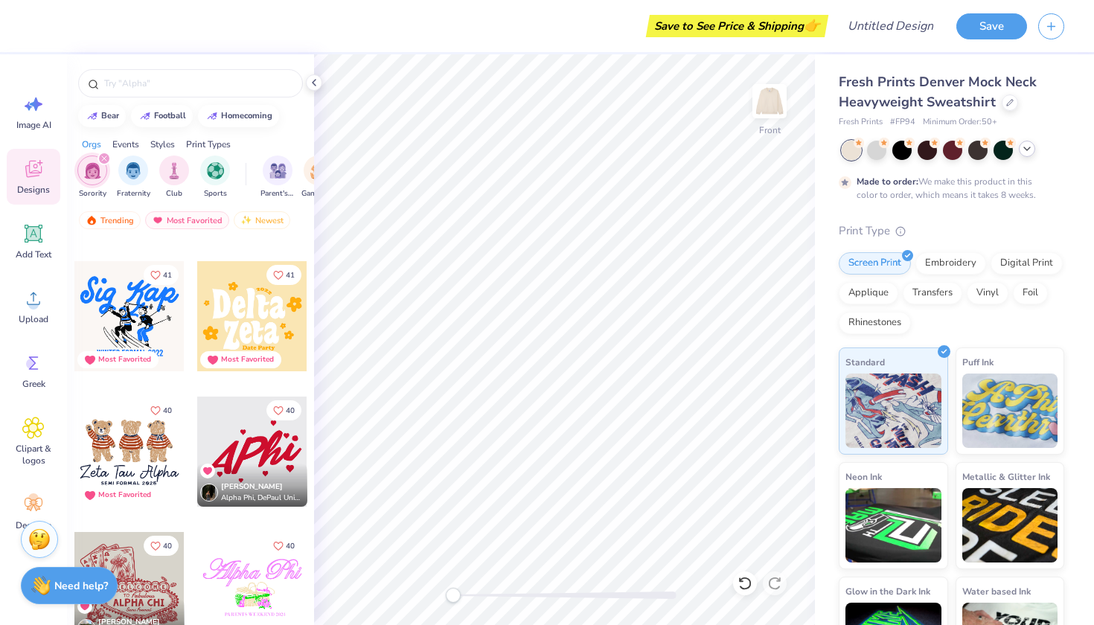
scroll to position [7847, 0]
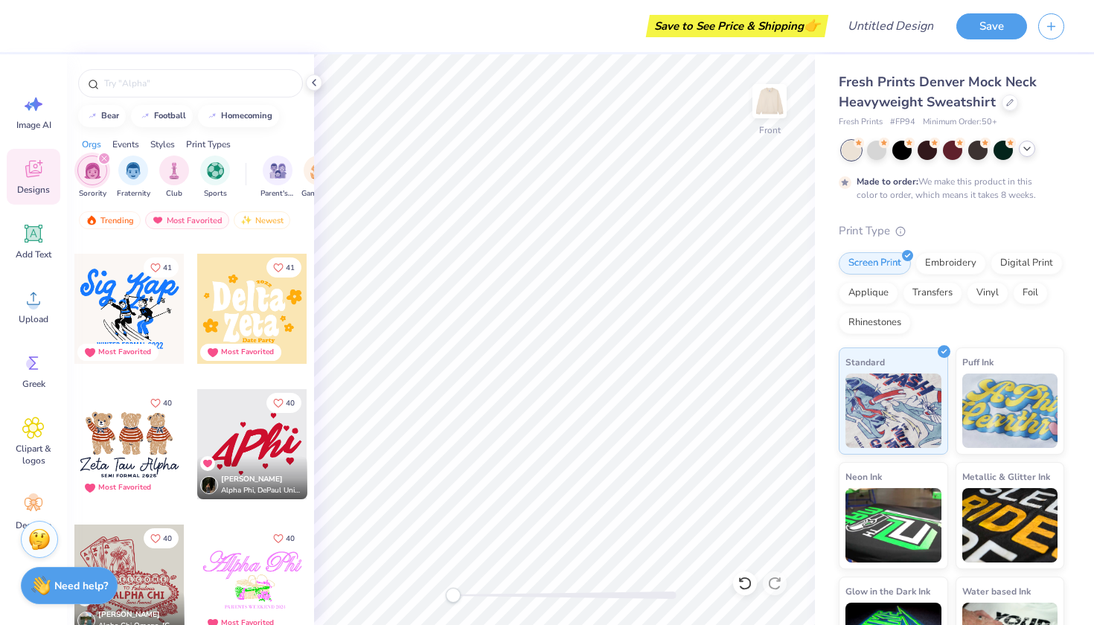
click at [122, 458] on div at bounding box center [129, 444] width 110 height 110
click at [763, 107] on img at bounding box center [770, 101] width 60 height 60
click at [150, 458] on div at bounding box center [129, 444] width 110 height 110
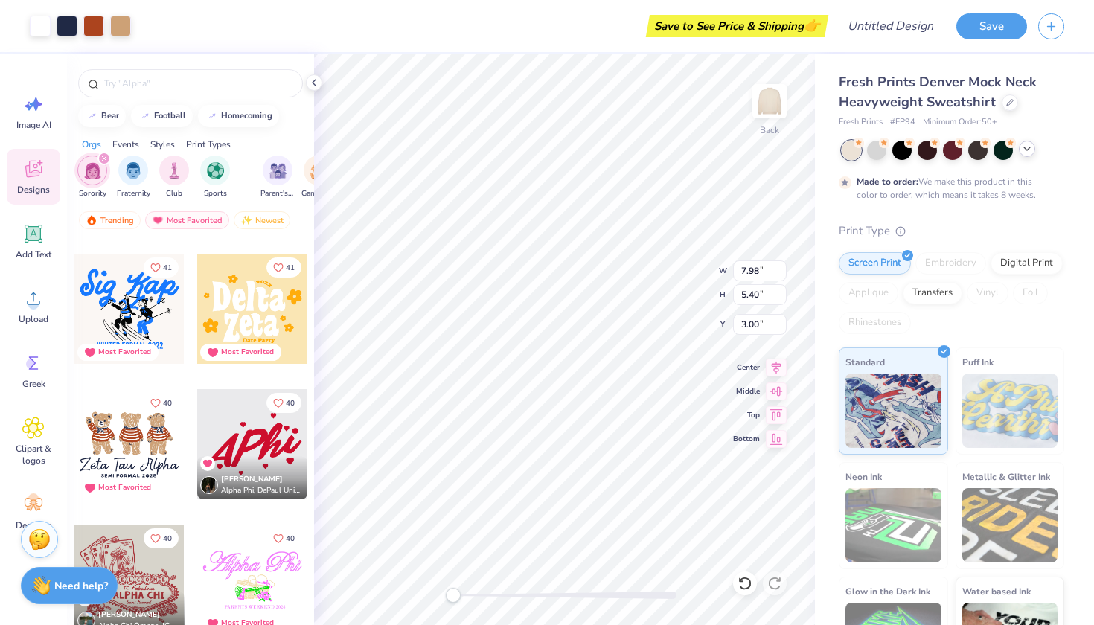
type input "9.49"
type input "6.42"
type input "2.17"
type input "9.48"
type input "1.61"
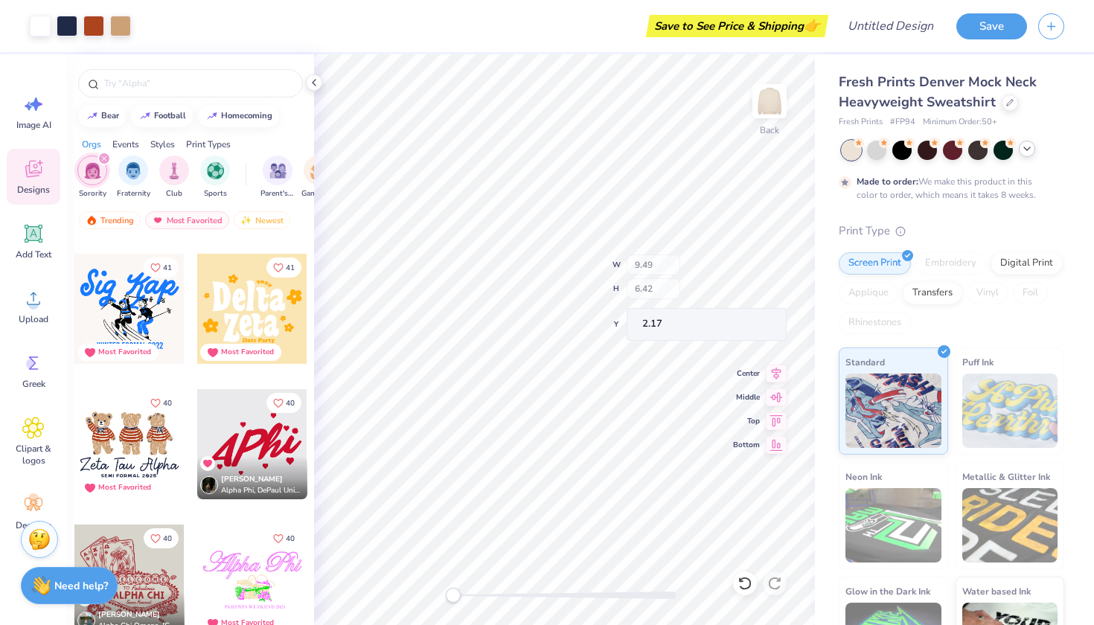
type input "6.65"
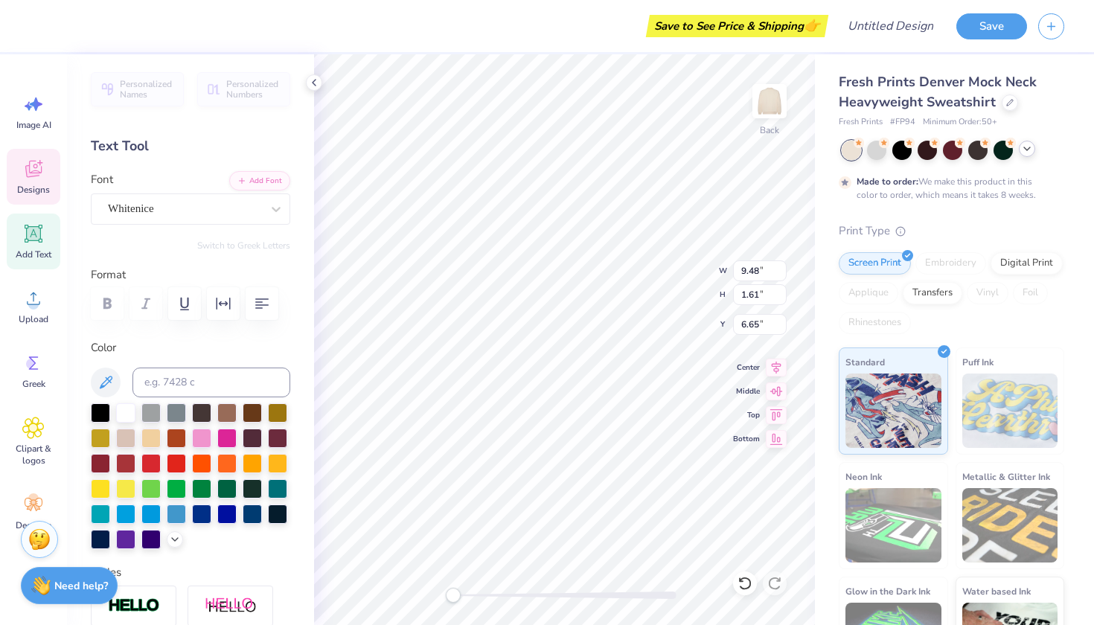
scroll to position [0, 0]
type textarea "Z"
type textarea "Alpha phi"
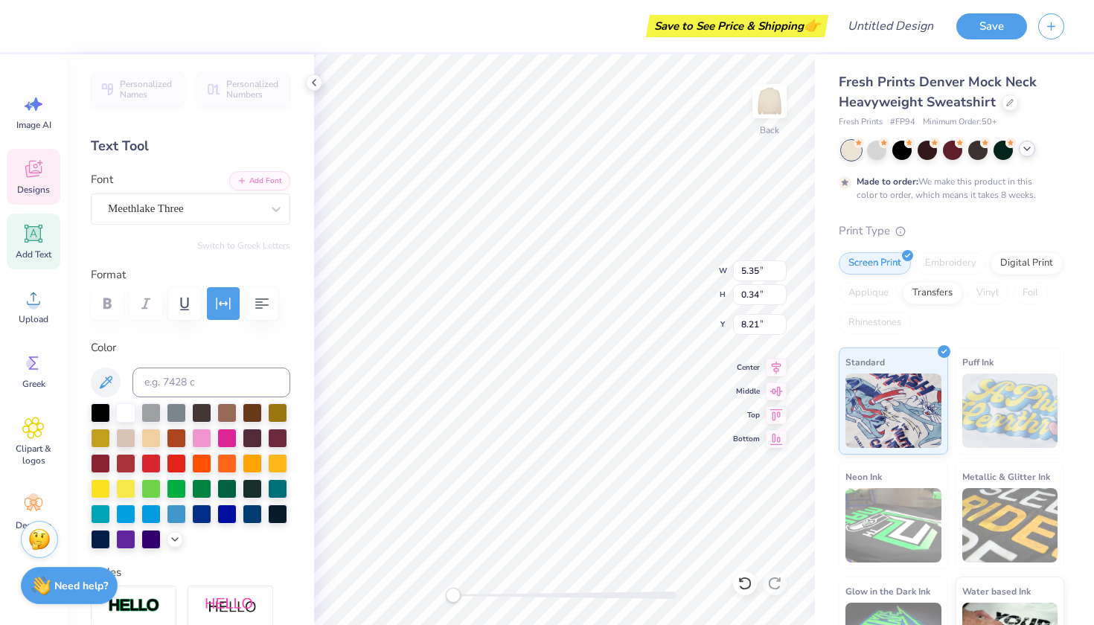
type textarea "2025"
type input "5.94"
type input "1.64"
type input "6.64"
type input "6.72"
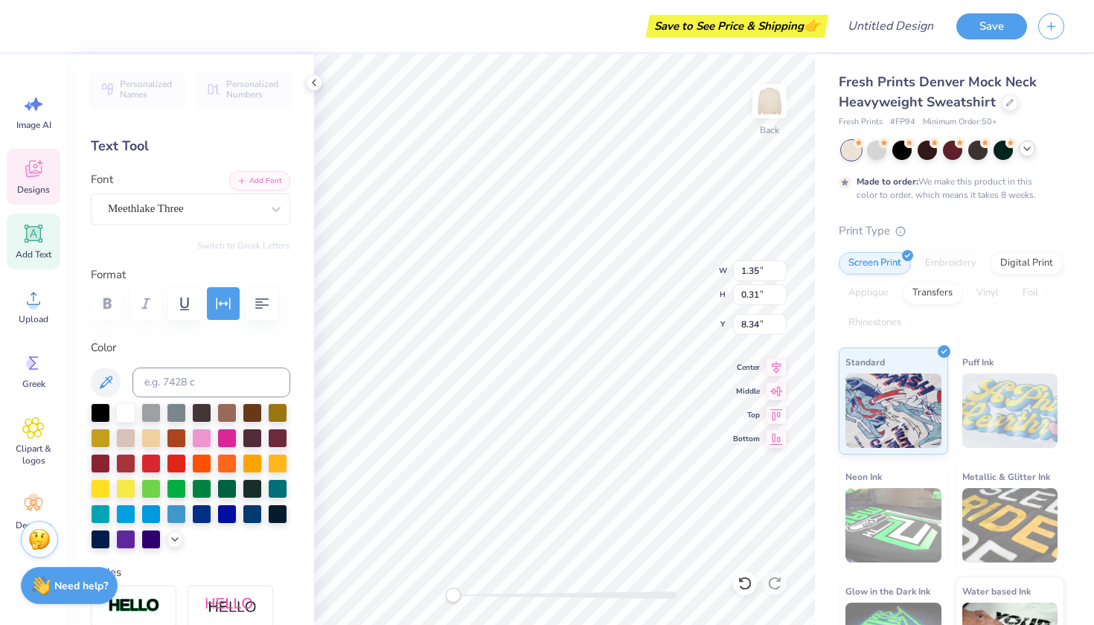
type textarea "est. 1872"
type input "9.57"
type input "7.86"
type input "2.14"
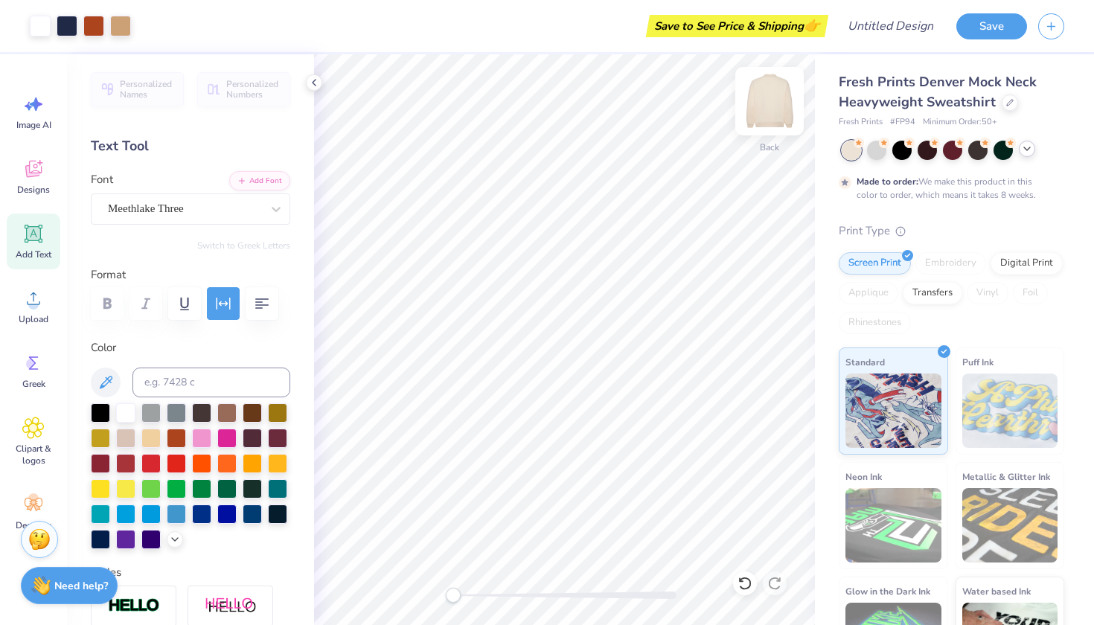
click at [765, 92] on img at bounding box center [770, 101] width 60 height 60
click at [34, 242] on icon at bounding box center [33, 234] width 22 height 22
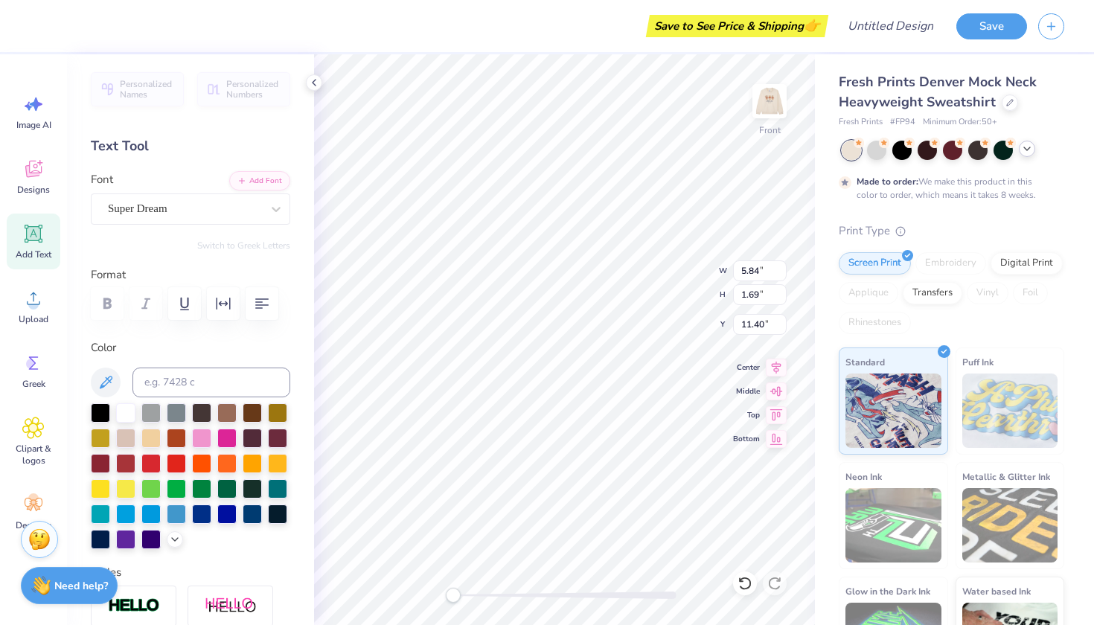
type textarea "E"
click at [247, 224] on div "Personalized Names Personalized Numbers Text Tool Add Font Font Super Dream Swi…" at bounding box center [190, 339] width 247 height 571
click at [248, 211] on div "Super Dream" at bounding box center [184, 208] width 156 height 23
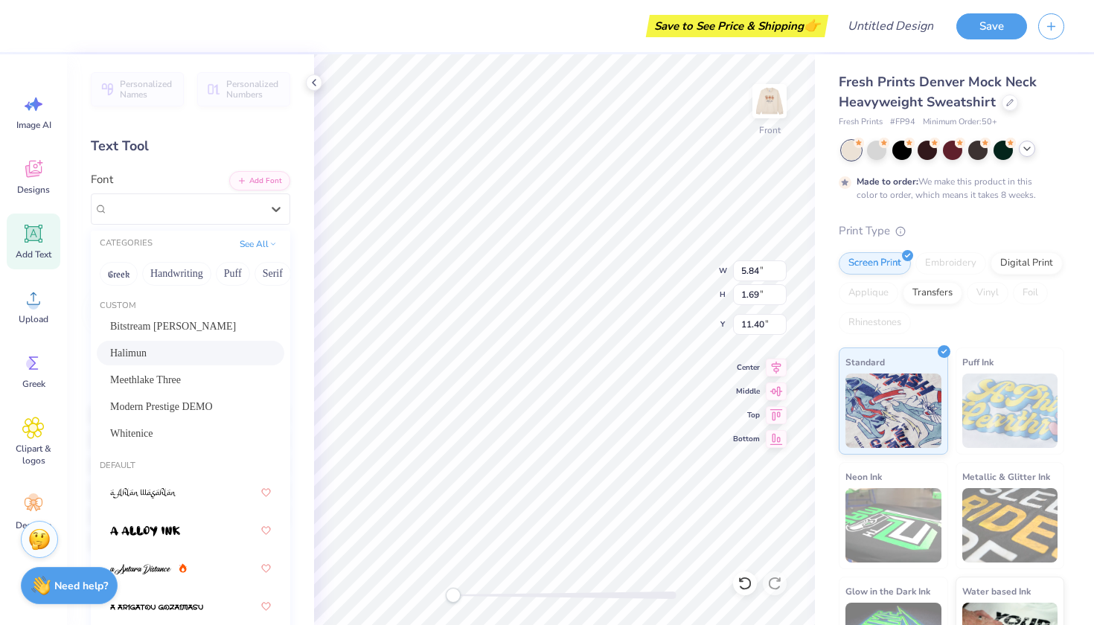
click at [232, 343] on div "Halimun" at bounding box center [191, 353] width 188 height 25
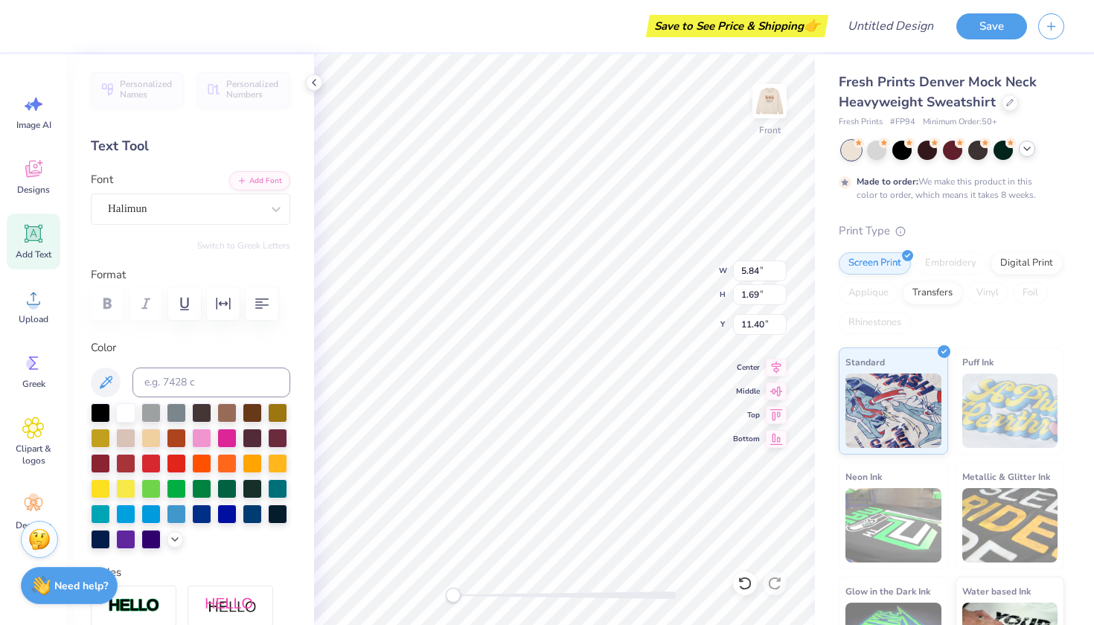
scroll to position [1, 1]
click at [92, 407] on div at bounding box center [100, 411] width 19 height 19
click at [222, 204] on div "Halimun" at bounding box center [184, 208] width 156 height 23
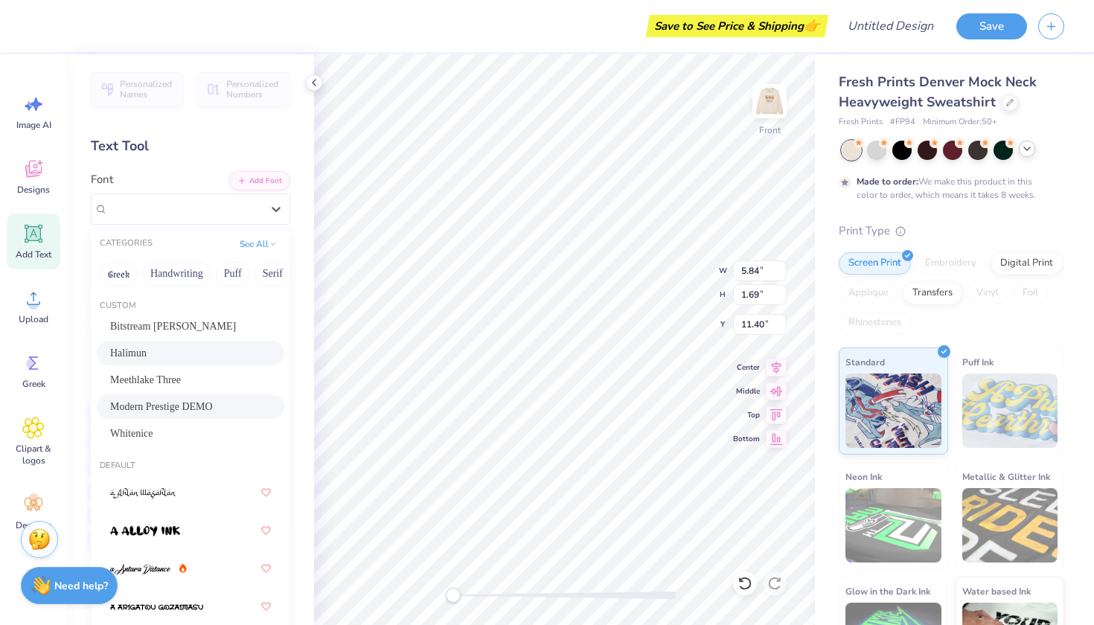
click at [218, 401] on div "Modern Prestige DEMO" at bounding box center [190, 407] width 161 height 16
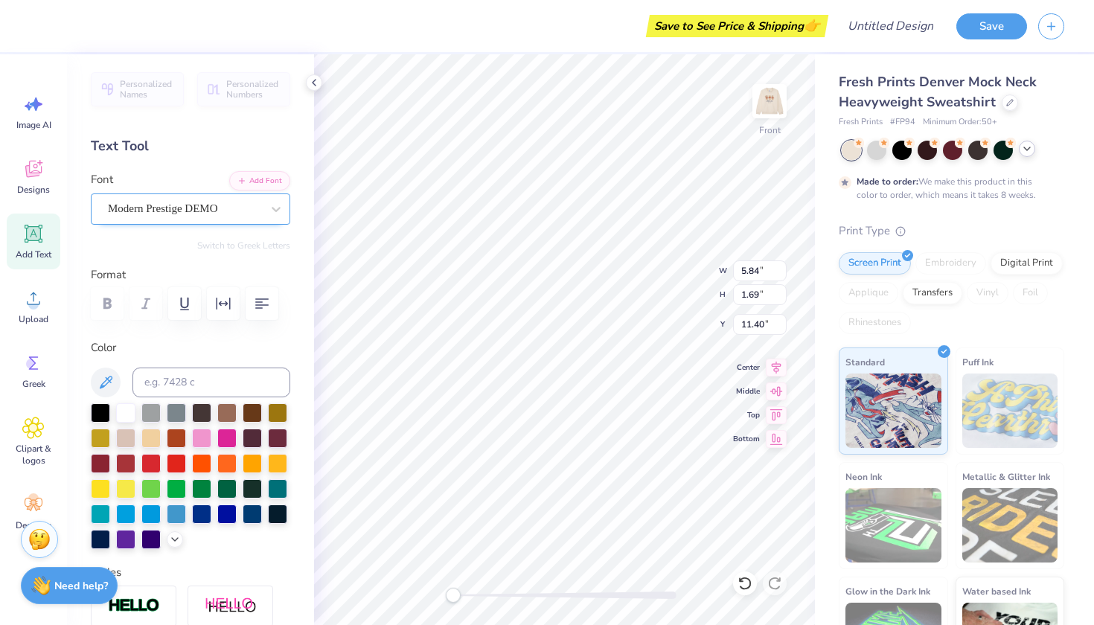
click at [217, 199] on div at bounding box center [184, 209] width 153 height 20
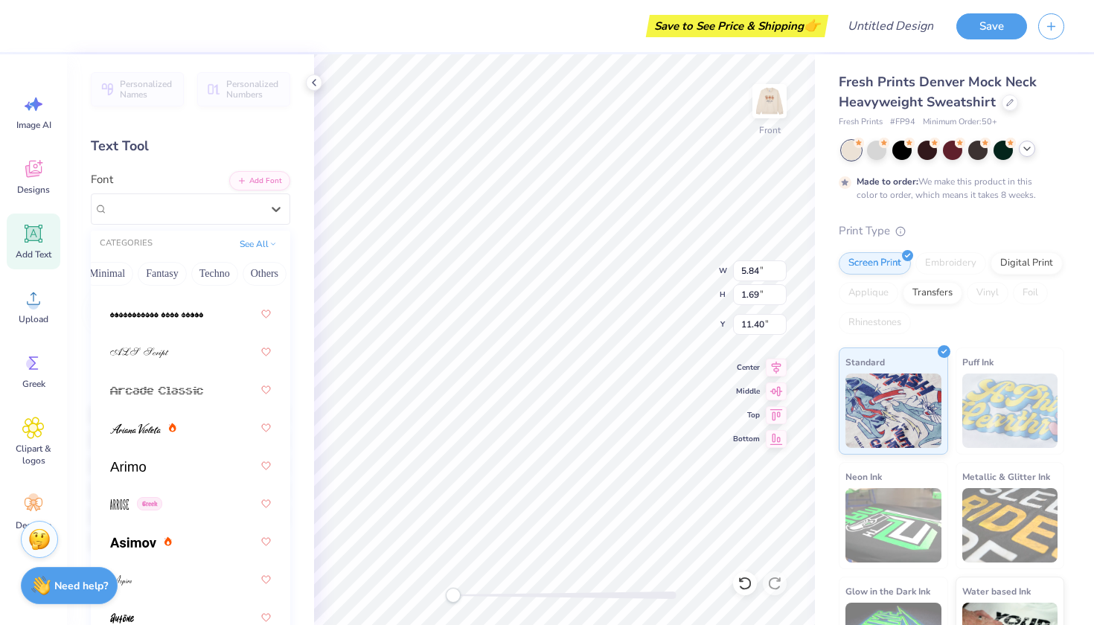
scroll to position [714, 0]
click at [176, 346] on div at bounding box center [190, 348] width 161 height 27
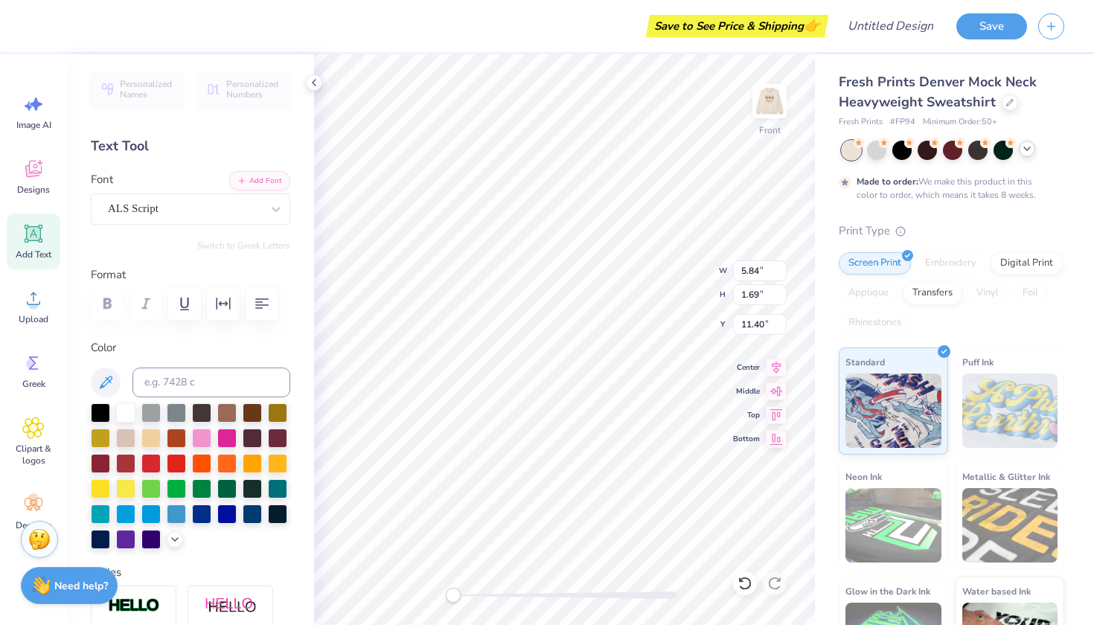
click at [176, 347] on label "Color" at bounding box center [191, 348] width 200 height 17
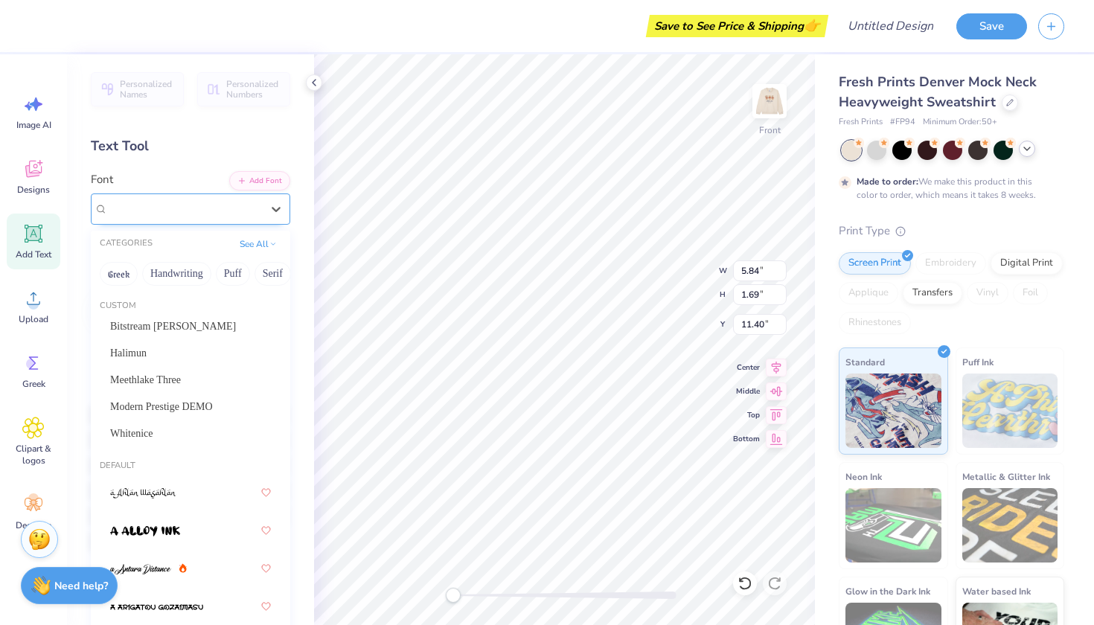
click at [219, 212] on div "ALS Script" at bounding box center [184, 208] width 156 height 23
click at [181, 348] on div "Halimun" at bounding box center [190, 353] width 161 height 16
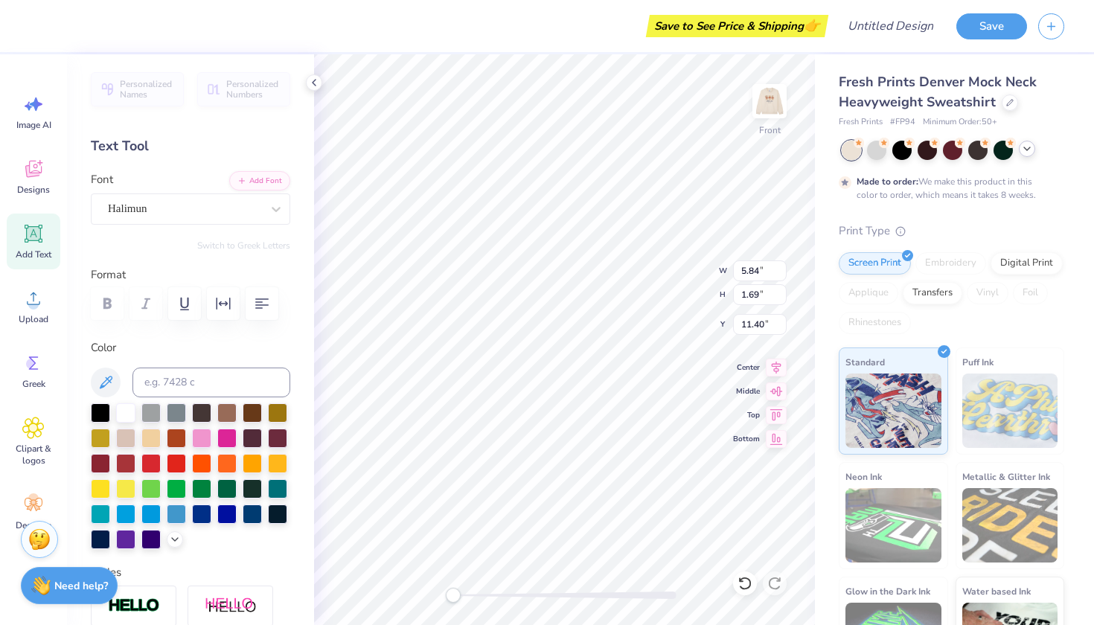
type textarea "alpha phi"
type input "13.82"
type input "6.80"
type input "7.74"
click at [36, 247] on div "Add Text" at bounding box center [34, 242] width 54 height 56
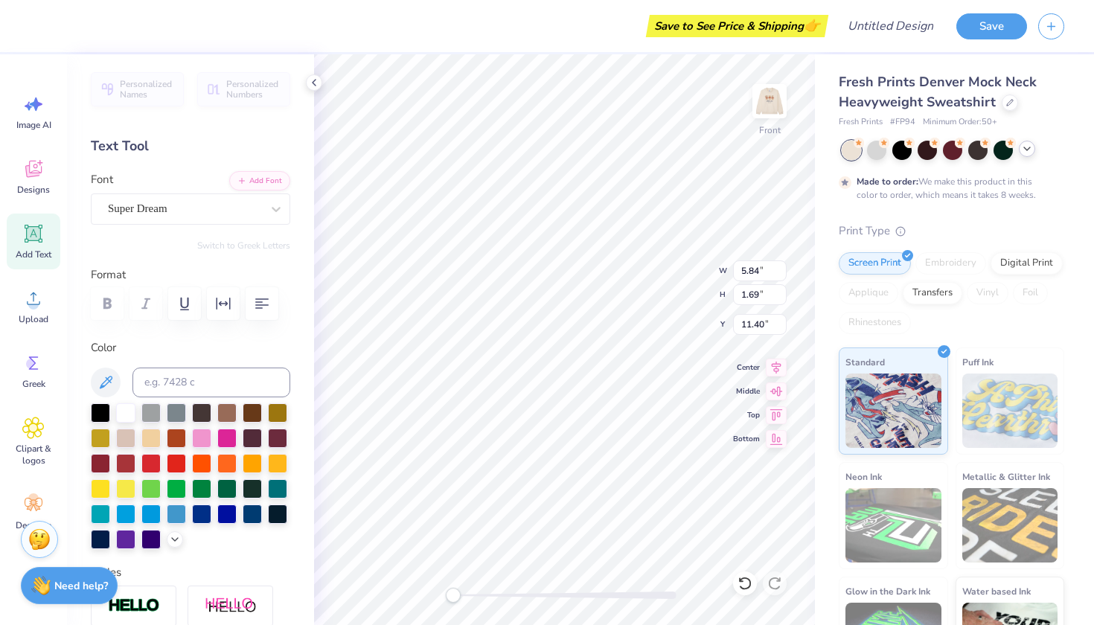
scroll to position [0, 5]
click at [95, 411] on div at bounding box center [100, 411] width 19 height 19
type textarea "Union Hand In Hand"
click at [223, 205] on div "Super Dream" at bounding box center [184, 208] width 156 height 23
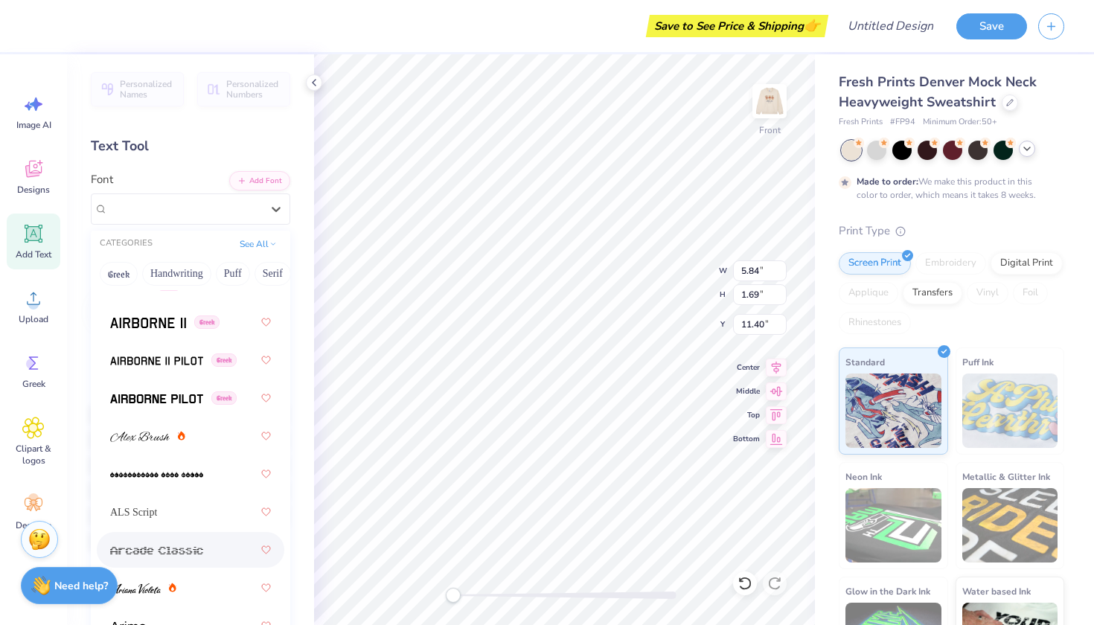
scroll to position [537, 0]
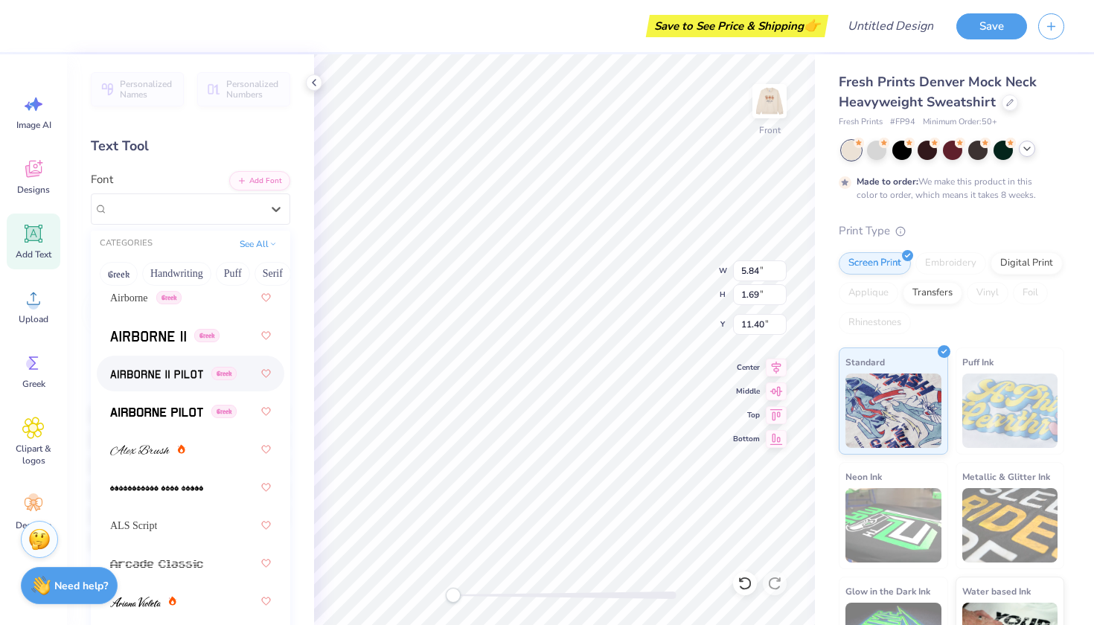
click at [169, 380] on img at bounding box center [156, 374] width 93 height 10
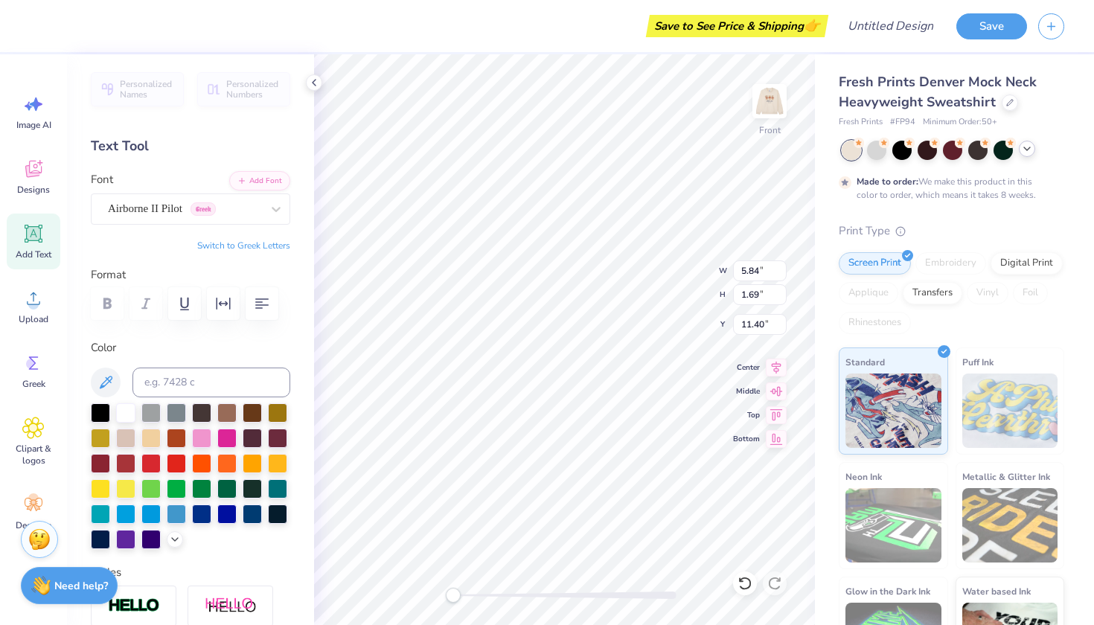
scroll to position [0, 5]
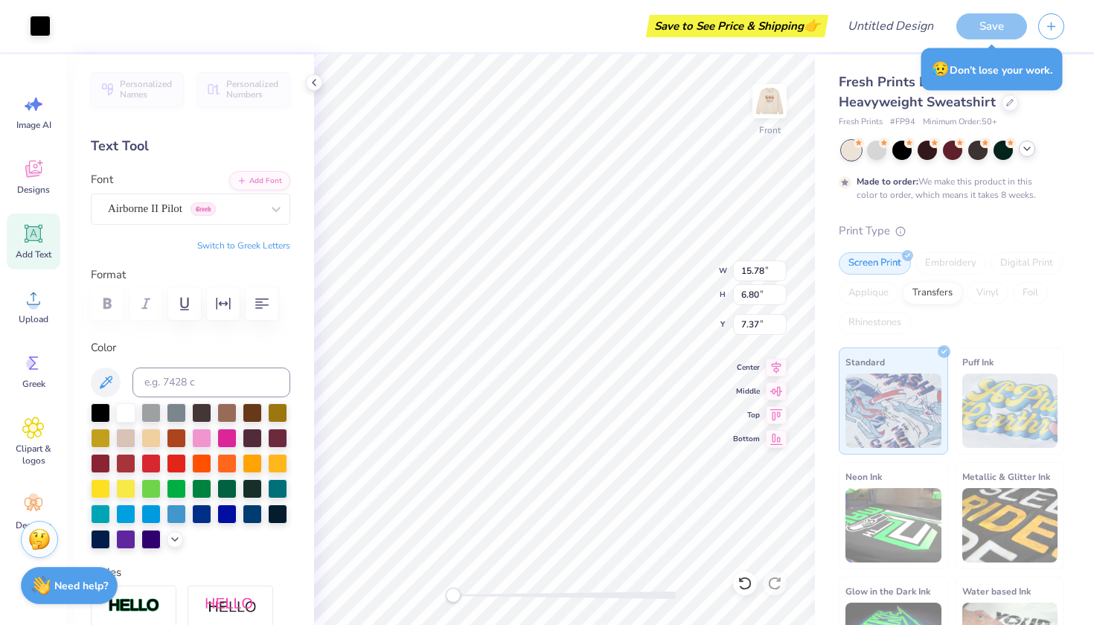
type input "7.41"
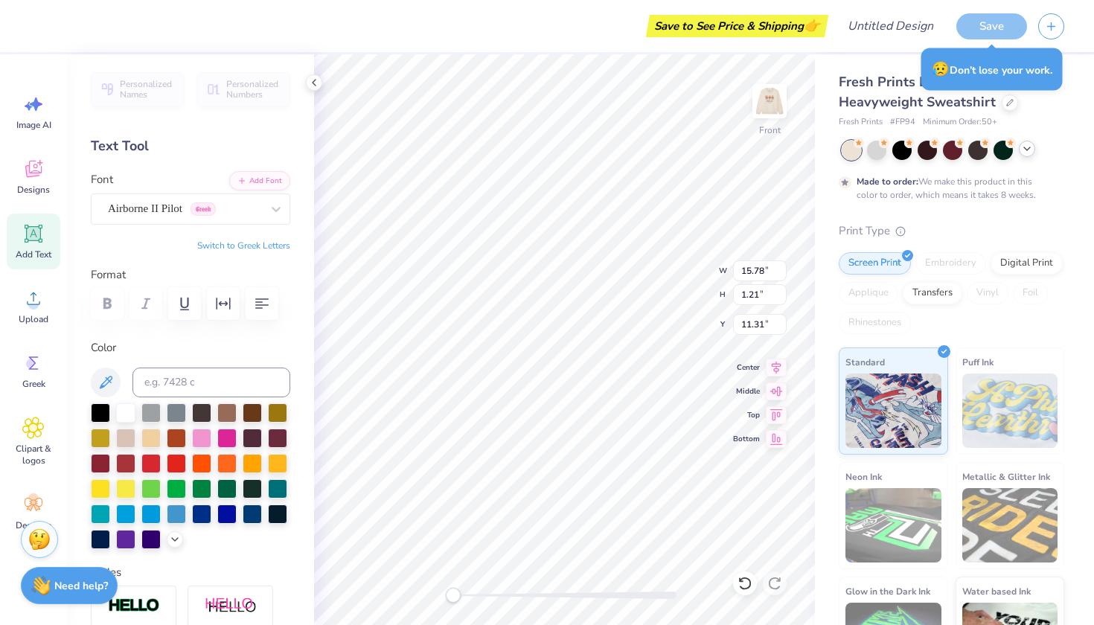
type input "6.54"
type input "0.50"
type input "12.02"
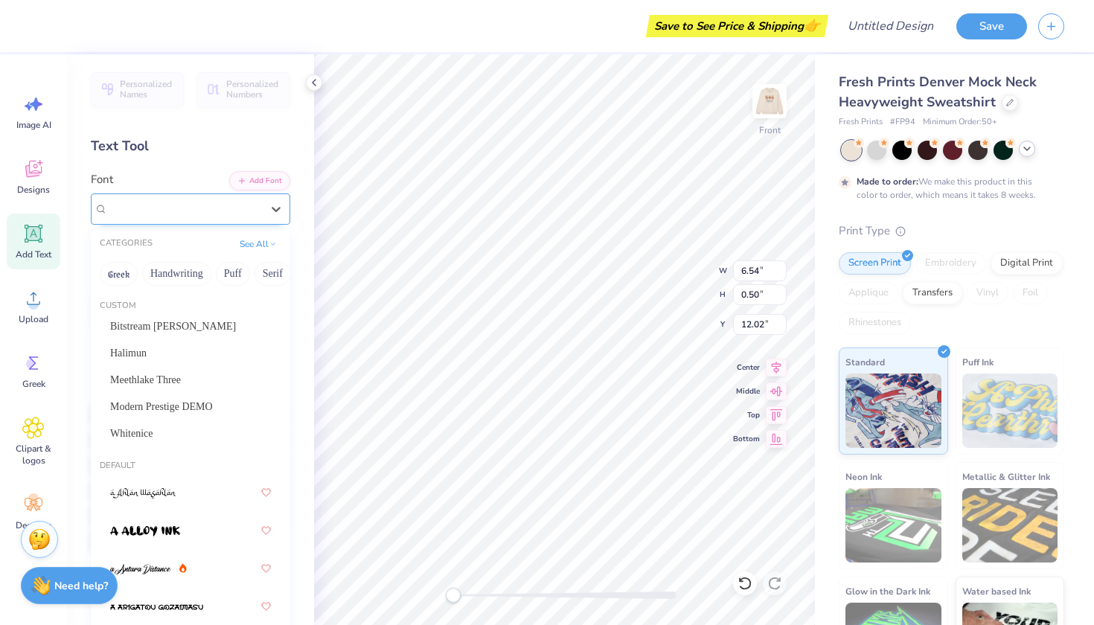
click at [157, 215] on span "Airborne II Pilot" at bounding box center [145, 208] width 74 height 17
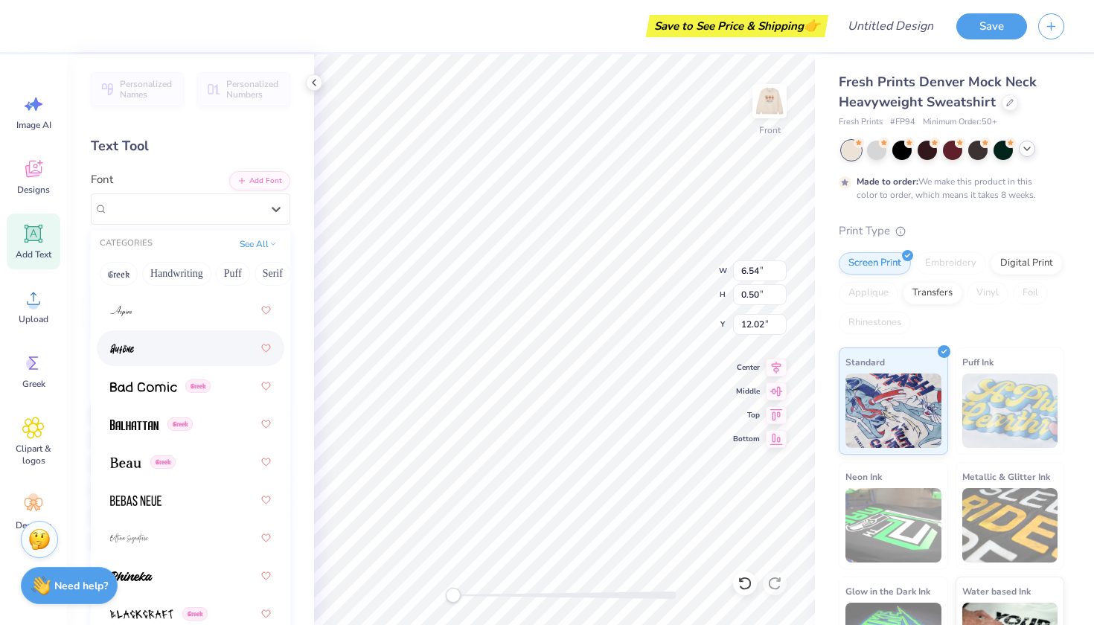
scroll to position [999, 0]
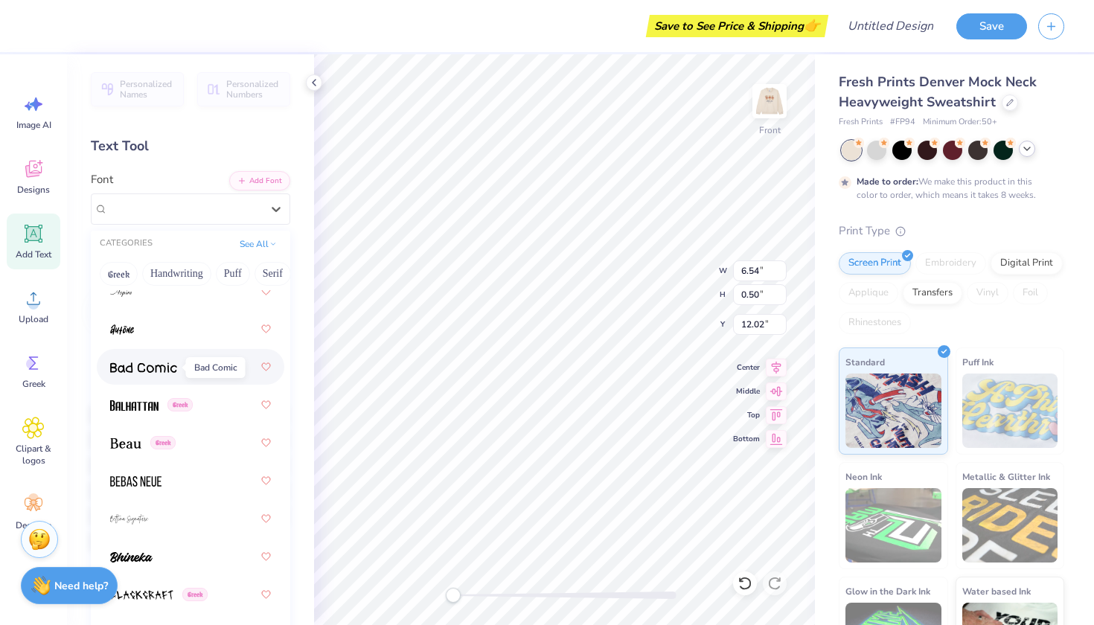
click at [147, 369] on img at bounding box center [143, 368] width 67 height 10
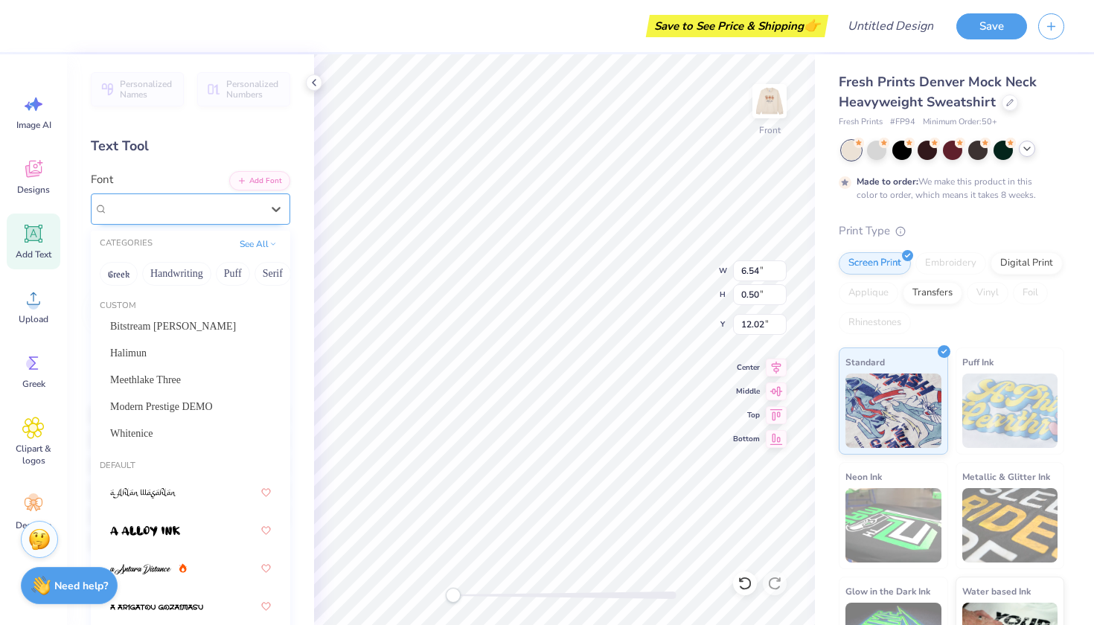
click at [238, 211] on div "Bad Comic Greek" at bounding box center [184, 208] width 156 height 23
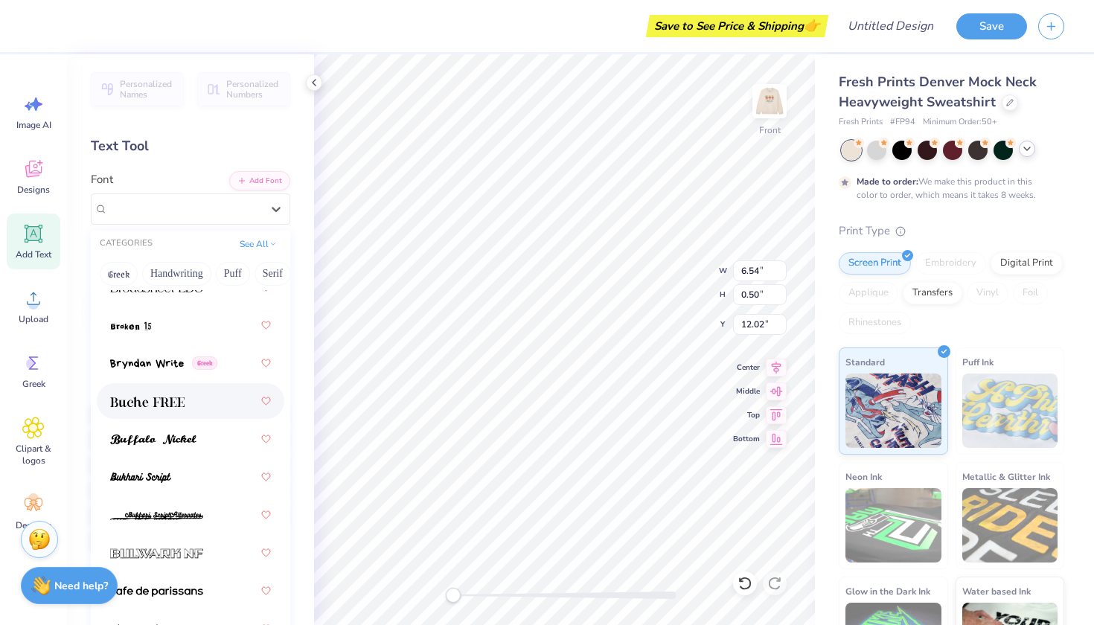
scroll to position [1992, 0]
click at [182, 397] on img at bounding box center [147, 400] width 74 height 10
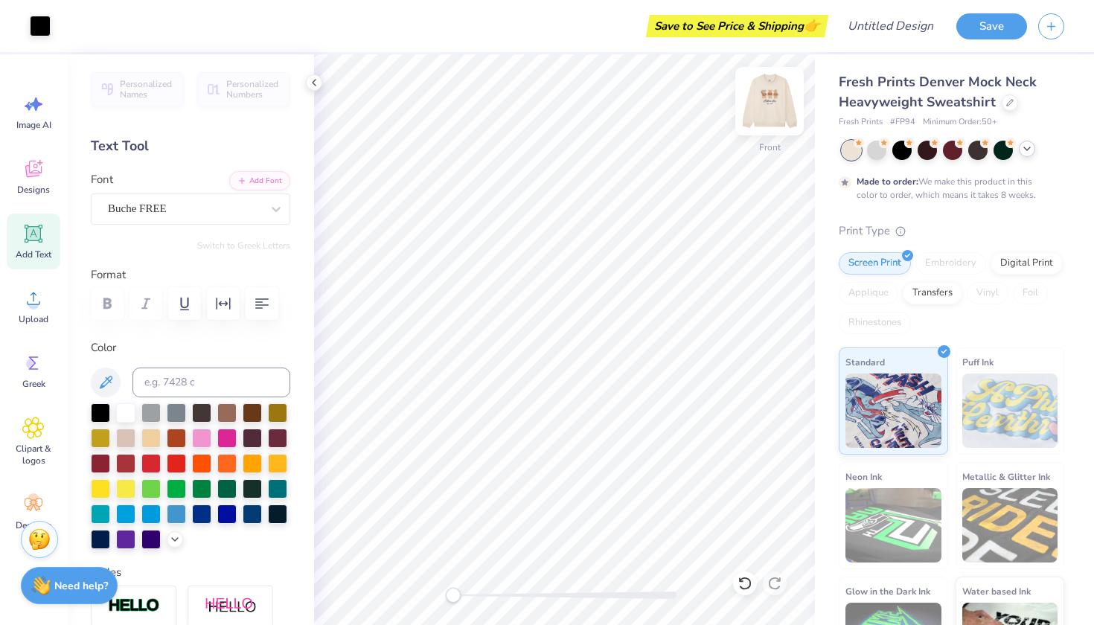
click at [780, 109] on img at bounding box center [770, 101] width 60 height 60
click at [780, 109] on img at bounding box center [770, 101] width 30 height 30
click at [775, 101] on img at bounding box center [770, 101] width 60 height 60
click at [775, 101] on img at bounding box center [770, 101] width 30 height 30
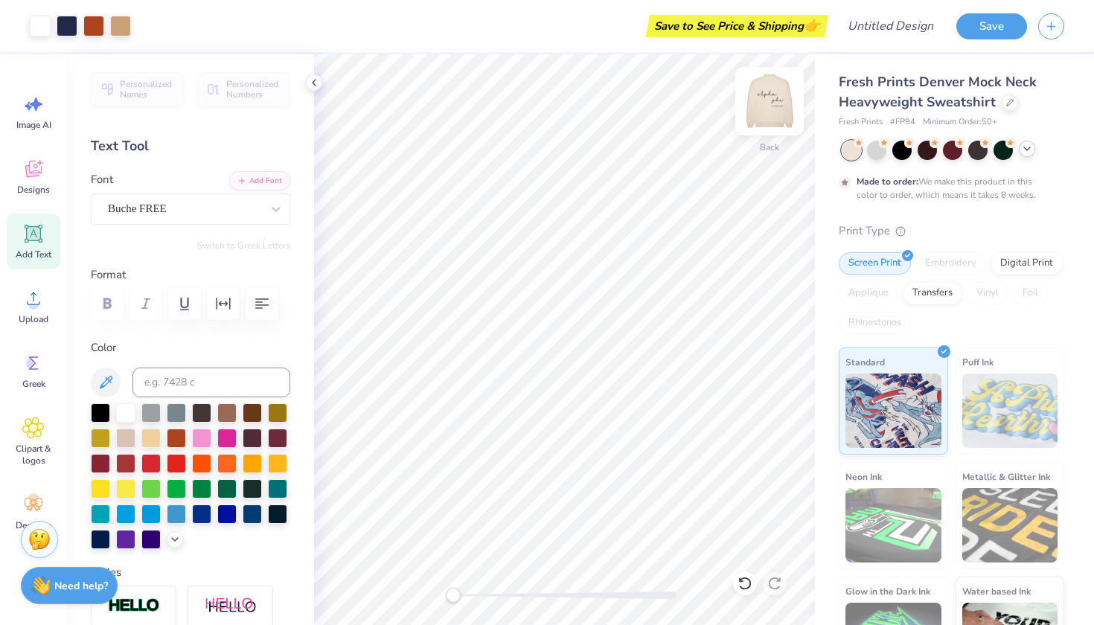
click at [786, 100] on img at bounding box center [770, 101] width 60 height 60
click at [773, 92] on img at bounding box center [770, 101] width 60 height 60
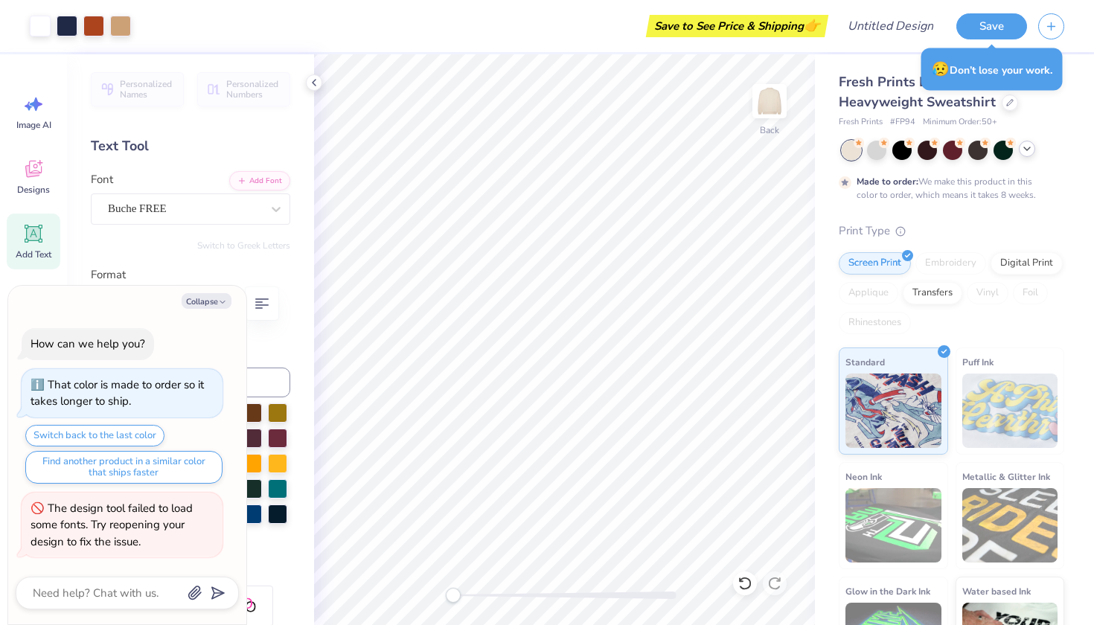
type textarea "x"
